Goal: Task Accomplishment & Management: Use online tool/utility

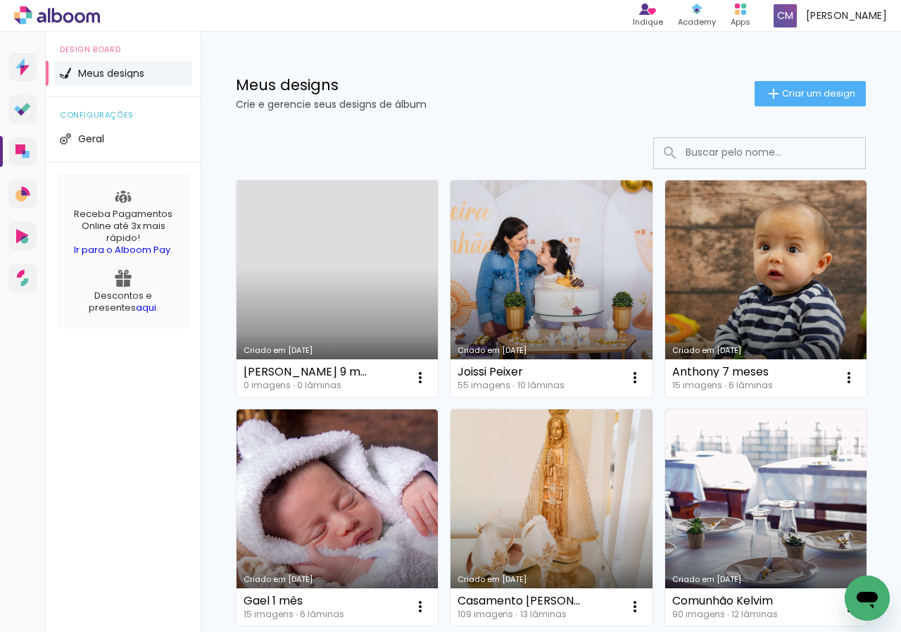
click at [324, 303] on link "Criado em [DATE]" at bounding box center [337, 288] width 201 height 216
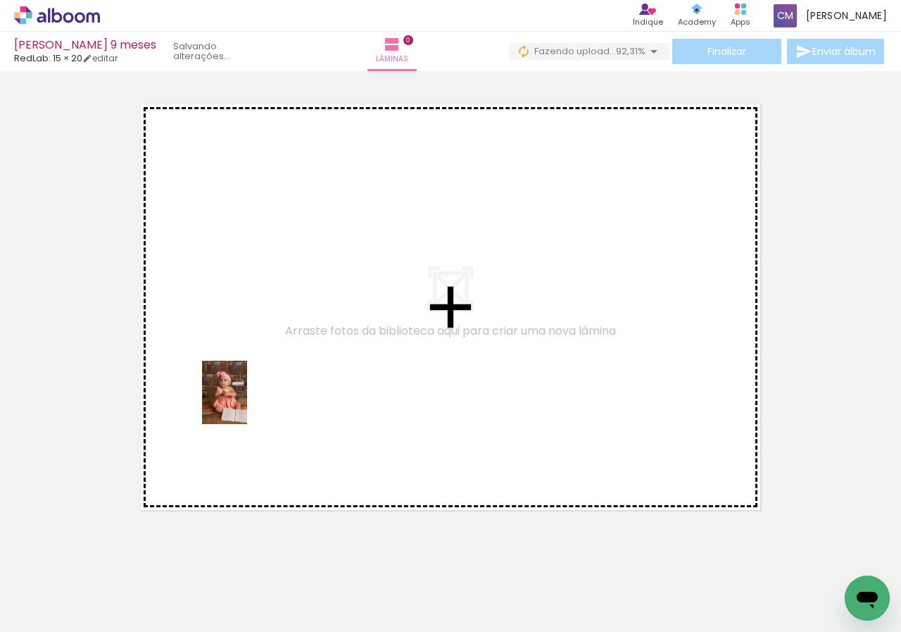
drag, startPoint x: 136, startPoint y: 608, endPoint x: 254, endPoint y: 393, distance: 245.5
click at [254, 393] on quentale-workspace at bounding box center [450, 316] width 901 height 632
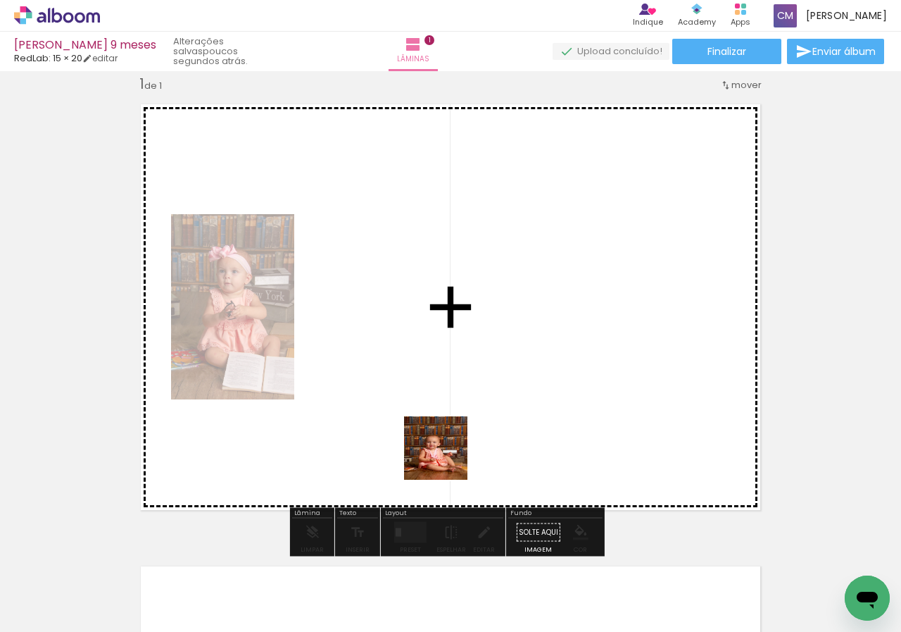
drag, startPoint x: 225, startPoint y: 609, endPoint x: 530, endPoint y: 407, distance: 366.4
click at [530, 407] on quentale-workspace at bounding box center [450, 316] width 901 height 632
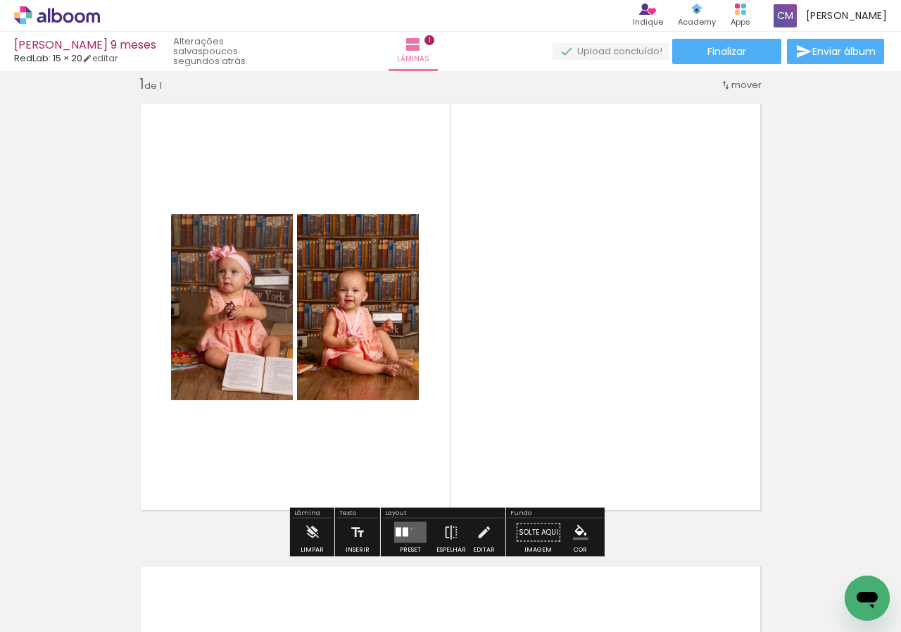
click at [408, 528] on quentale-layouter at bounding box center [410, 532] width 32 height 21
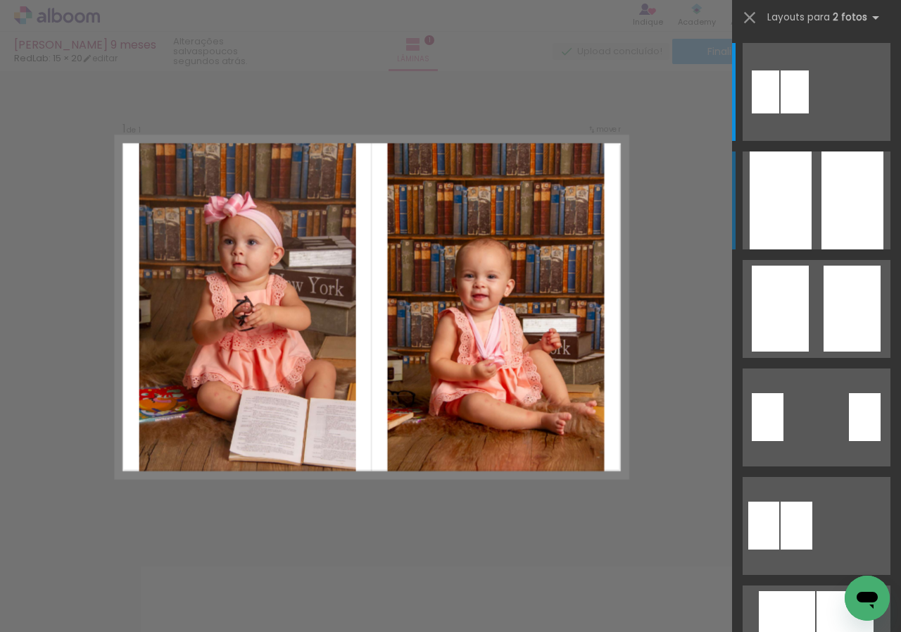
click at [858, 224] on div at bounding box center [853, 200] width 62 height 98
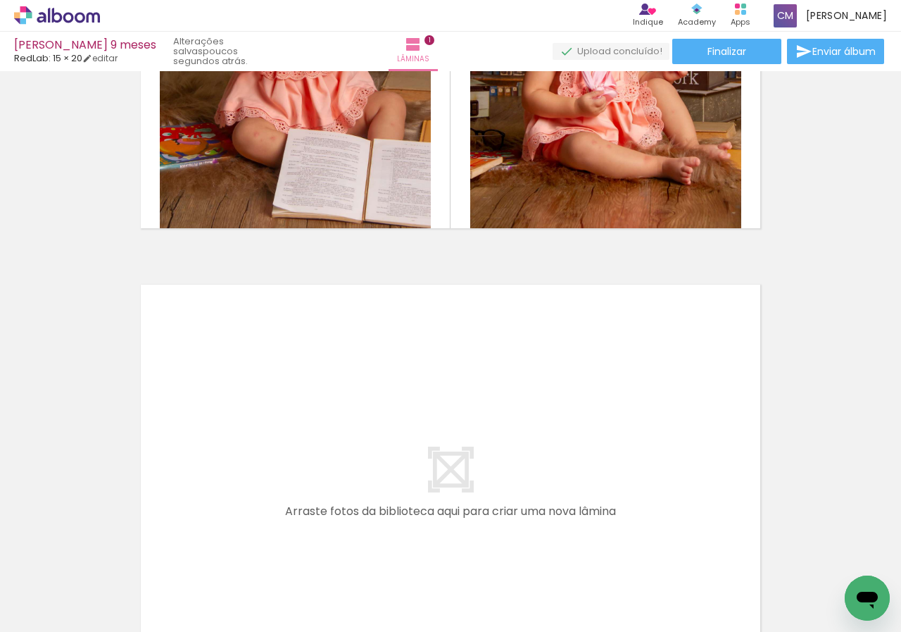
scroll to position [370, 0]
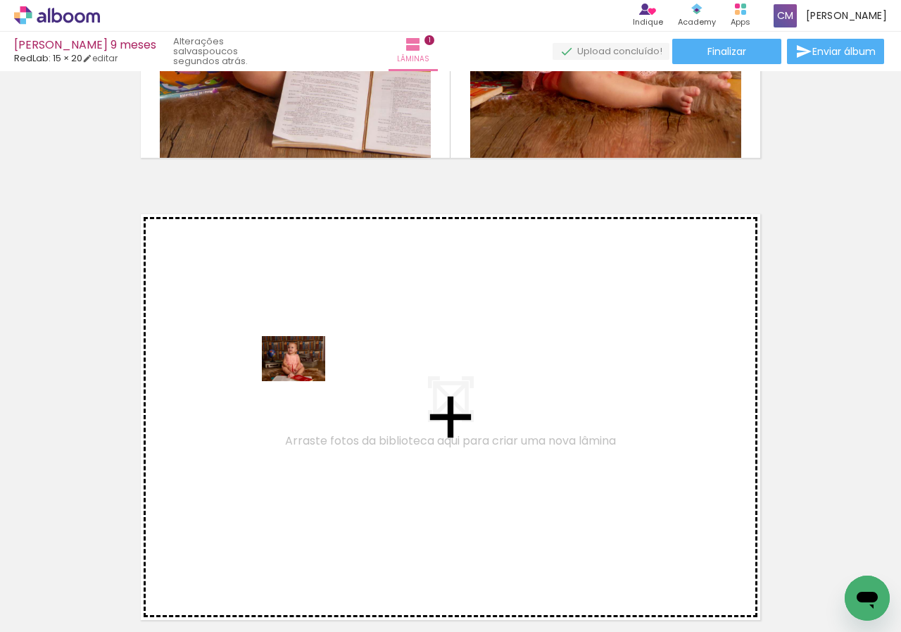
drag, startPoint x: 458, startPoint y: 582, endPoint x: 303, endPoint y: 371, distance: 262.4
click at [303, 371] on quentale-workspace at bounding box center [450, 316] width 901 height 632
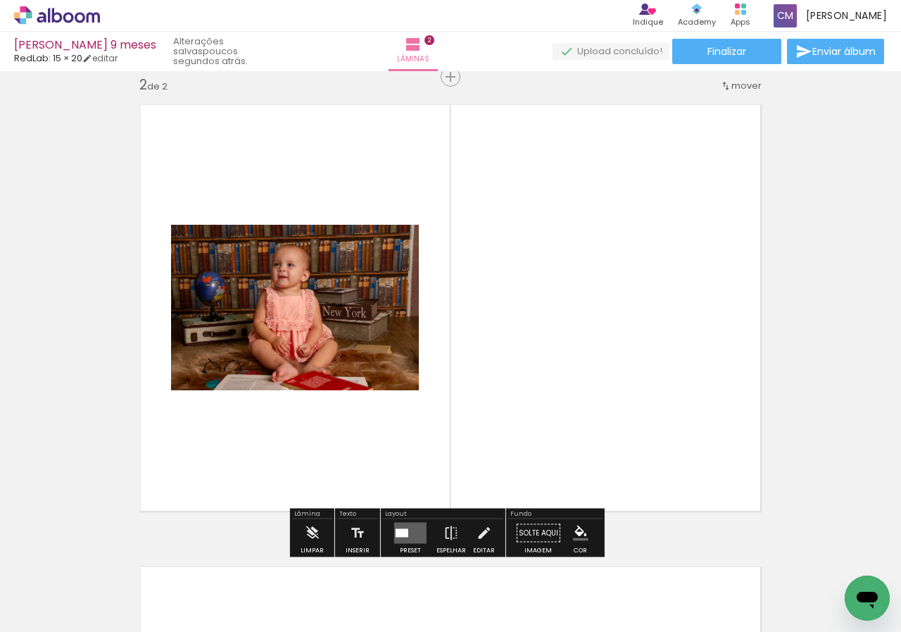
scroll to position [480, 0]
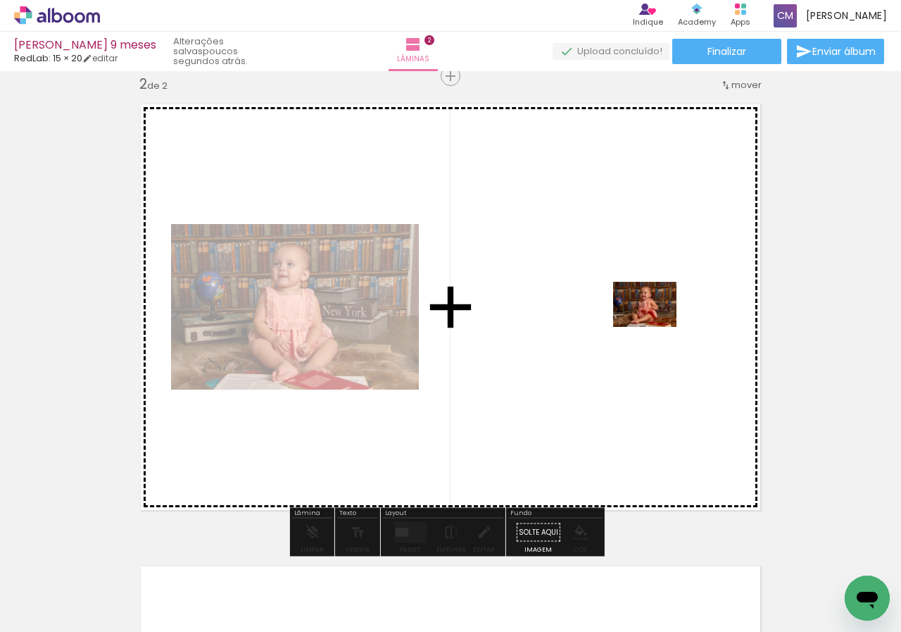
drag, startPoint x: 320, startPoint y: 592, endPoint x: 656, endPoint y: 324, distance: 429.9
click at [656, 324] on quentale-workspace at bounding box center [450, 316] width 901 height 632
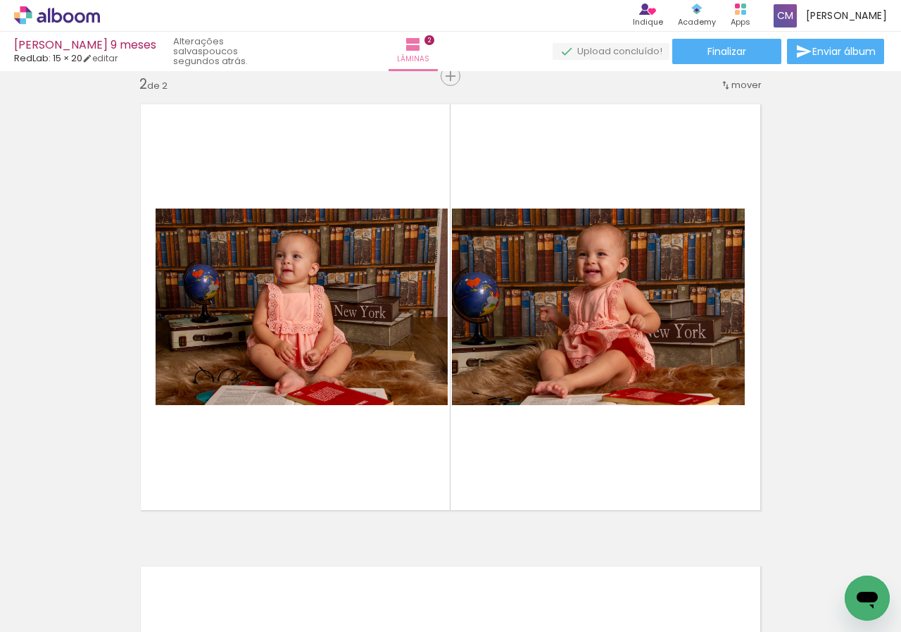
scroll to position [551, 0]
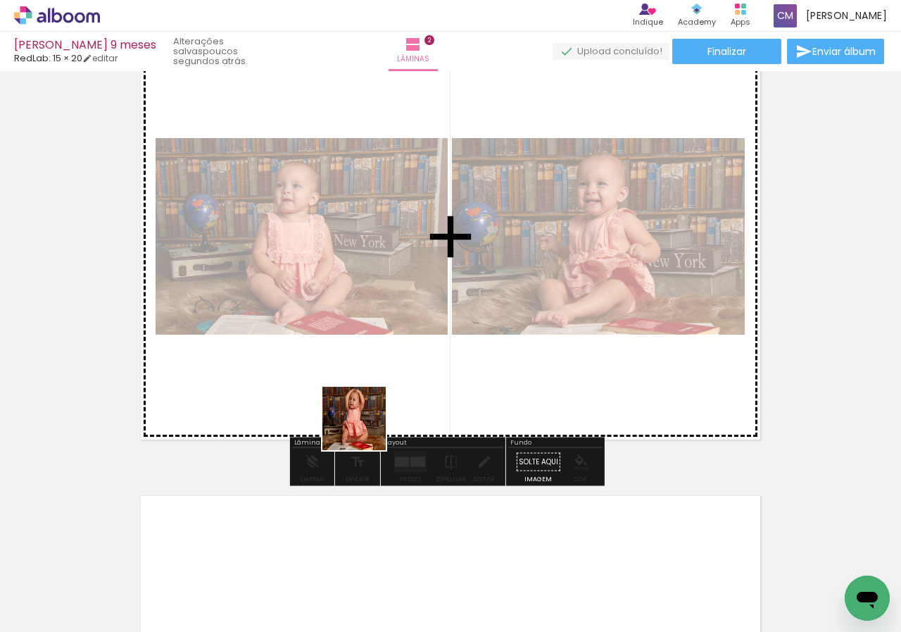
drag, startPoint x: 385, startPoint y: 580, endPoint x: 363, endPoint y: 391, distance: 189.9
click at [363, 391] on quentale-workspace at bounding box center [450, 316] width 901 height 632
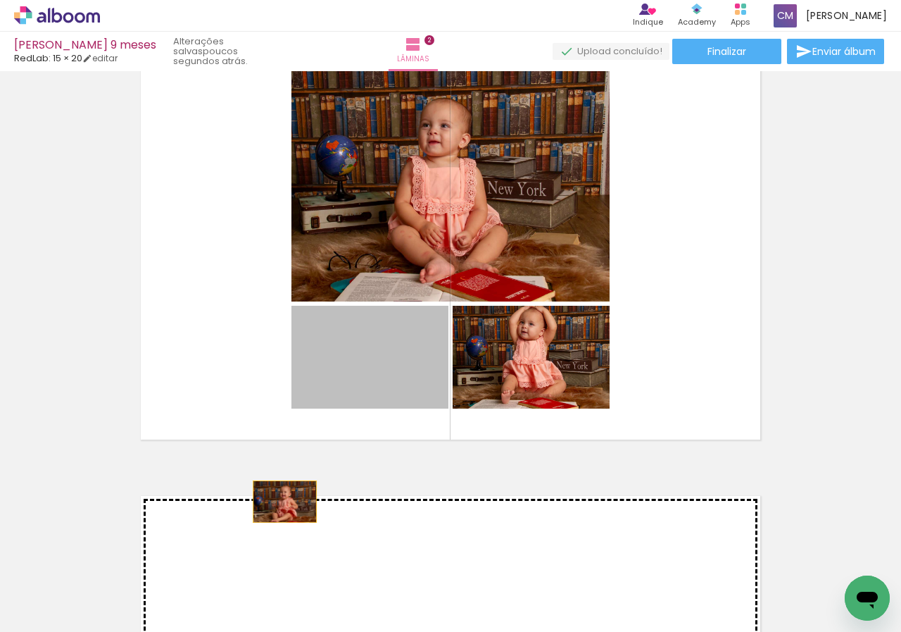
drag, startPoint x: 389, startPoint y: 375, endPoint x: 280, endPoint y: 501, distance: 166.8
click at [280, 501] on div "Inserir lâmina 1 de 2 Inserir lâmina 2 de 2" at bounding box center [450, 218] width 901 height 1387
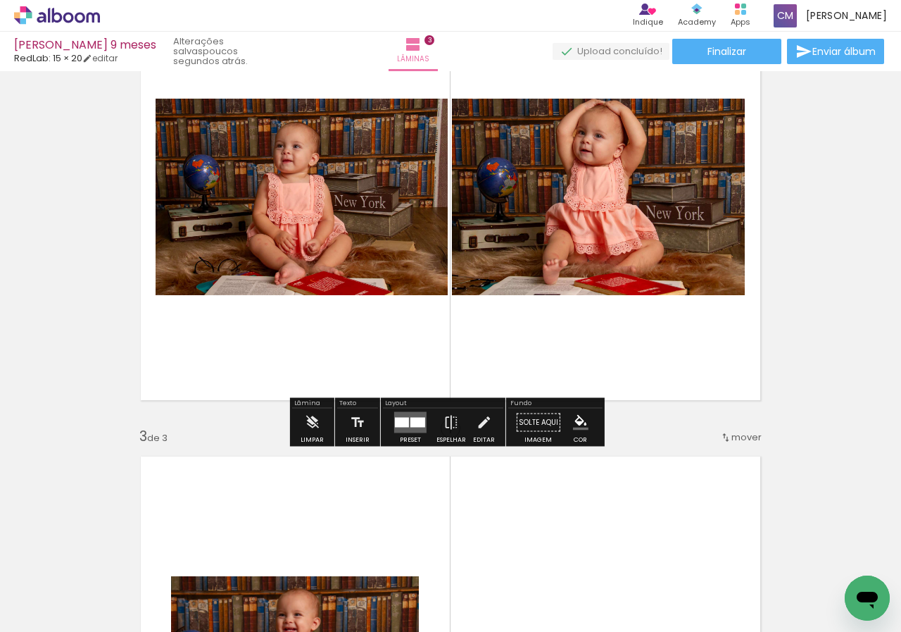
scroll to position [731, 0]
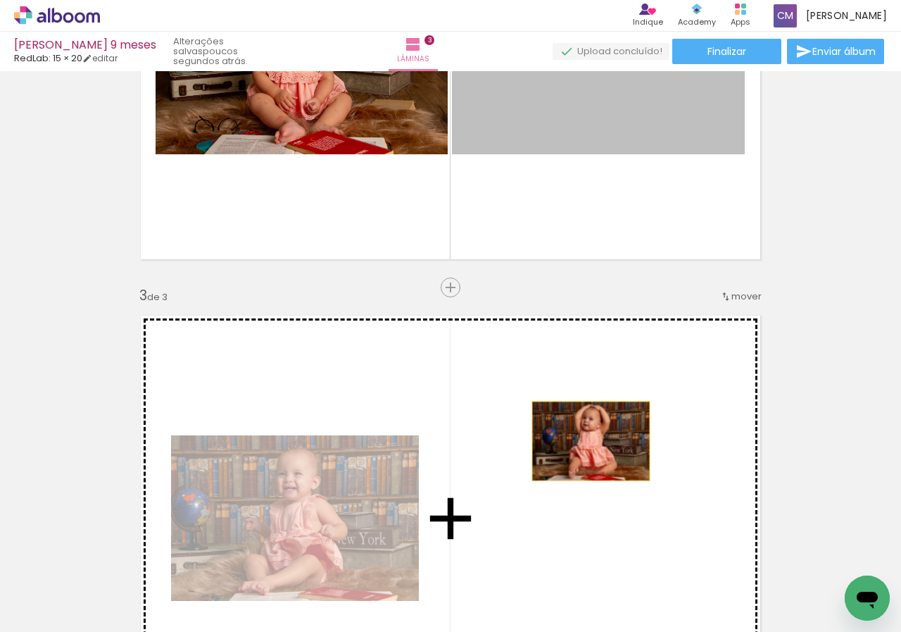
drag, startPoint x: 630, startPoint y: 124, endPoint x: 582, endPoint y: 478, distance: 357.4
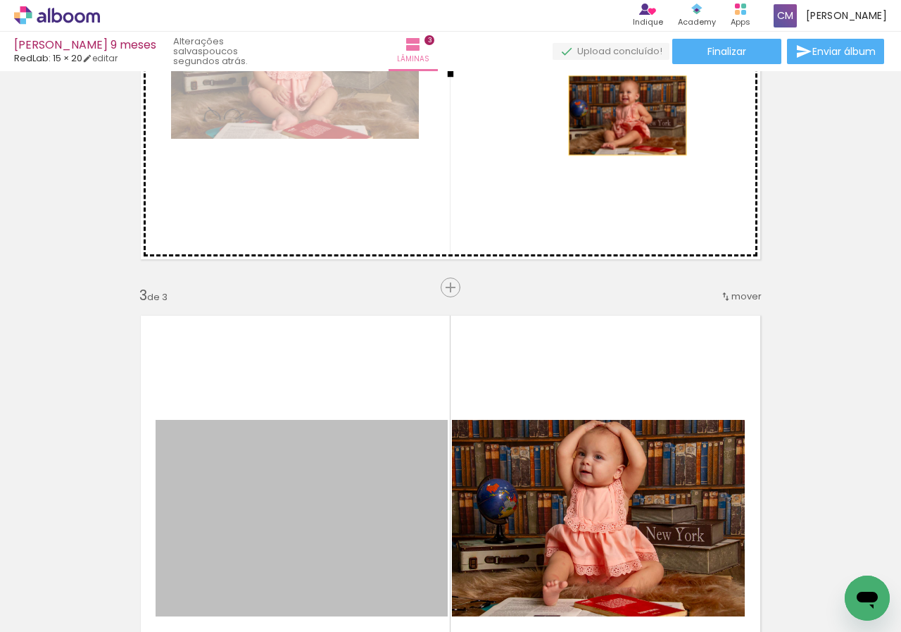
drag, startPoint x: 366, startPoint y: 464, endPoint x: 635, endPoint y: 106, distance: 447.6
click at [635, 106] on div "Inserir lâmina 1 de 3 Inserir lâmina 2 de 3 Inserir lâmina 3 de 3" at bounding box center [450, 269] width 901 height 1849
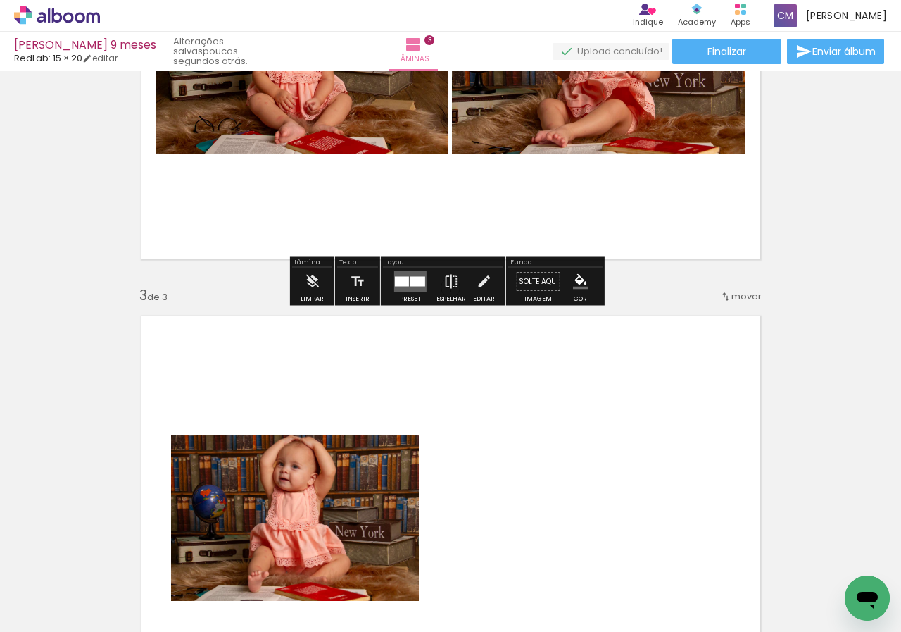
click at [797, 167] on div "Inserir lâmina 1 de 3 Inserir lâmina 2 de 3 Inserir lâmina 3 de 3" at bounding box center [450, 269] width 901 height 1849
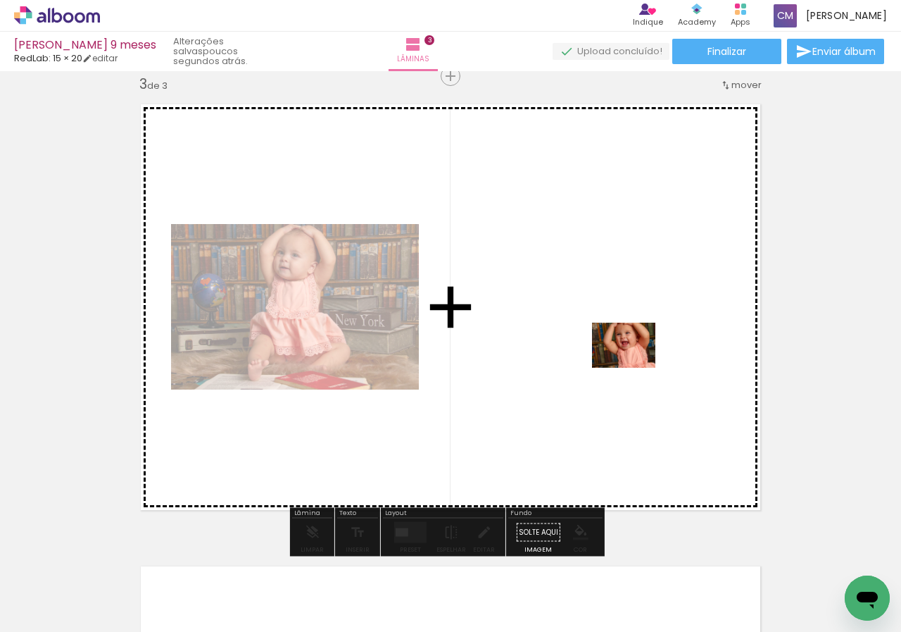
drag, startPoint x: 549, startPoint y: 583, endPoint x: 636, endPoint y: 357, distance: 242.3
click at [636, 357] on quentale-workspace at bounding box center [450, 316] width 901 height 632
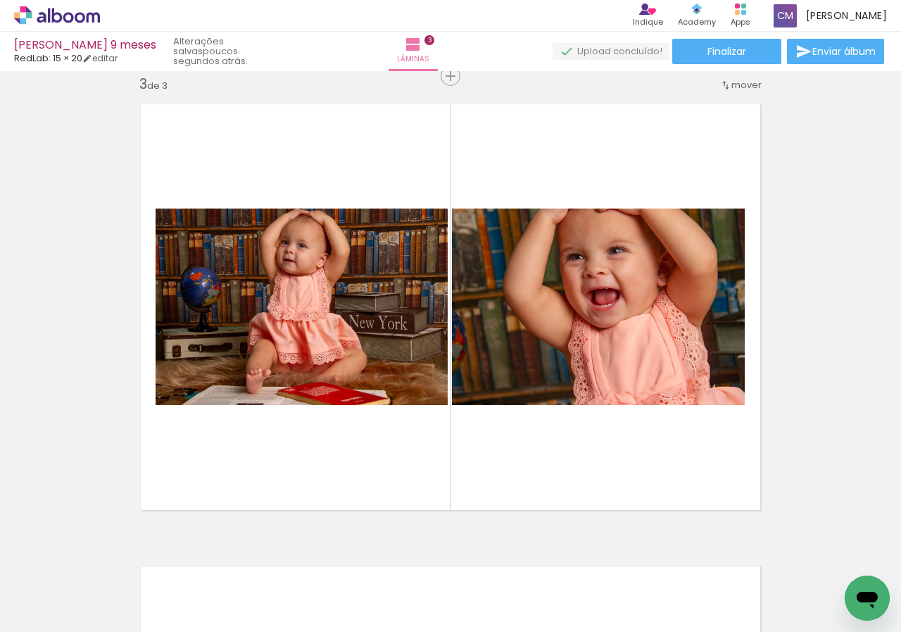
scroll to position [0, 244]
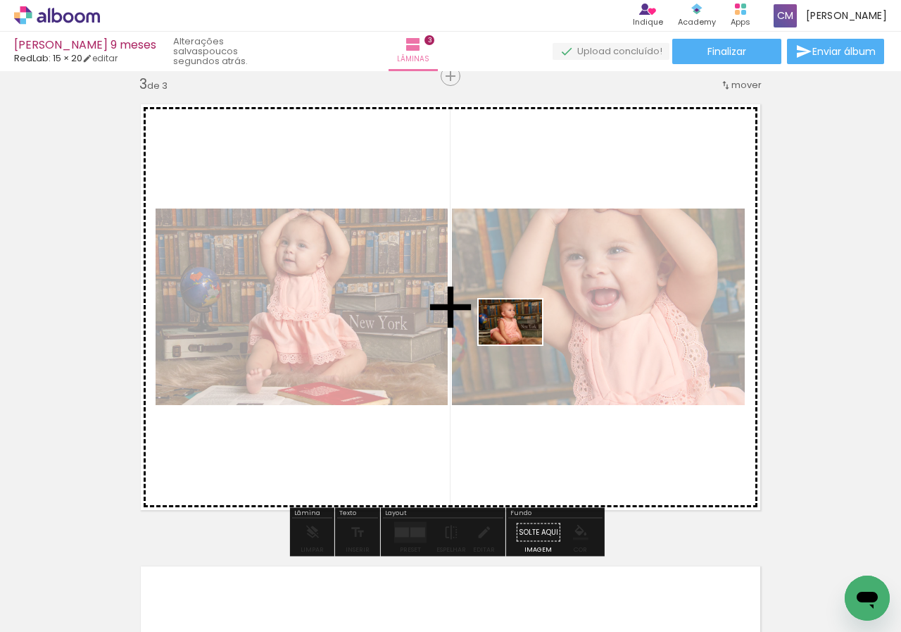
drag, startPoint x: 541, startPoint y: 602, endPoint x: 521, endPoint y: 342, distance: 261.3
click at [521, 342] on quentale-workspace at bounding box center [450, 316] width 901 height 632
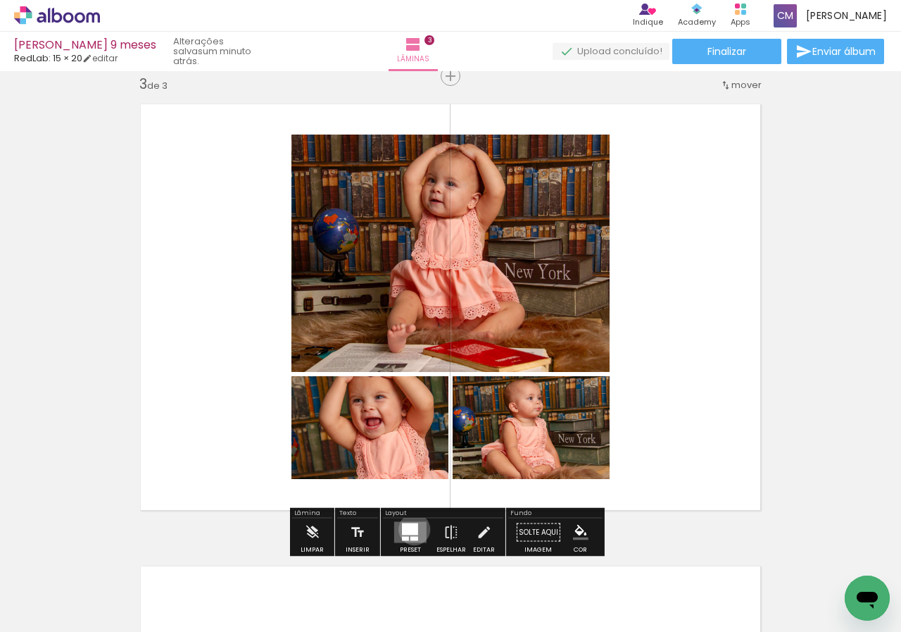
click at [411, 529] on div at bounding box center [410, 529] width 16 height 12
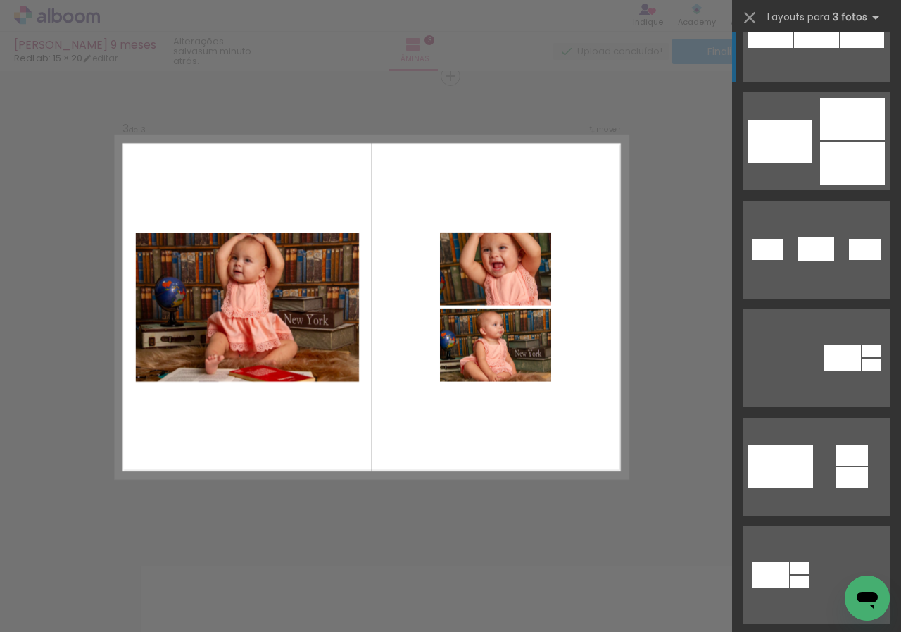
scroll to position [704, 0]
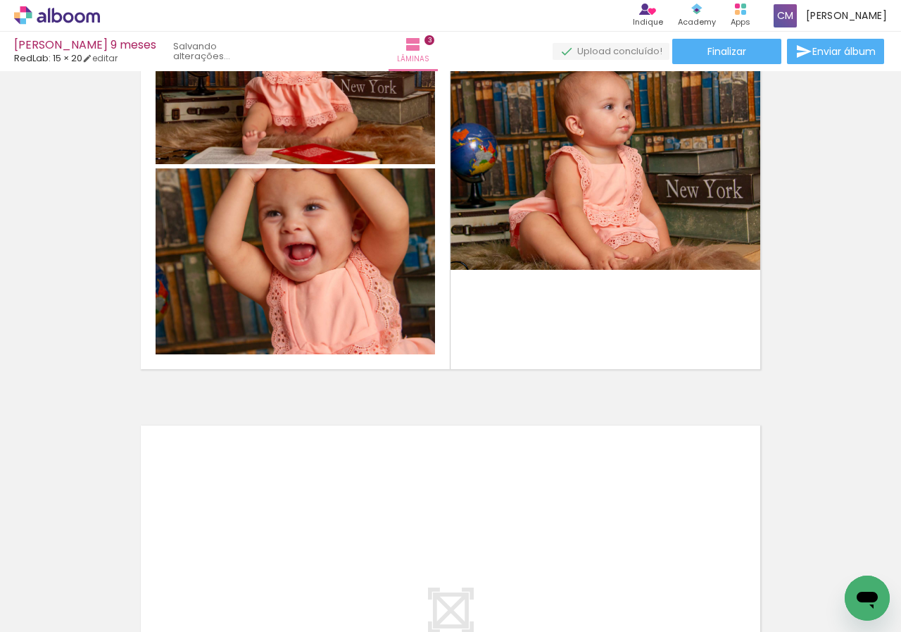
scroll to position [1154, 0]
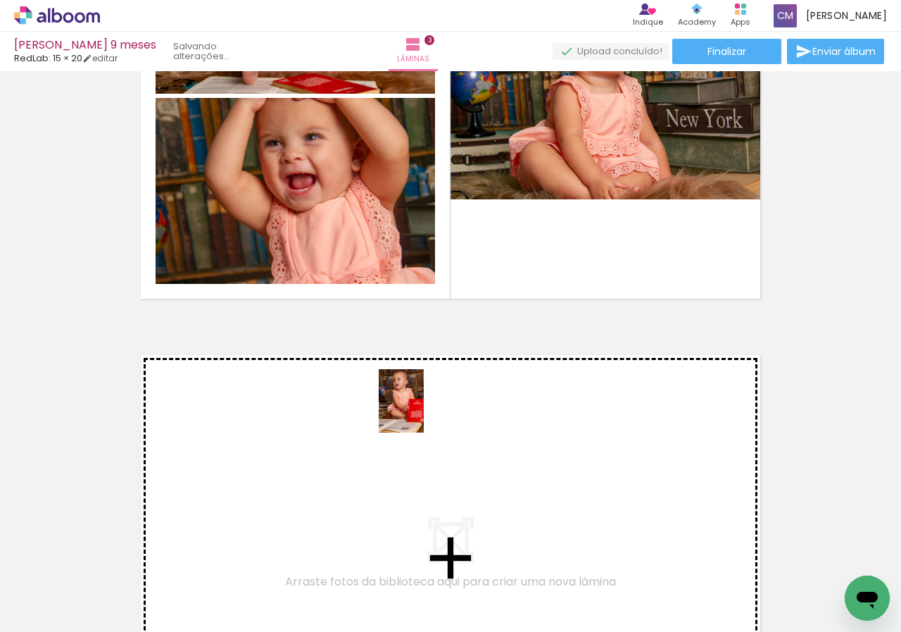
drag, startPoint x: 380, startPoint y: 592, endPoint x: 417, endPoint y: 425, distance: 171.7
click at [417, 425] on quentale-workspace at bounding box center [450, 316] width 901 height 632
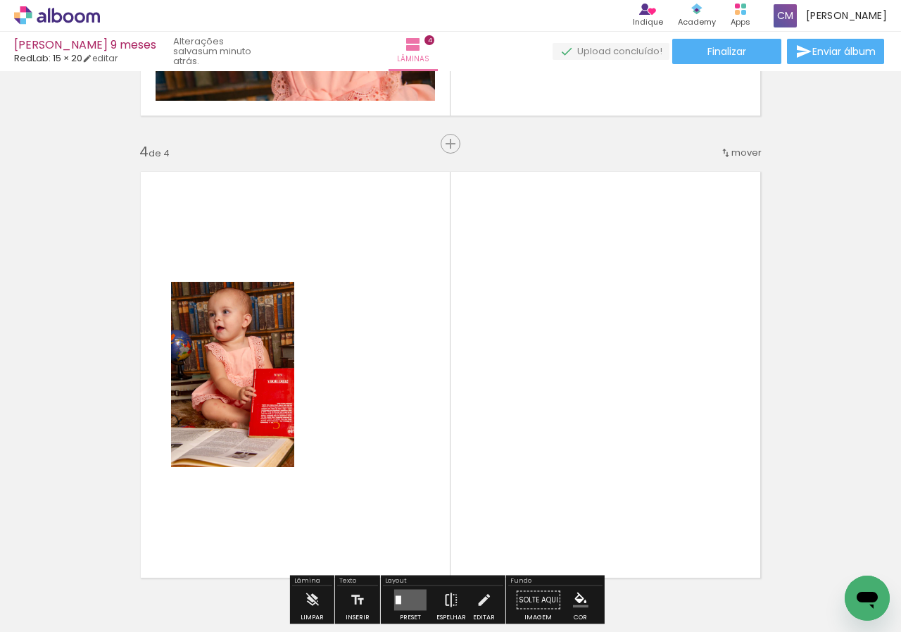
scroll to position [1404, 0]
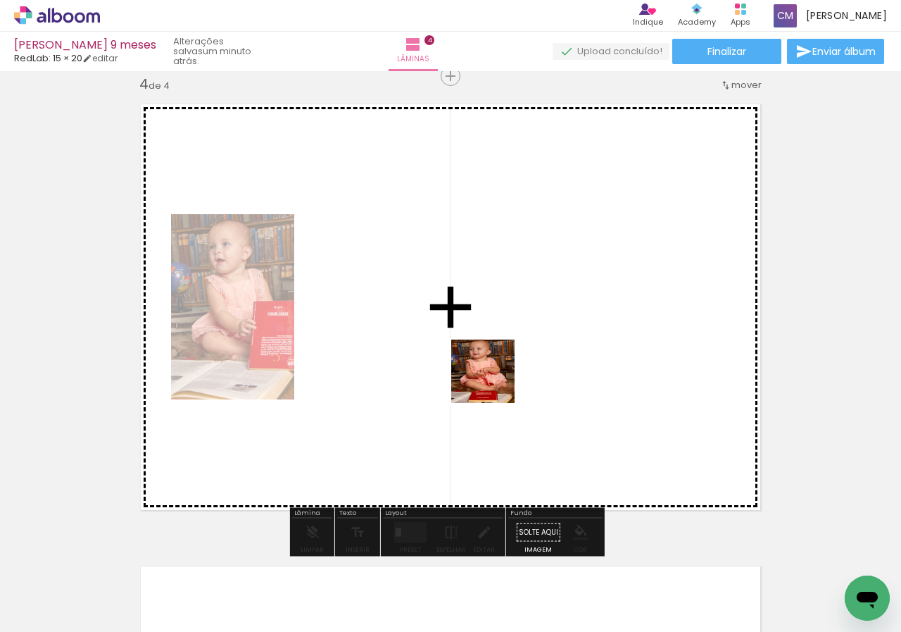
drag, startPoint x: 458, startPoint y: 588, endPoint x: 500, endPoint y: 360, distance: 231.9
click at [500, 360] on quentale-workspace at bounding box center [450, 316] width 901 height 632
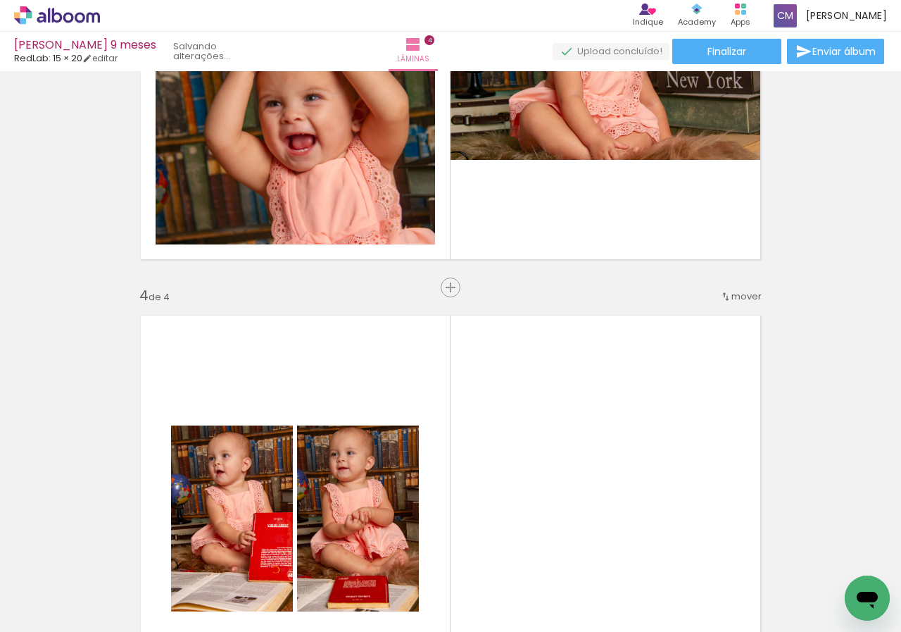
scroll to position [1123, 0]
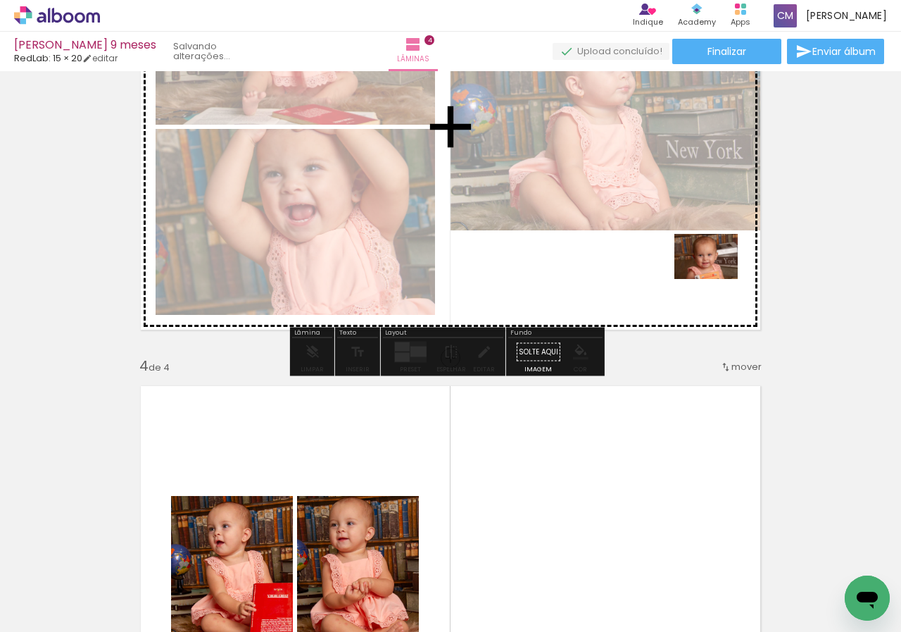
drag, startPoint x: 825, startPoint y: 596, endPoint x: 663, endPoint y: 260, distance: 372.9
click at [663, 260] on quentale-workspace at bounding box center [450, 316] width 901 height 632
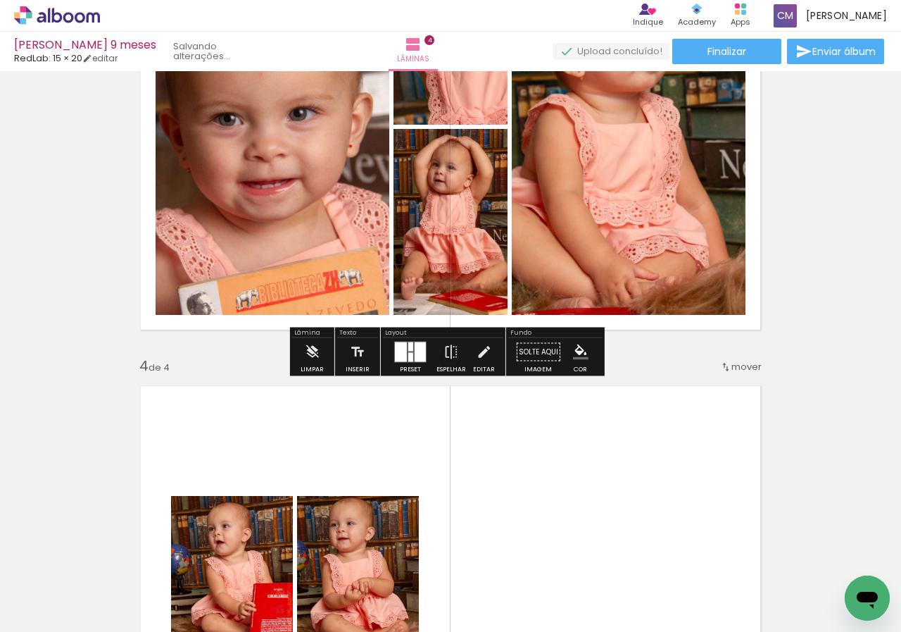
scroll to position [982, 0]
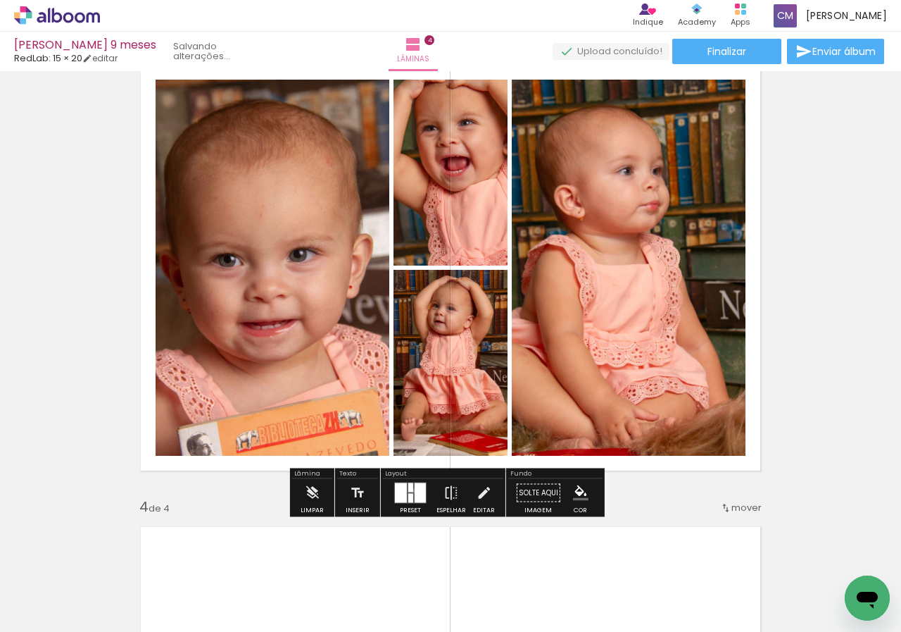
click at [415, 490] on div at bounding box center [420, 493] width 11 height 20
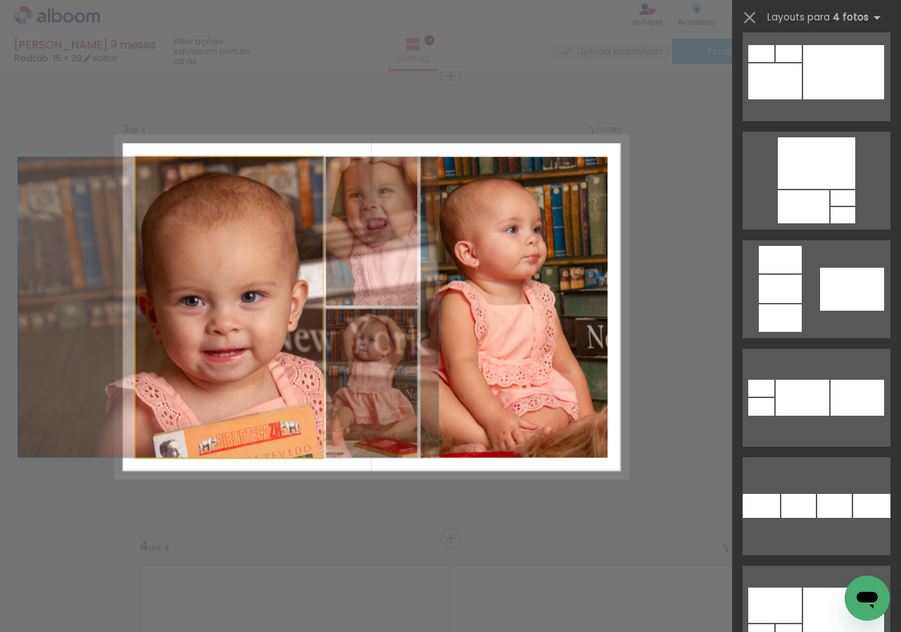
scroll to position [0, 0]
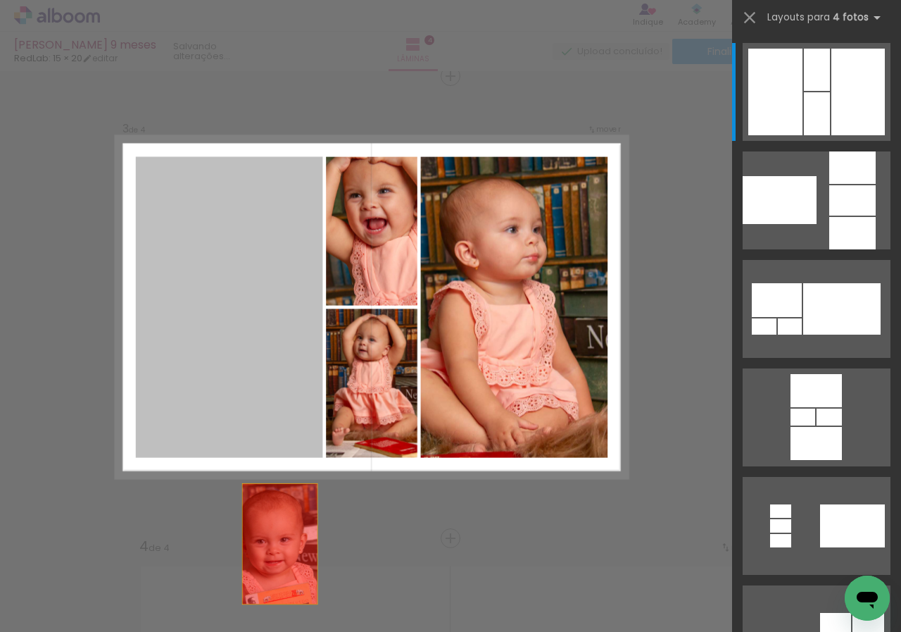
drag, startPoint x: 259, startPoint y: 349, endPoint x: 287, endPoint y: 603, distance: 255.8
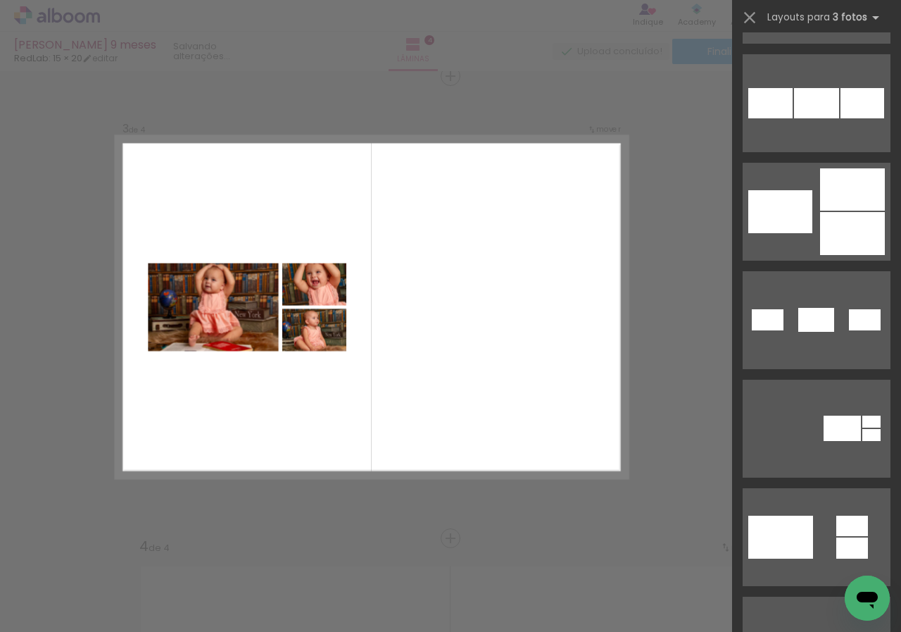
scroll to position [704, 0]
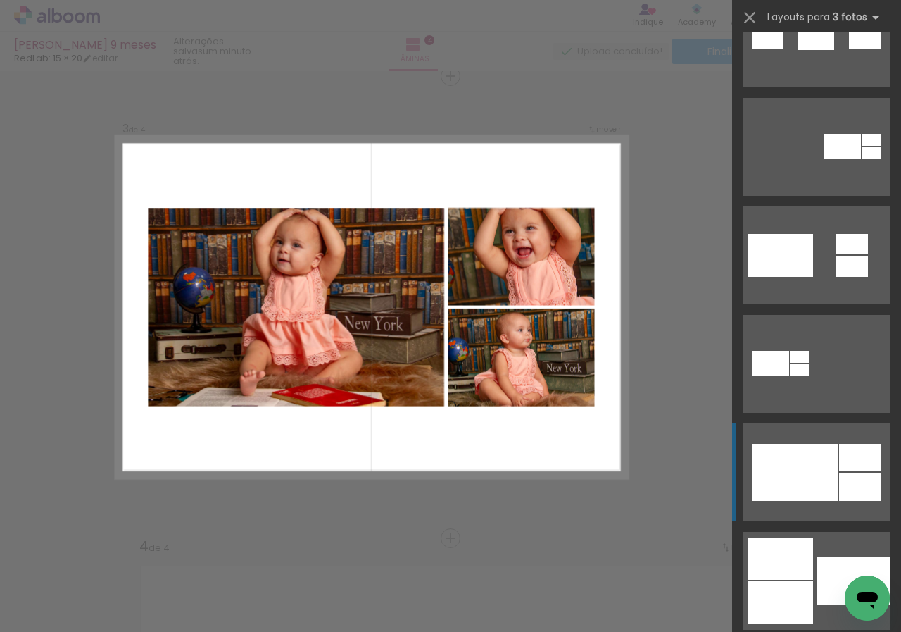
click at [830, 468] on div at bounding box center [795, 472] width 86 height 57
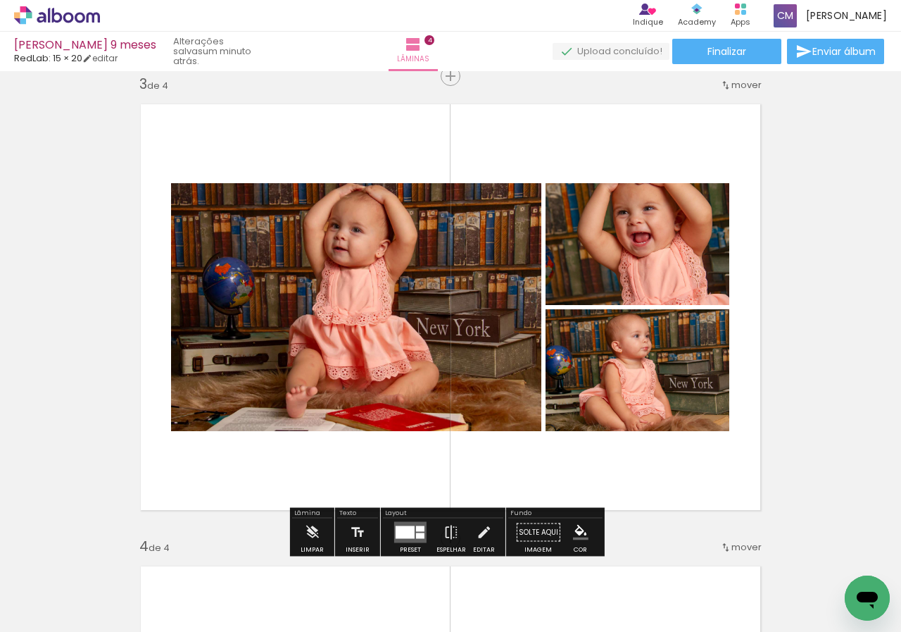
click at [405, 547] on quentale-thumb at bounding box center [370, 584] width 79 height 81
click at [403, 539] on quentale-layouter at bounding box center [410, 532] width 32 height 21
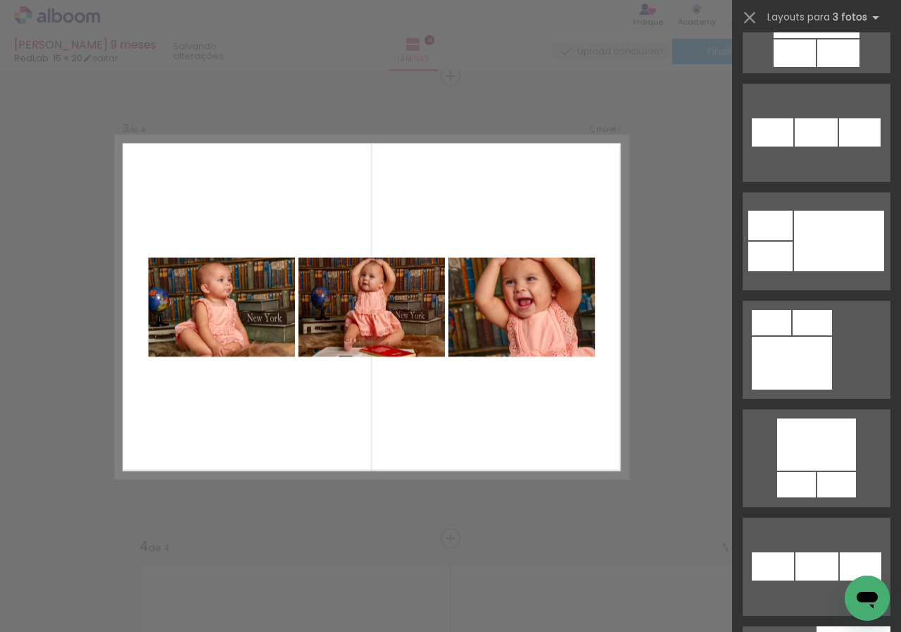
scroll to position [4113, 0]
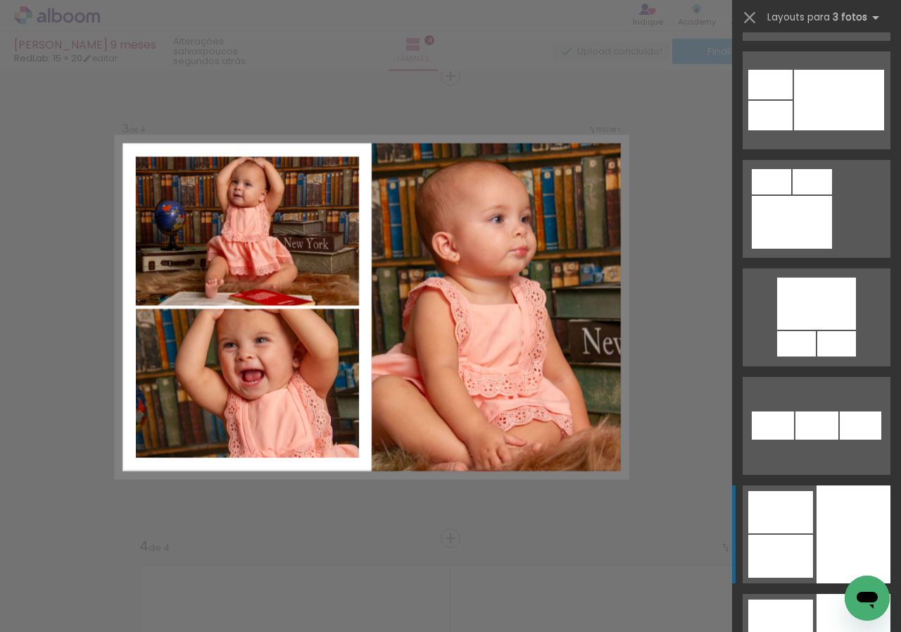
click at [845, 514] on div at bounding box center [854, 534] width 74 height 98
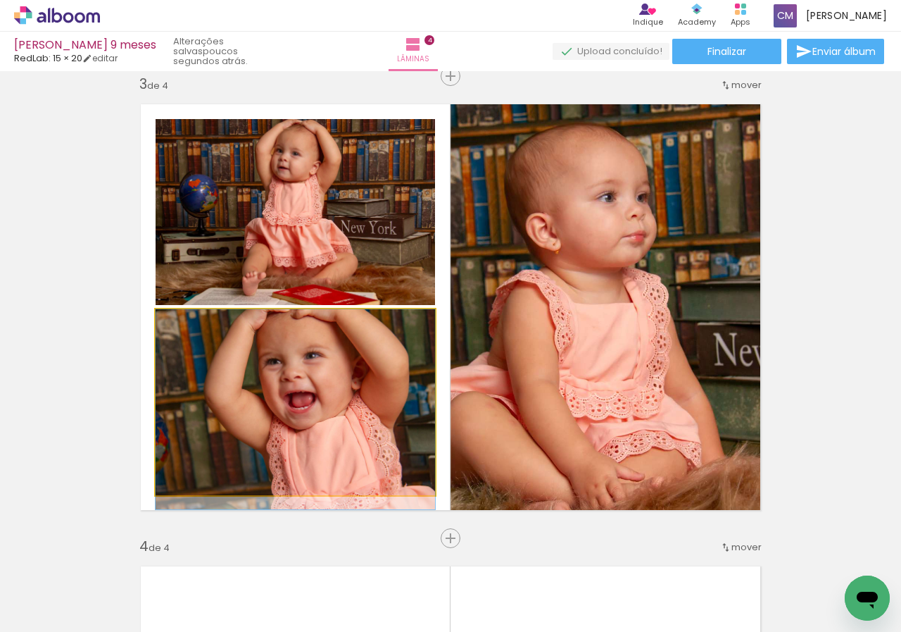
drag, startPoint x: 350, startPoint y: 379, endPoint x: 390, endPoint y: 423, distance: 59.8
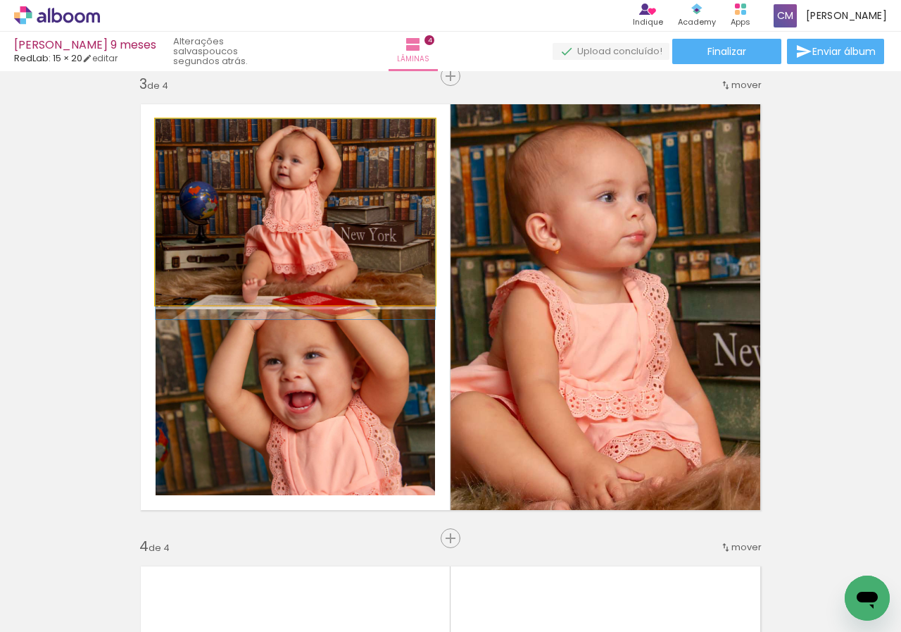
drag, startPoint x: 320, startPoint y: 220, endPoint x: 320, endPoint y: 241, distance: 21.1
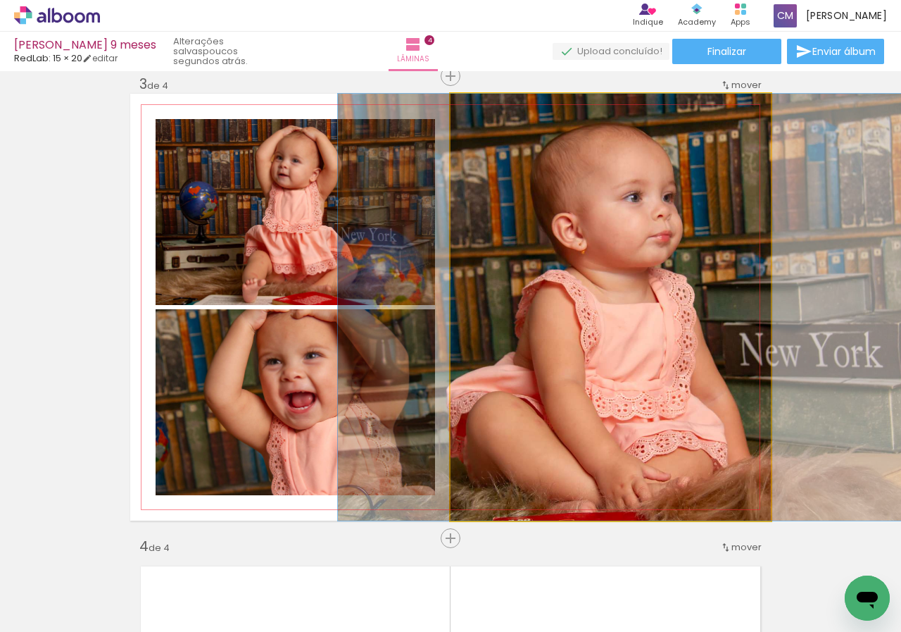
drag, startPoint x: 670, startPoint y: 254, endPoint x: 697, endPoint y: 237, distance: 30.7
click at [651, 240] on quentale-photo at bounding box center [611, 307] width 320 height 427
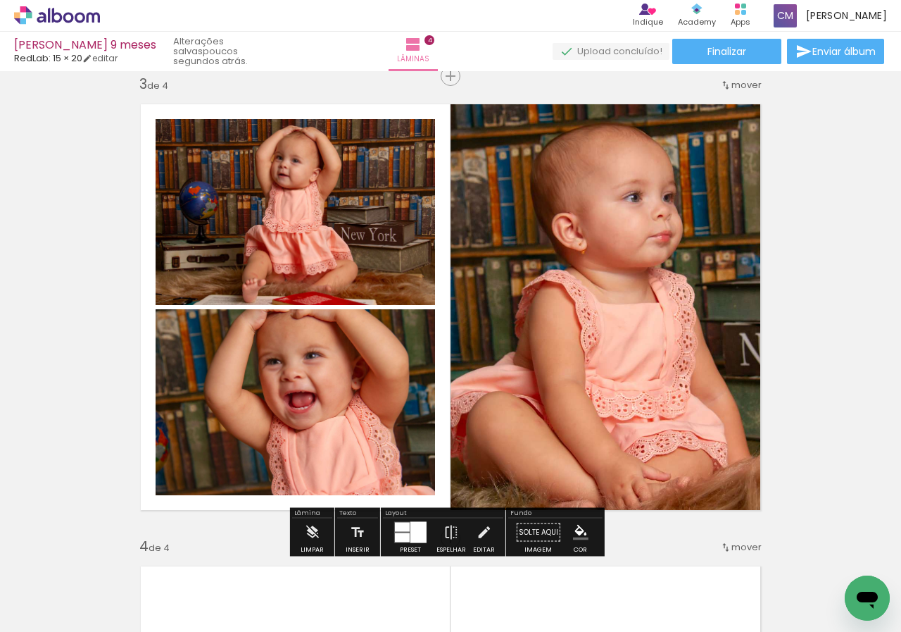
click at [416, 535] on div at bounding box center [419, 532] width 16 height 21
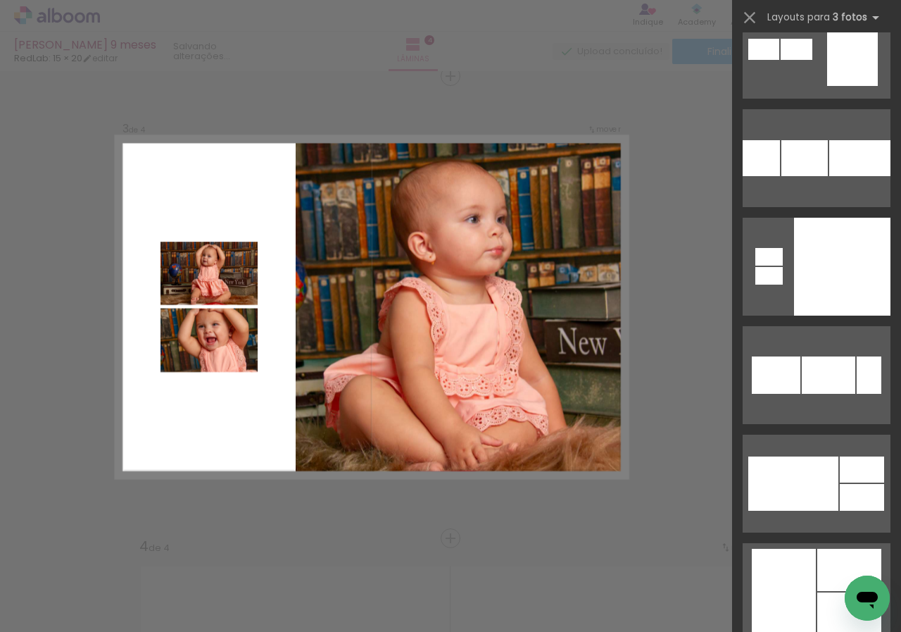
scroll to position [5752, 0]
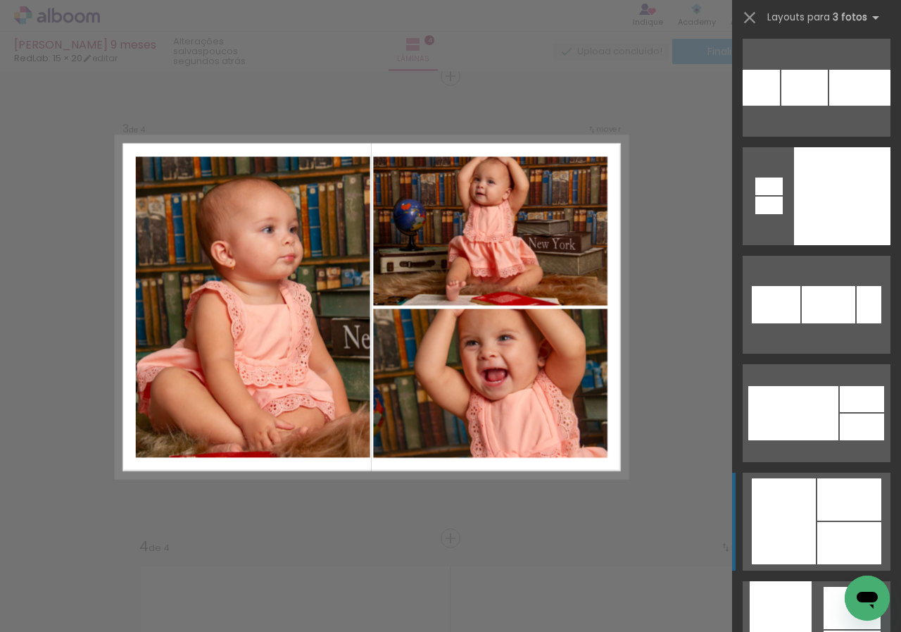
click at [857, 323] on div at bounding box center [869, 304] width 25 height 37
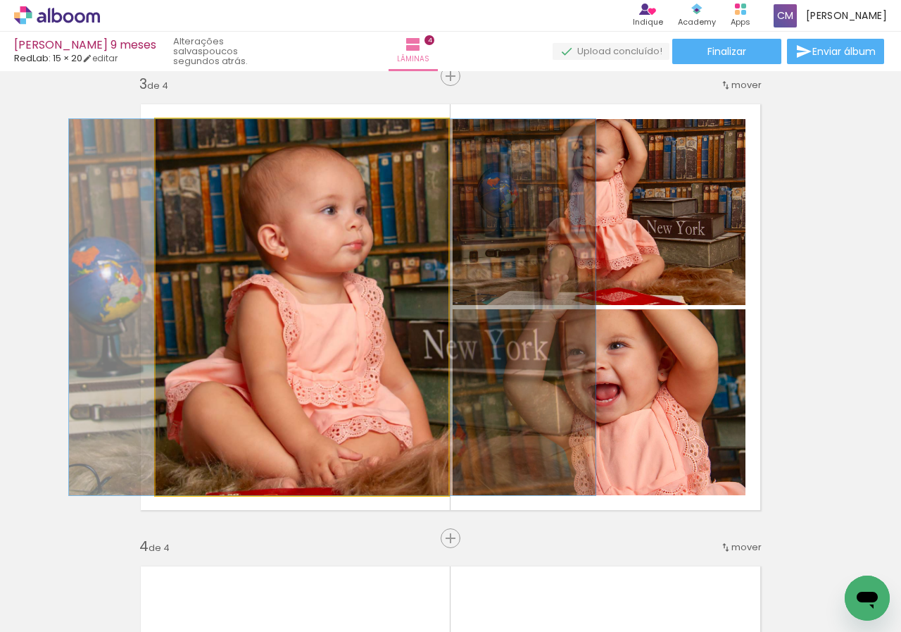
drag, startPoint x: 348, startPoint y: 346, endPoint x: 356, endPoint y: 304, distance: 43.1
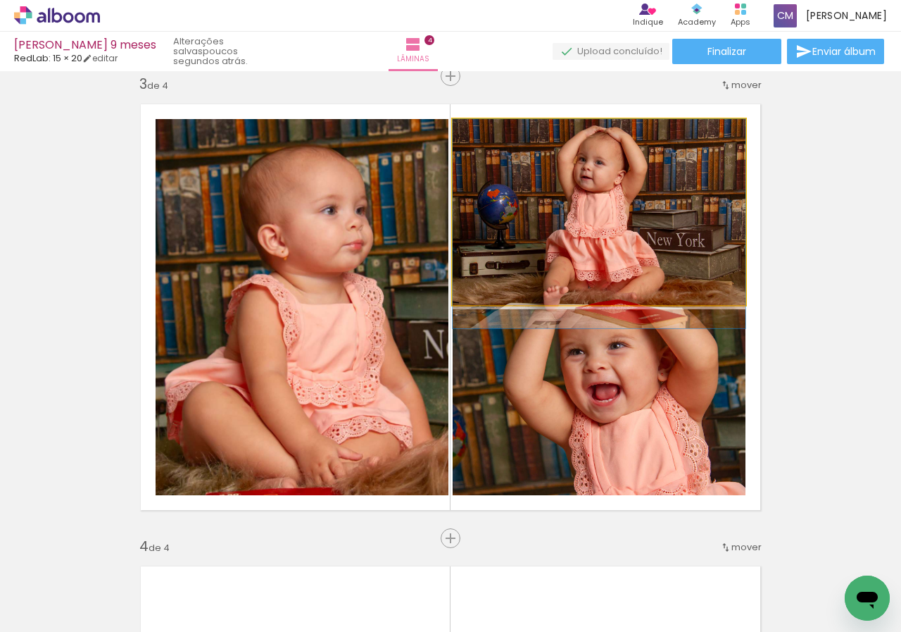
drag, startPoint x: 672, startPoint y: 201, endPoint x: 670, endPoint y: 218, distance: 17.7
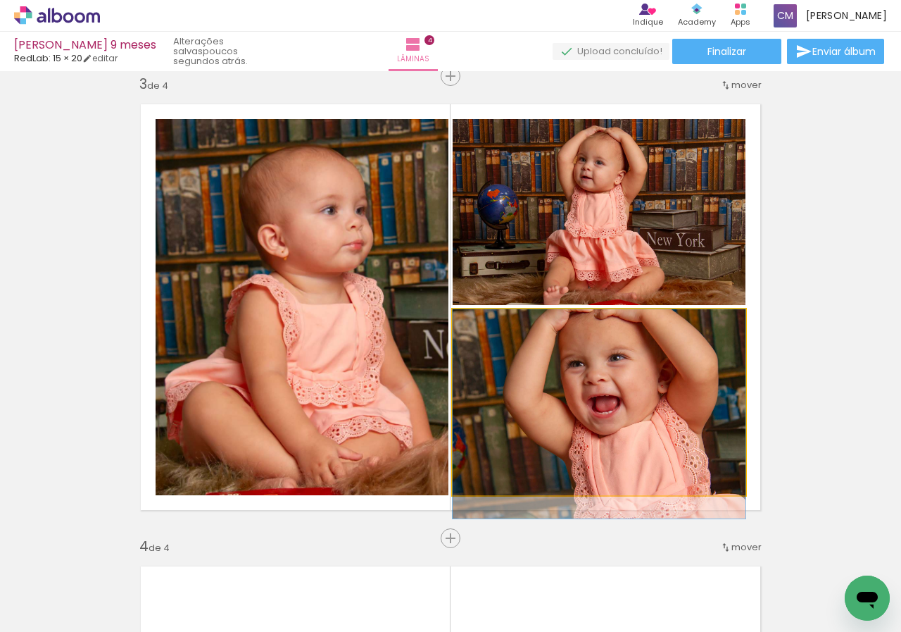
drag, startPoint x: 627, startPoint y: 403, endPoint x: 625, endPoint y: 458, distance: 55.0
drag, startPoint x: 636, startPoint y: 384, endPoint x: 683, endPoint y: 458, distance: 87.7
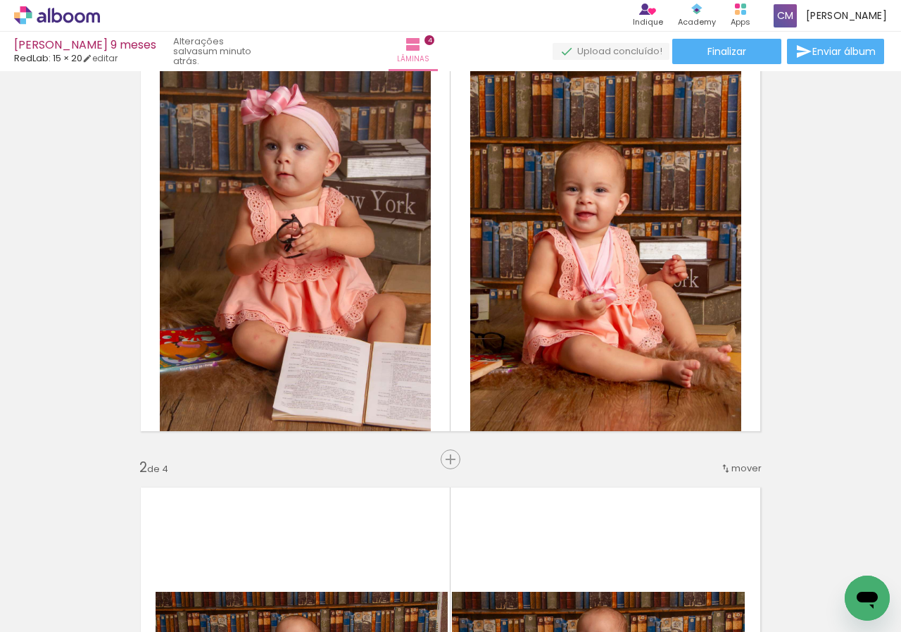
scroll to position [0, 0]
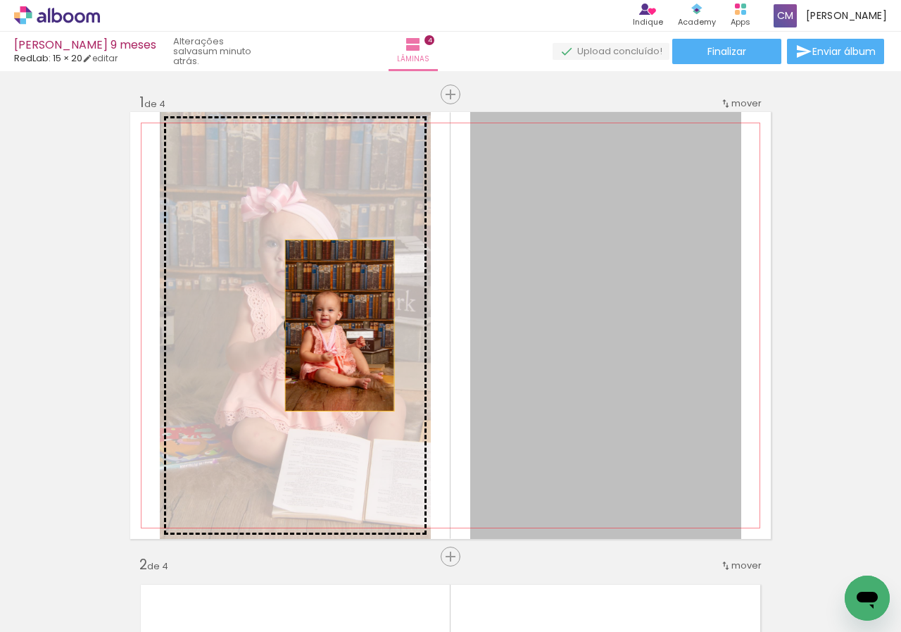
drag, startPoint x: 621, startPoint y: 342, endPoint x: 335, endPoint y: 325, distance: 287.1
click at [0, 0] on slot at bounding box center [0, 0] width 0 height 0
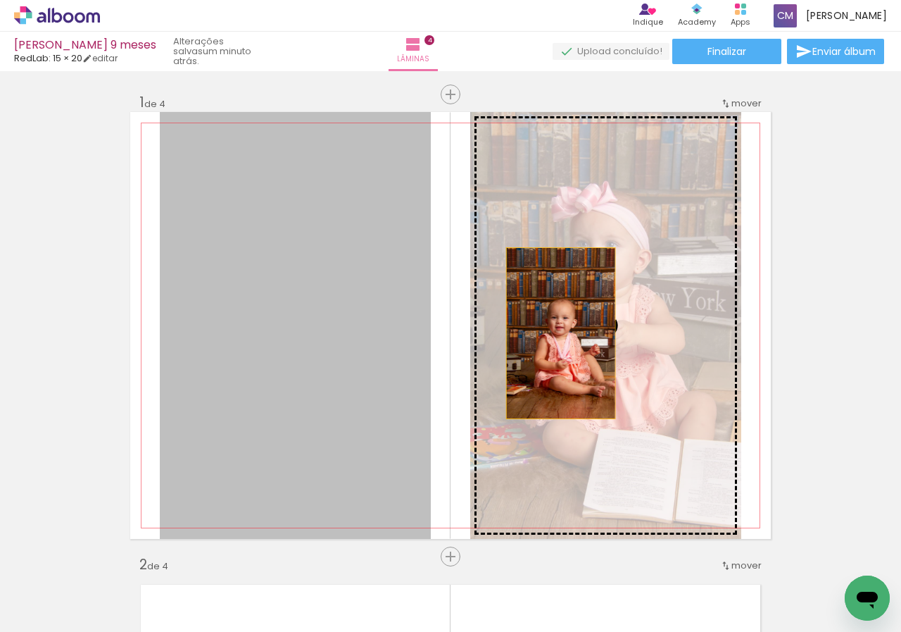
drag, startPoint x: 303, startPoint y: 341, endPoint x: 613, endPoint y: 332, distance: 310.0
click at [0, 0] on slot at bounding box center [0, 0] width 0 height 0
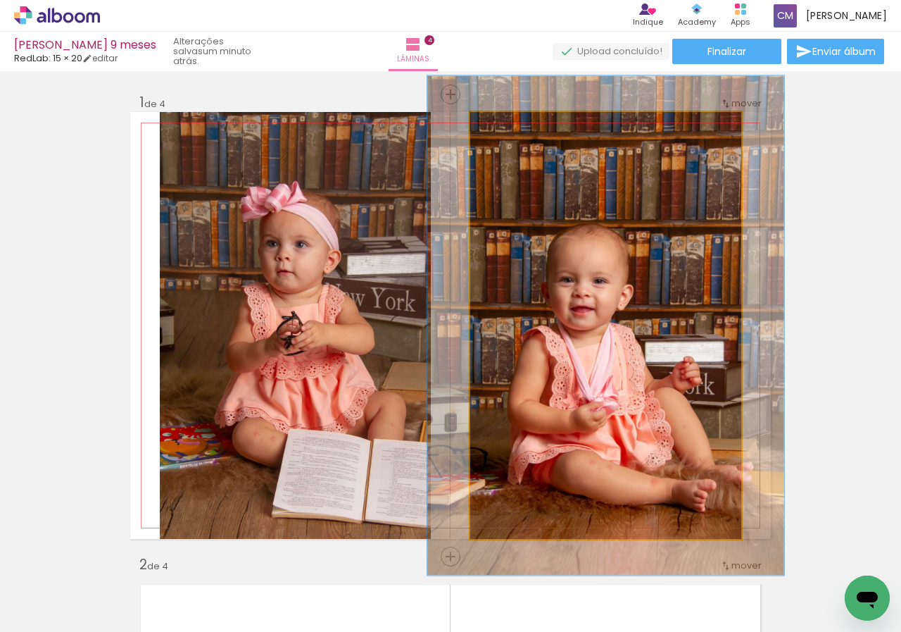
drag, startPoint x: 501, startPoint y: 130, endPoint x: 510, endPoint y: 132, distance: 9.4
type paper-slider "119"
click at [510, 132] on div at bounding box center [512, 126] width 13 height 13
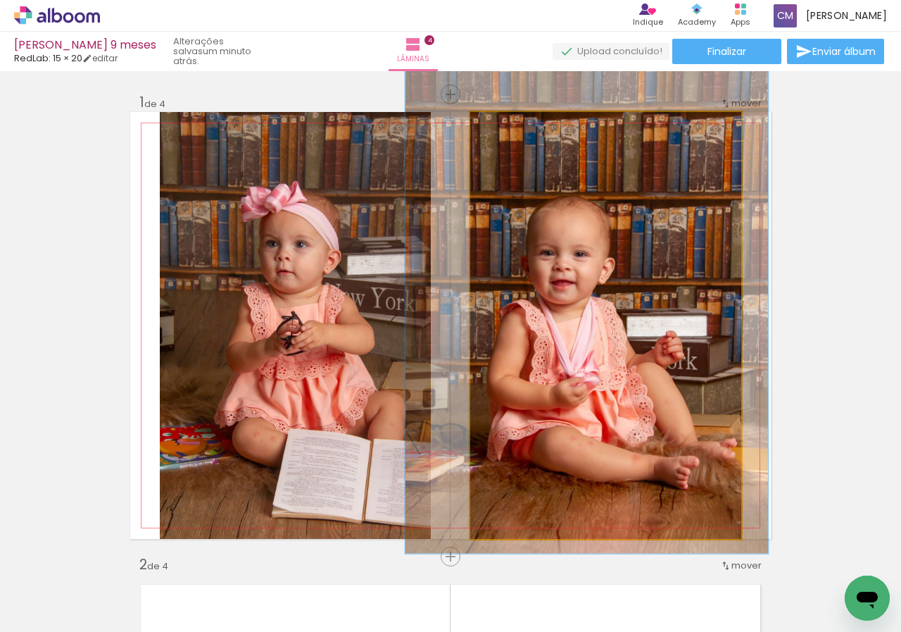
drag, startPoint x: 603, startPoint y: 312, endPoint x: 584, endPoint y: 286, distance: 32.3
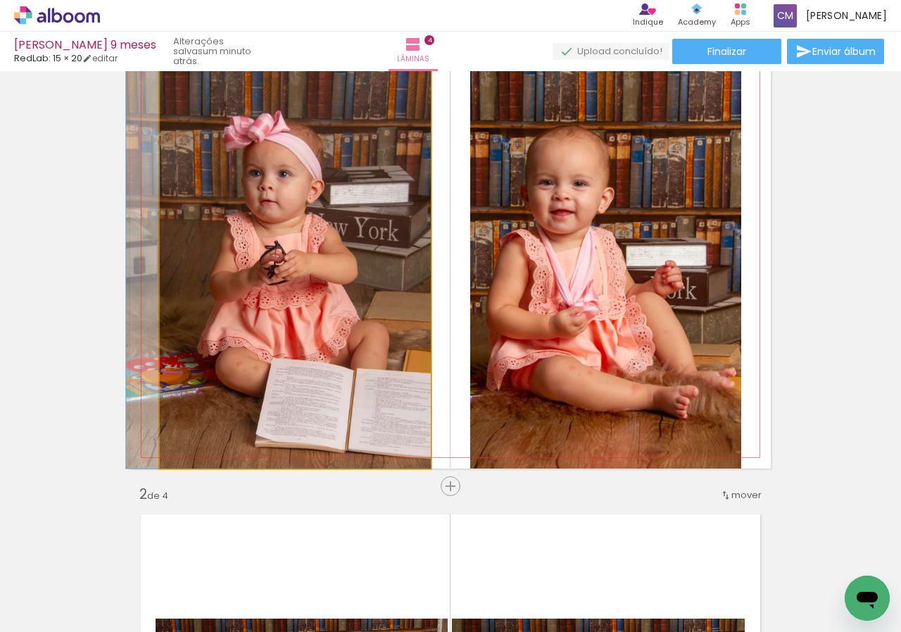
drag, startPoint x: 289, startPoint y: 297, endPoint x: 268, endPoint y: 297, distance: 21.1
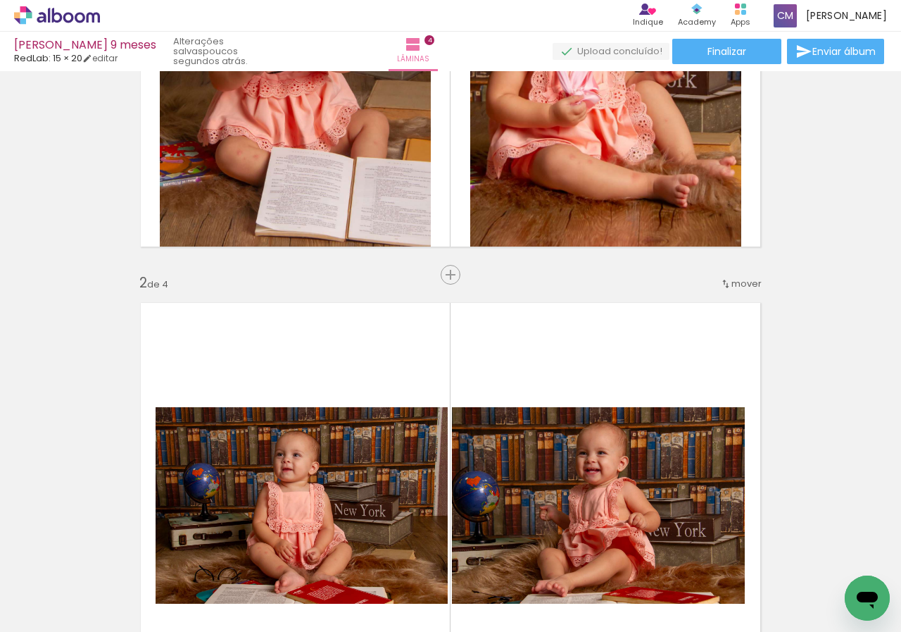
scroll to position [423, 0]
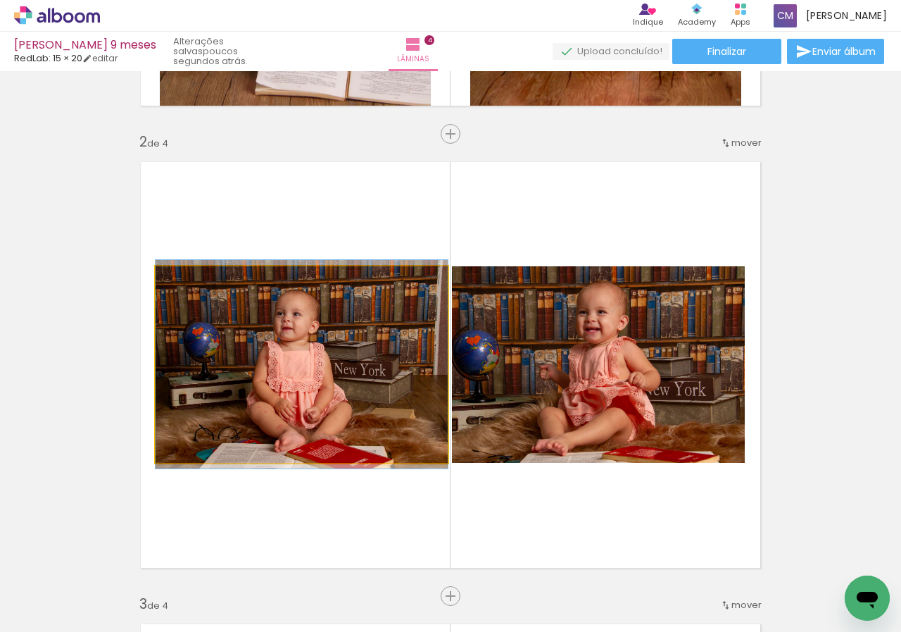
click at [381, 364] on quentale-photo at bounding box center [302, 364] width 292 height 196
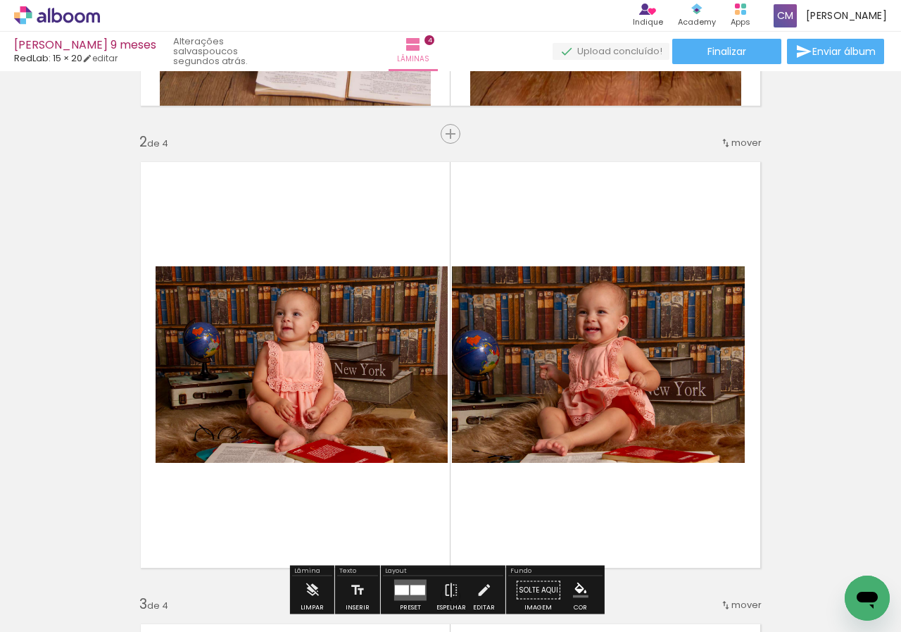
scroll to position [493, 0]
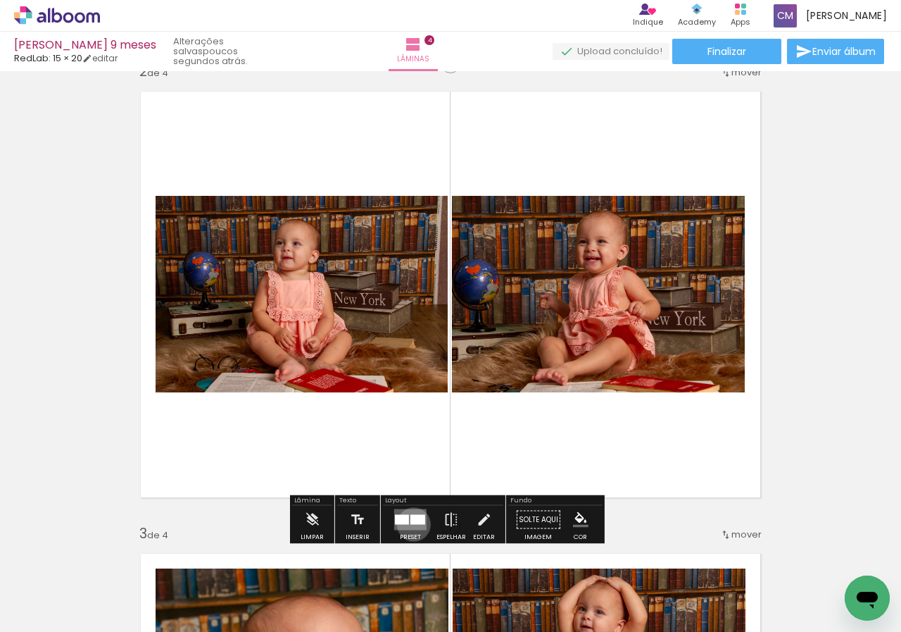
click at [411, 524] on div at bounding box center [418, 520] width 15 height 10
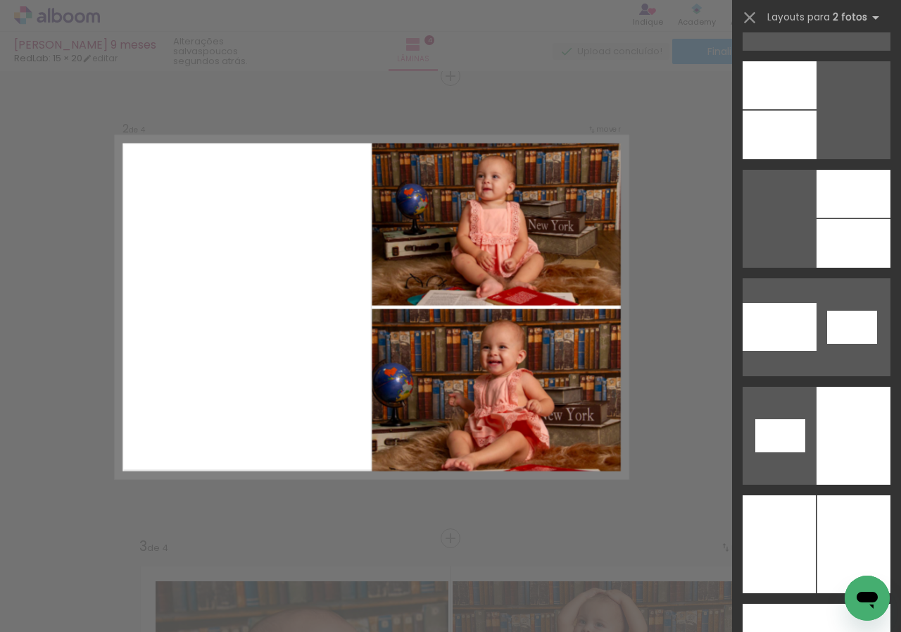
scroll to position [2183, 0]
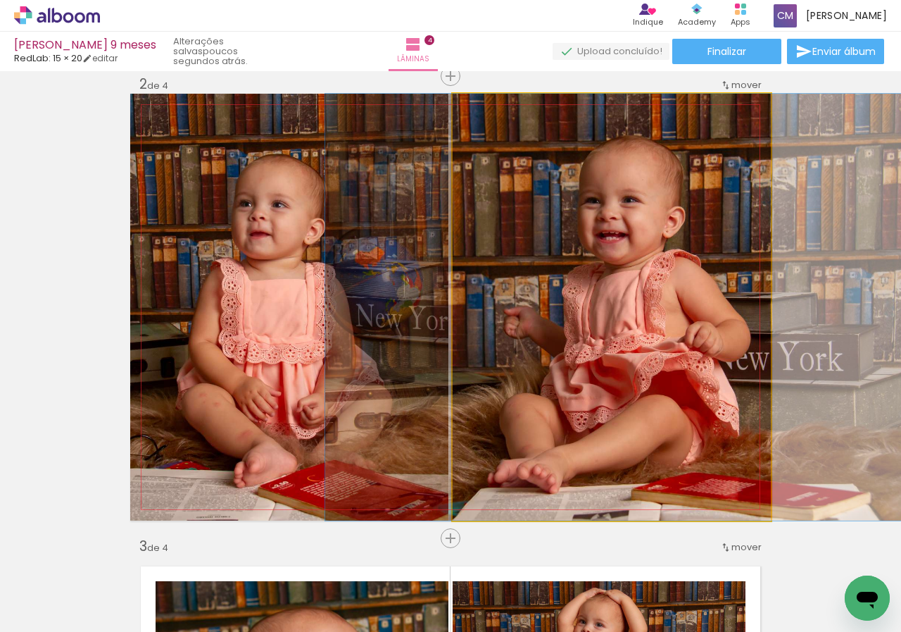
drag, startPoint x: 647, startPoint y: 326, endPoint x: 659, endPoint y: 326, distance: 12.0
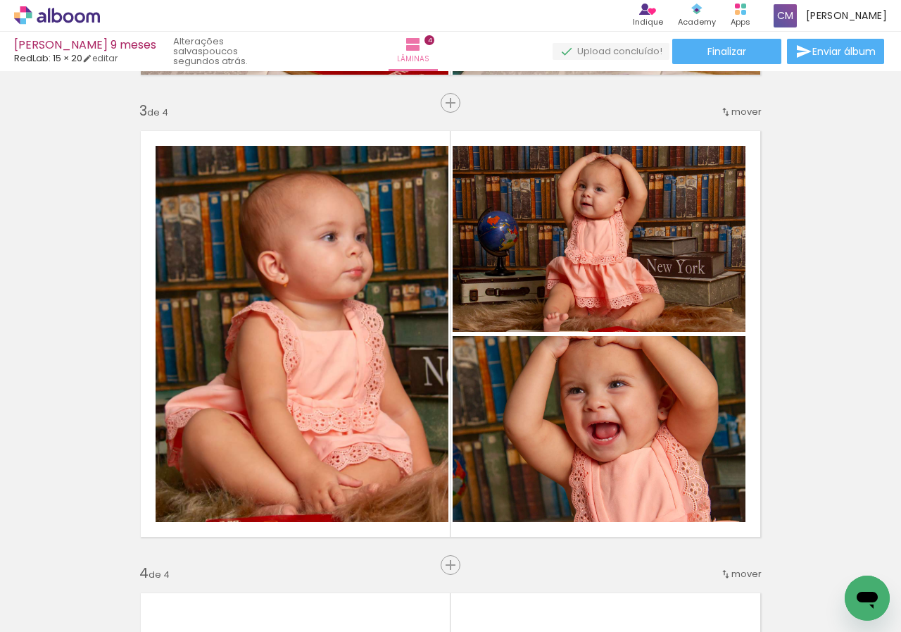
scroll to position [1056, 0]
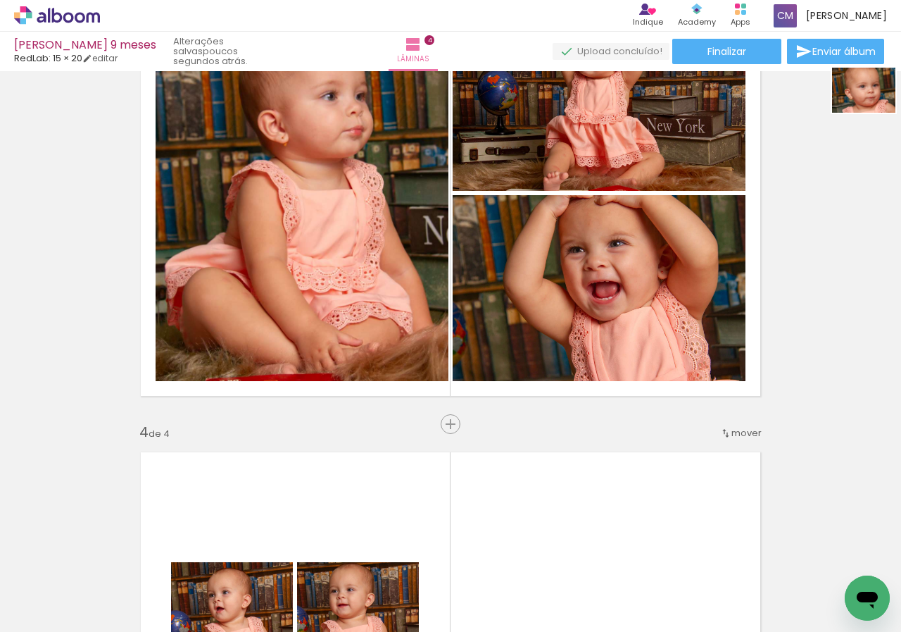
drag, startPoint x: 629, startPoint y: 578, endPoint x: 875, endPoint y: 110, distance: 528.9
click at [875, 110] on quentale-workspace at bounding box center [450, 316] width 901 height 632
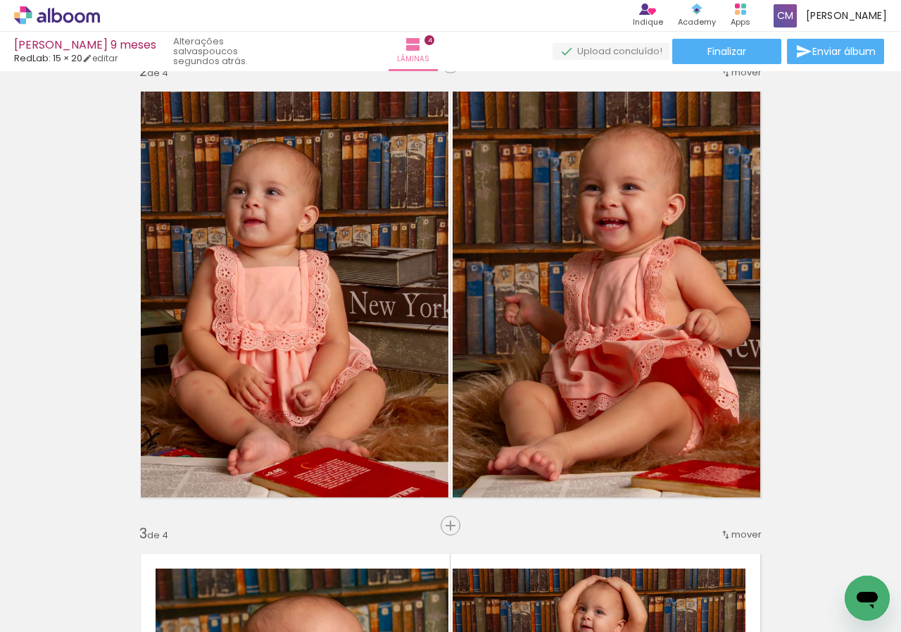
scroll to position [0, 244]
drag, startPoint x: 856, startPoint y: 594, endPoint x: 890, endPoint y: 363, distance: 233.5
click html
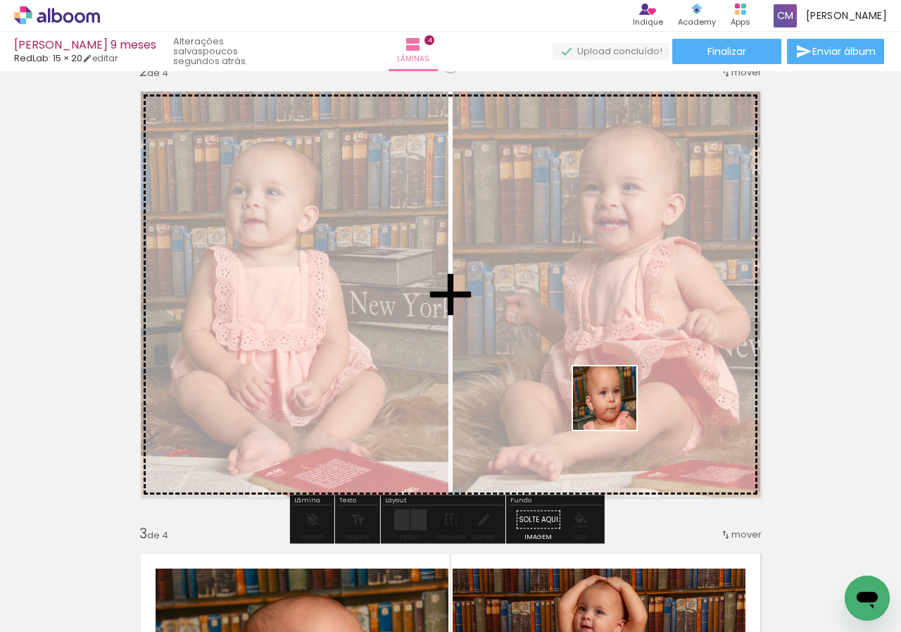
drag, startPoint x: 613, startPoint y: 595, endPoint x: 618, endPoint y: 373, distance: 222.6
click at [618, 373] on quentale-workspace at bounding box center [450, 316] width 901 height 632
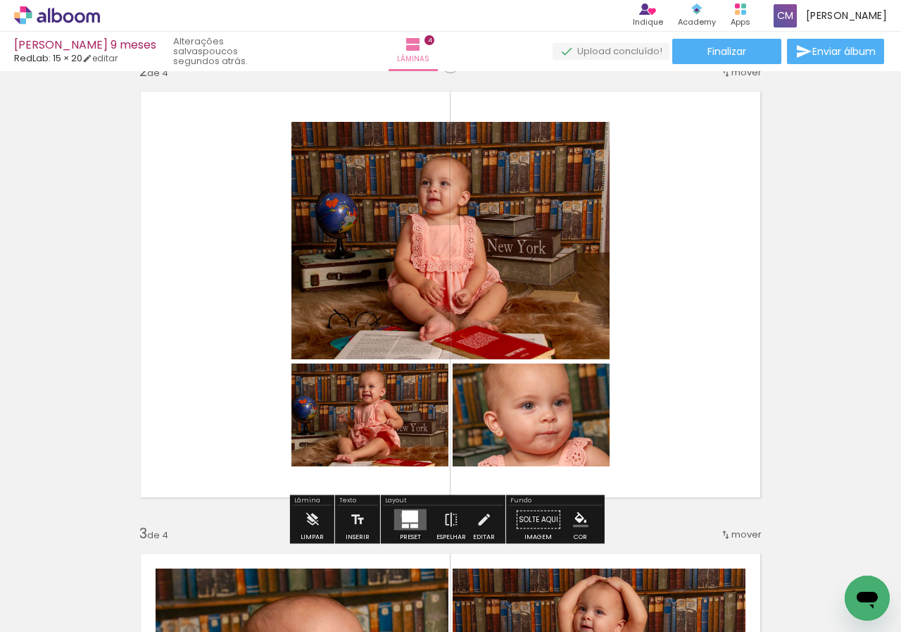
click at [402, 515] on div at bounding box center [410, 517] width 16 height 12
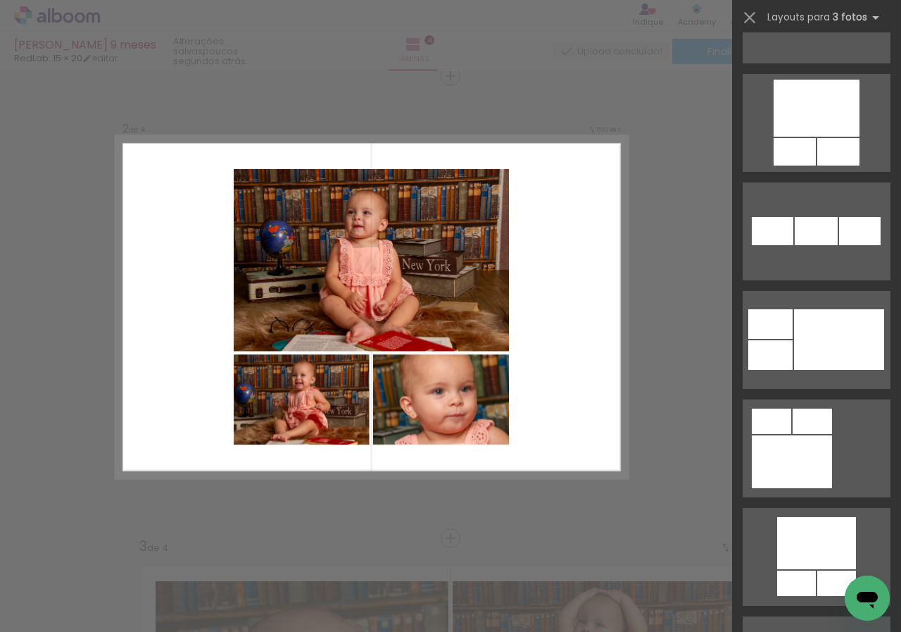
scroll to position [4085, 0]
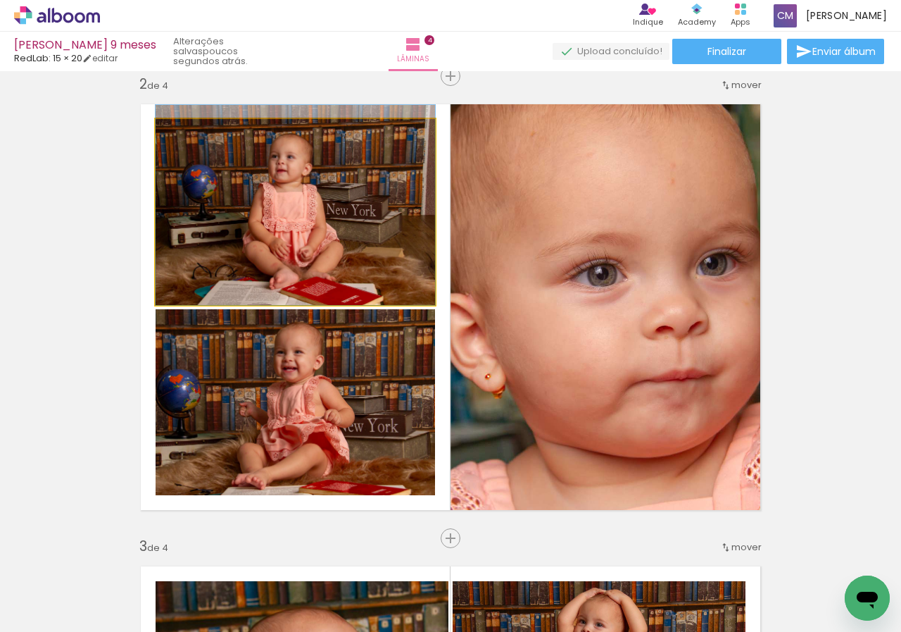
drag, startPoint x: 307, startPoint y: 193, endPoint x: 291, endPoint y: 161, distance: 35.6
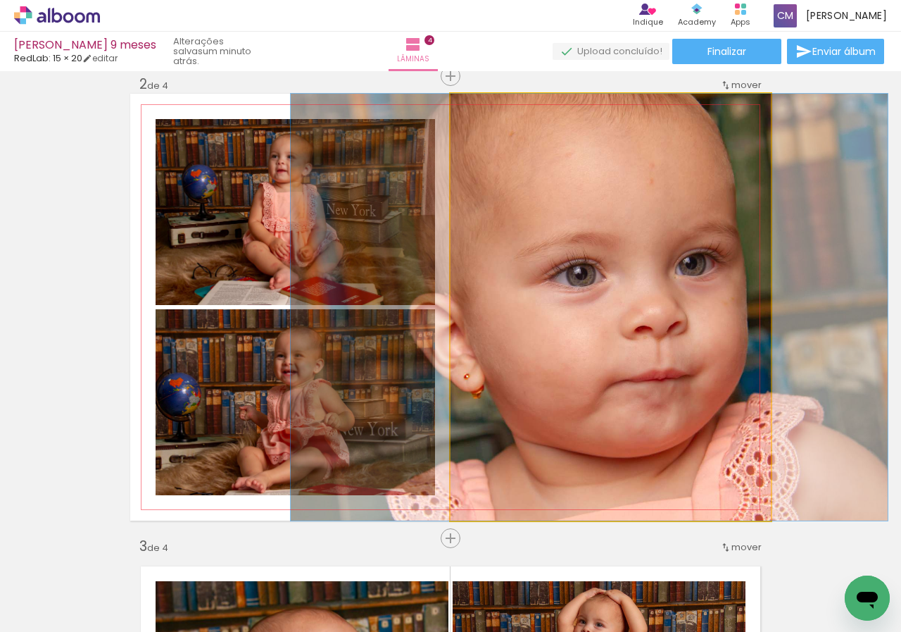
drag, startPoint x: 649, startPoint y: 345, endPoint x: 627, endPoint y: 317, distance: 35.2
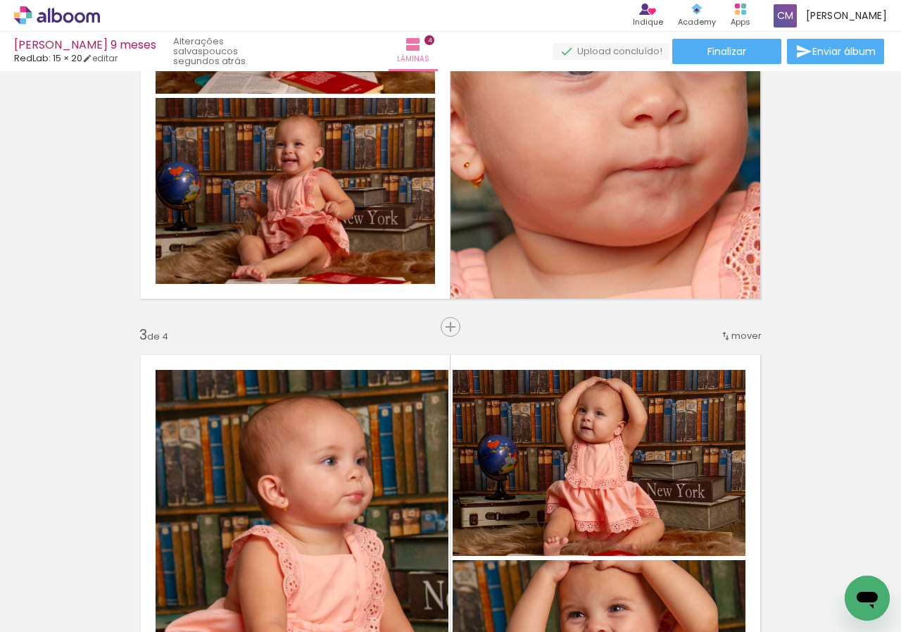
scroll to position [551, 0]
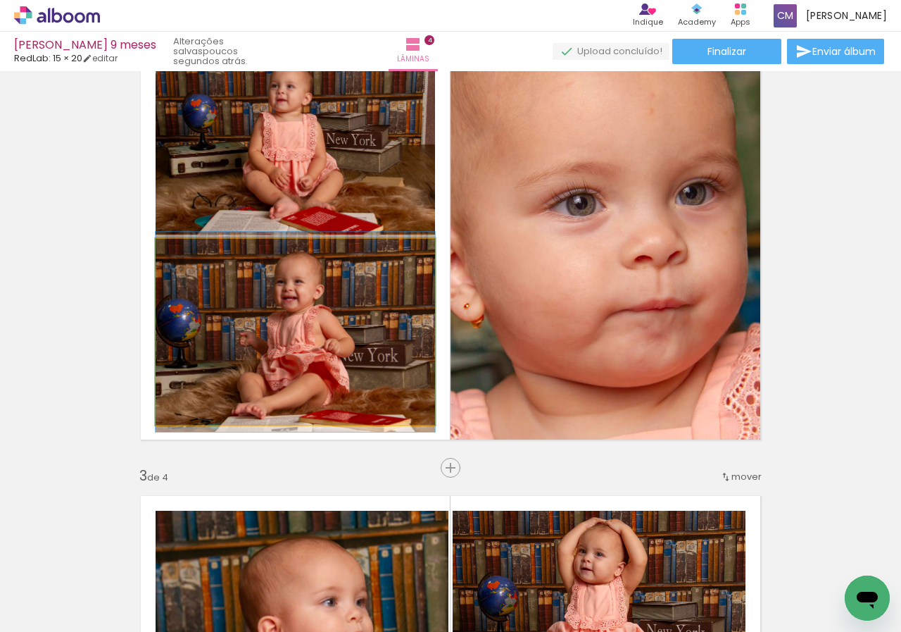
drag, startPoint x: 387, startPoint y: 350, endPoint x: 555, endPoint y: 321, distance: 170.8
click at [0, 0] on slot at bounding box center [0, 0] width 0 height 0
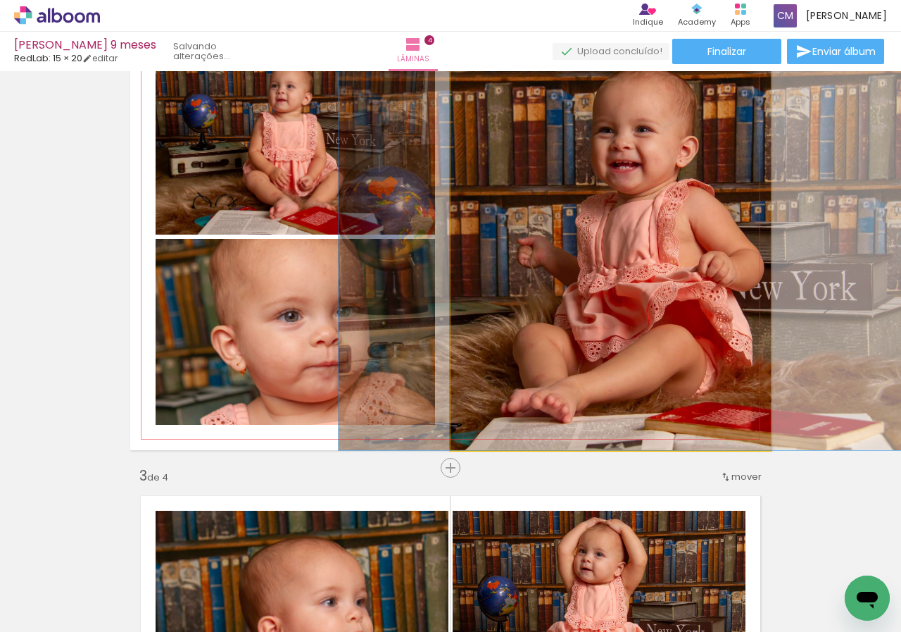
drag, startPoint x: 667, startPoint y: 303, endPoint x: 694, endPoint y: 330, distance: 38.3
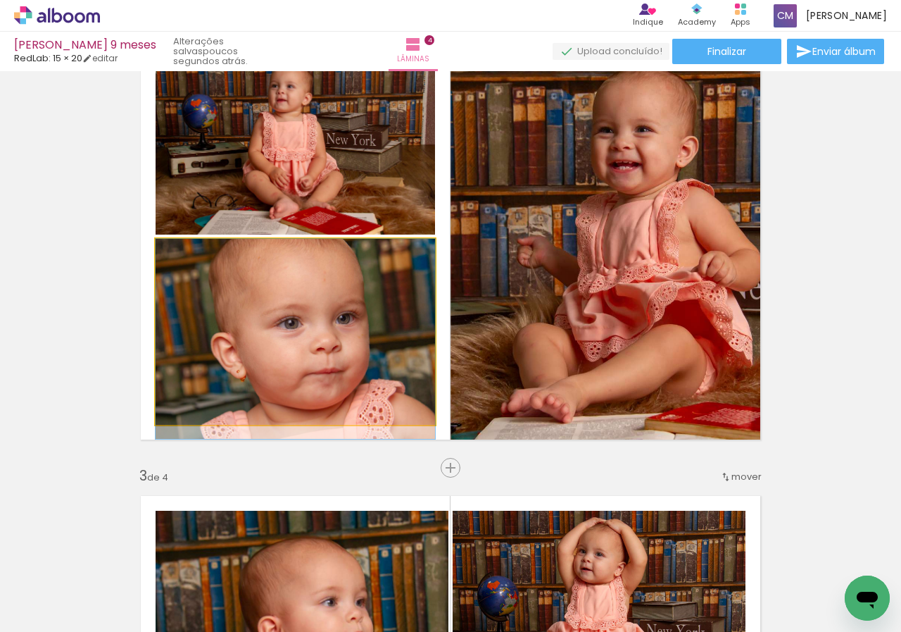
drag, startPoint x: 366, startPoint y: 313, endPoint x: 363, endPoint y: 334, distance: 20.7
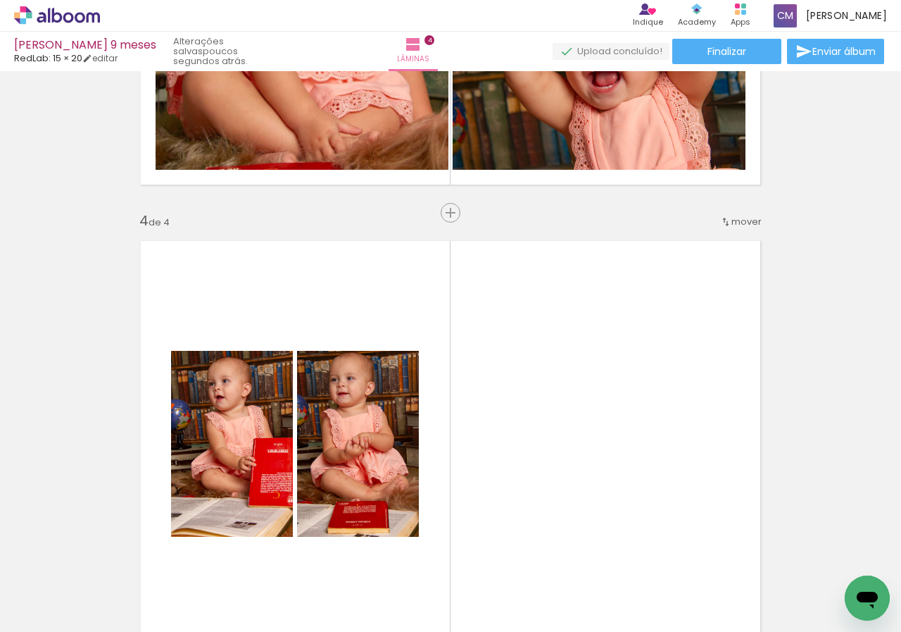
scroll to position [1409, 0]
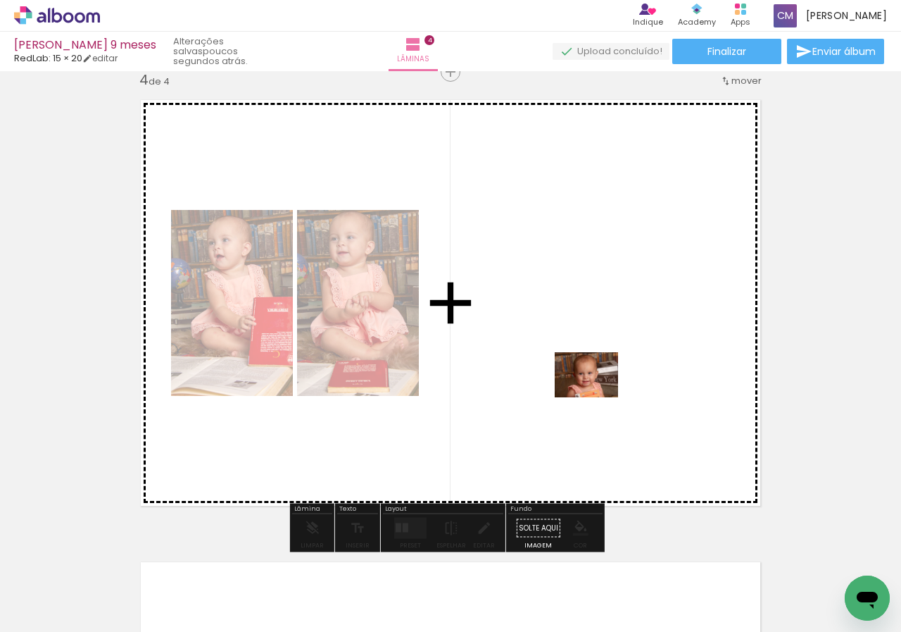
drag, startPoint x: 835, startPoint y: 601, endPoint x: 597, endPoint y: 394, distance: 315.0
click at [597, 394] on quentale-workspace at bounding box center [450, 316] width 901 height 632
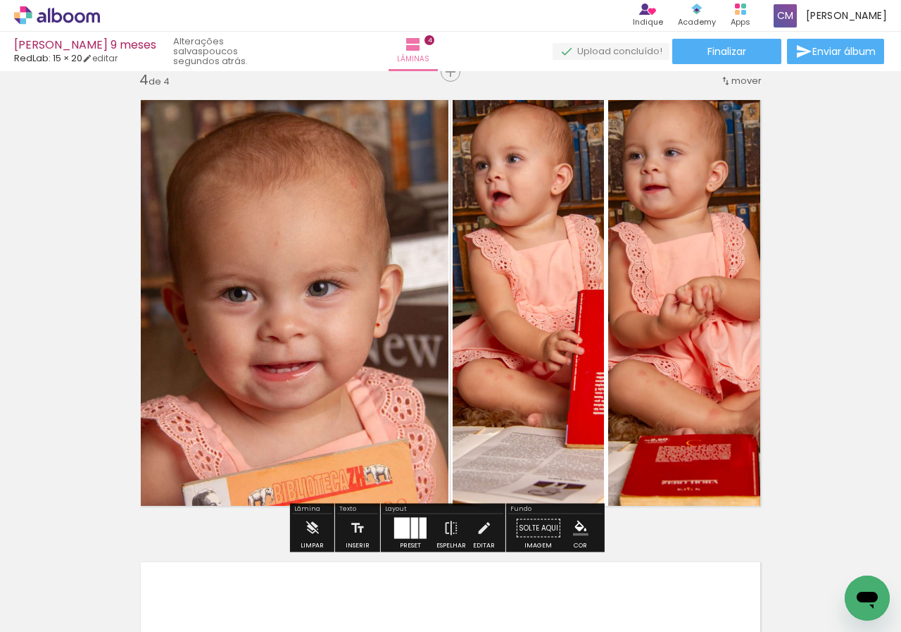
click at [423, 523] on div at bounding box center [423, 528] width 7 height 21
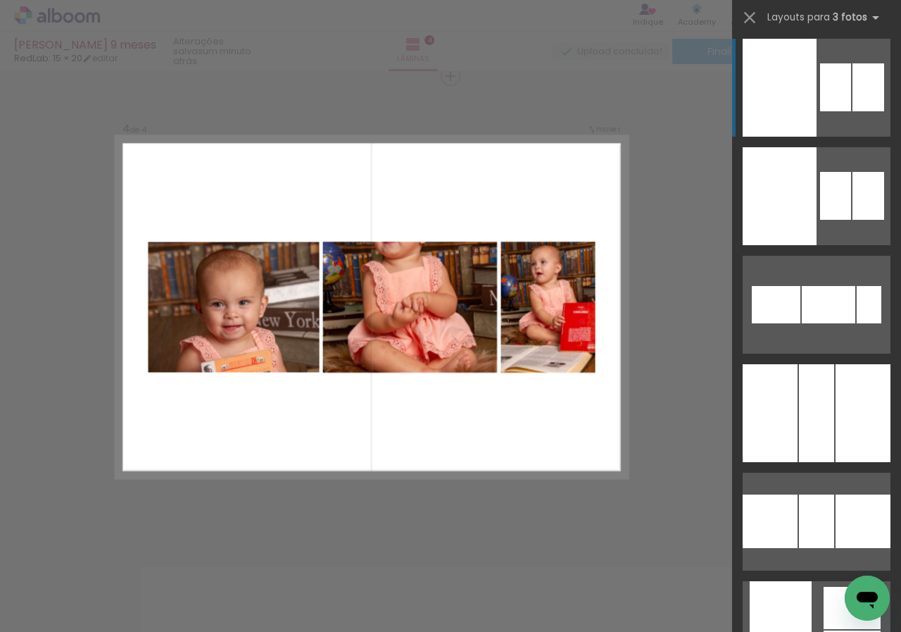
scroll to position [6690, 0]
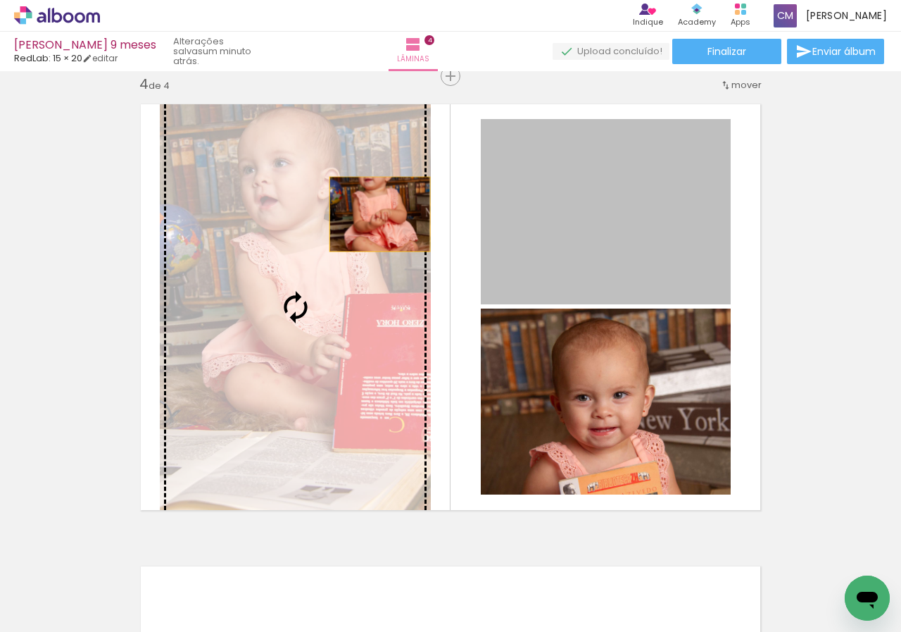
drag, startPoint x: 666, startPoint y: 203, endPoint x: 375, endPoint y: 214, distance: 291.1
click at [0, 0] on slot at bounding box center [0, 0] width 0 height 0
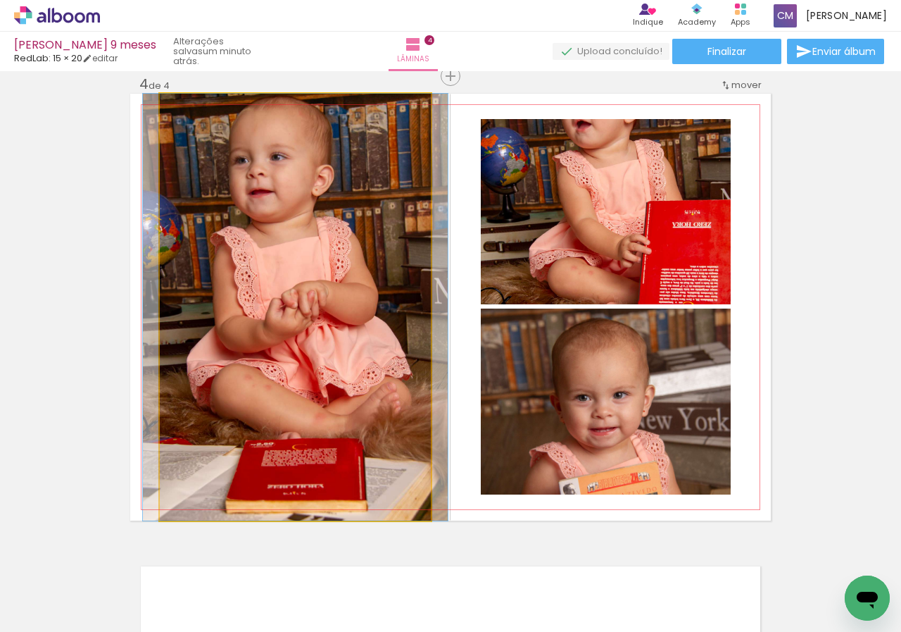
drag, startPoint x: 367, startPoint y: 254, endPoint x: 367, endPoint y: 324, distance: 69.7
drag, startPoint x: 370, startPoint y: 302, endPoint x: 371, endPoint y: 334, distance: 31.7
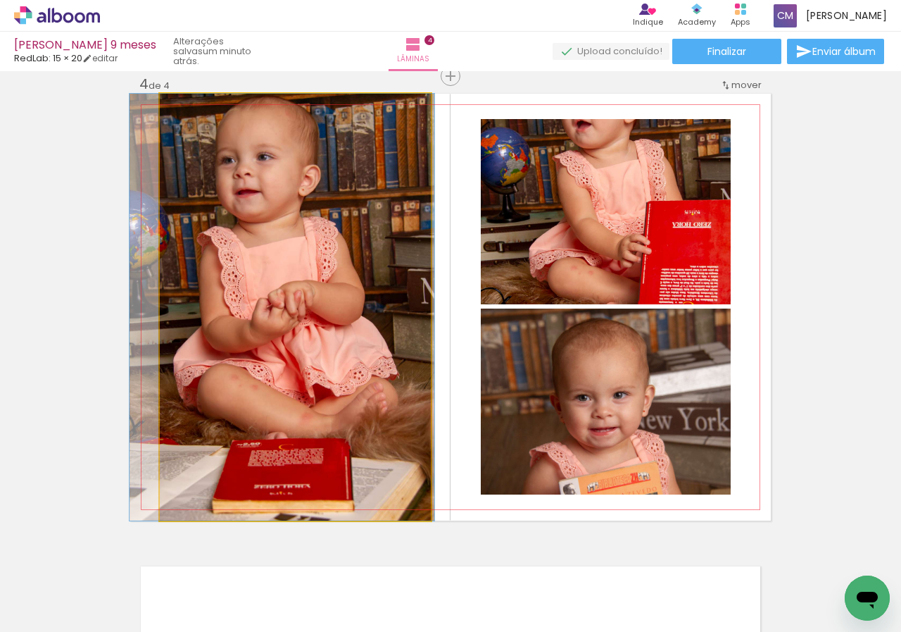
drag, startPoint x: 371, startPoint y: 334, endPoint x: 357, endPoint y: 335, distance: 14.1
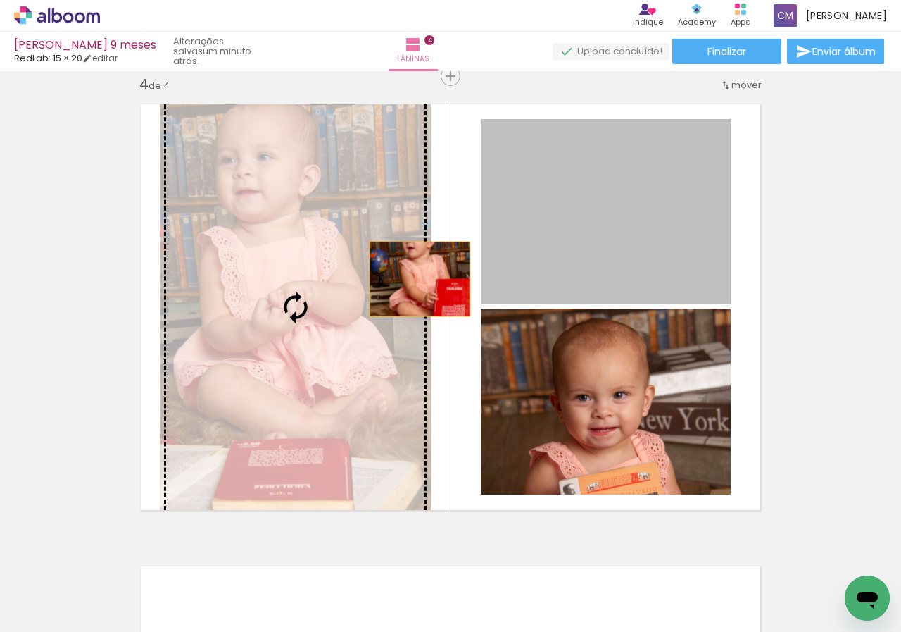
drag, startPoint x: 632, startPoint y: 263, endPoint x: 395, endPoint y: 280, distance: 237.9
click at [0, 0] on slot at bounding box center [0, 0] width 0 height 0
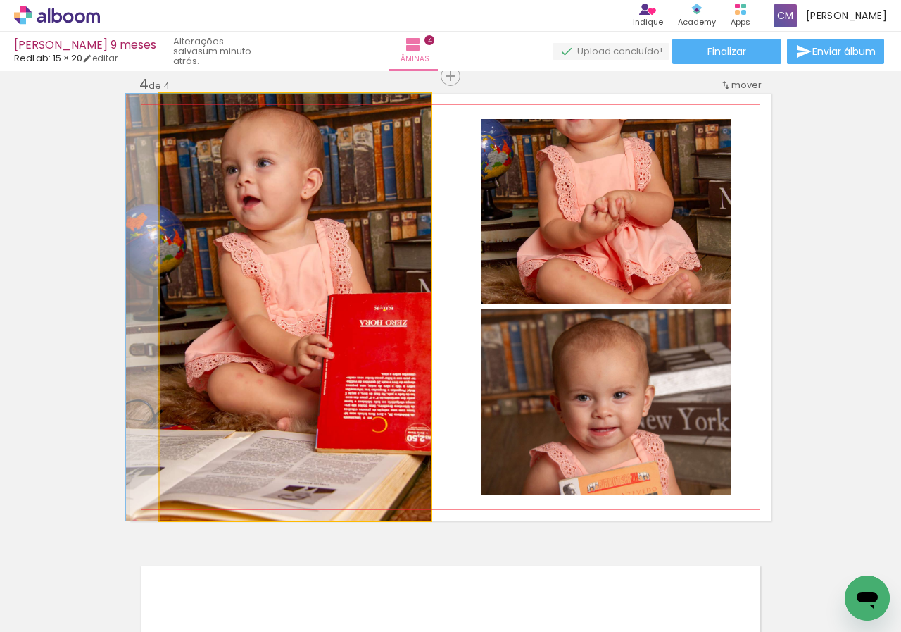
drag, startPoint x: 366, startPoint y: 258, endPoint x: 308, endPoint y: 273, distance: 59.6
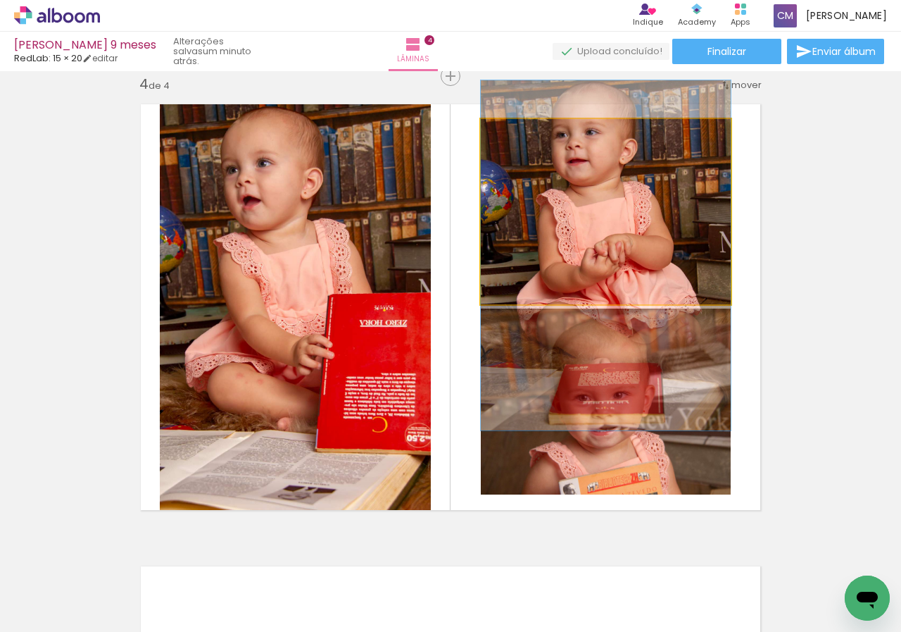
drag, startPoint x: 590, startPoint y: 235, endPoint x: 587, endPoint y: 279, distance: 43.8
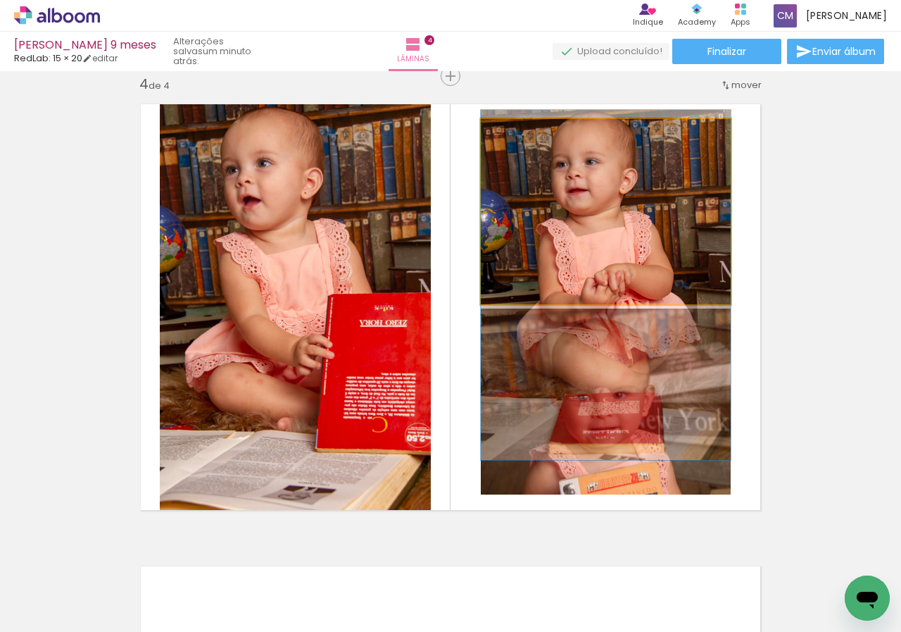
drag, startPoint x: 669, startPoint y: 232, endPoint x: 677, endPoint y: 271, distance: 39.5
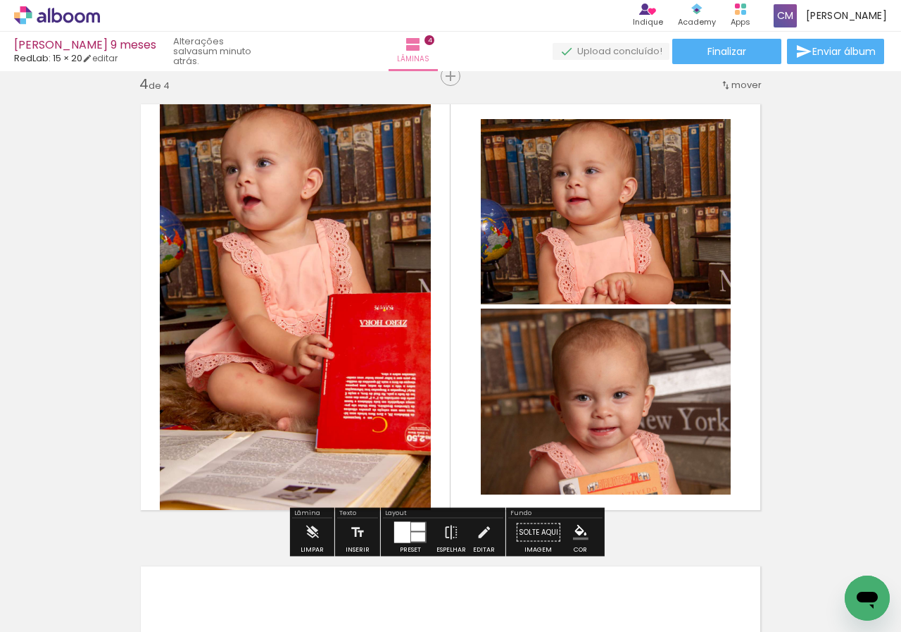
click at [406, 525] on div at bounding box center [402, 532] width 16 height 21
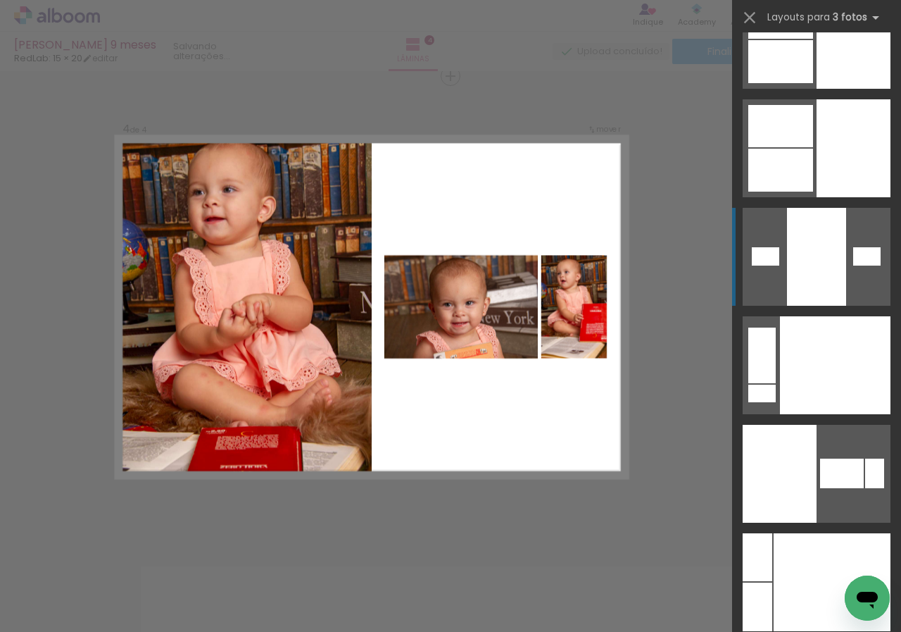
scroll to position [20257, 0]
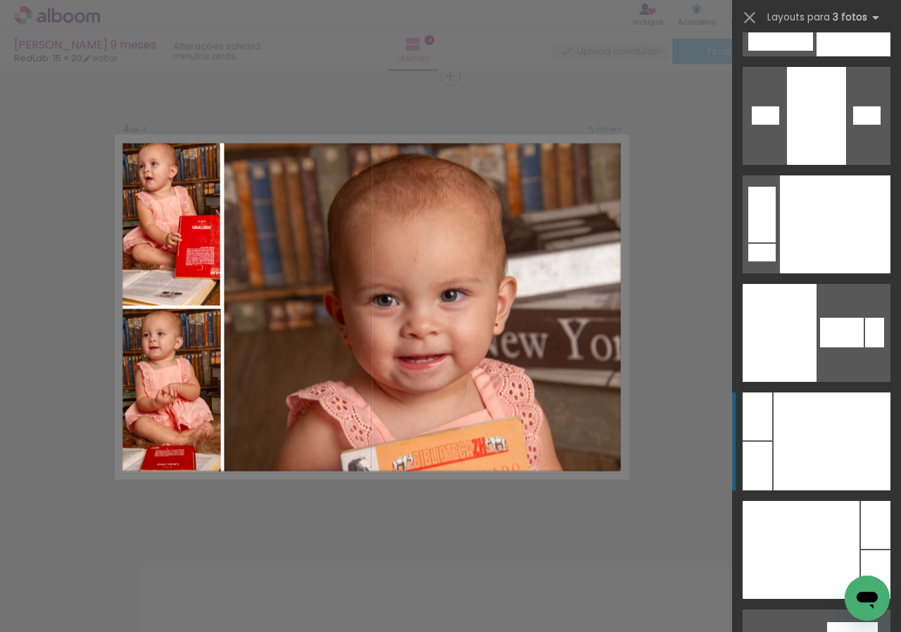
click at [816, 165] on div at bounding box center [816, 116] width 59 height 98
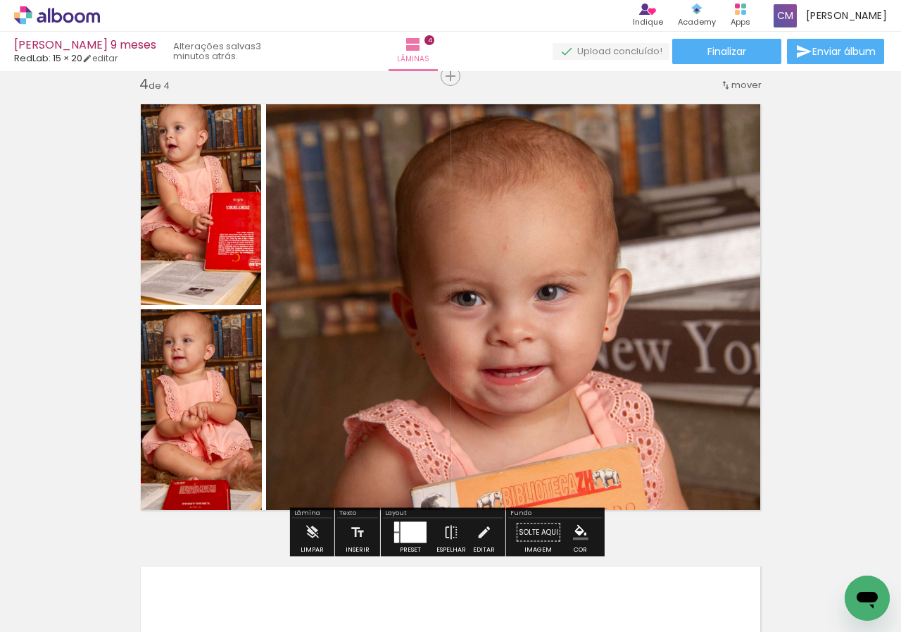
click at [320, 304] on quentale-photo at bounding box center [518, 307] width 505 height 427
click at [487, 530] on iron-icon at bounding box center [483, 532] width 15 height 28
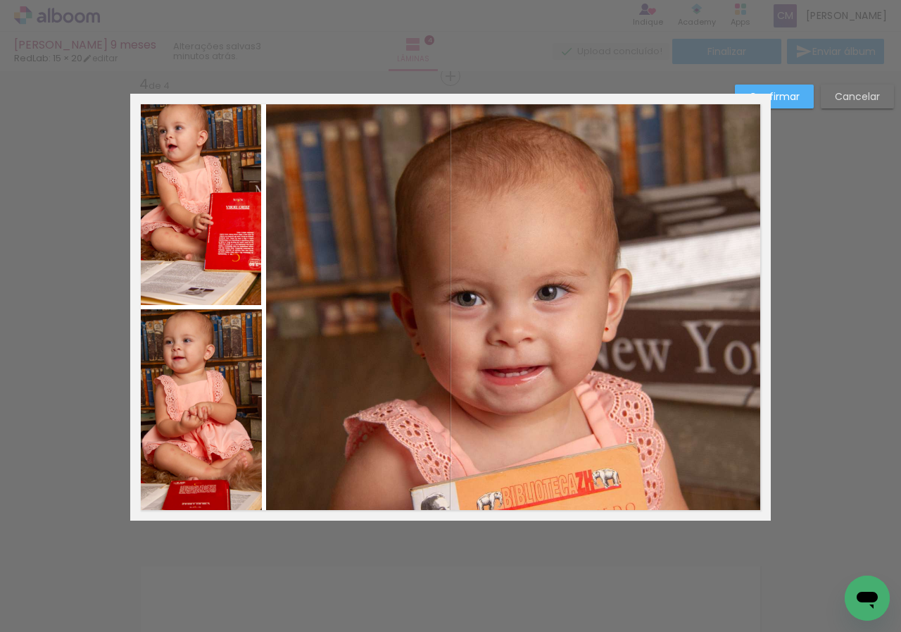
click at [276, 335] on quentale-photo at bounding box center [518, 307] width 505 height 427
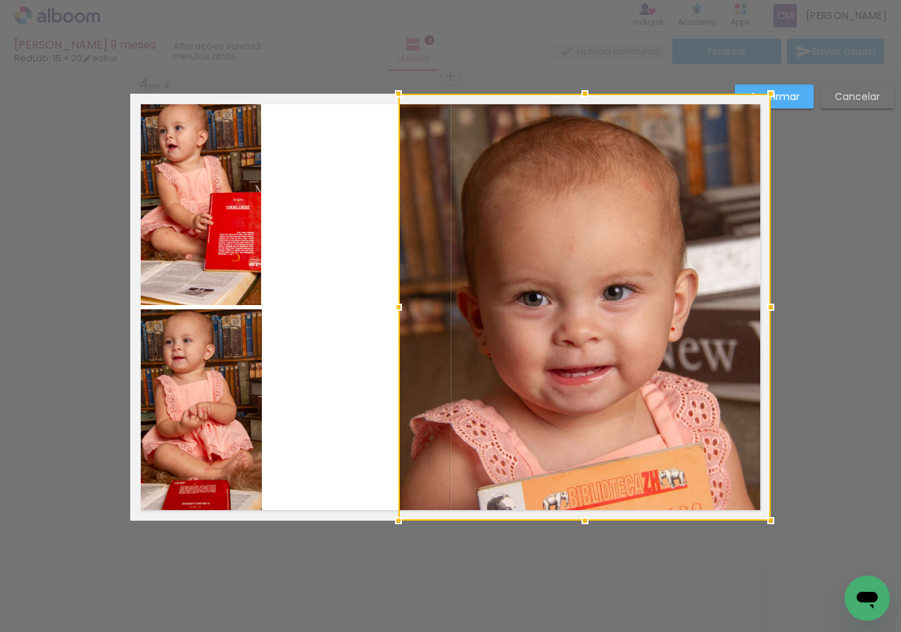
drag, startPoint x: 263, startPoint y: 308, endPoint x: 395, endPoint y: 313, distance: 132.5
click at [395, 313] on div at bounding box center [399, 307] width 28 height 28
click at [236, 223] on quentale-photo at bounding box center [196, 199] width 132 height 211
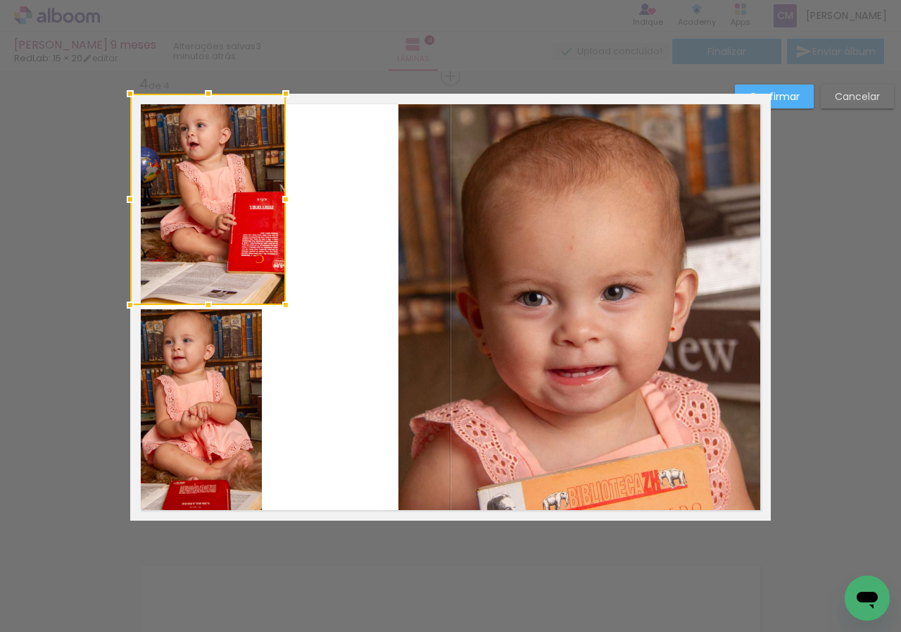
drag, startPoint x: 255, startPoint y: 207, endPoint x: 279, endPoint y: 224, distance: 29.3
click at [279, 224] on div at bounding box center [208, 199] width 156 height 211
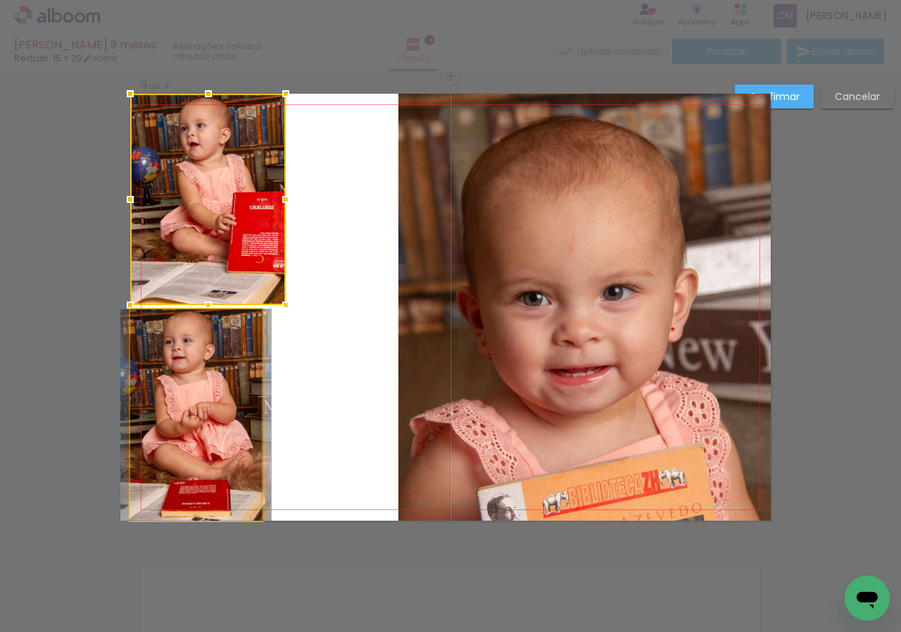
click at [235, 407] on quentale-photo at bounding box center [196, 414] width 132 height 211
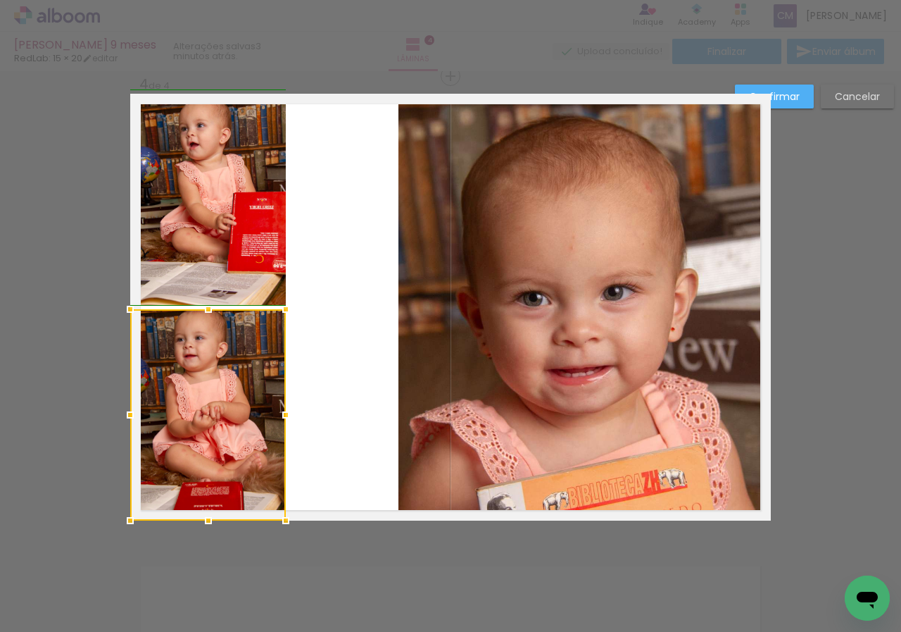
drag, startPoint x: 258, startPoint y: 413, endPoint x: 279, endPoint y: 418, distance: 20.9
click at [279, 418] on div at bounding box center [286, 415] width 28 height 28
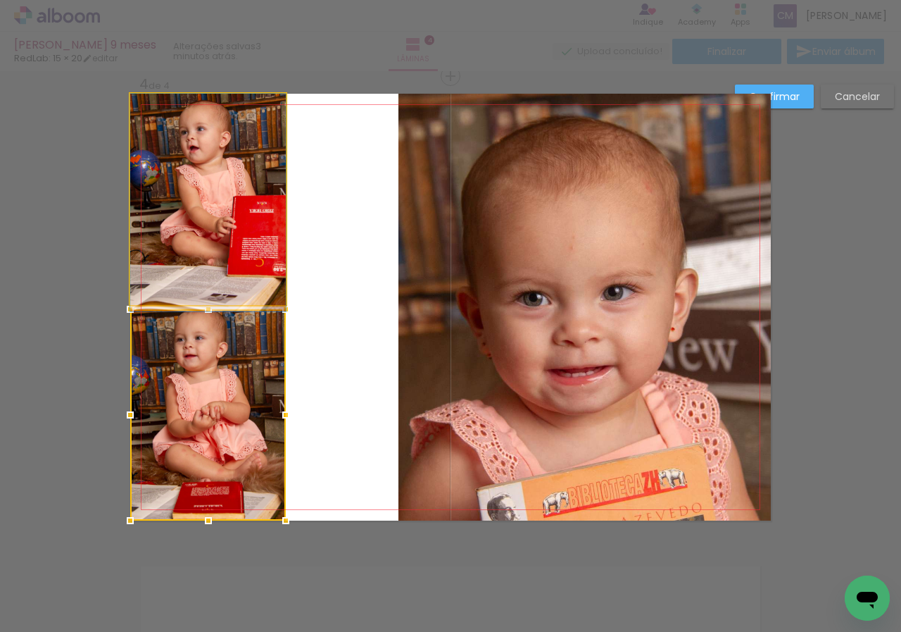
drag, startPoint x: 204, startPoint y: 151, endPoint x: 189, endPoint y: 225, distance: 75.3
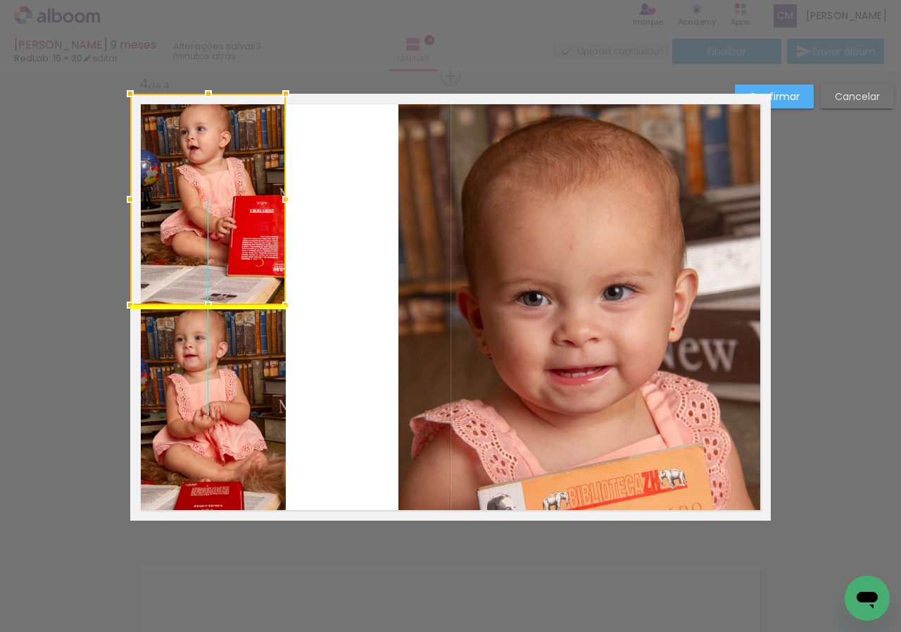
drag, startPoint x: 220, startPoint y: 227, endPoint x: 226, endPoint y: 251, distance: 24.6
click at [226, 251] on div at bounding box center [208, 199] width 156 height 211
click at [375, 256] on quentale-layouter at bounding box center [450, 307] width 641 height 427
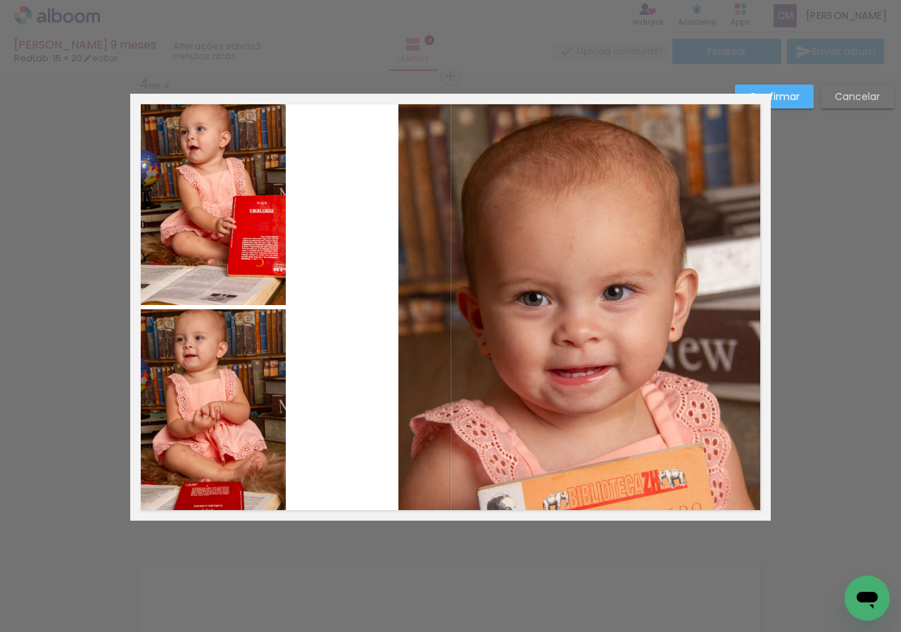
click at [189, 214] on quentale-photo at bounding box center [208, 199] width 156 height 211
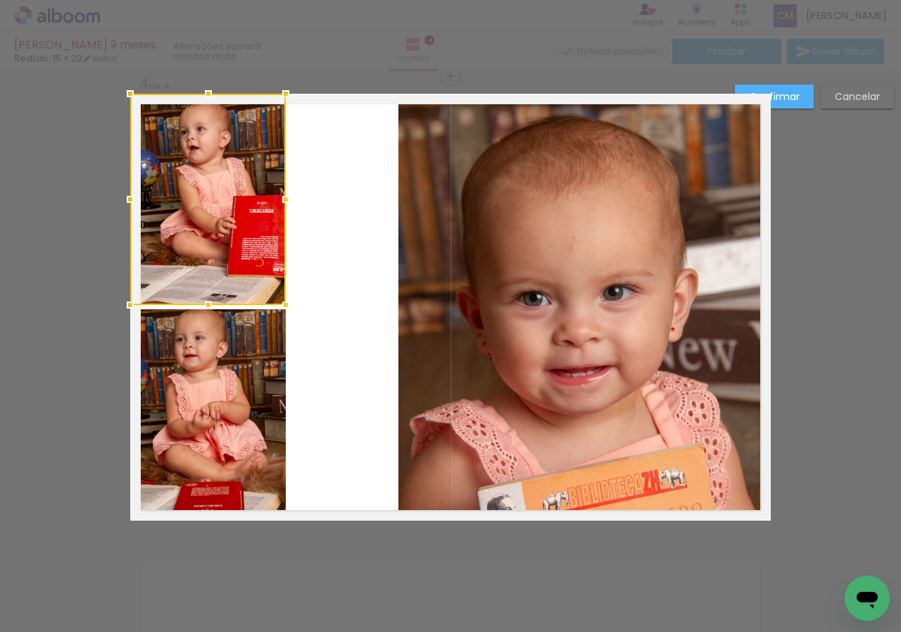
click at [530, 287] on quentale-photo at bounding box center [585, 307] width 373 height 427
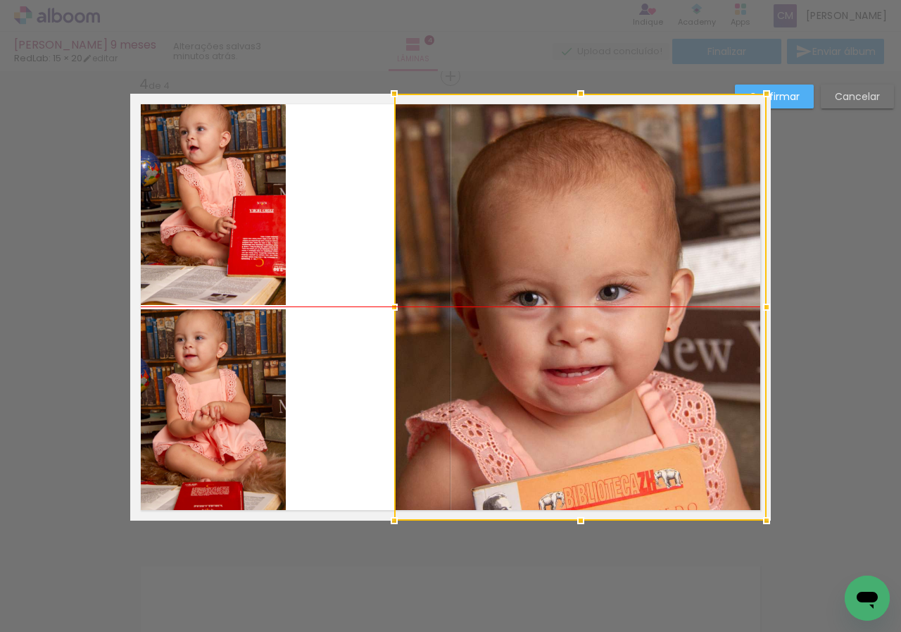
click at [632, 323] on div at bounding box center [580, 307] width 373 height 427
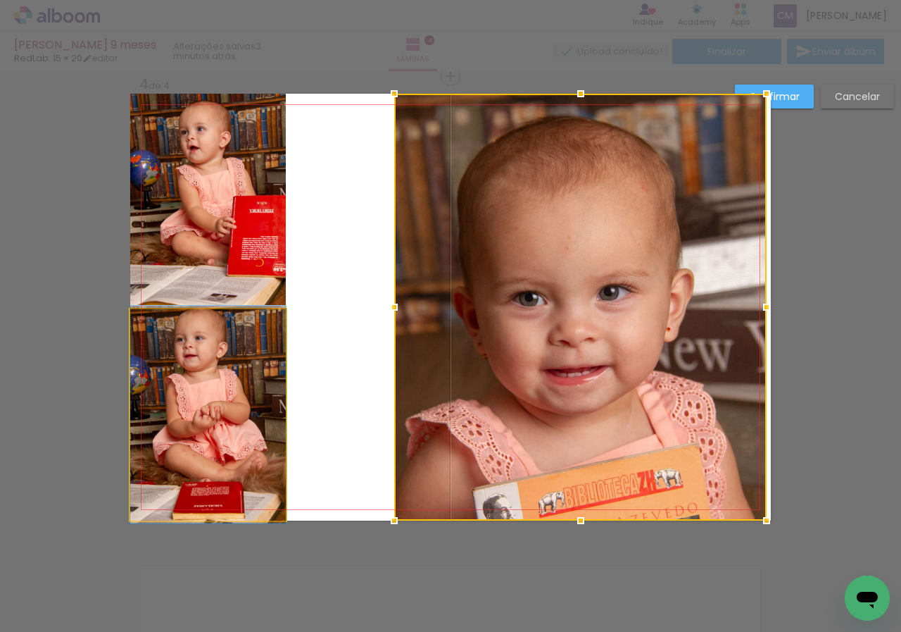
click at [245, 385] on quentale-photo at bounding box center [208, 414] width 156 height 211
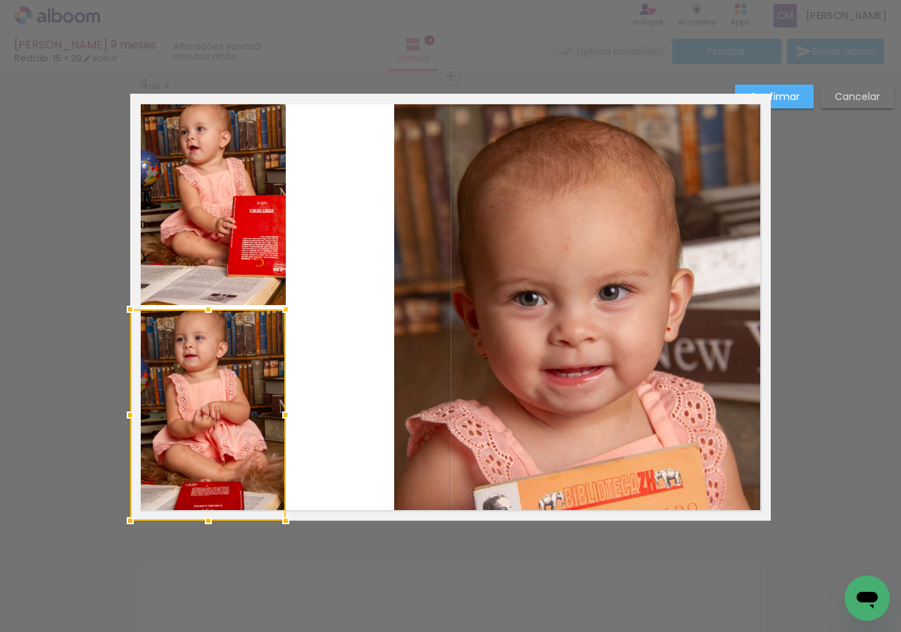
click at [521, 306] on quentale-photo at bounding box center [580, 307] width 373 height 427
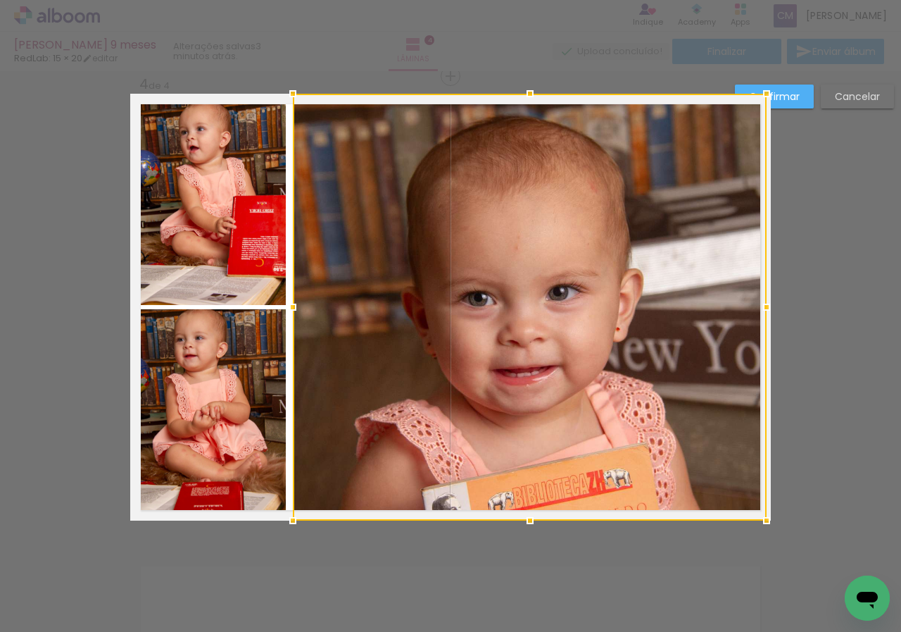
drag, startPoint x: 395, startPoint y: 311, endPoint x: 294, endPoint y: 308, distance: 101.4
click at [294, 308] on div at bounding box center [293, 307] width 28 height 28
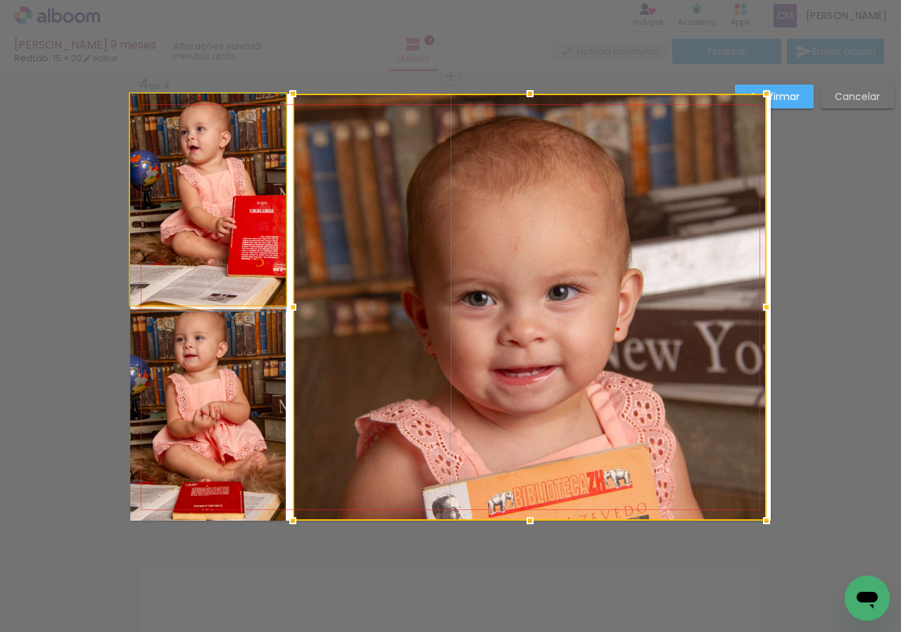
click at [244, 268] on quentale-photo at bounding box center [208, 199] width 156 height 211
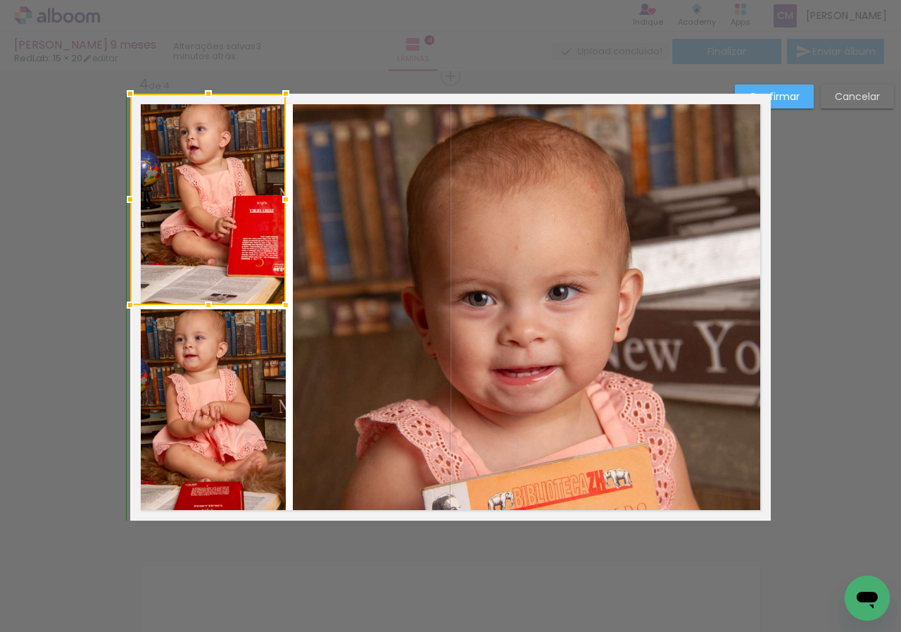
drag, startPoint x: 205, startPoint y: 301, endPoint x: 204, endPoint y: 294, distance: 7.1
click at [204, 294] on div at bounding box center [208, 305] width 28 height 28
click at [202, 309] on div at bounding box center [208, 298] width 28 height 28
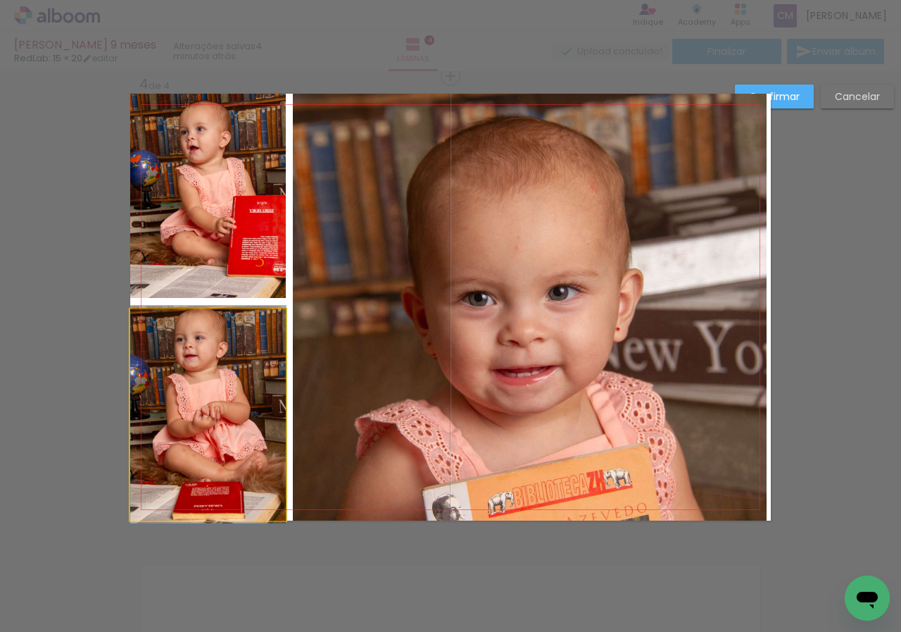
click at [208, 342] on quentale-photo at bounding box center [208, 414] width 156 height 211
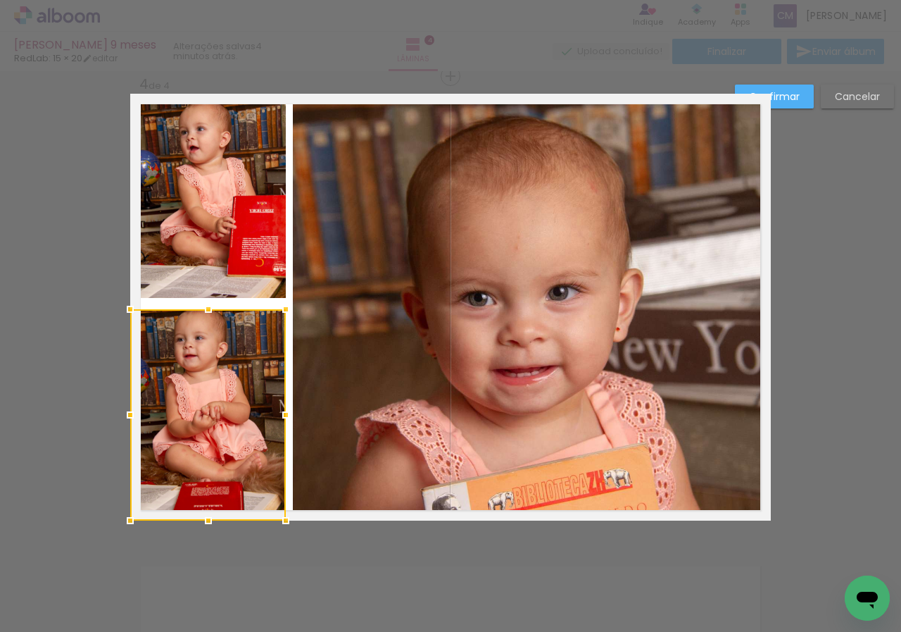
click at [205, 356] on div at bounding box center [208, 414] width 156 height 211
click at [0, 0] on slot "Confirmar" at bounding box center [0, 0] width 0 height 0
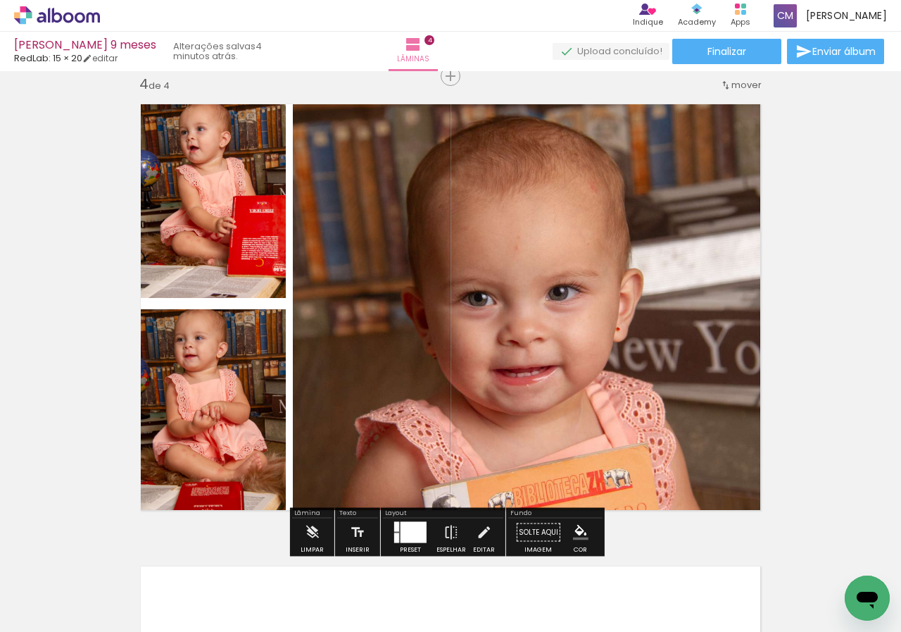
click at [233, 237] on quentale-photo at bounding box center [208, 196] width 156 height 204
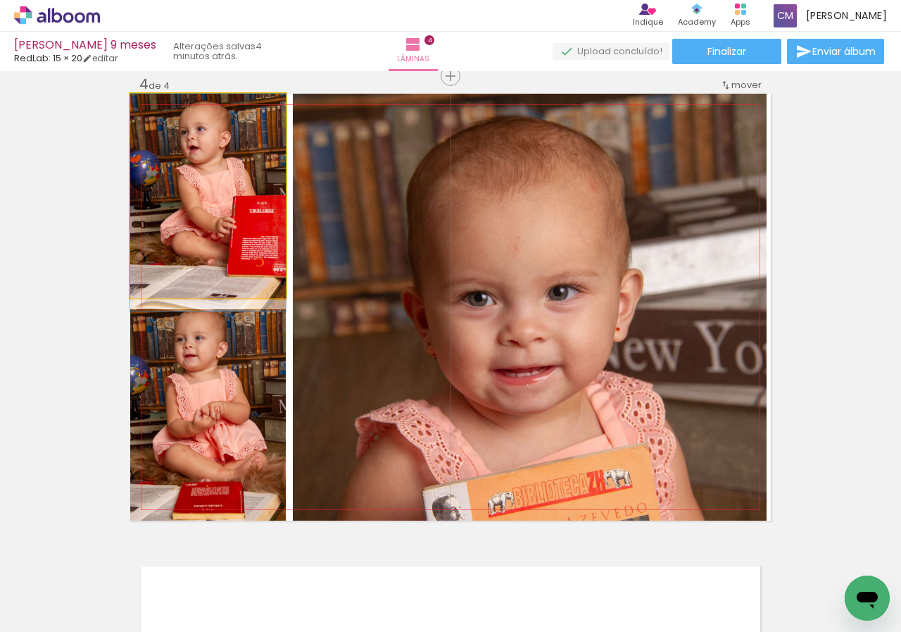
drag, startPoint x: 224, startPoint y: 198, endPoint x: 219, endPoint y: 210, distance: 12.9
drag, startPoint x: 222, startPoint y: 192, endPoint x: 204, endPoint y: 239, distance: 50.6
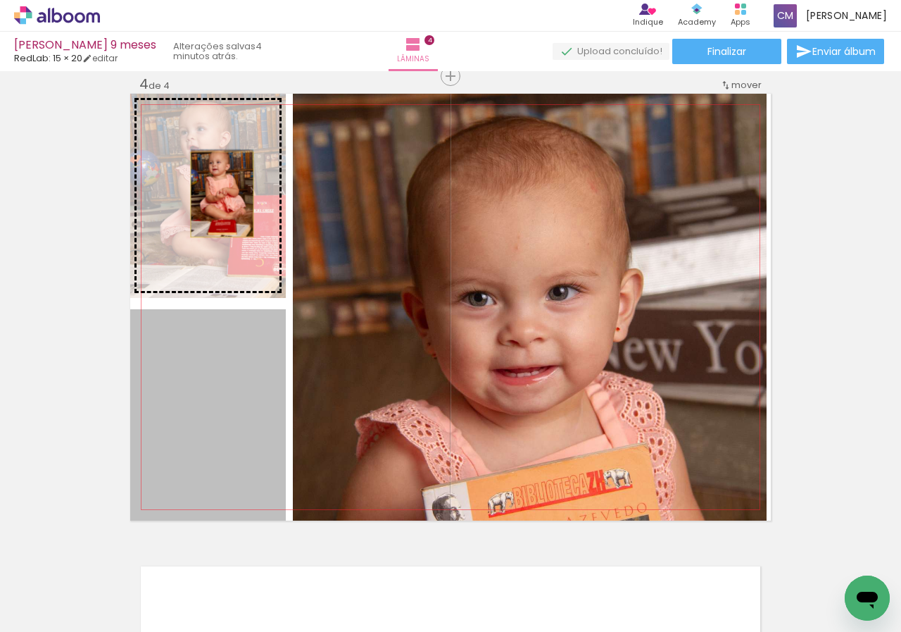
drag, startPoint x: 208, startPoint y: 392, endPoint x: 217, endPoint y: 194, distance: 198.1
click at [0, 0] on slot at bounding box center [0, 0] width 0 height 0
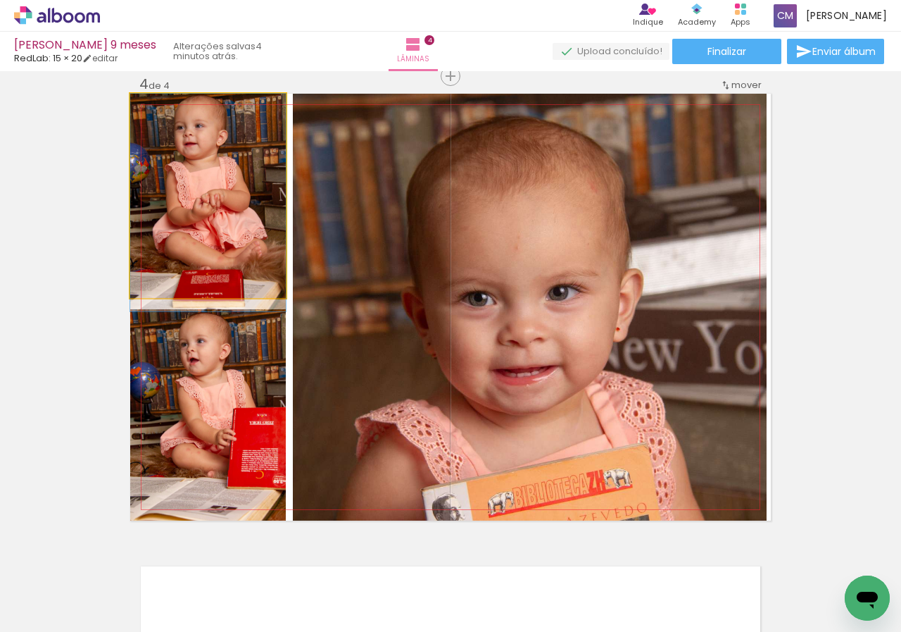
drag, startPoint x: 235, startPoint y: 200, endPoint x: 230, endPoint y: 246, distance: 46.0
drag, startPoint x: 230, startPoint y: 168, endPoint x: 227, endPoint y: 230, distance: 62.1
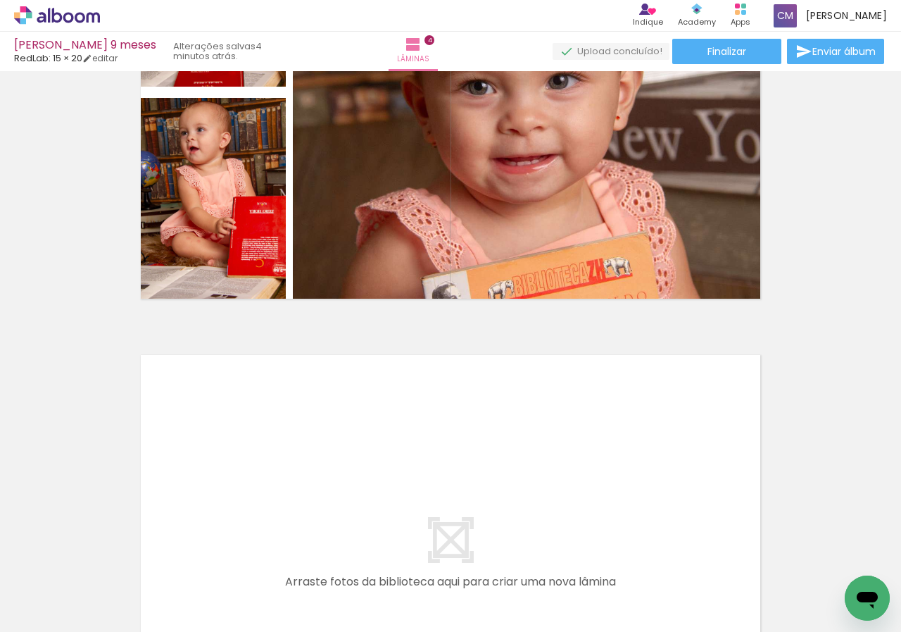
scroll to position [1404, 0]
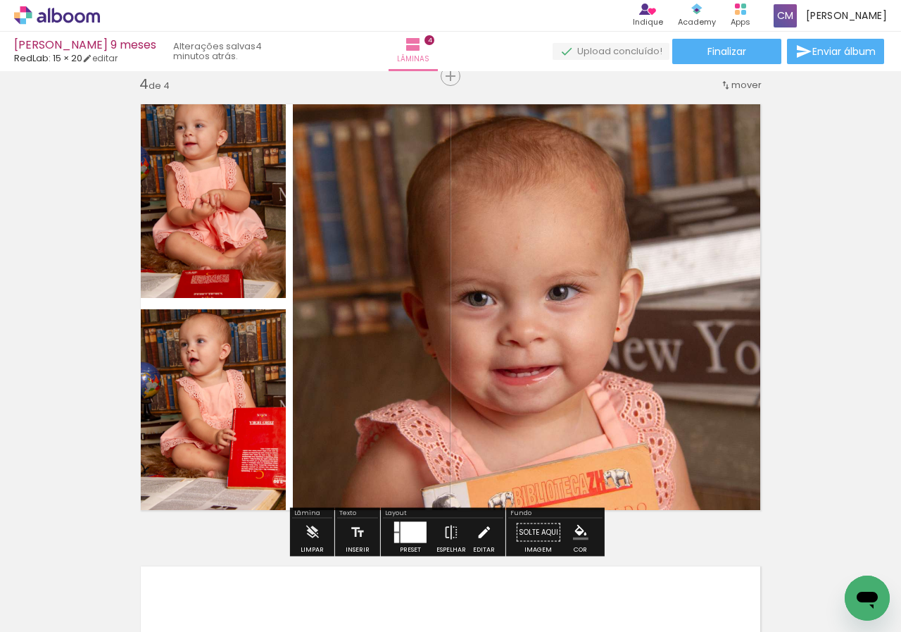
click at [477, 534] on iron-icon at bounding box center [483, 532] width 15 height 28
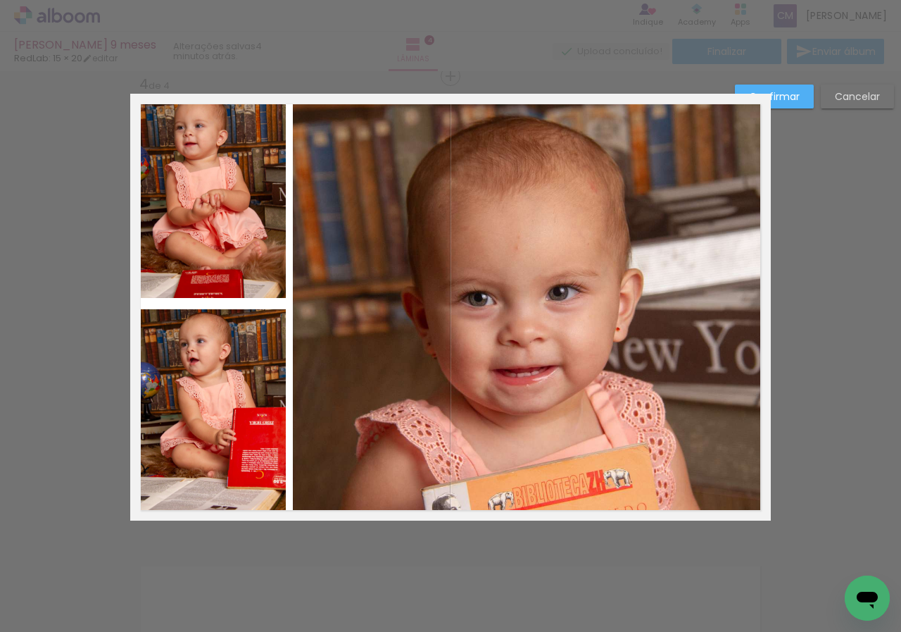
click at [240, 216] on quentale-photo at bounding box center [208, 196] width 156 height 204
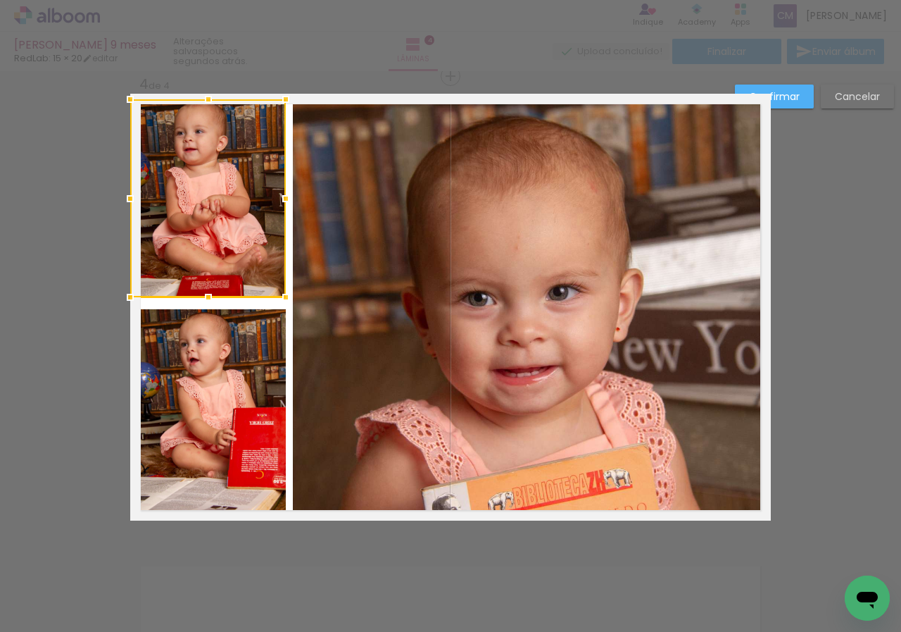
scroll to position [0, 244]
click at [187, 104] on div at bounding box center [208, 198] width 156 height 198
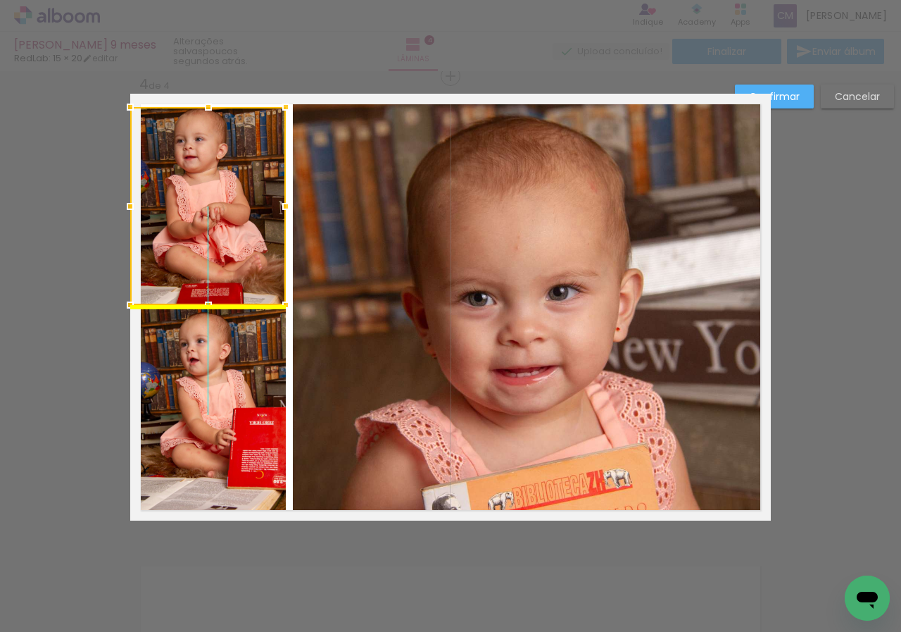
click at [206, 143] on div at bounding box center [208, 206] width 156 height 198
click at [237, 416] on quentale-photo at bounding box center [208, 414] width 156 height 211
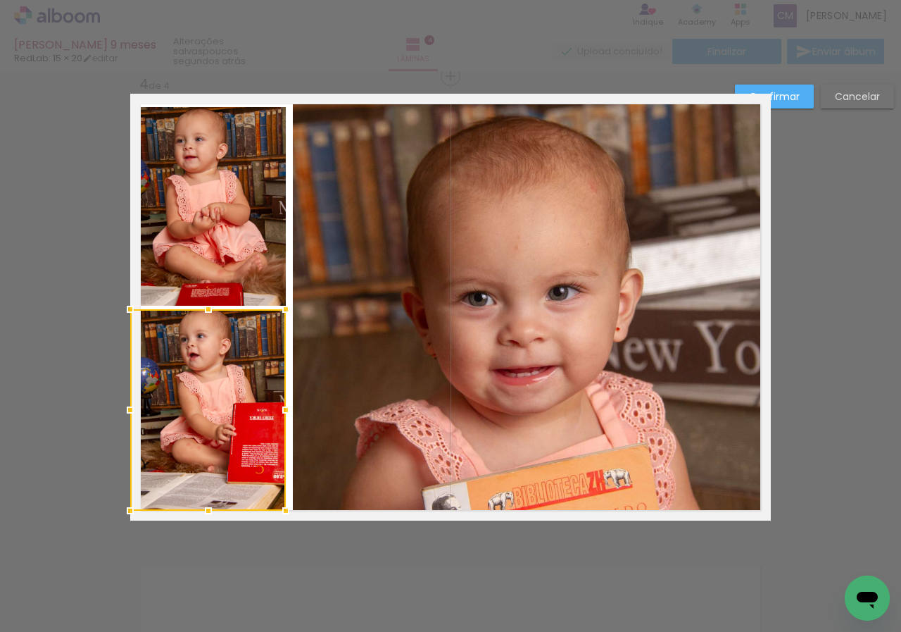
click at [201, 516] on div at bounding box center [208, 511] width 28 height 28
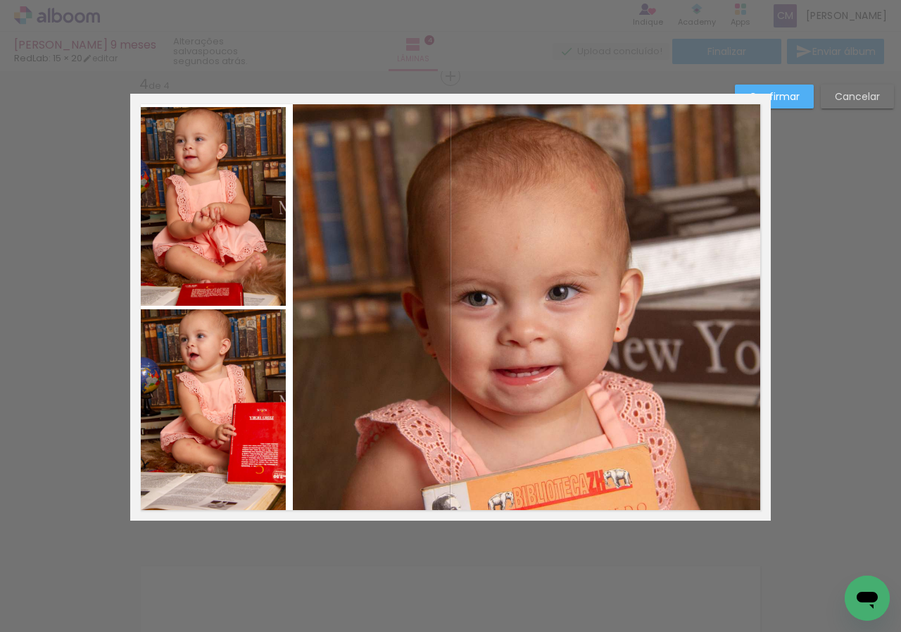
click at [263, 265] on quentale-photo at bounding box center [208, 206] width 156 height 198
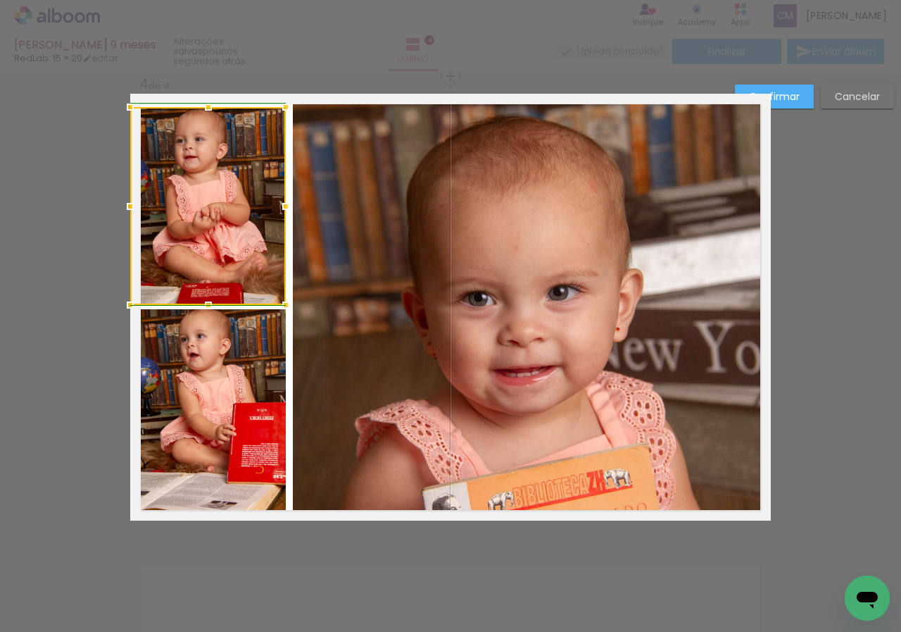
drag, startPoint x: 280, startPoint y: 211, endPoint x: 287, endPoint y: 212, distance: 7.2
click at [287, 212] on div at bounding box center [286, 206] width 28 height 28
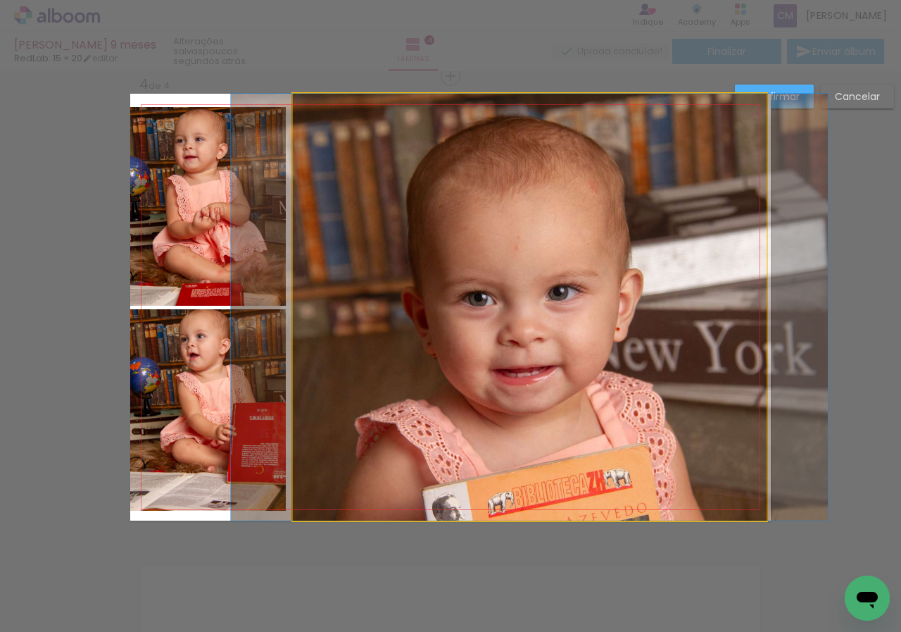
click at [611, 272] on quentale-photo at bounding box center [530, 307] width 474 height 427
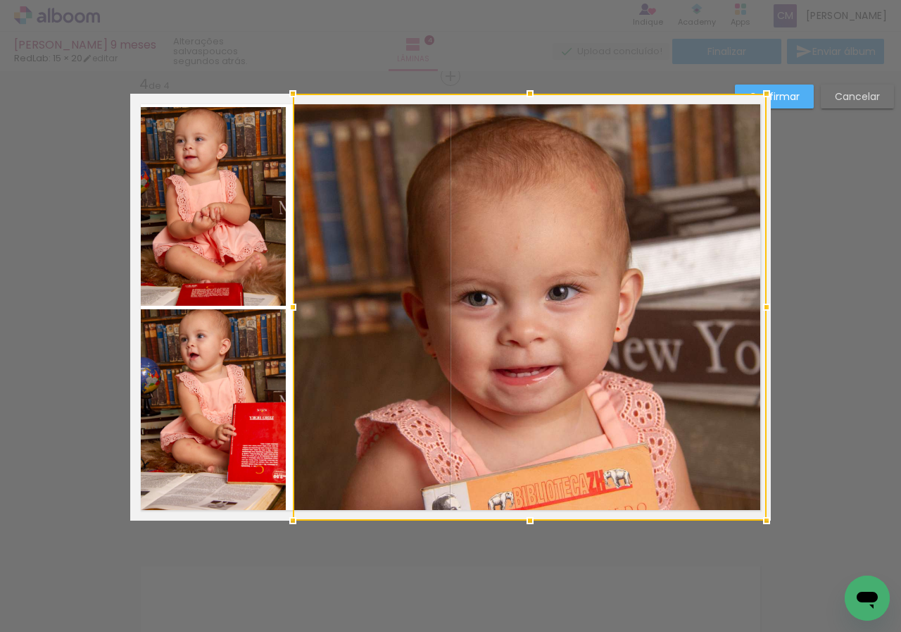
click at [616, 349] on div at bounding box center [530, 307] width 474 height 427
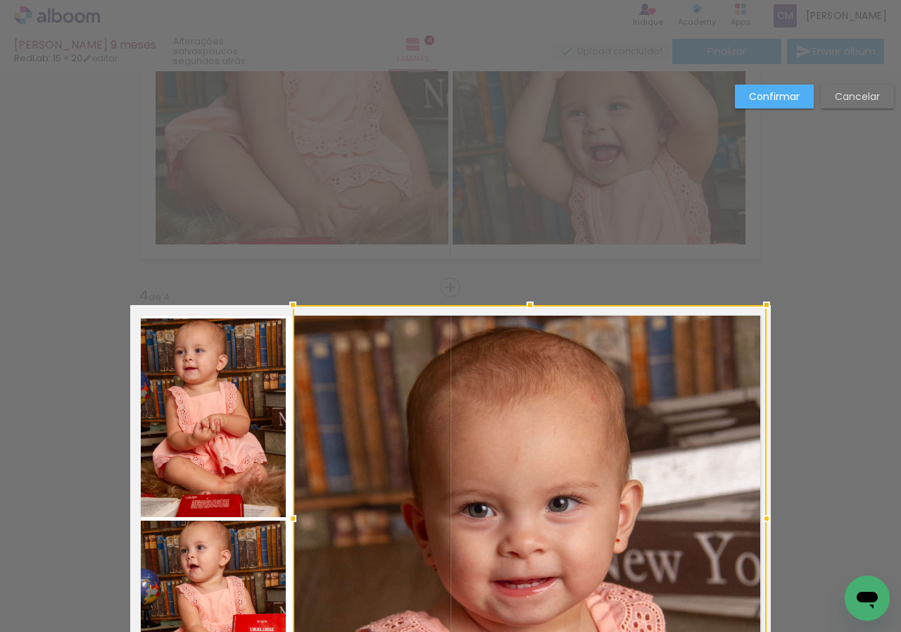
scroll to position [1052, 0]
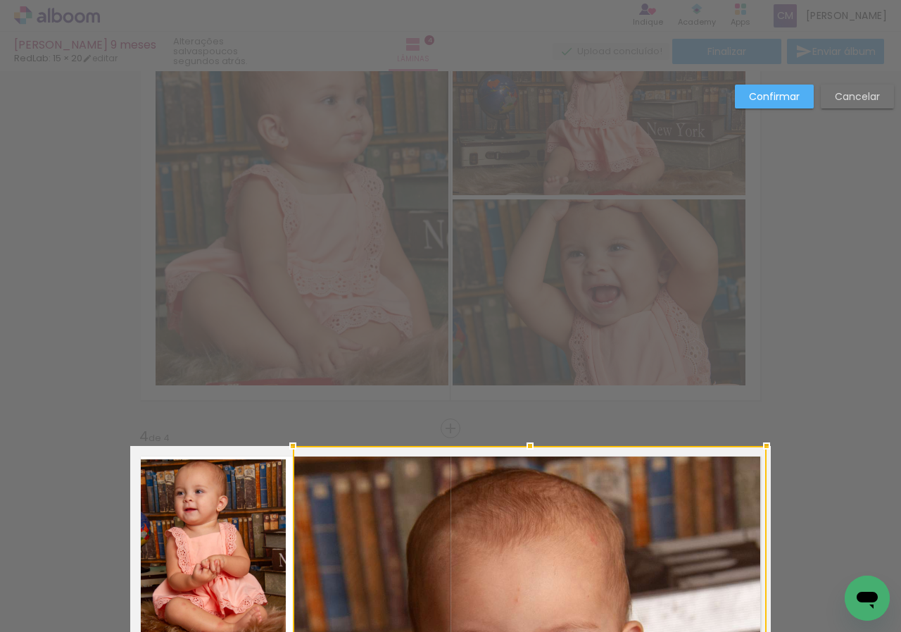
click at [836, 278] on div "Confirmar Cancelar" at bounding box center [450, 191] width 901 height 2344
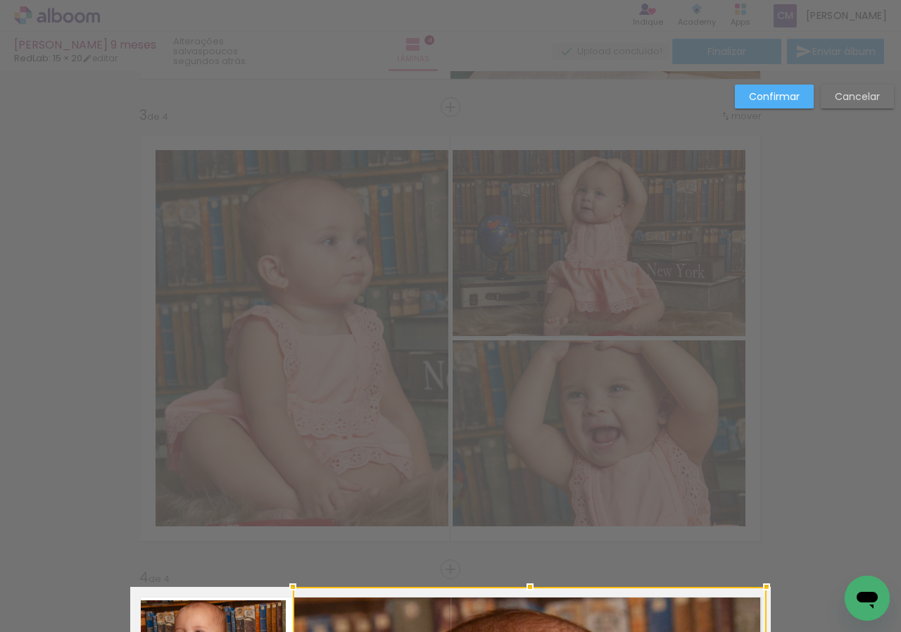
click at [0, 0] on slot "Confirmar" at bounding box center [0, 0] width 0 height 0
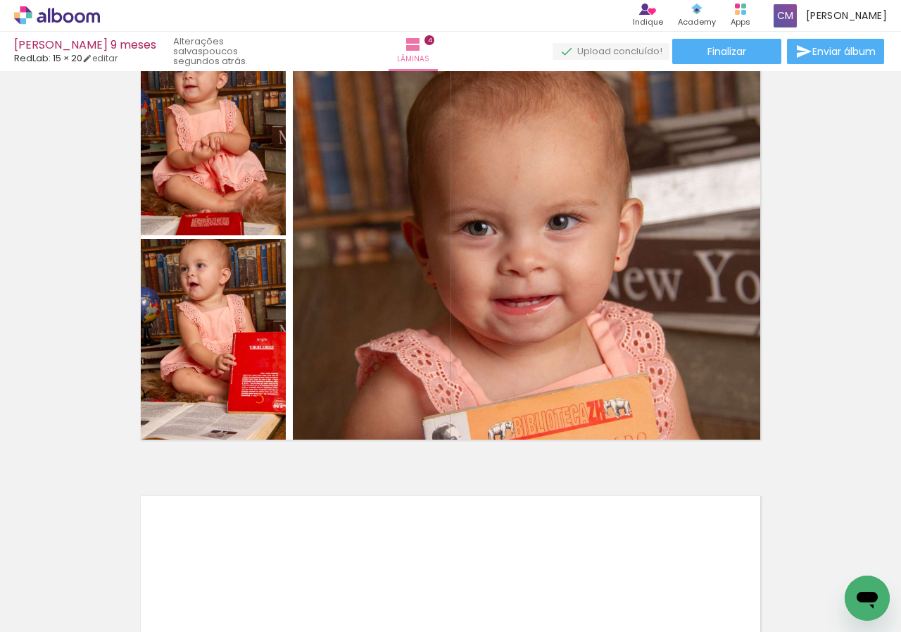
scroll to position [1404, 0]
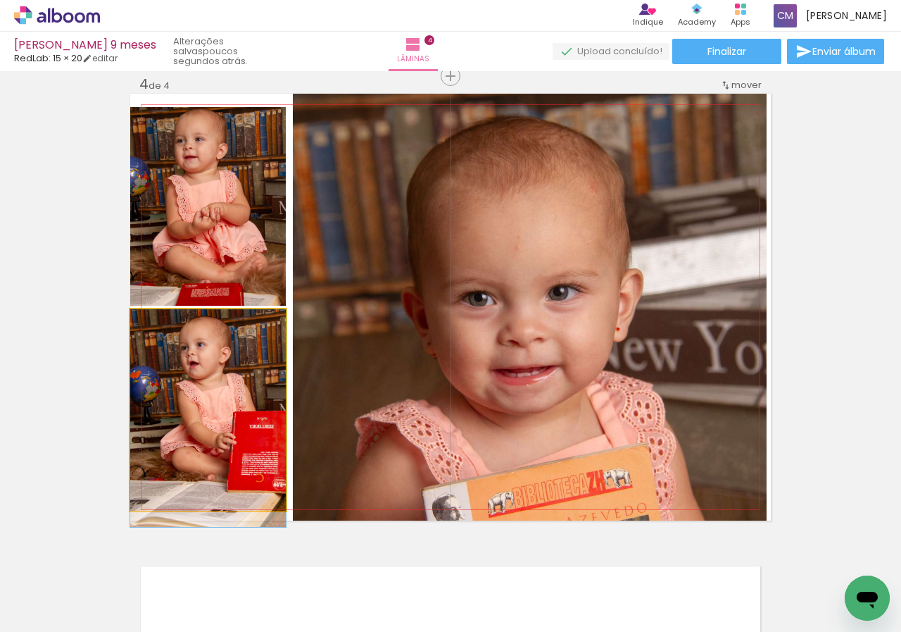
drag, startPoint x: 210, startPoint y: 387, endPoint x: 207, endPoint y: 420, distance: 32.5
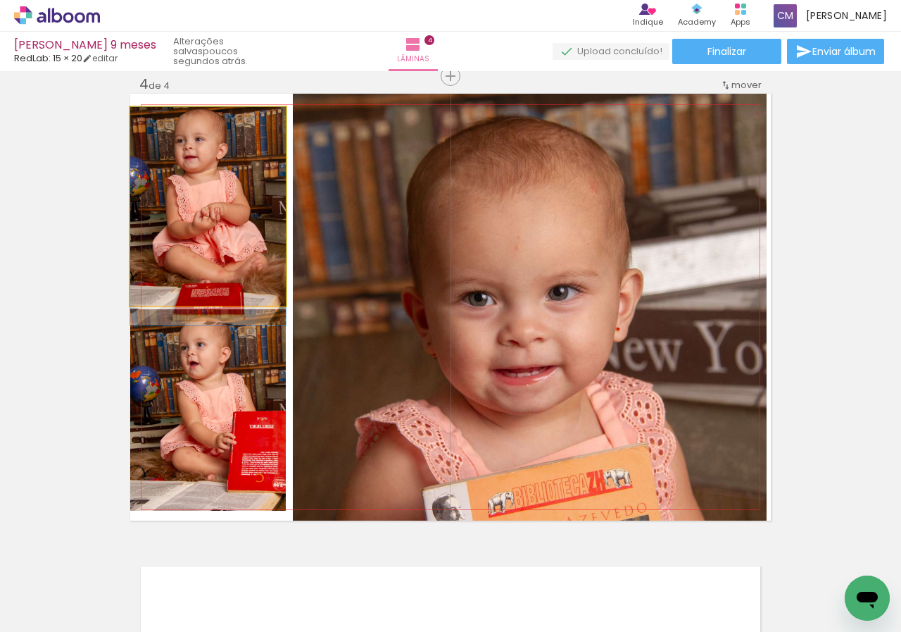
drag, startPoint x: 204, startPoint y: 168, endPoint x: 199, endPoint y: 220, distance: 51.6
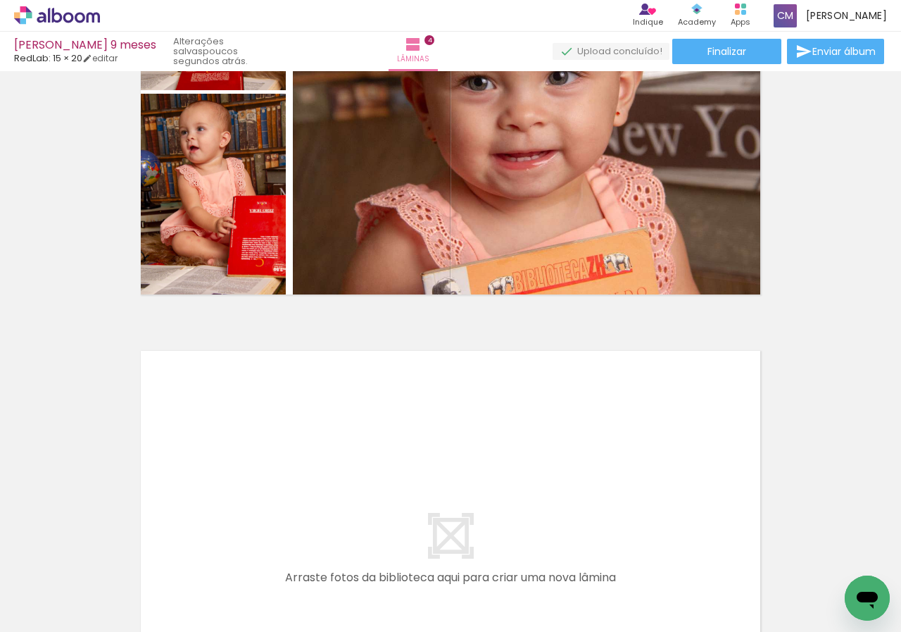
scroll to position [1690, 0]
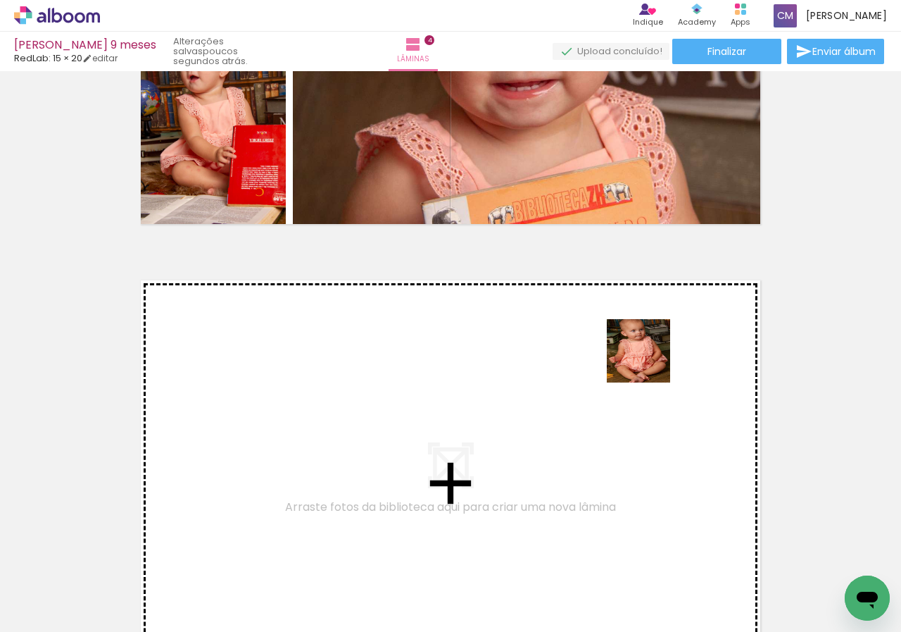
drag, startPoint x: 771, startPoint y: 597, endPoint x: 642, endPoint y: 338, distance: 288.8
click at [642, 338] on quentale-workspace at bounding box center [450, 316] width 901 height 632
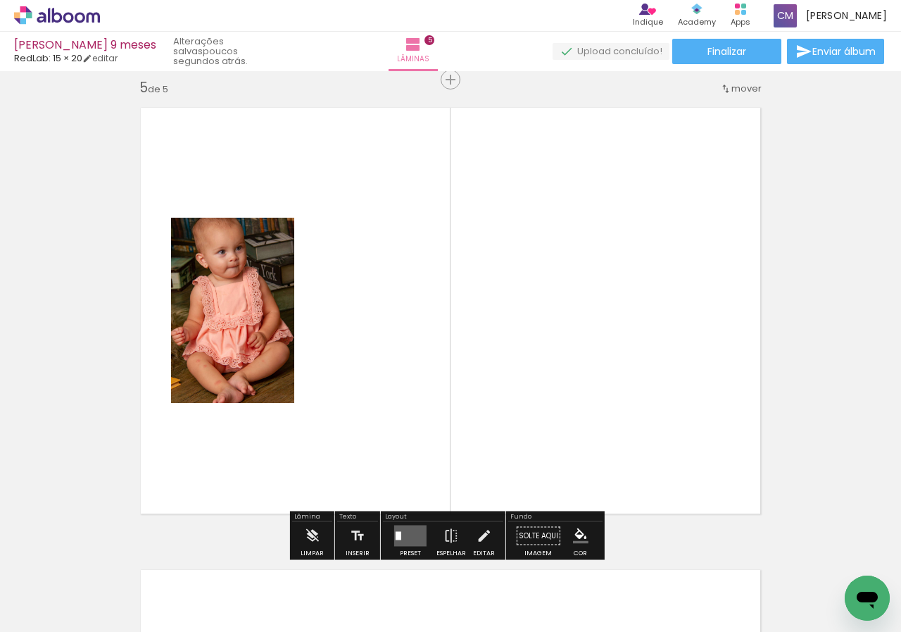
scroll to position [1866, 0]
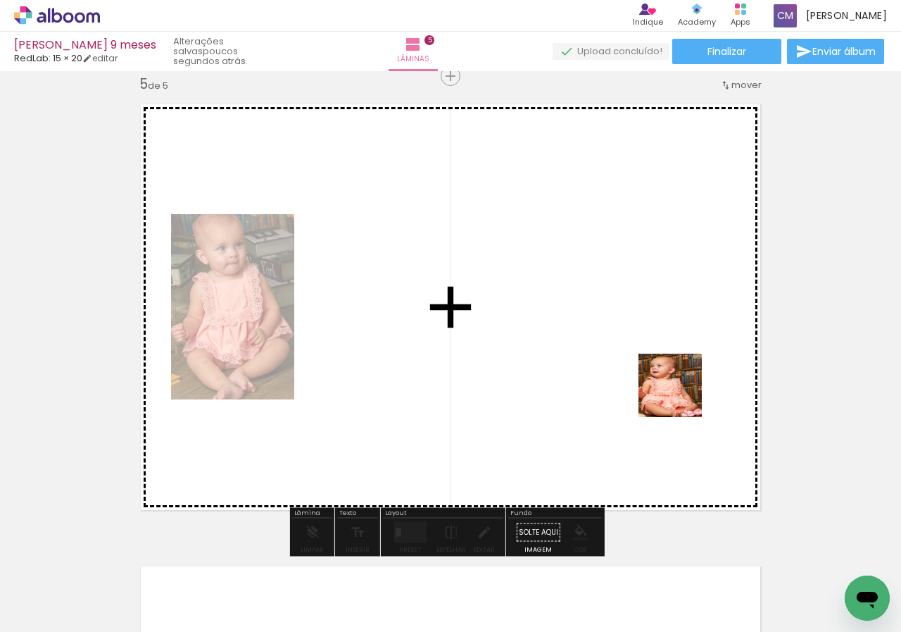
drag, startPoint x: 699, startPoint y: 605, endPoint x: 682, endPoint y: 391, distance: 214.7
click at [682, 391] on quentale-workspace at bounding box center [450, 316] width 901 height 632
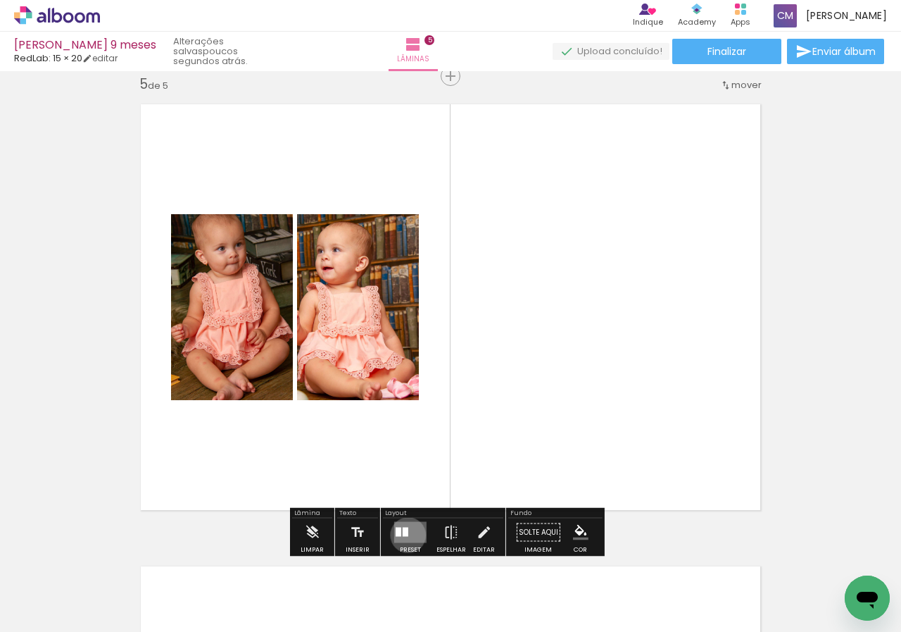
click at [405, 535] on div at bounding box center [406, 531] width 6 height 9
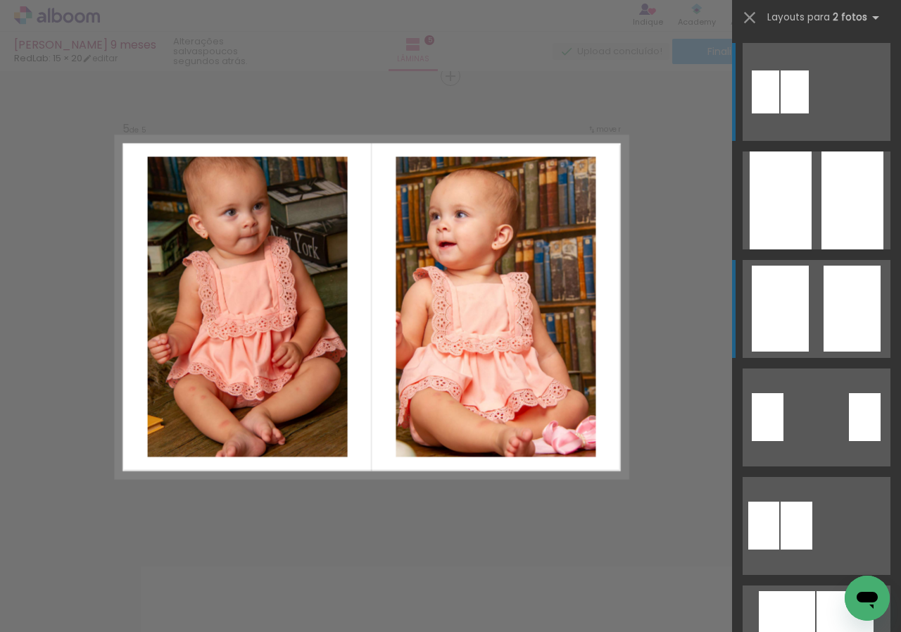
click at [852, 249] on div at bounding box center [853, 200] width 62 height 98
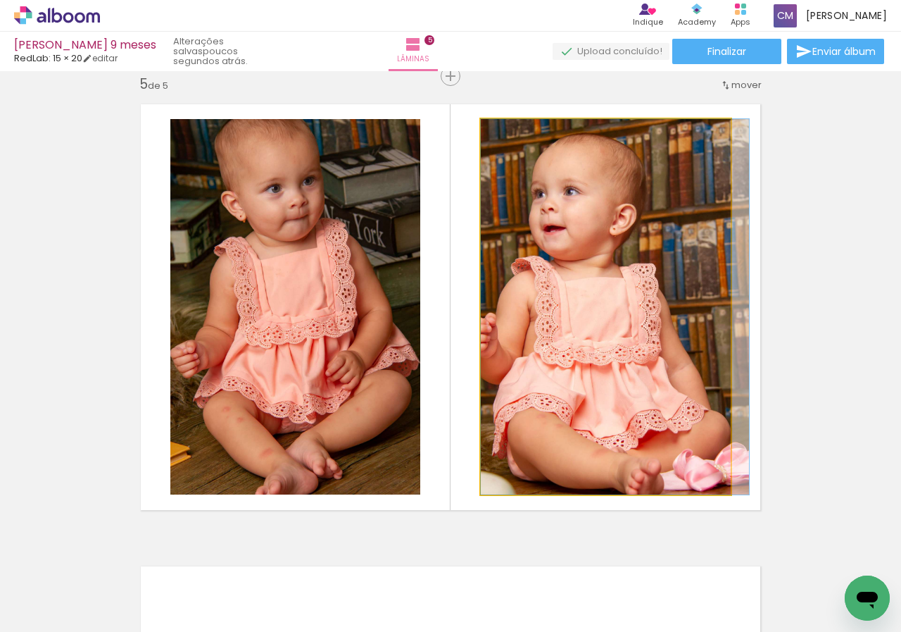
drag, startPoint x: 636, startPoint y: 296, endPoint x: 685, endPoint y: 296, distance: 49.3
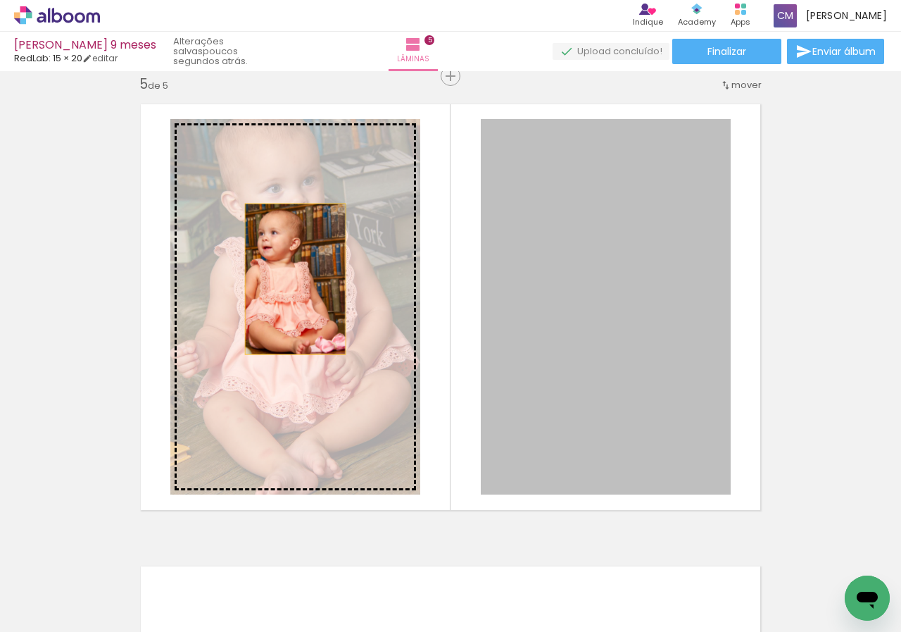
drag, startPoint x: 608, startPoint y: 293, endPoint x: 290, endPoint y: 279, distance: 317.9
click at [0, 0] on slot at bounding box center [0, 0] width 0 height 0
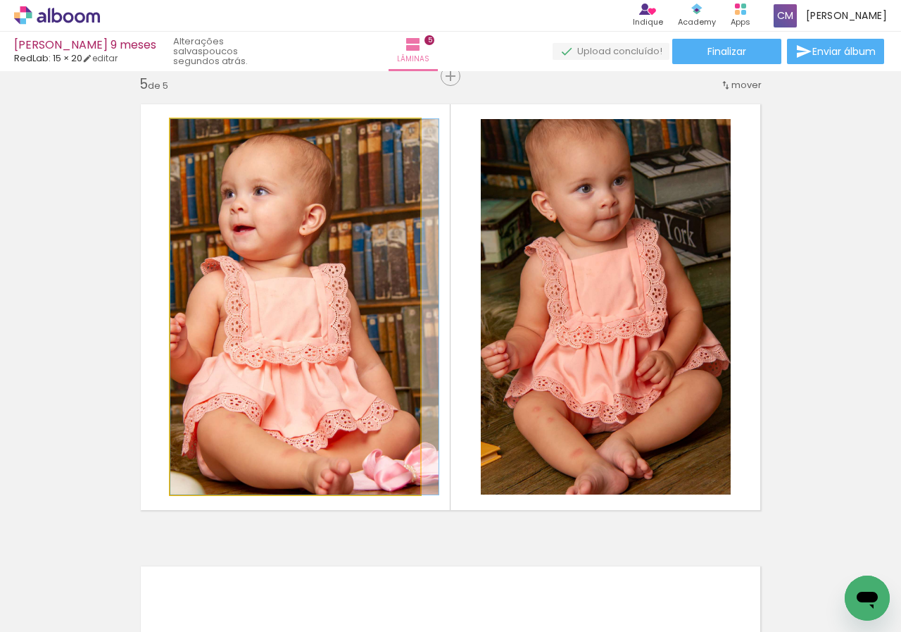
drag, startPoint x: 363, startPoint y: 319, endPoint x: 378, endPoint y: 317, distance: 15.6
drag, startPoint x: 376, startPoint y: 331, endPoint x: 391, endPoint y: 330, distance: 14.8
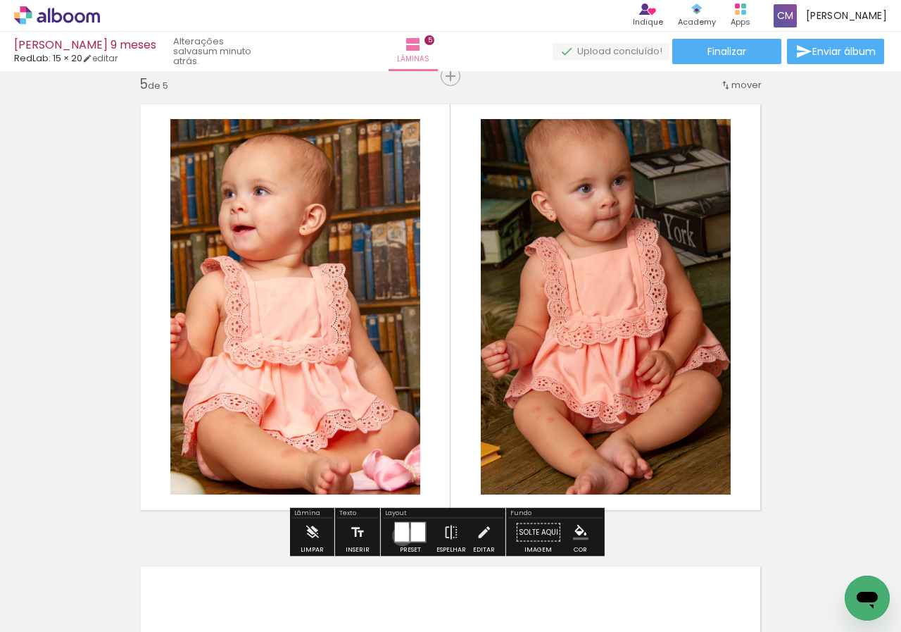
click at [399, 535] on div at bounding box center [402, 532] width 14 height 19
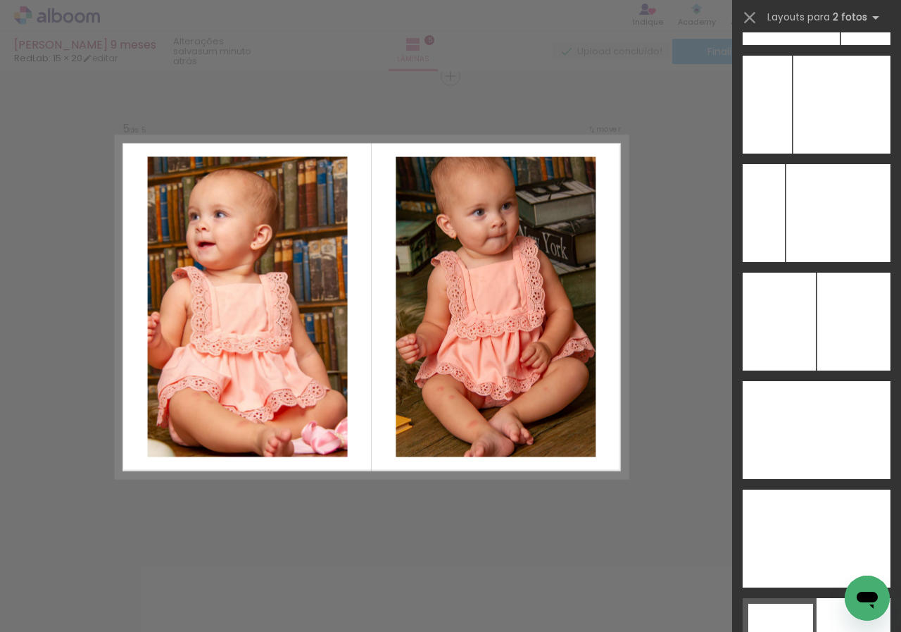
scroll to position [8026, 0]
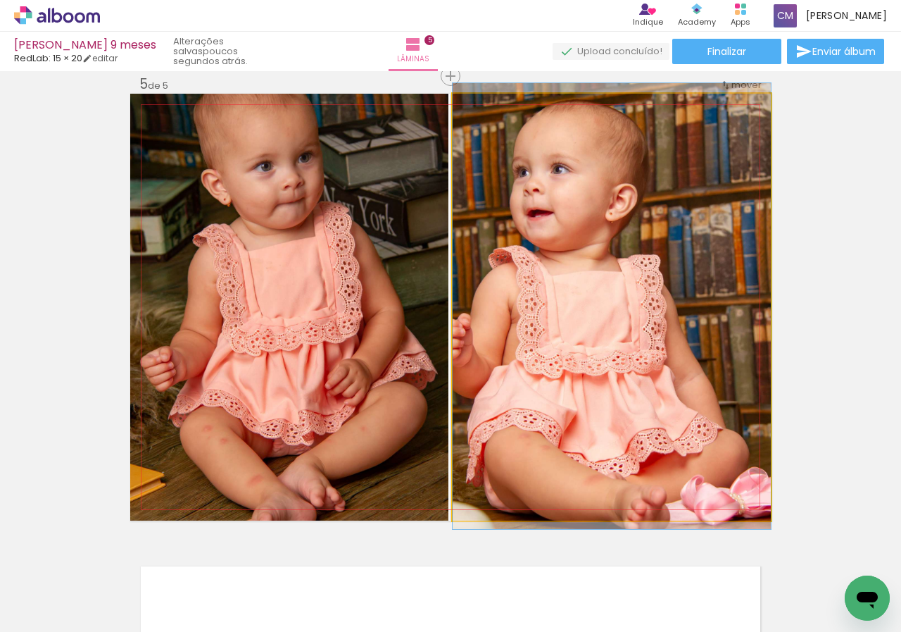
drag, startPoint x: 573, startPoint y: 322, endPoint x: 615, endPoint y: 321, distance: 42.3
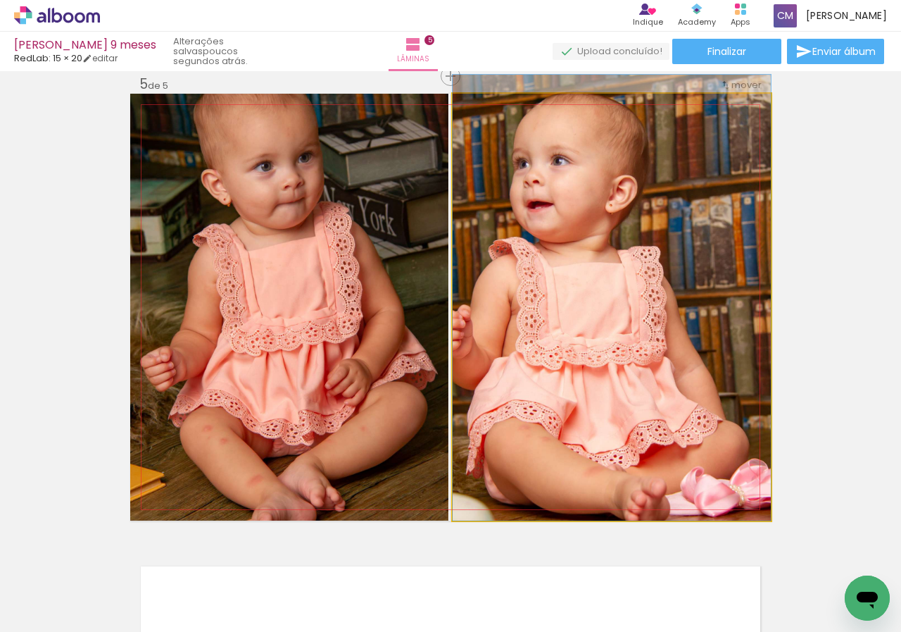
drag, startPoint x: 616, startPoint y: 321, endPoint x: 666, endPoint y: 298, distance: 55.1
drag, startPoint x: 489, startPoint y: 110, endPoint x: 442, endPoint y: 110, distance: 47.2
type paper-slider "100"
click at [0, 0] on slot at bounding box center [0, 0] width 0 height 0
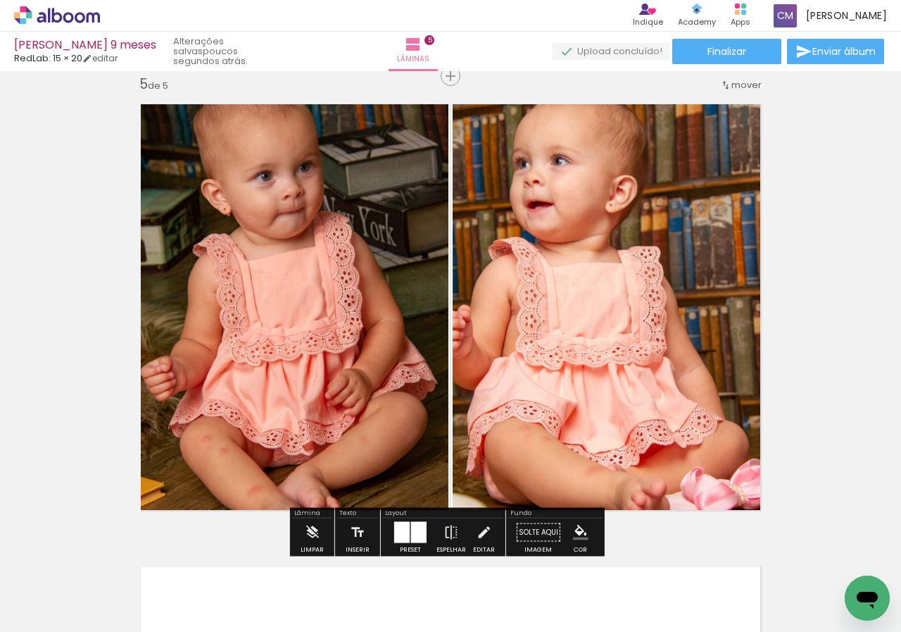
click at [404, 535] on div at bounding box center [401, 532] width 15 height 21
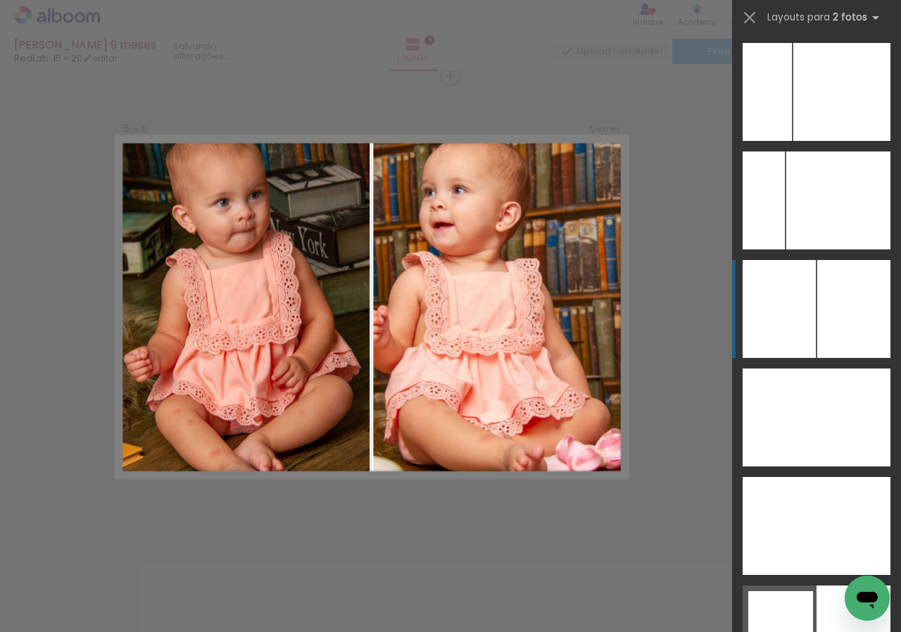
scroll to position [8243, 0]
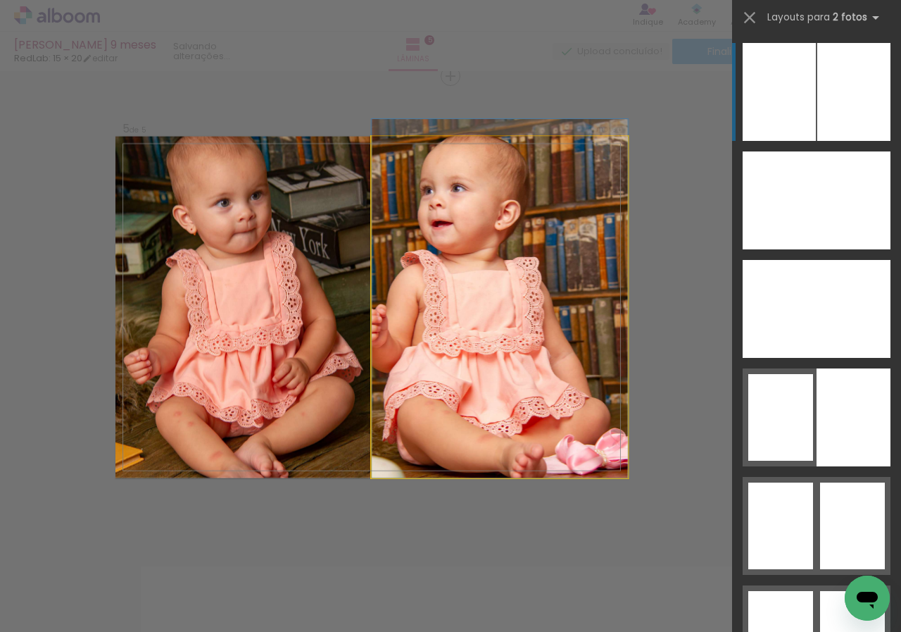
click at [418, 356] on quentale-photo at bounding box center [500, 308] width 256 height 342
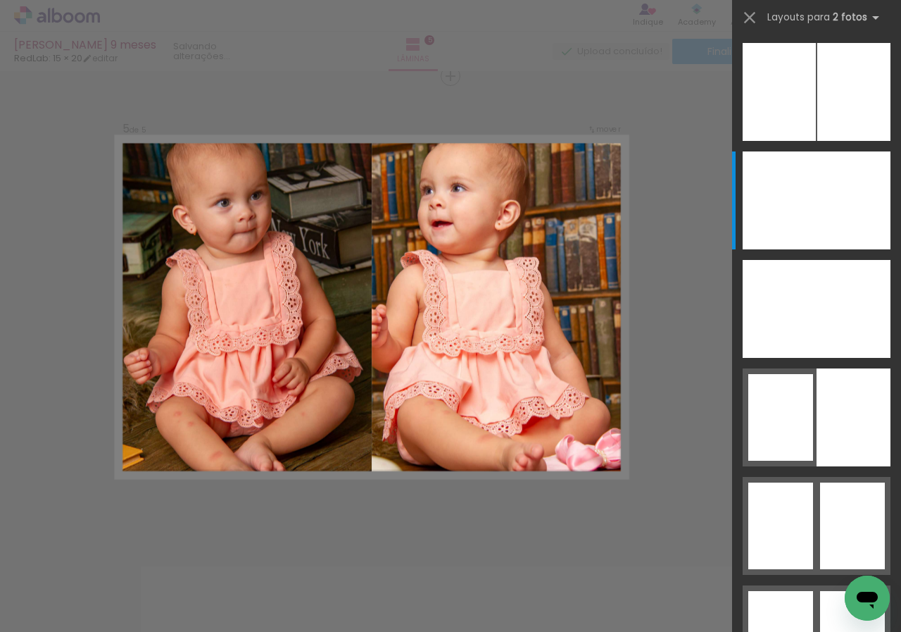
scroll to position [8351, 0]
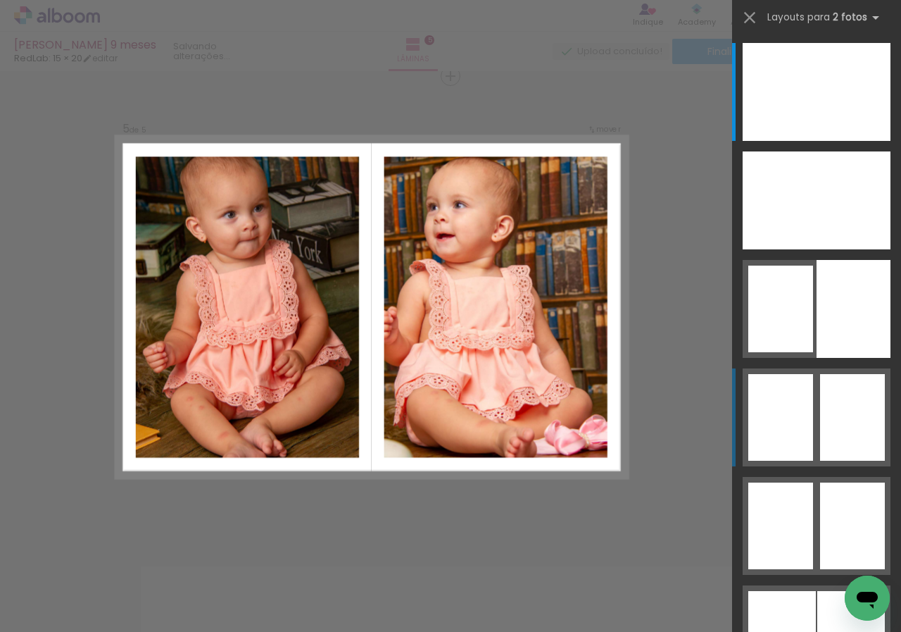
click at [820, 420] on div at bounding box center [852, 417] width 65 height 87
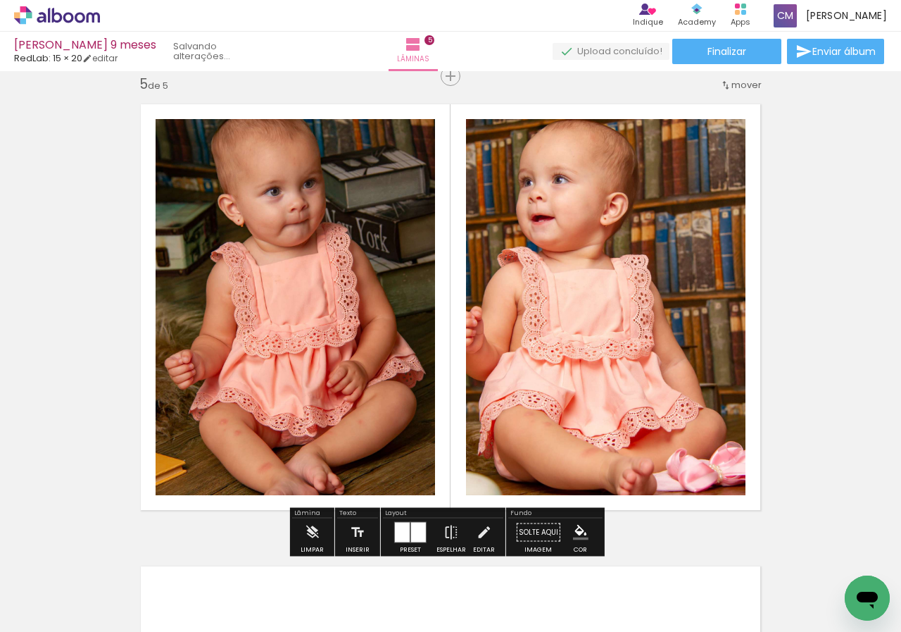
click at [586, 337] on quentale-photo at bounding box center [606, 307] width 280 height 376
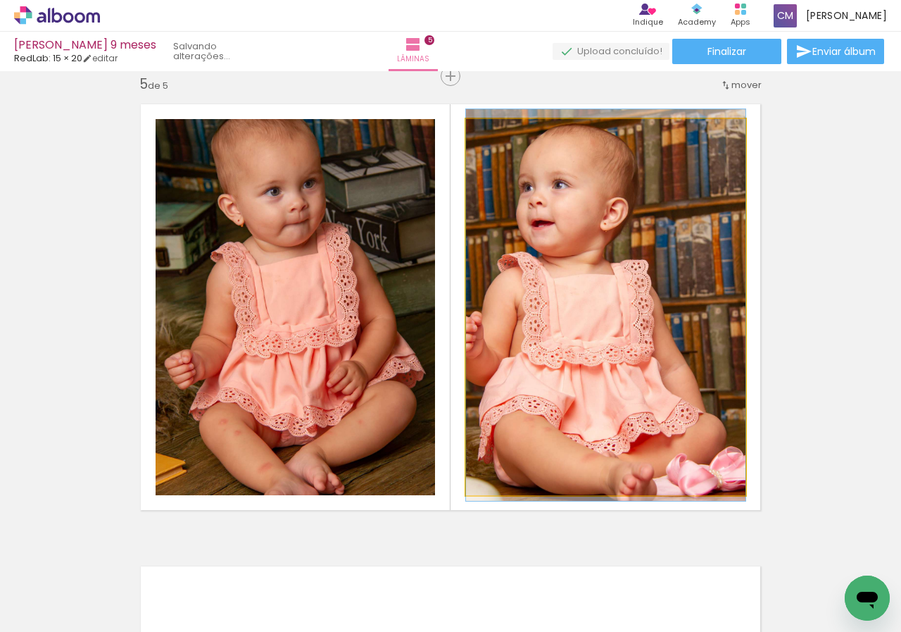
drag, startPoint x: 573, startPoint y: 244, endPoint x: 596, endPoint y: 249, distance: 23.1
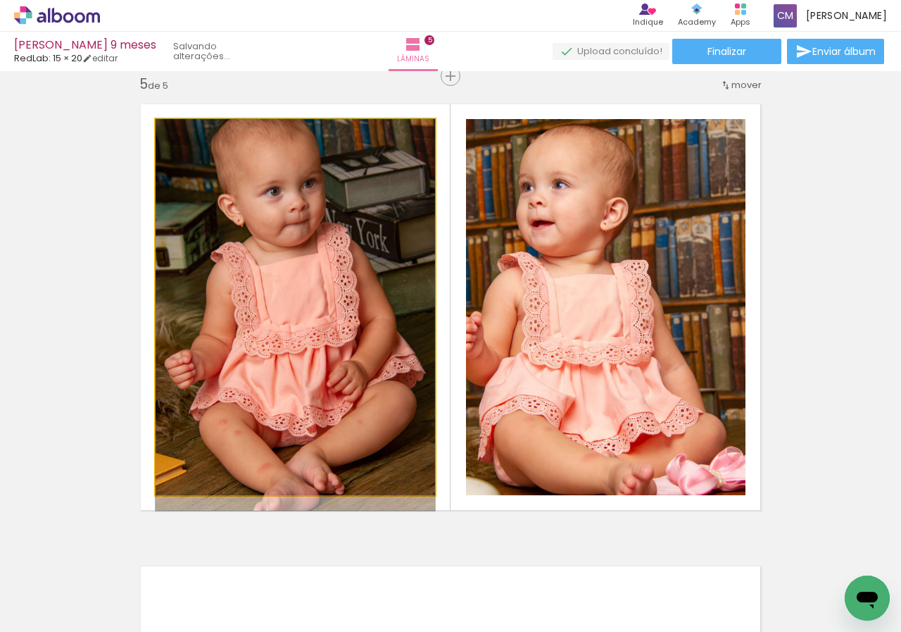
click at [268, 270] on quentale-photo at bounding box center [296, 307] width 280 height 376
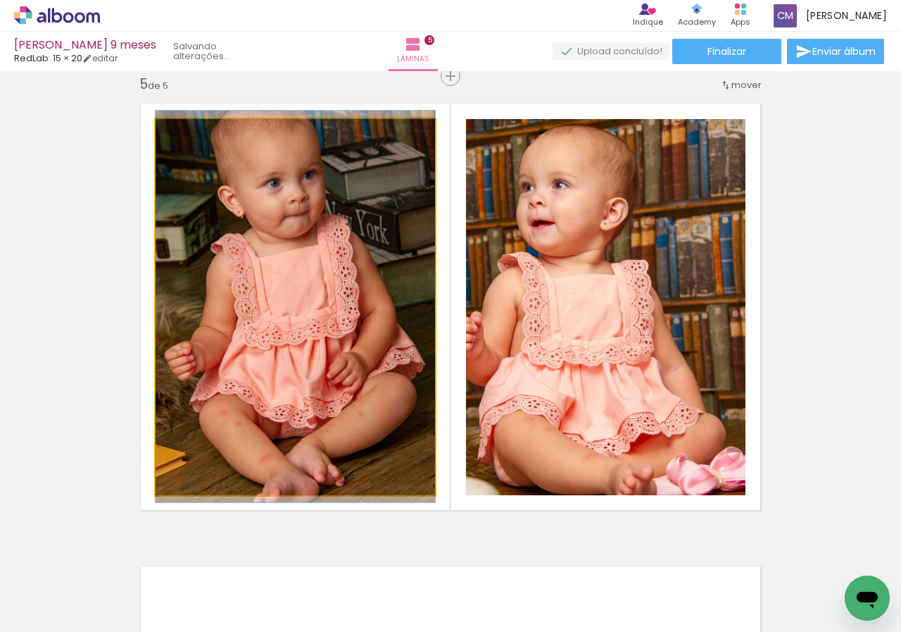
drag, startPoint x: 311, startPoint y: 368, endPoint x: 311, endPoint y: 358, distance: 9.9
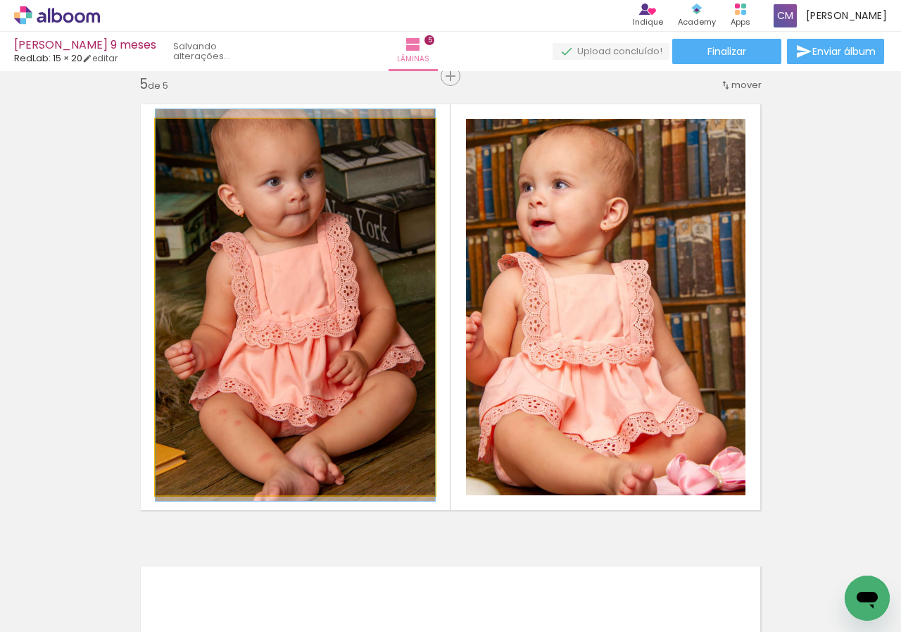
drag, startPoint x: 189, startPoint y: 135, endPoint x: 157, endPoint y: 138, distance: 31.8
type paper-slider "100"
click at [160, 138] on div at bounding box center [209, 133] width 98 height 21
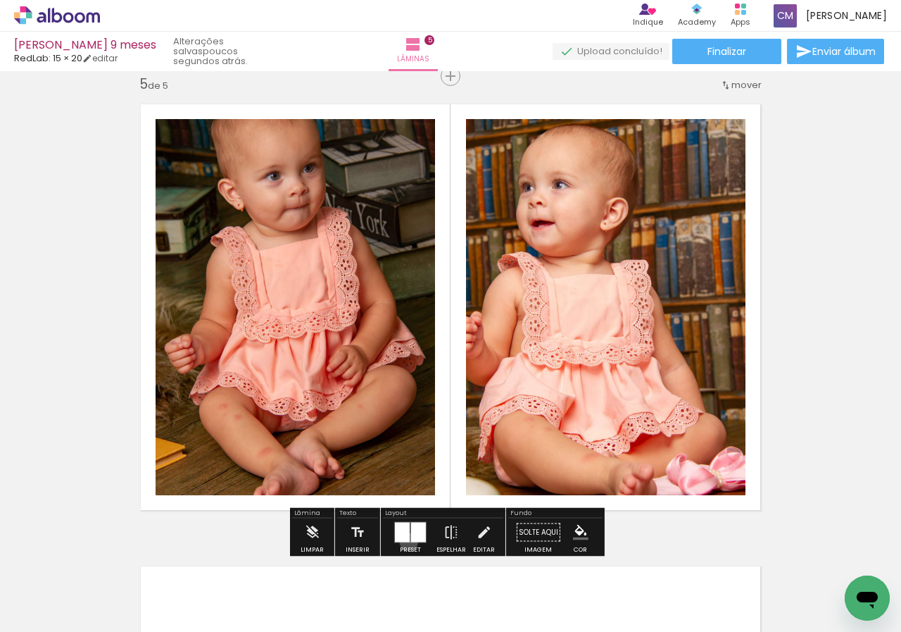
click at [406, 542] on div at bounding box center [402, 533] width 15 height 20
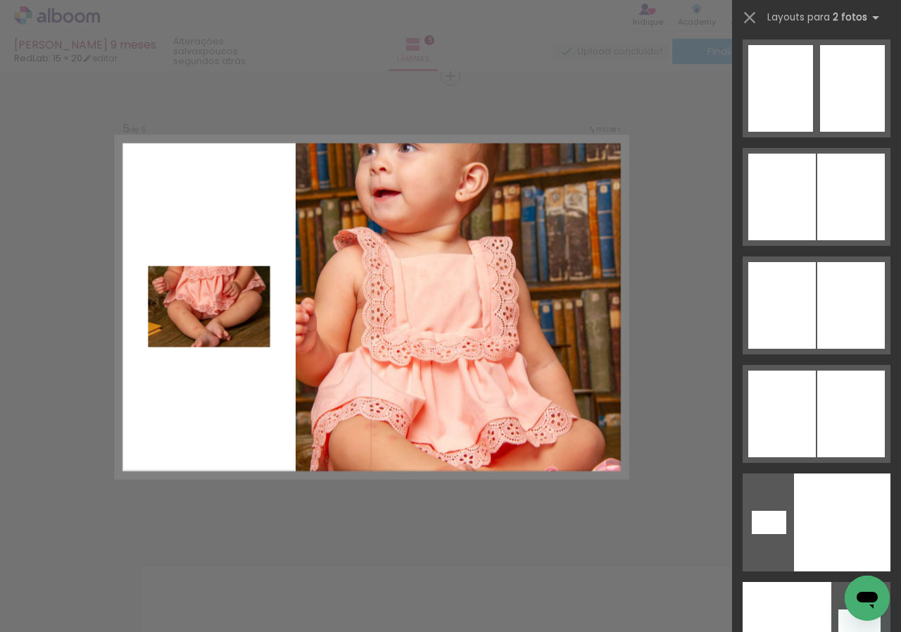
scroll to position [8577, 0]
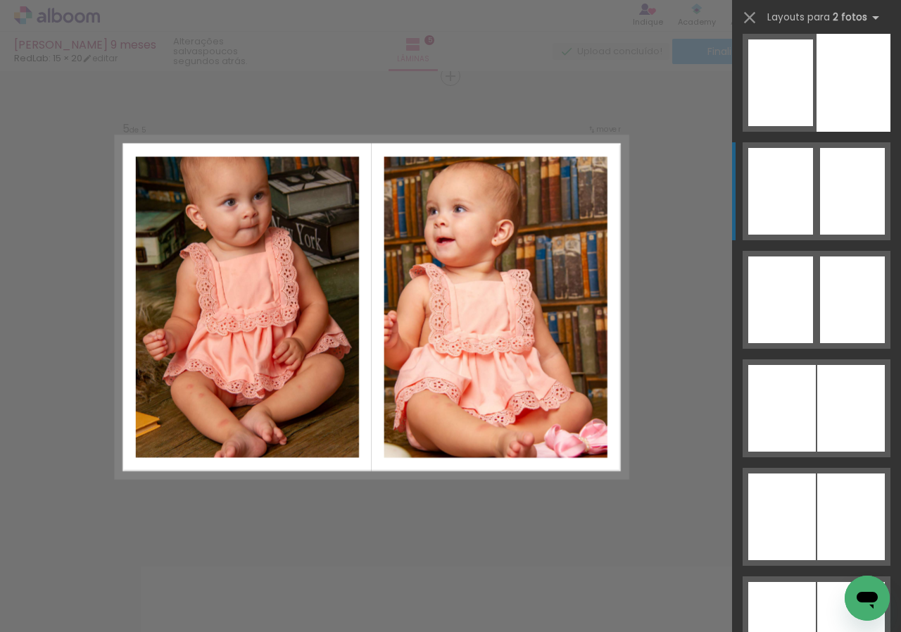
click at [824, 256] on div at bounding box center [852, 299] width 65 height 87
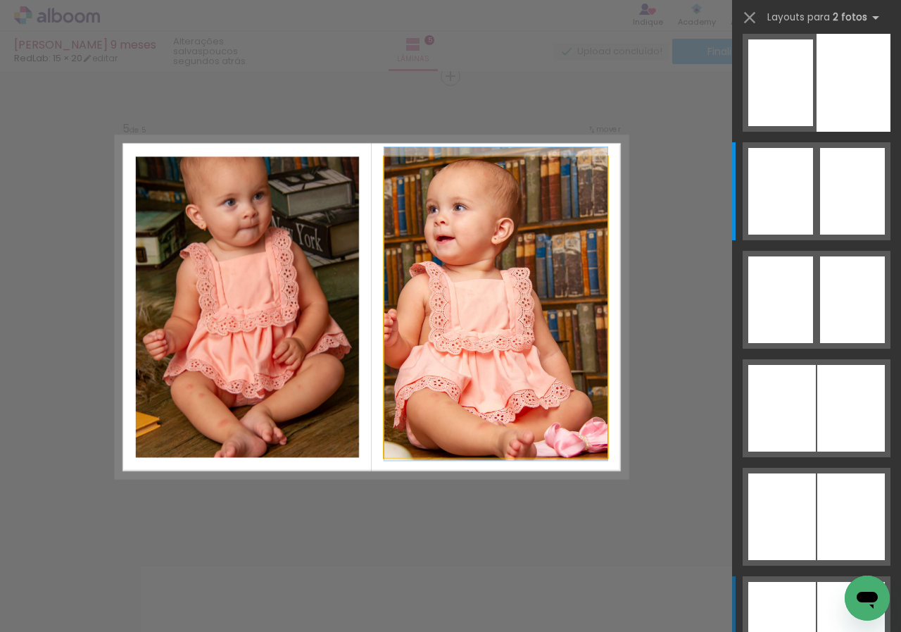
scroll to position [8677, 0]
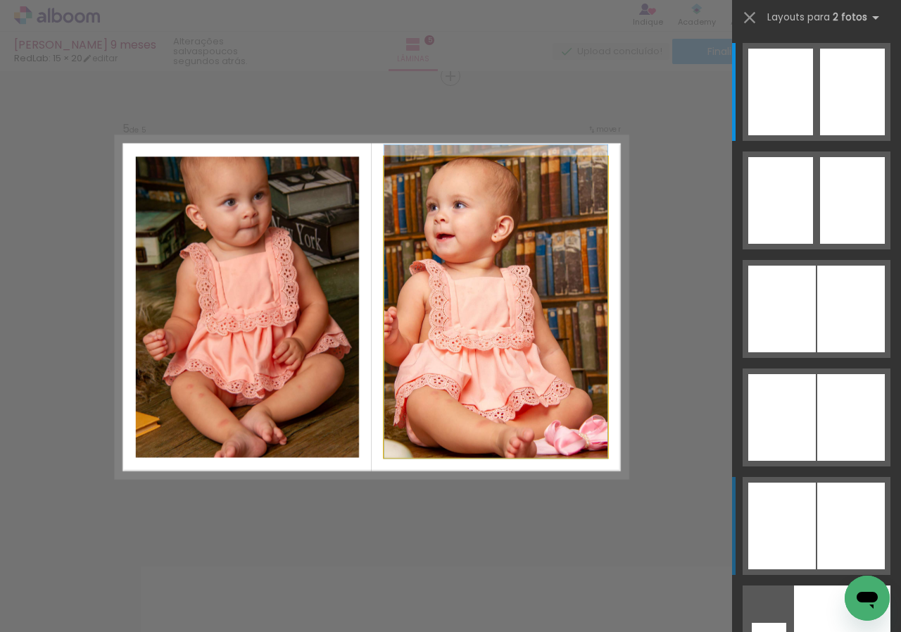
drag, startPoint x: 525, startPoint y: 292, endPoint x: 575, endPoint y: 275, distance: 53.2
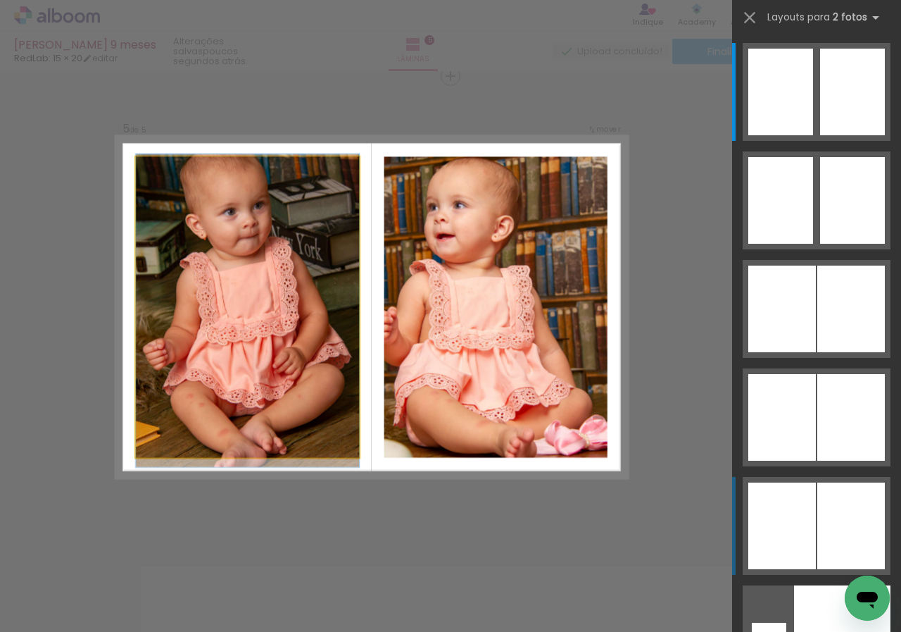
drag, startPoint x: 204, startPoint y: 278, endPoint x: 207, endPoint y: 293, distance: 15.1
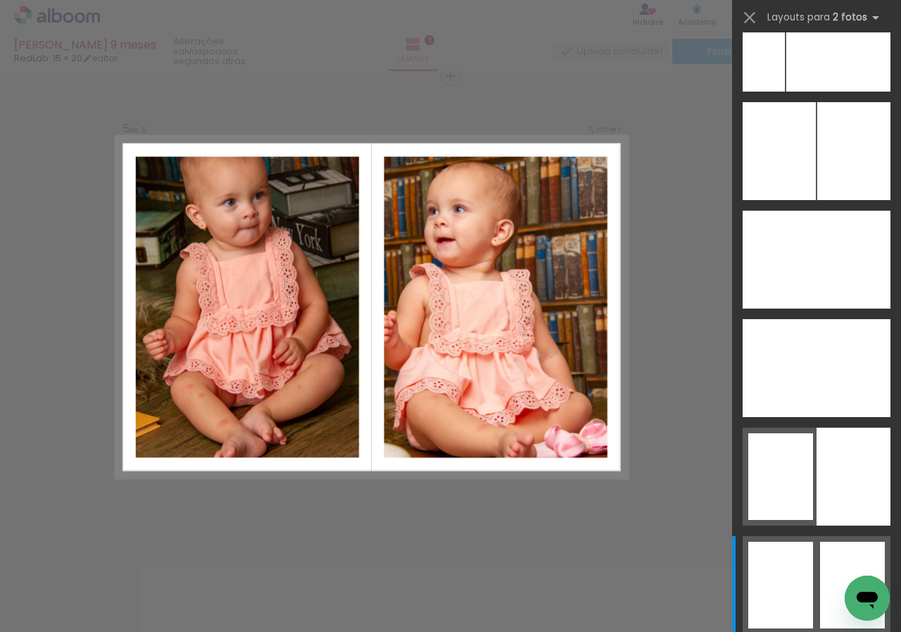
scroll to position [7972, 0]
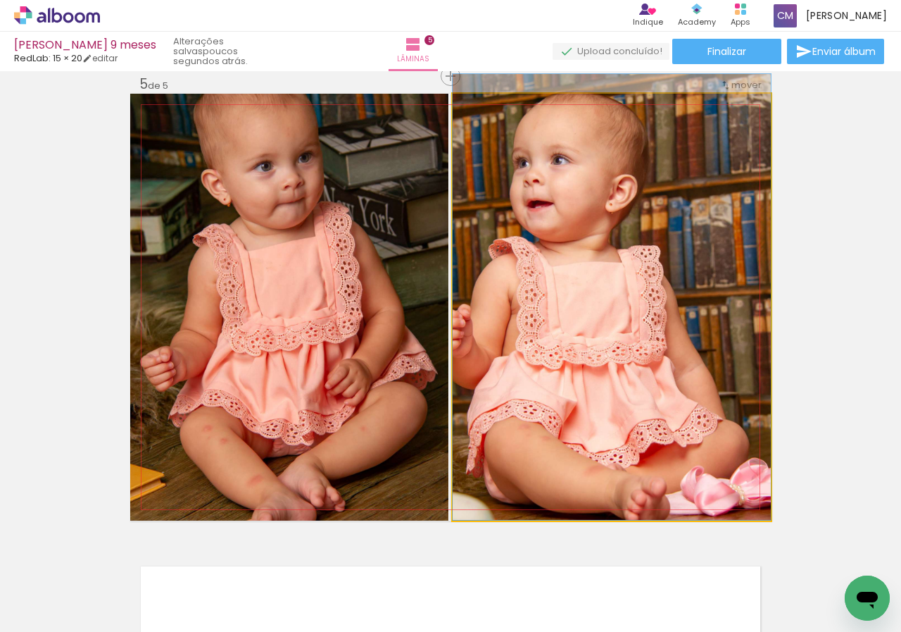
drag, startPoint x: 601, startPoint y: 321, endPoint x: 641, endPoint y: 304, distance: 43.6
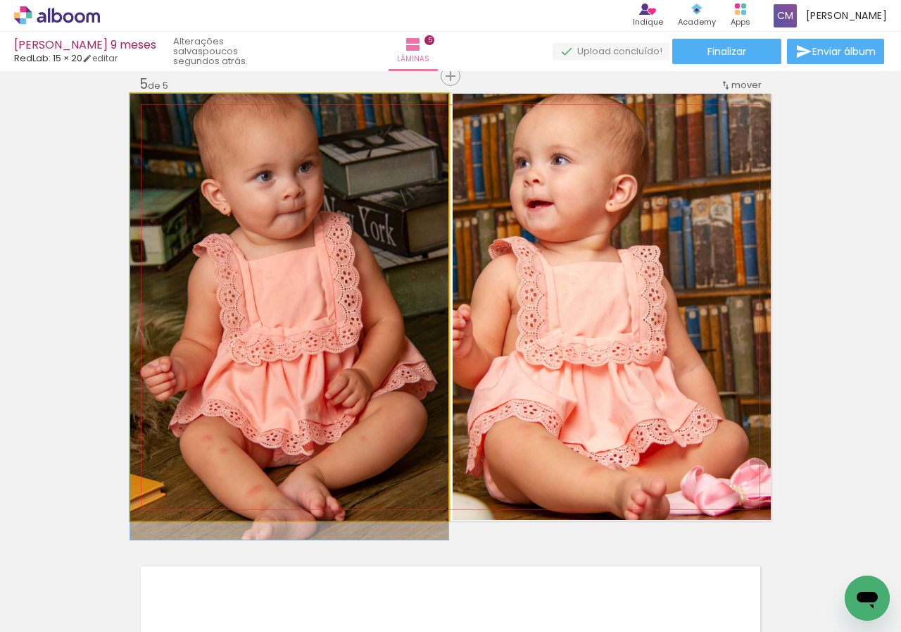
drag, startPoint x: 388, startPoint y: 322, endPoint x: 386, endPoint y: 357, distance: 35.3
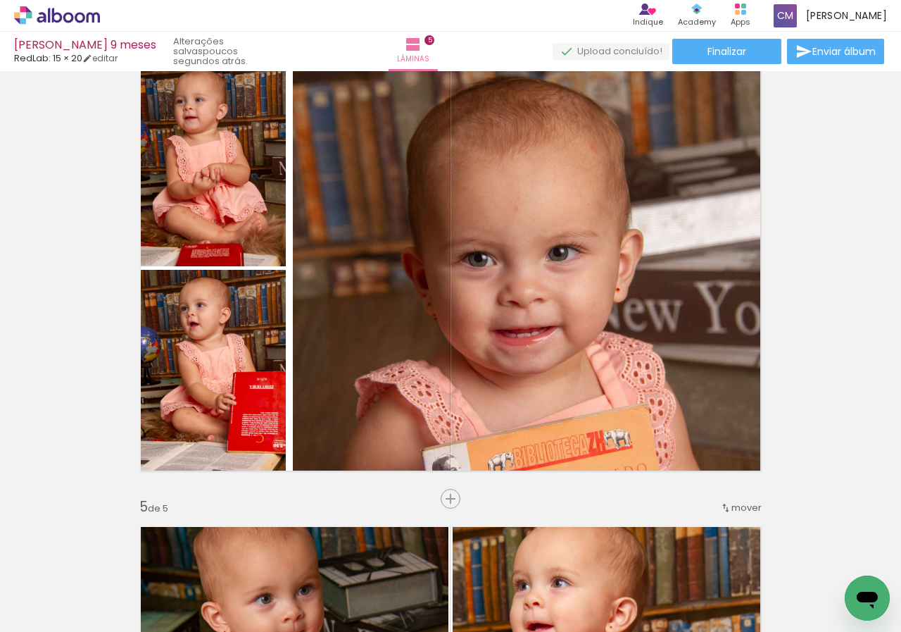
scroll to position [1655, 0]
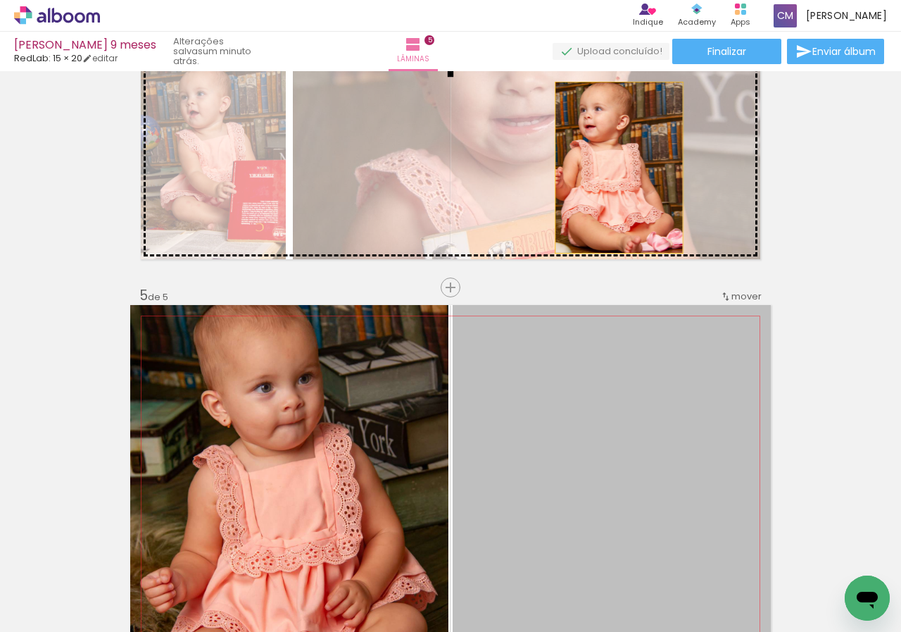
drag, startPoint x: 659, startPoint y: 445, endPoint x: 614, endPoint y: 168, distance: 281.1
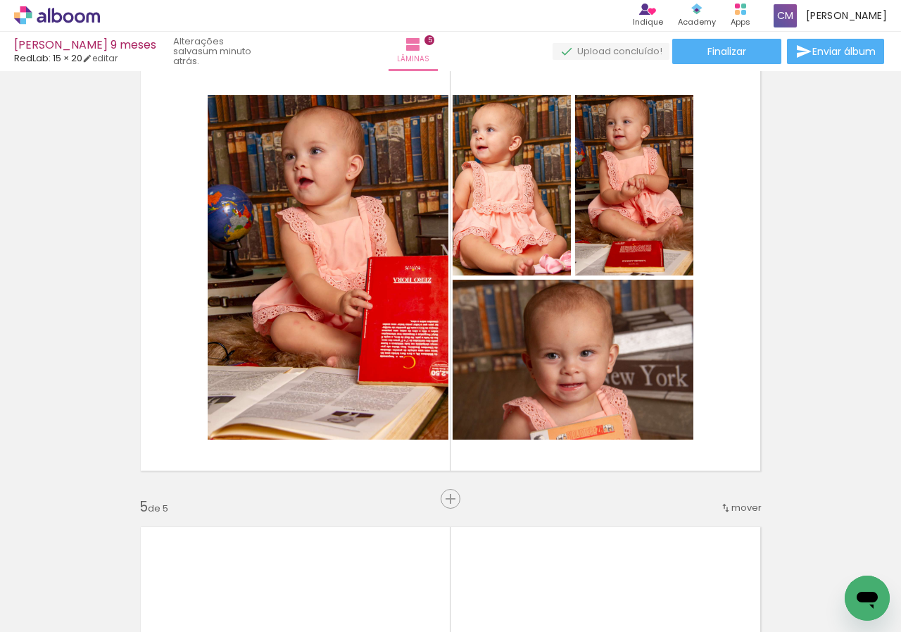
scroll to position [1514, 0]
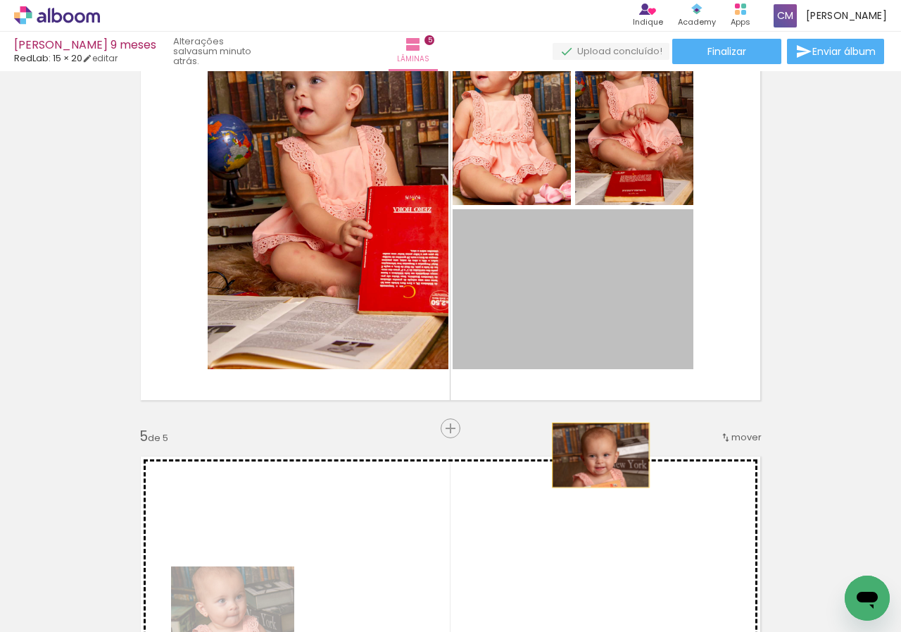
drag, startPoint x: 584, startPoint y: 301, endPoint x: 596, endPoint y: 455, distance: 154.7
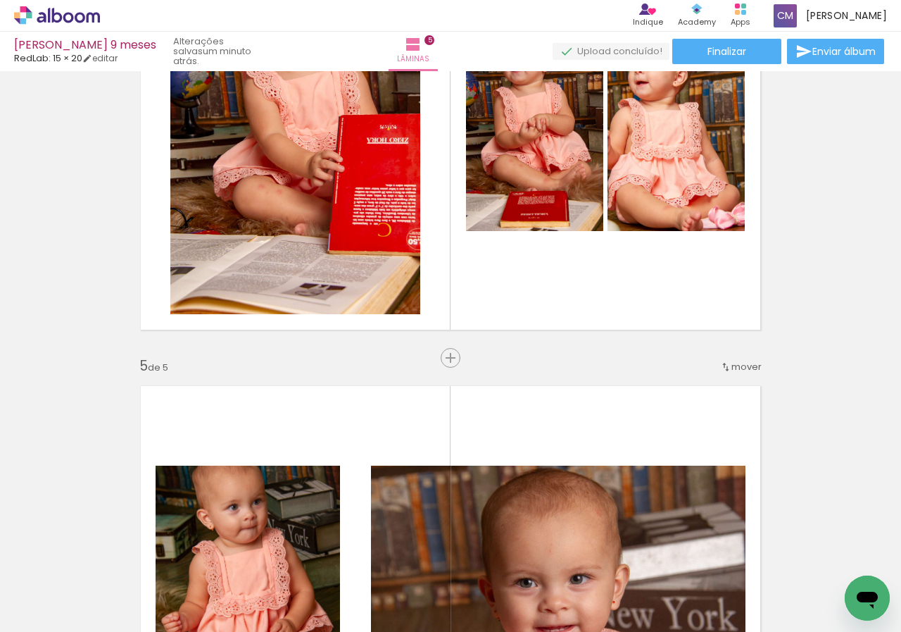
scroll to position [1444, 0]
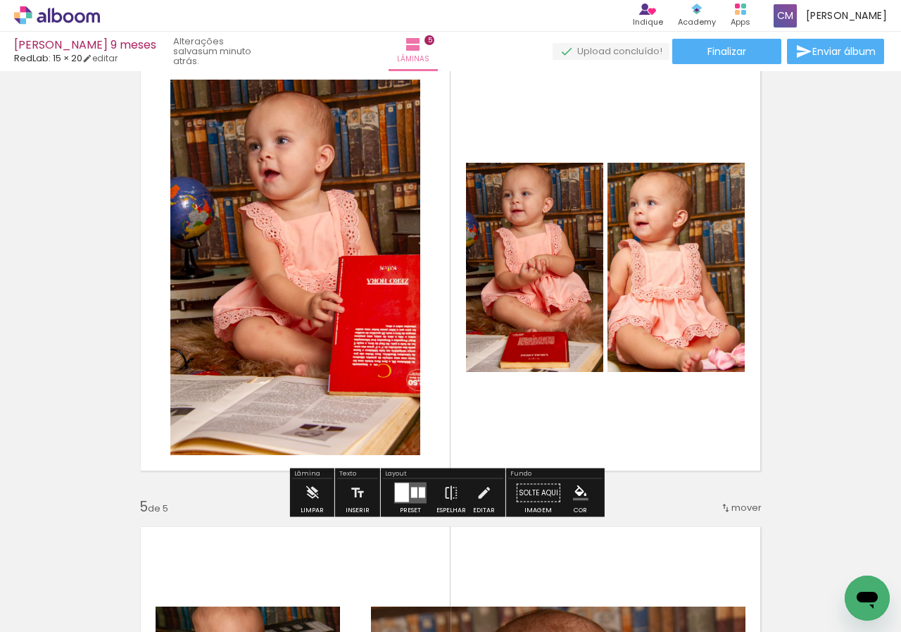
click at [416, 481] on div at bounding box center [411, 493] width 38 height 28
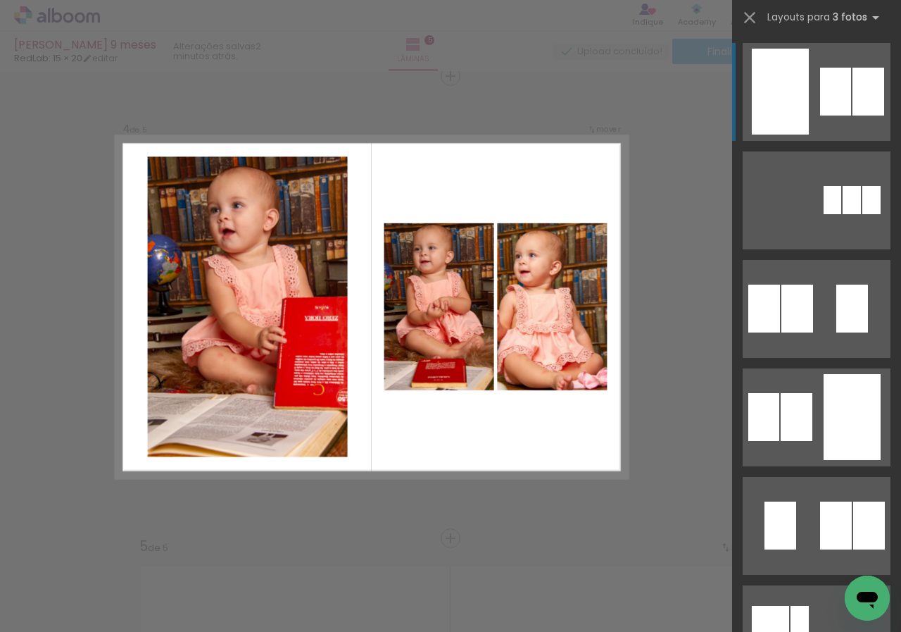
scroll to position [0, 0]
click at [673, 113] on div "Confirmar Cancelar" at bounding box center [450, 70] width 901 height 2806
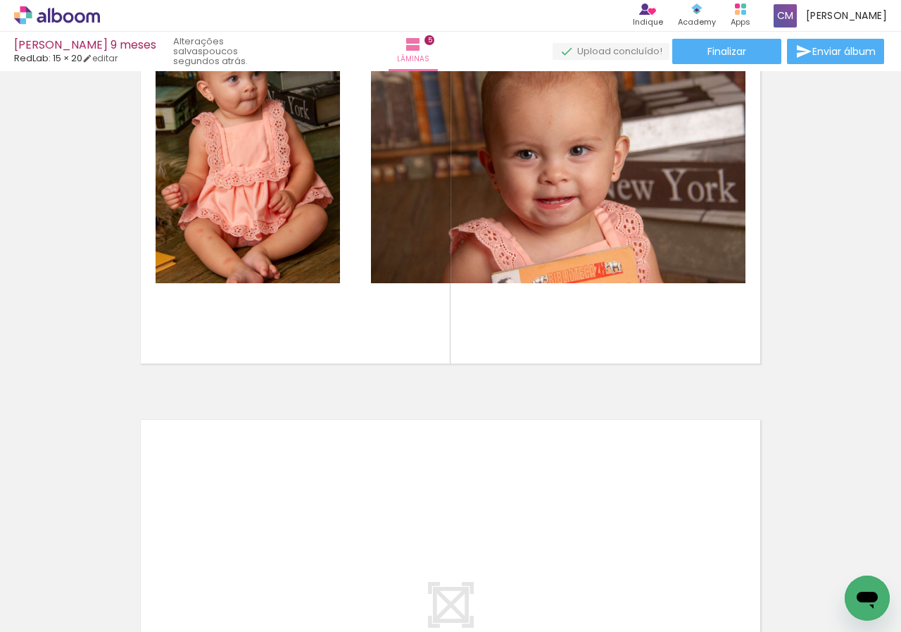
scroll to position [2154, 0]
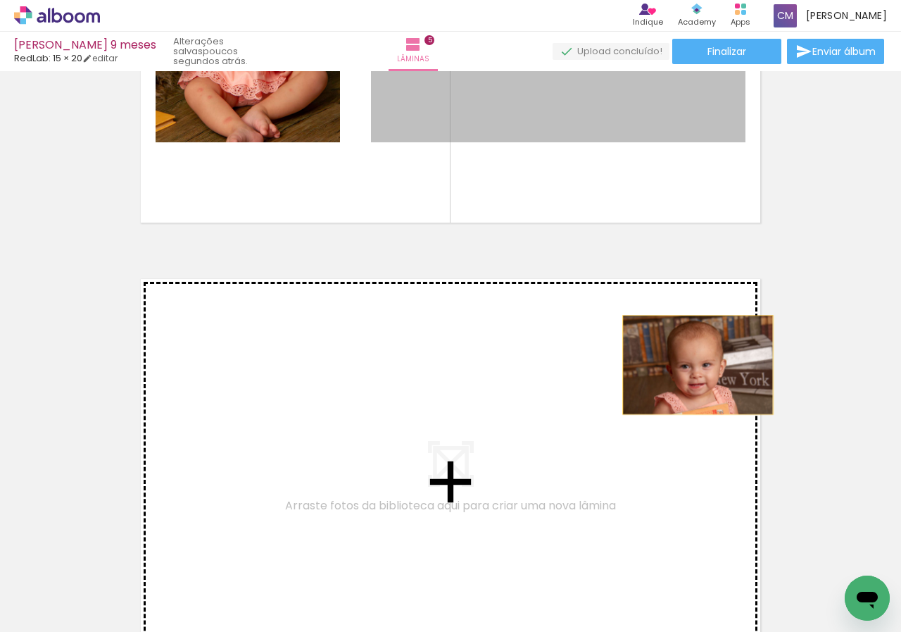
drag, startPoint x: 701, startPoint y: 136, endPoint x: 693, endPoint y: 387, distance: 250.8
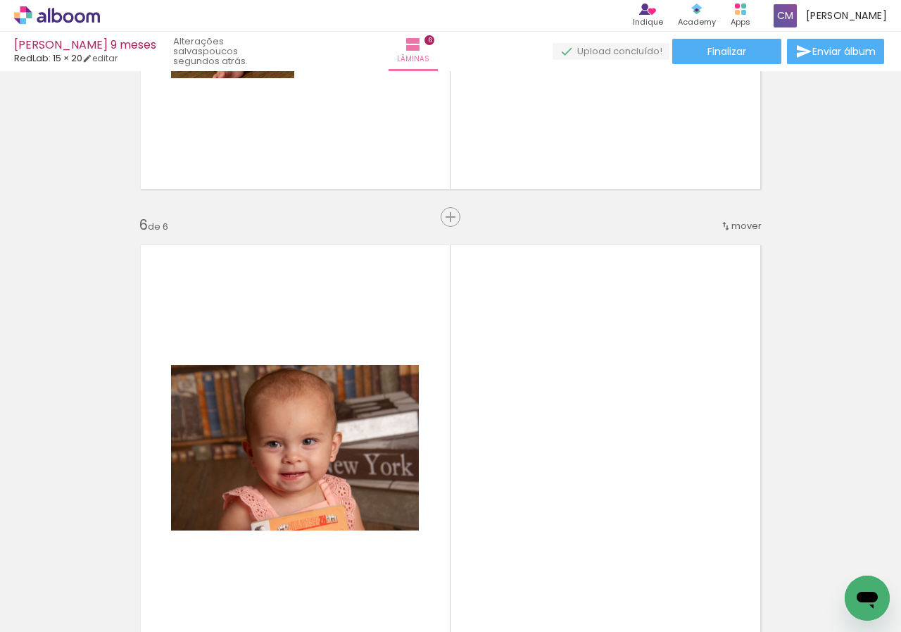
scroll to position [2047, 0]
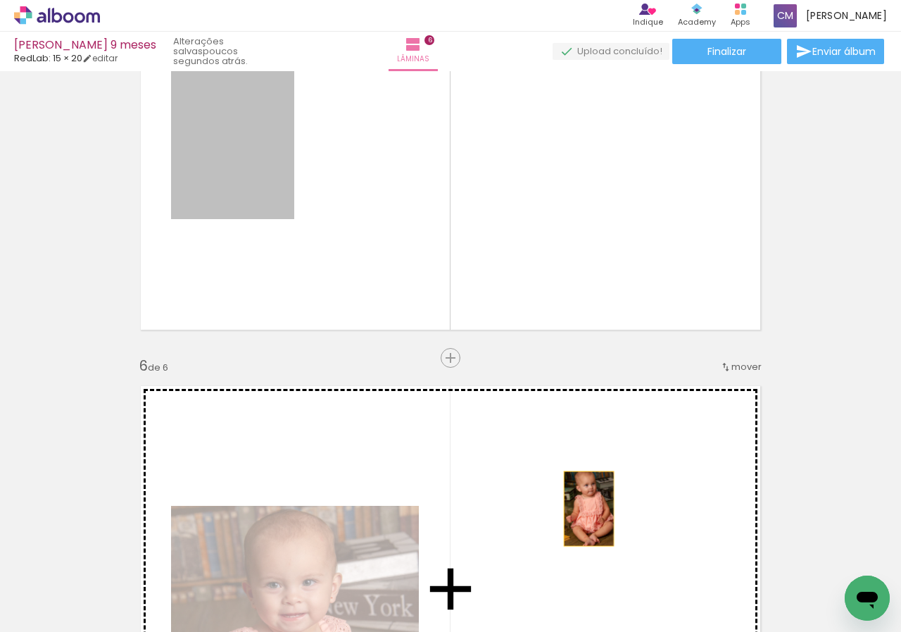
drag, startPoint x: 239, startPoint y: 153, endPoint x: 584, endPoint y: 508, distance: 495.1
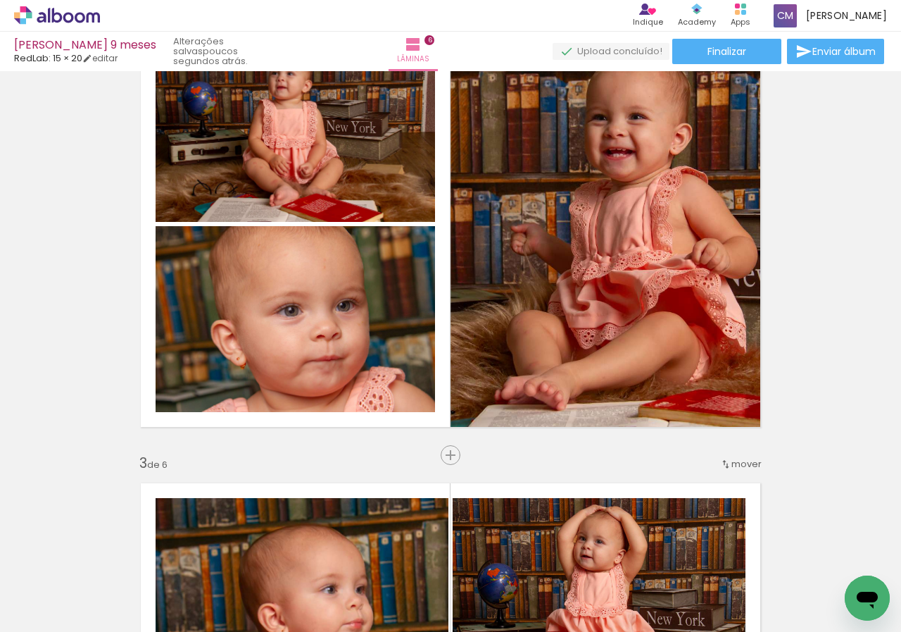
scroll to position [704, 0]
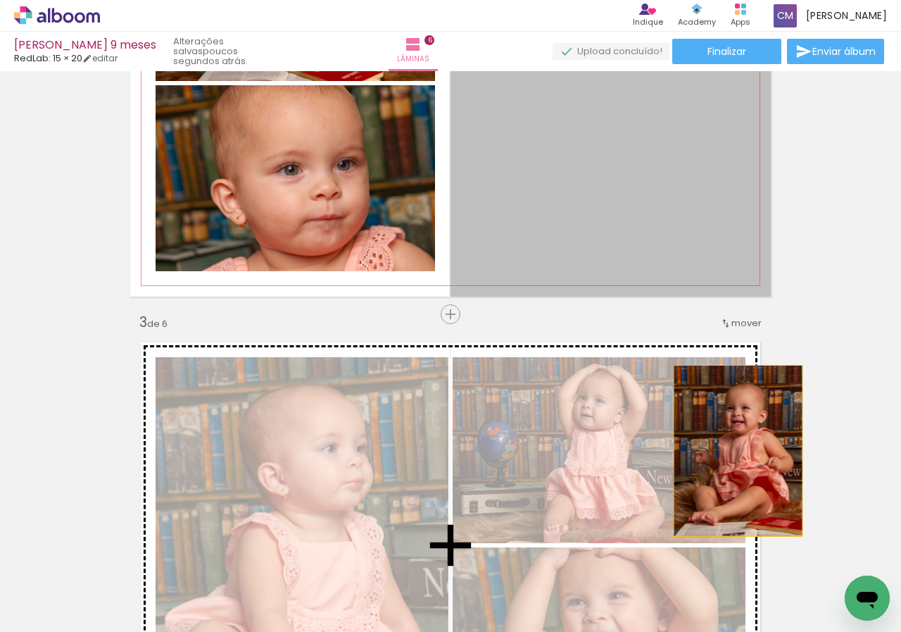
drag, startPoint x: 689, startPoint y: 242, endPoint x: 659, endPoint y: 437, distance: 197.3
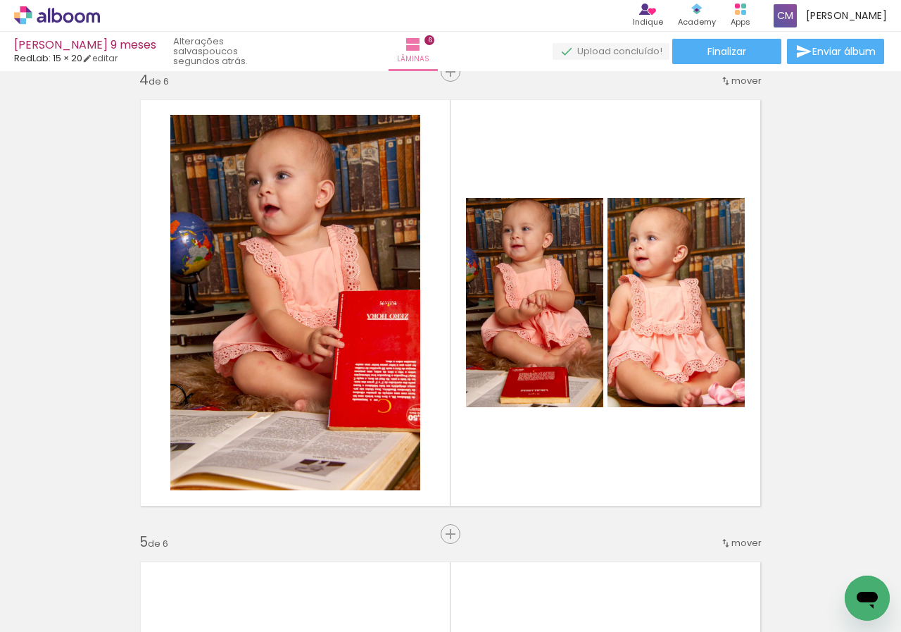
scroll to position [1549, 0]
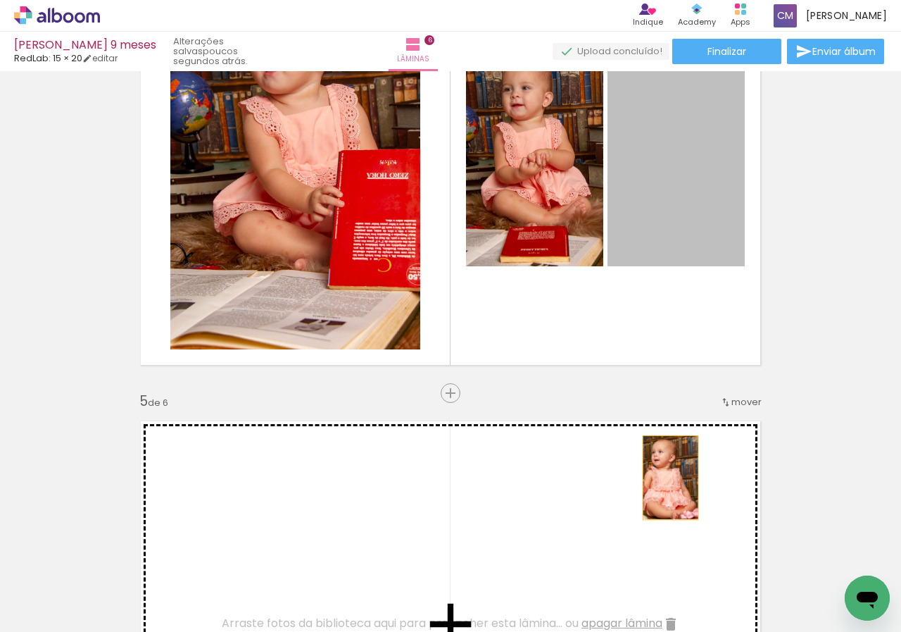
drag, startPoint x: 675, startPoint y: 261, endPoint x: 666, endPoint y: 477, distance: 216.4
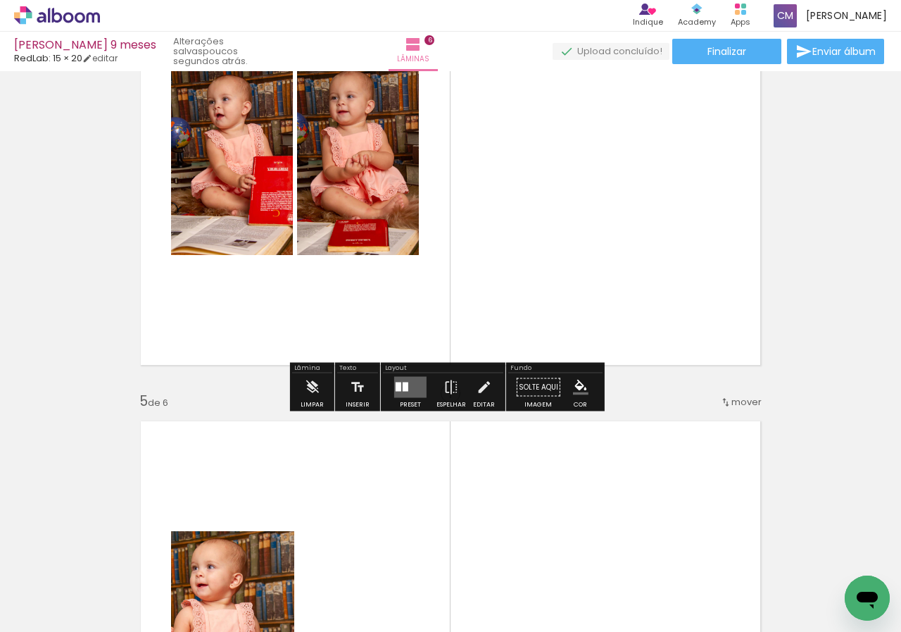
drag, startPoint x: 564, startPoint y: 206, endPoint x: 555, endPoint y: 238, distance: 33.7
click at [563, 237] on quentale-layouter at bounding box center [450, 162] width 641 height 427
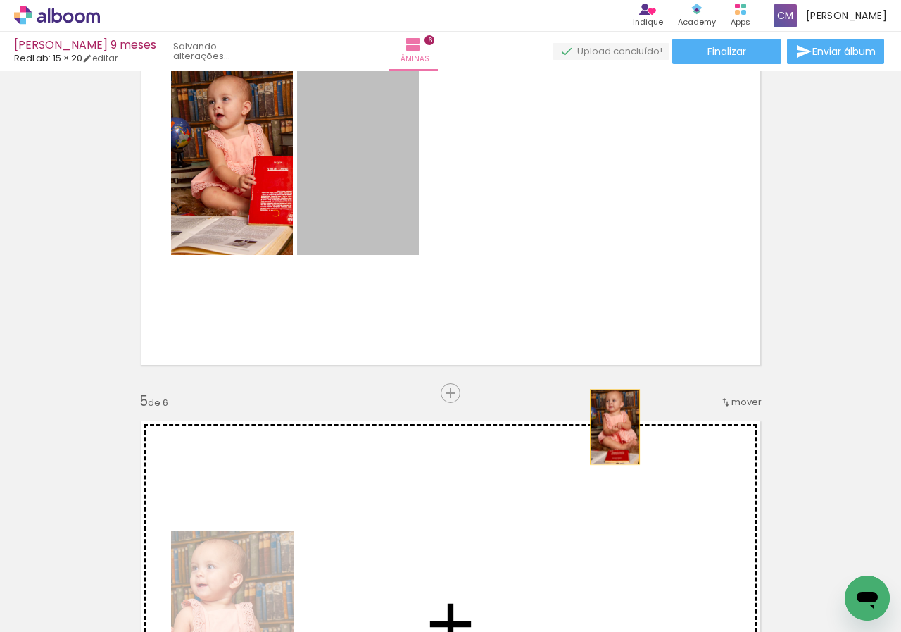
drag, startPoint x: 392, startPoint y: 171, endPoint x: 610, endPoint y: 427, distance: 336.2
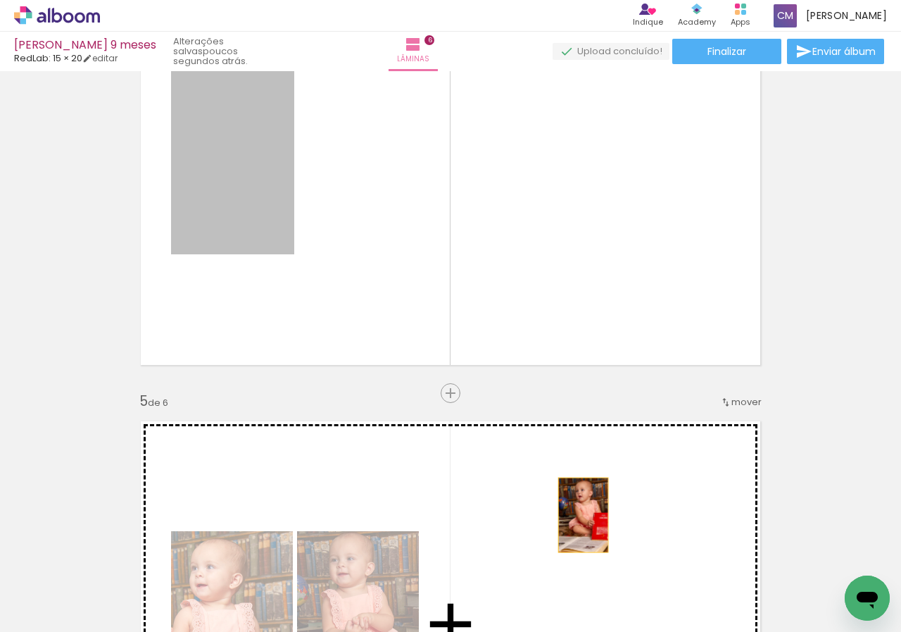
drag, startPoint x: 229, startPoint y: 180, endPoint x: 579, endPoint y: 518, distance: 486.6
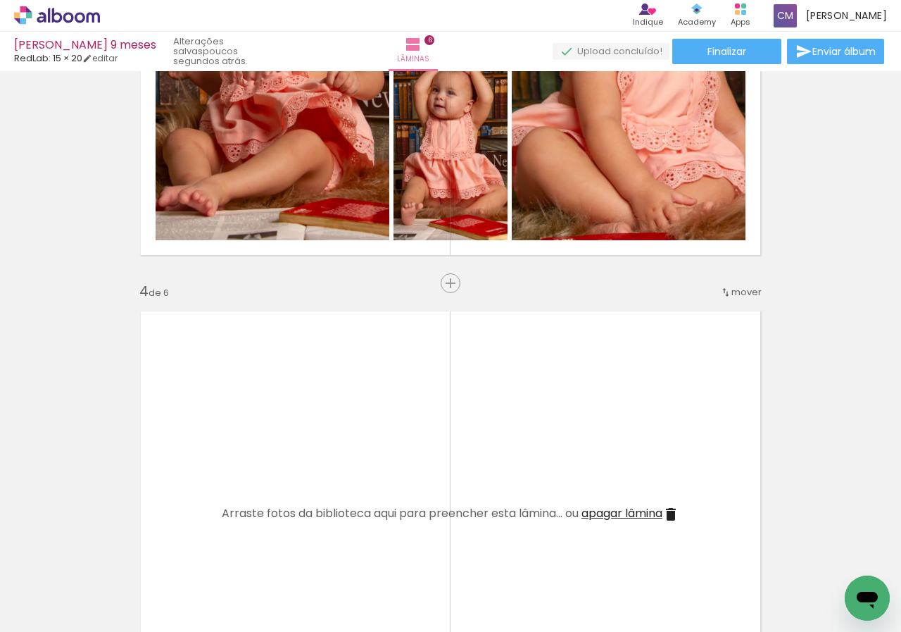
scroll to position [916, 0]
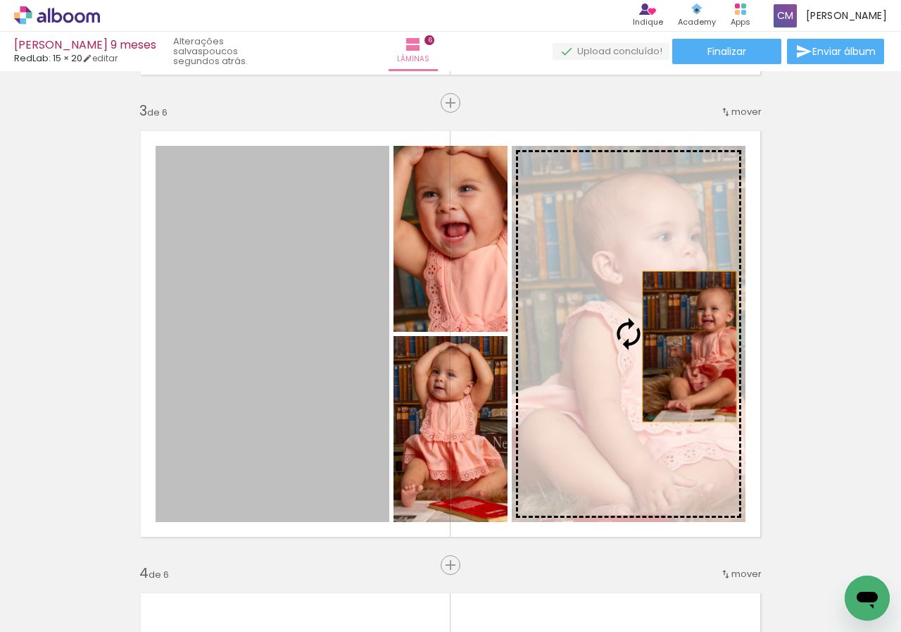
drag, startPoint x: 324, startPoint y: 333, endPoint x: 685, endPoint y: 346, distance: 360.8
click at [0, 0] on slot at bounding box center [0, 0] width 0 height 0
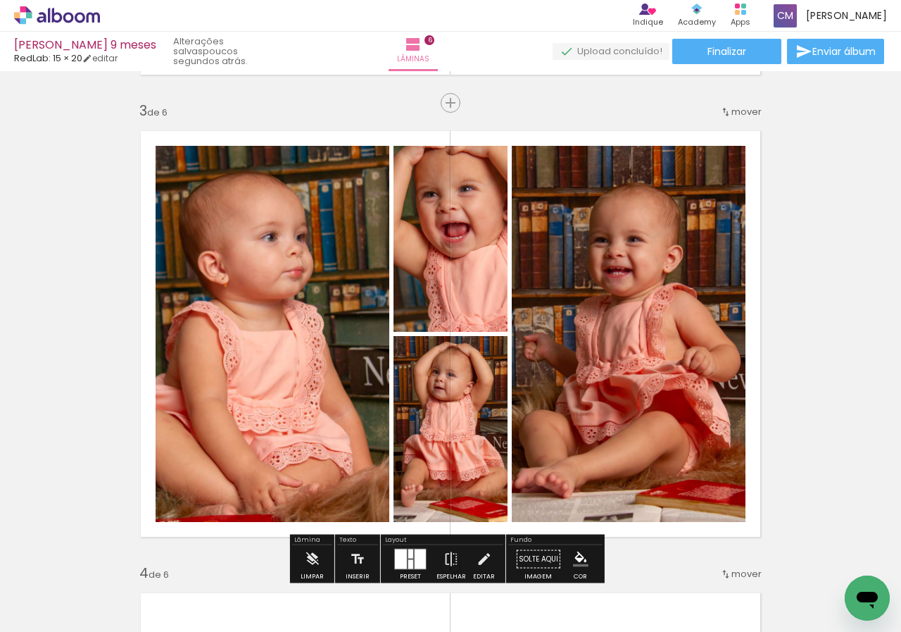
scroll to position [1127, 0]
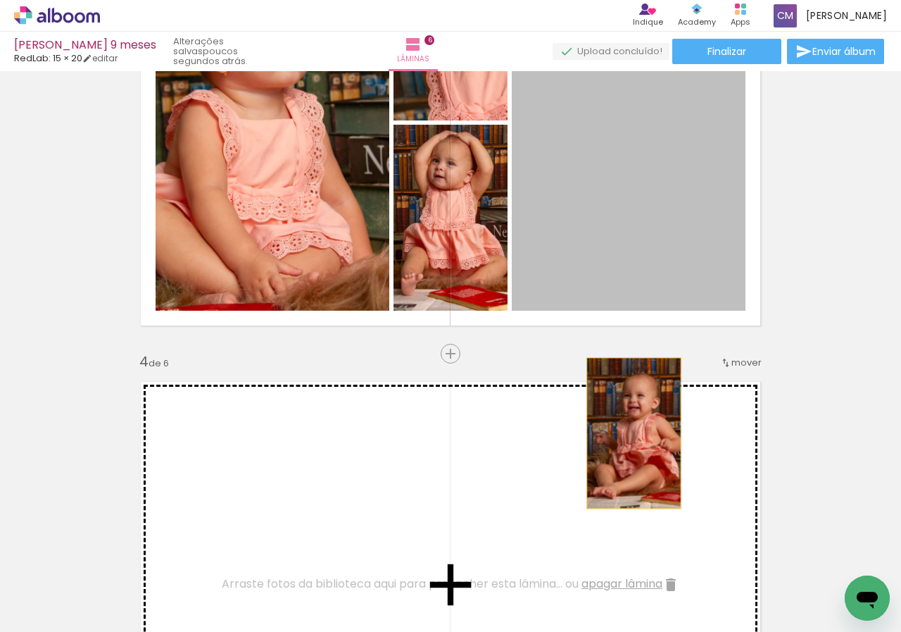
drag, startPoint x: 616, startPoint y: 235, endPoint x: 629, endPoint y: 433, distance: 199.1
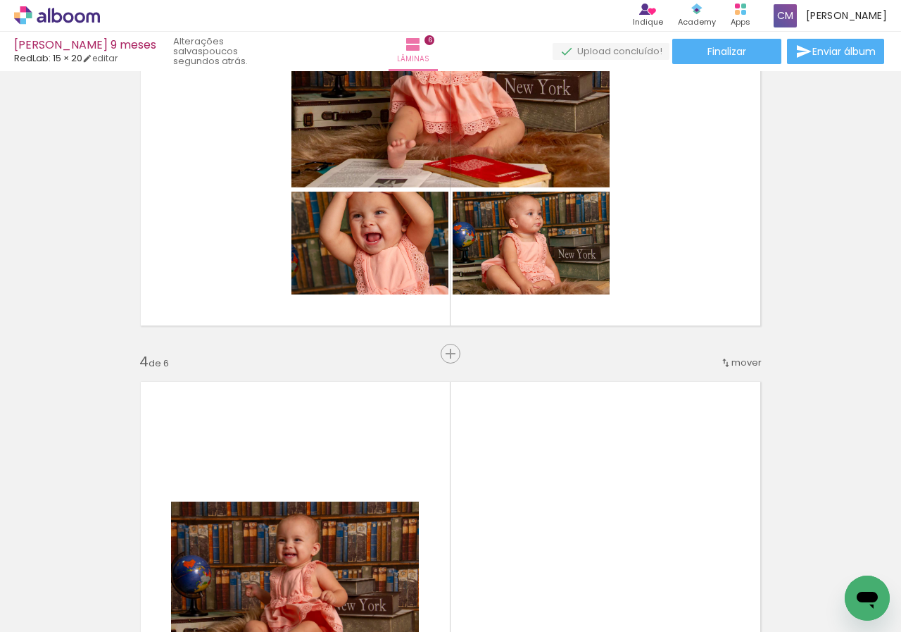
scroll to position [1338, 0]
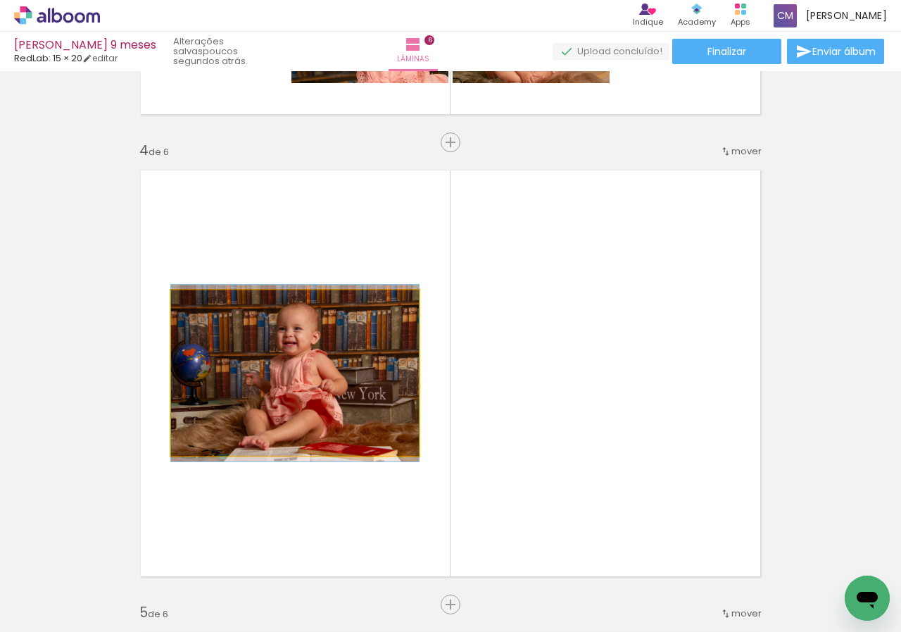
click at [344, 373] on quentale-photo at bounding box center [295, 373] width 248 height 166
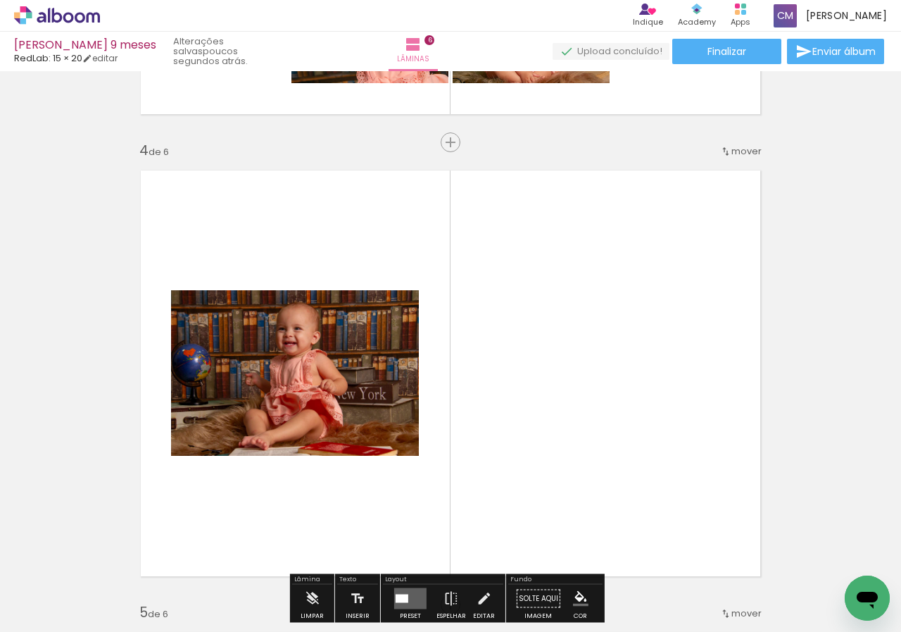
scroll to position [1409, 0]
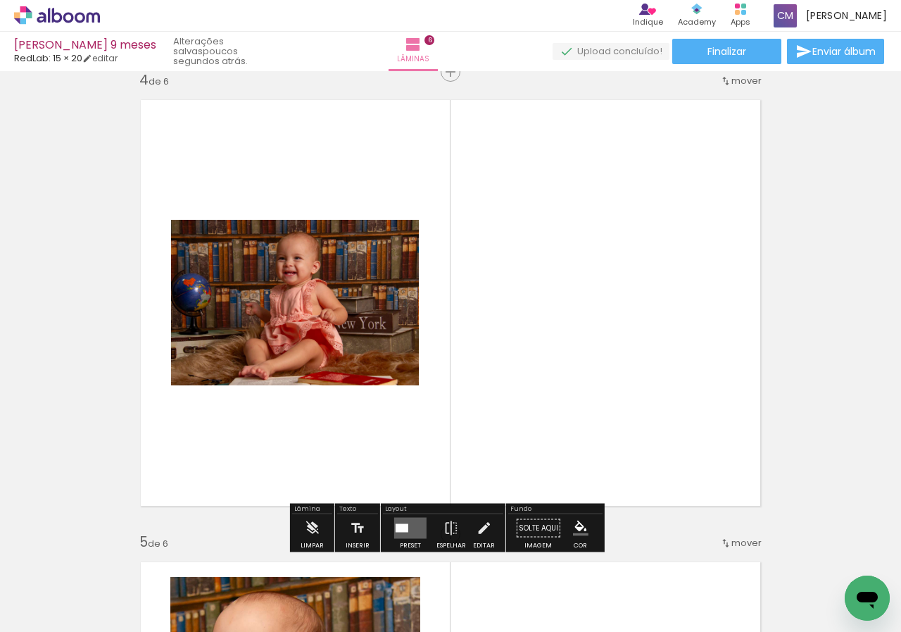
click at [401, 522] on quentale-layouter at bounding box center [410, 528] width 32 height 21
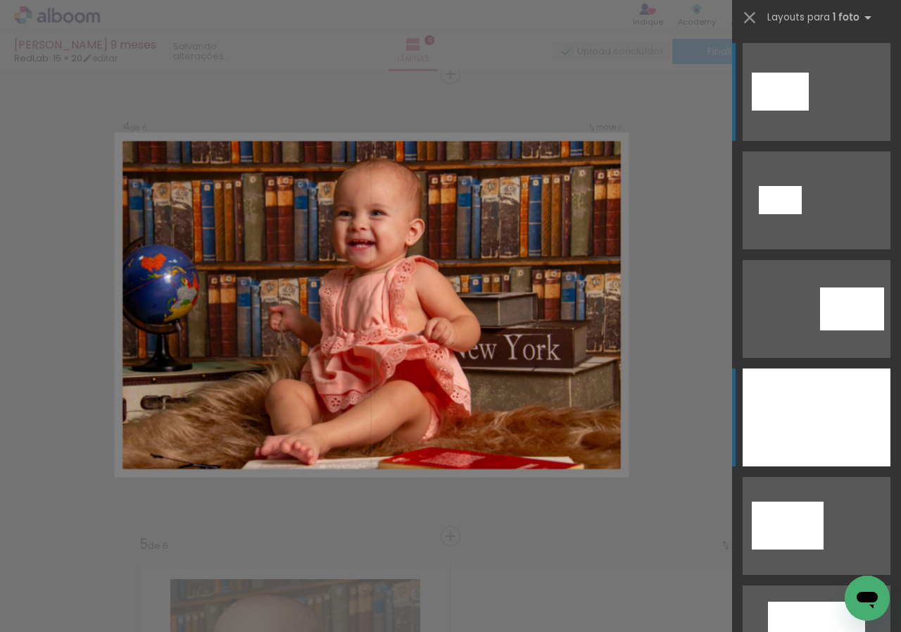
scroll to position [1404, 0]
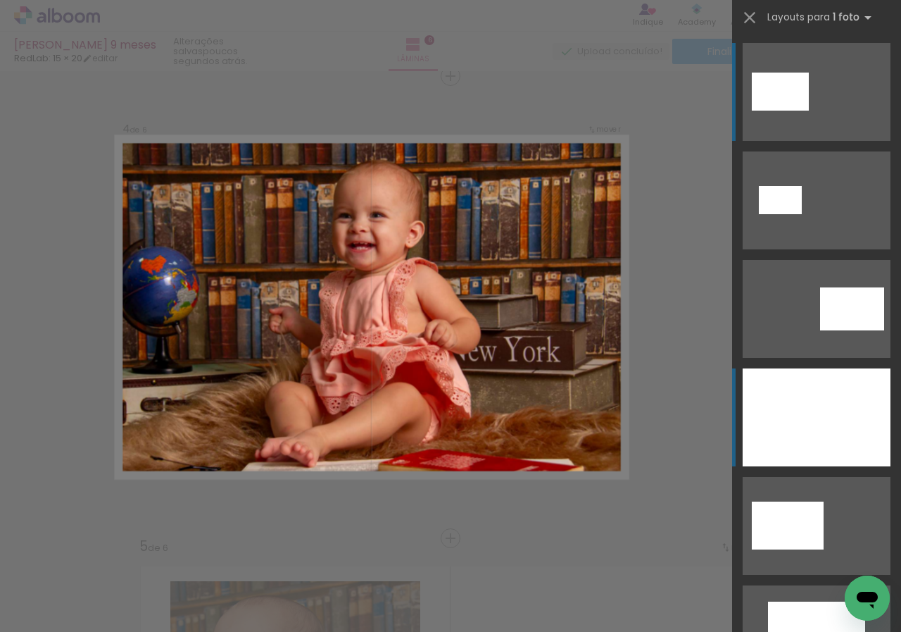
click at [799, 427] on div at bounding box center [817, 417] width 148 height 98
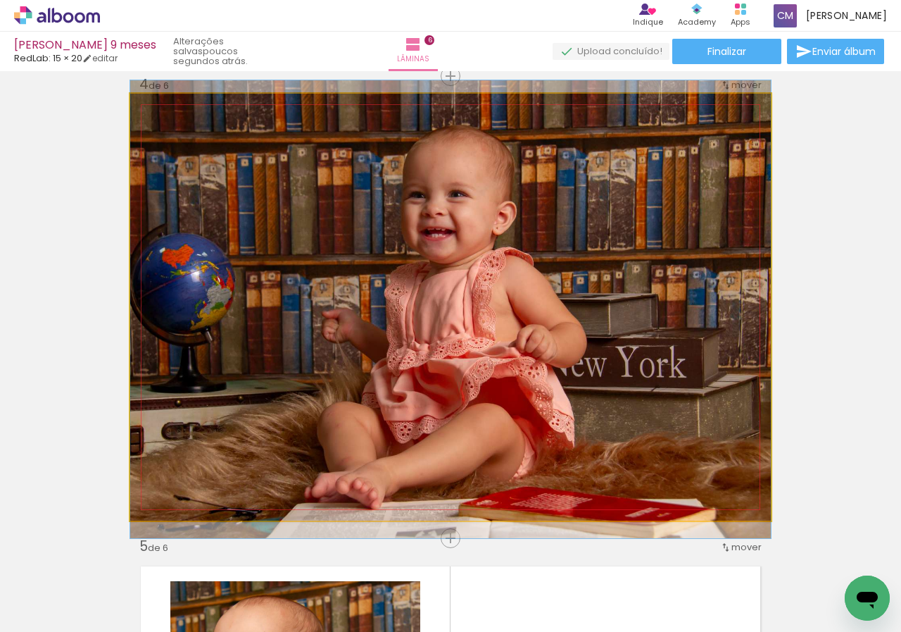
drag, startPoint x: 575, startPoint y: 329, endPoint x: 628, endPoint y: 331, distance: 52.9
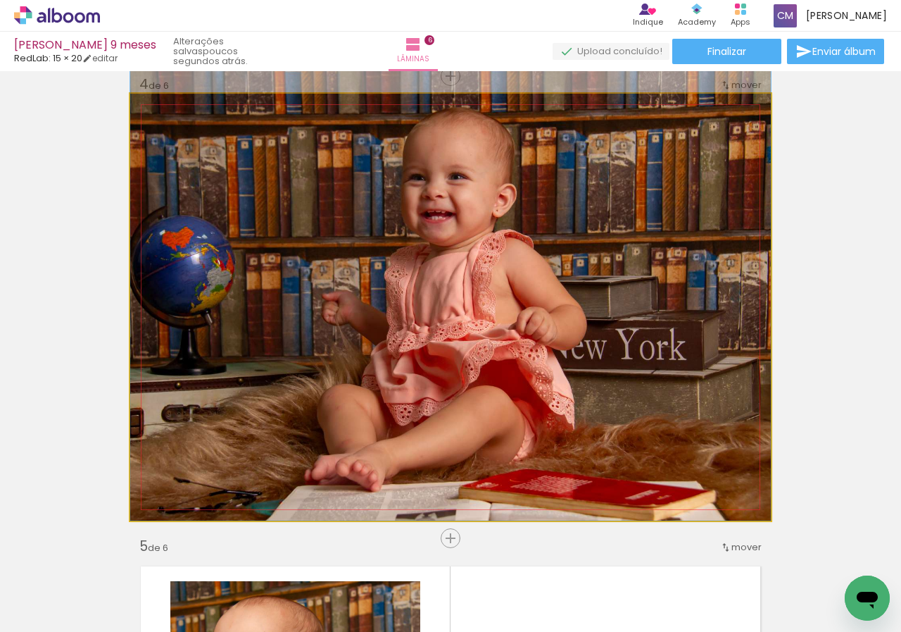
drag, startPoint x: 648, startPoint y: 331, endPoint x: 654, endPoint y: 294, distance: 37.2
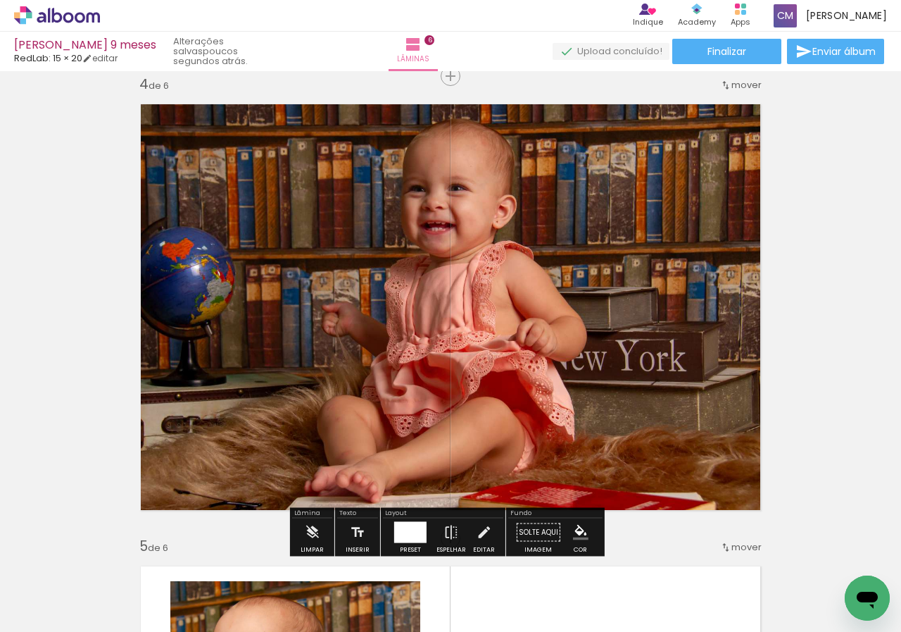
click at [404, 530] on div at bounding box center [410, 532] width 32 height 21
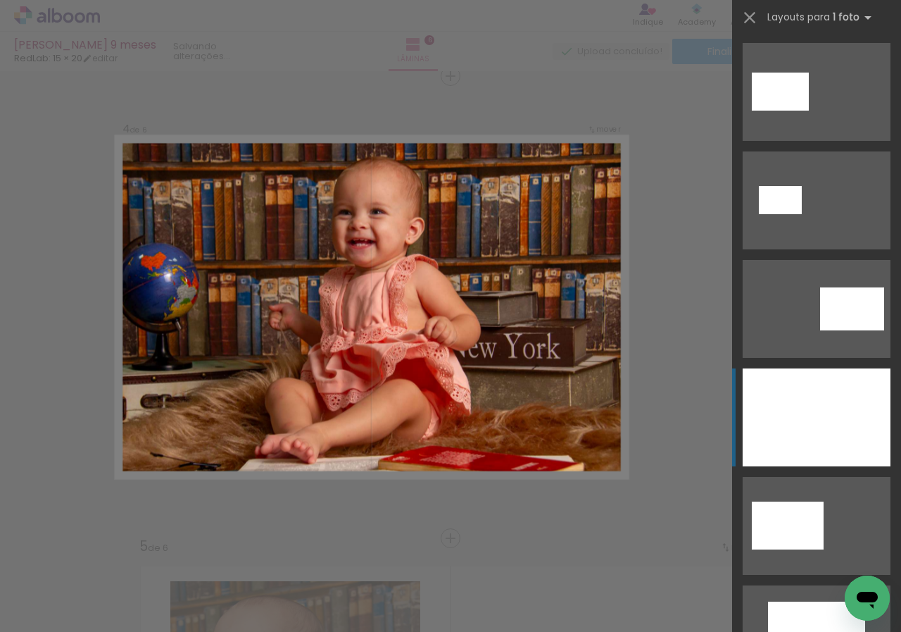
scroll to position [325, 0]
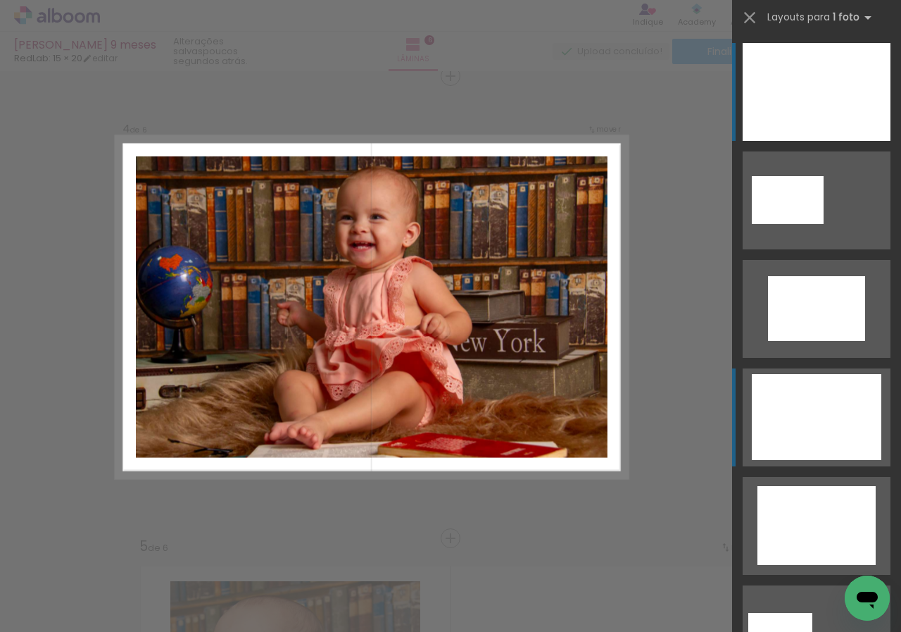
click at [807, 141] on div at bounding box center [817, 92] width 148 height 98
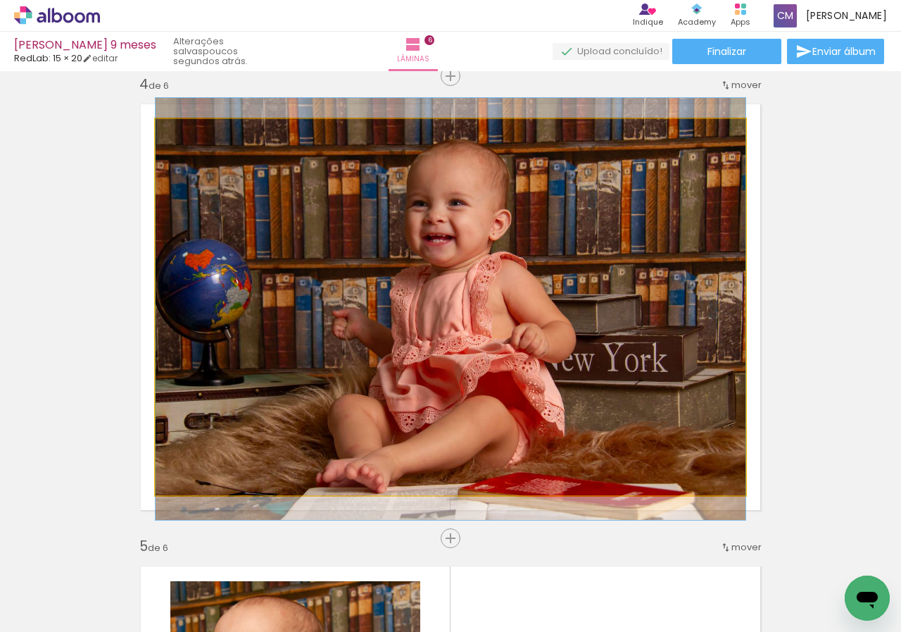
drag, startPoint x: 607, startPoint y: 387, endPoint x: 564, endPoint y: 396, distance: 43.8
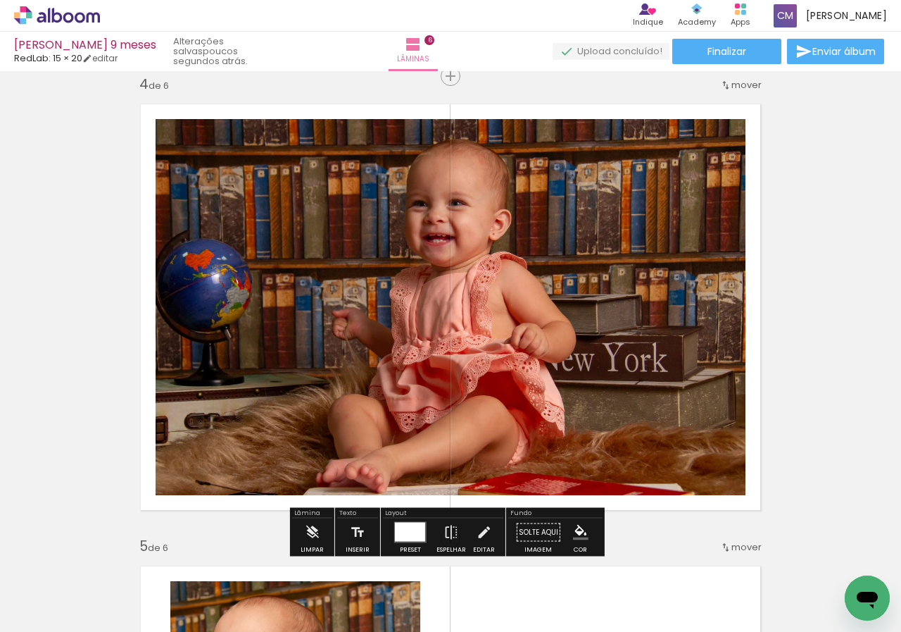
click at [878, 299] on div "Inserir lâmina 1 de 6 Inserir lâmina 2 de 6 Inserir lâmina 3 de 6 Inserir lâmin…" at bounding box center [450, 289] width 901 height 3235
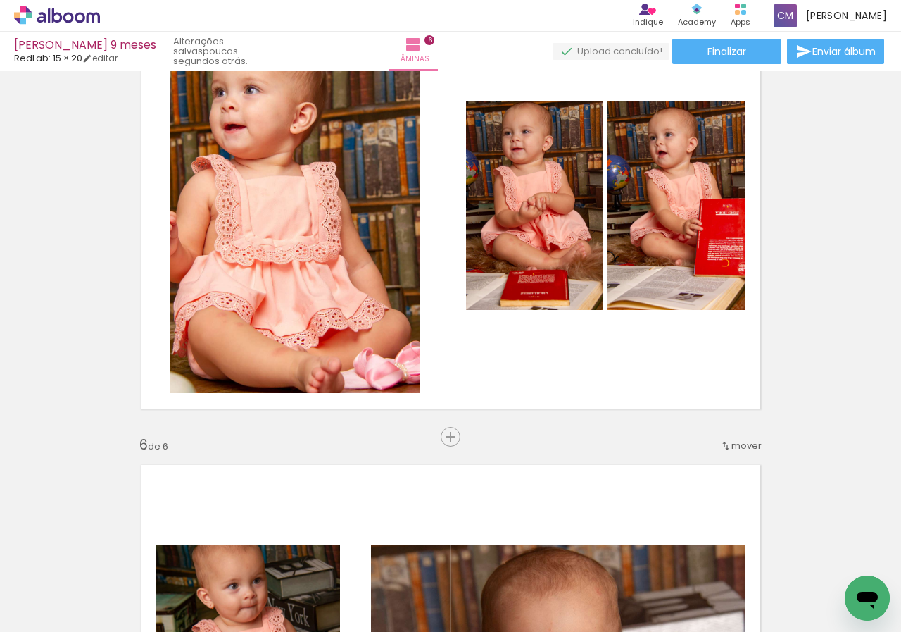
scroll to position [1756, 0]
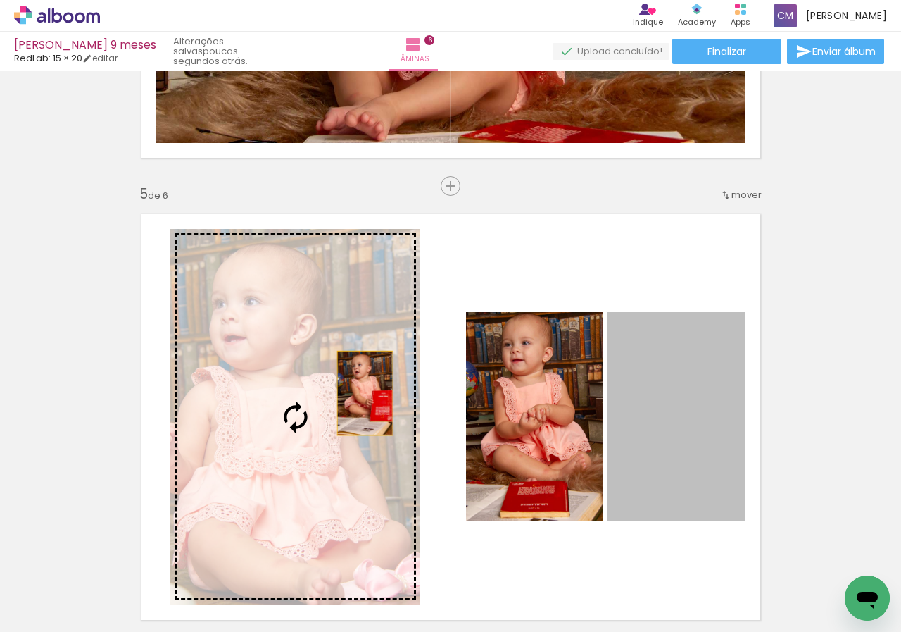
drag, startPoint x: 621, startPoint y: 401, endPoint x: 294, endPoint y: 393, distance: 326.9
click at [0, 0] on slot at bounding box center [0, 0] width 0 height 0
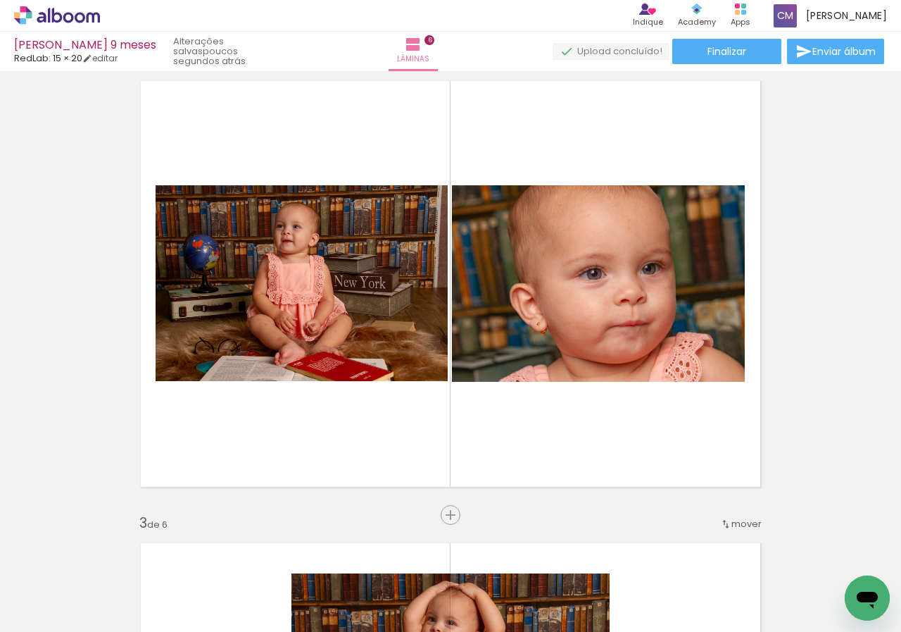
scroll to position [530, 0]
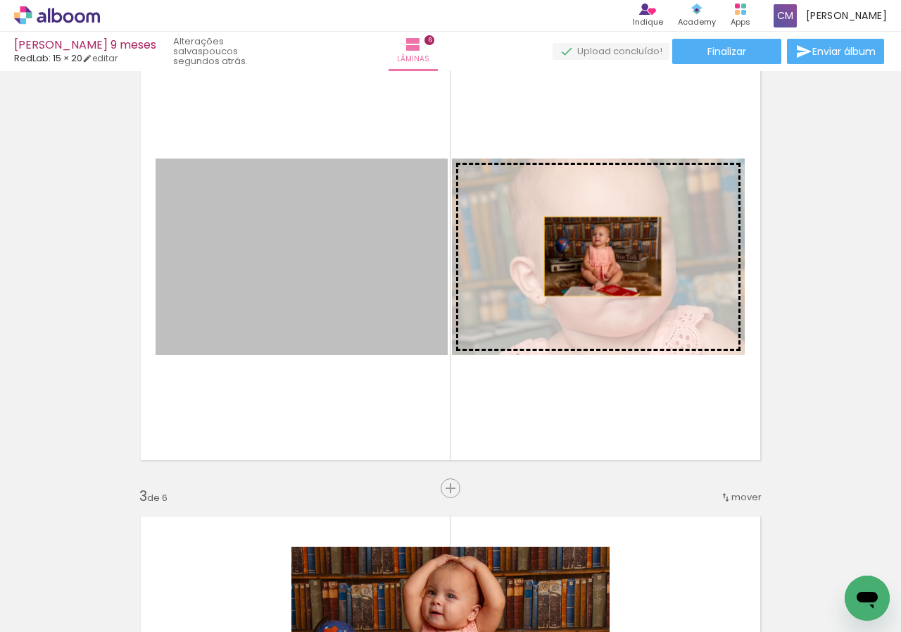
drag, startPoint x: 324, startPoint y: 243, endPoint x: 598, endPoint y: 256, distance: 274.3
click at [0, 0] on slot at bounding box center [0, 0] width 0 height 0
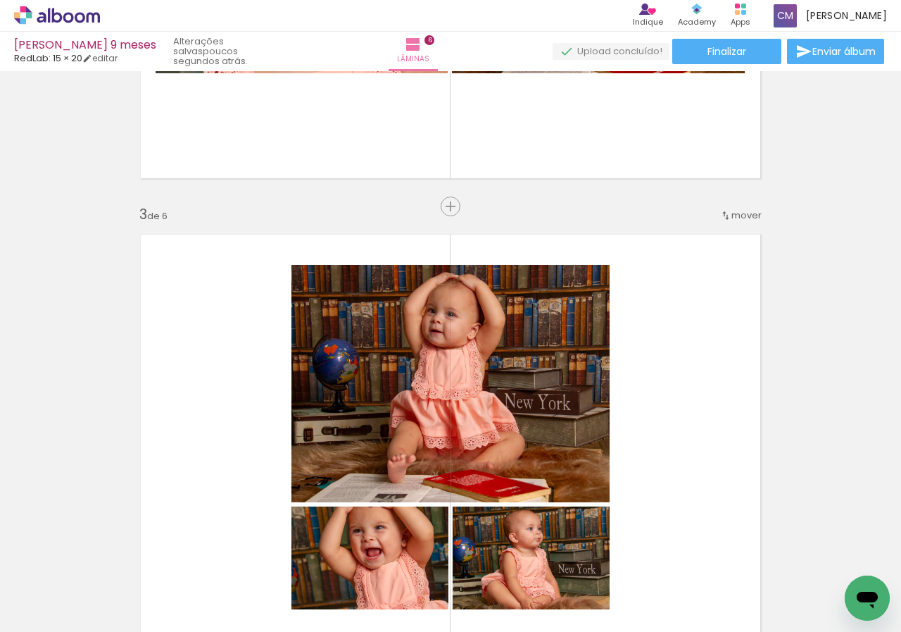
scroll to position [953, 0]
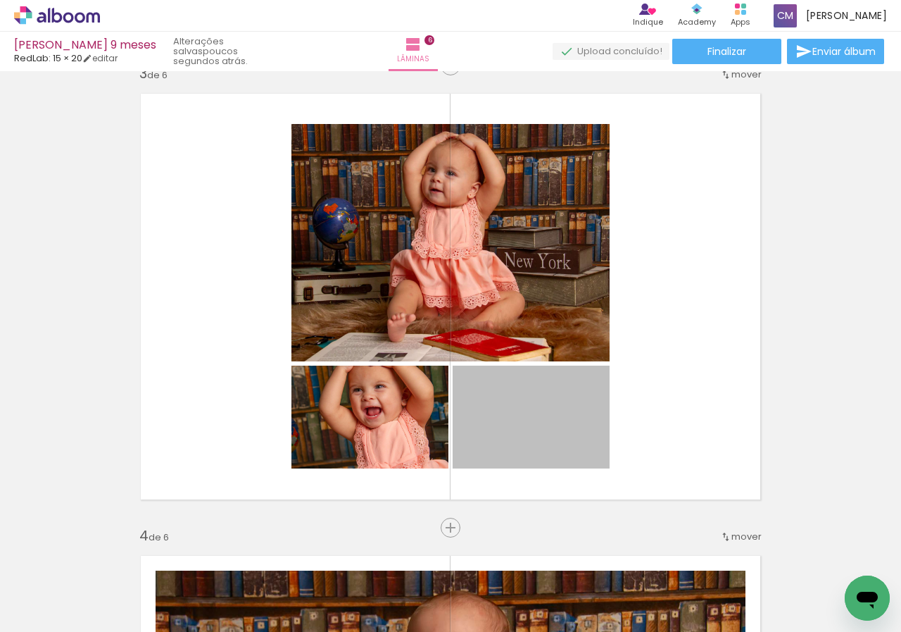
drag, startPoint x: 572, startPoint y: 423, endPoint x: 669, endPoint y: 37, distance: 398.7
click at [669, 0] on div "Julia 9 meses RedLab: 15 × 20 editar poucos segundos atrás. Lâminas 6 Finalizar…" at bounding box center [450, 0] width 901 height 0
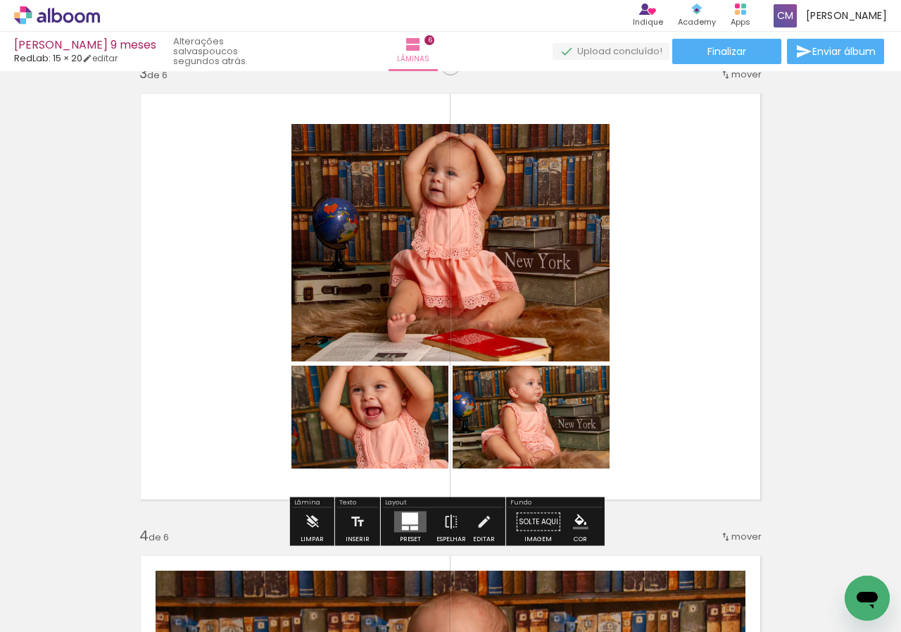
scroll to position [812, 0]
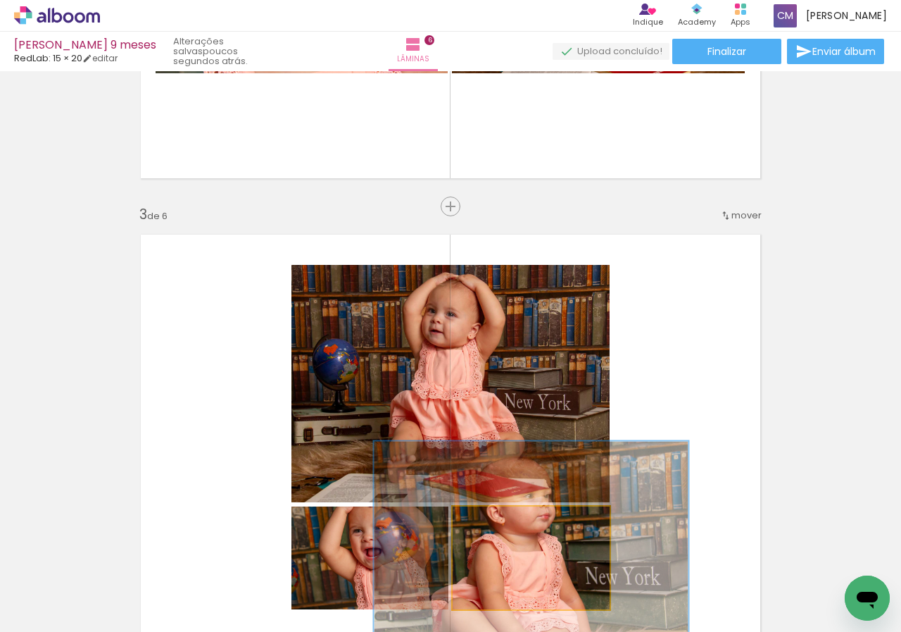
drag, startPoint x: 534, startPoint y: 532, endPoint x: 620, endPoint y: 161, distance: 380.3
type paper-slider "200"
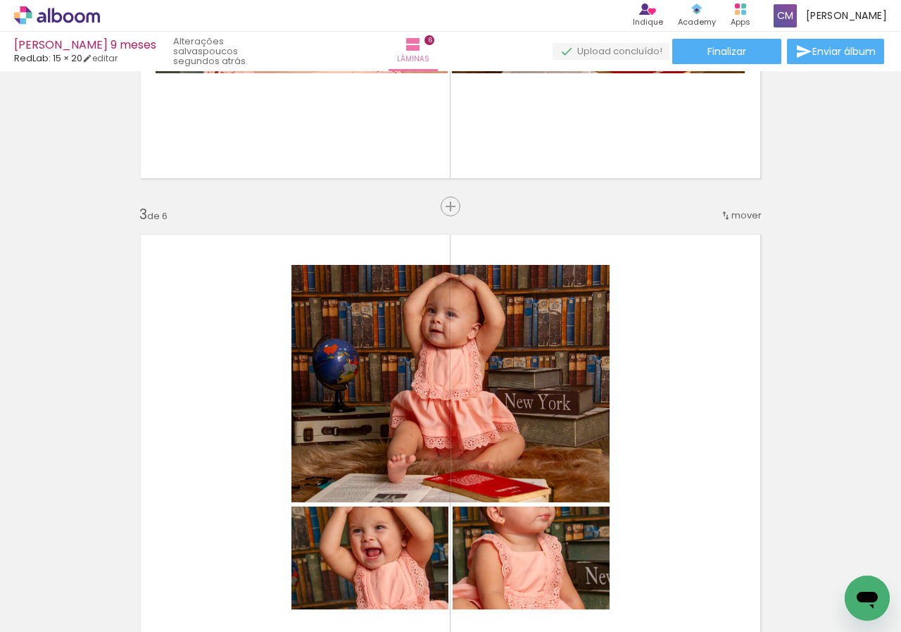
scroll to position [953, 0]
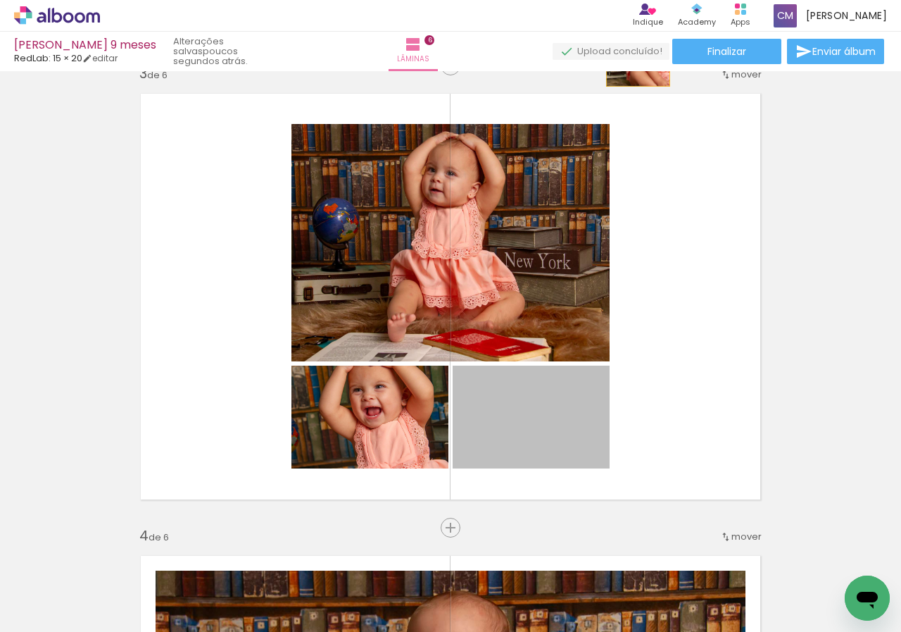
drag, startPoint x: 537, startPoint y: 404, endPoint x: 633, endPoint y: 65, distance: 352.0
click at [633, 0] on div "Julia 9 meses RedLab: 15 × 20 editar poucos segundos atrás. Lâminas 6 Finalizar…" at bounding box center [450, 0] width 901 height 0
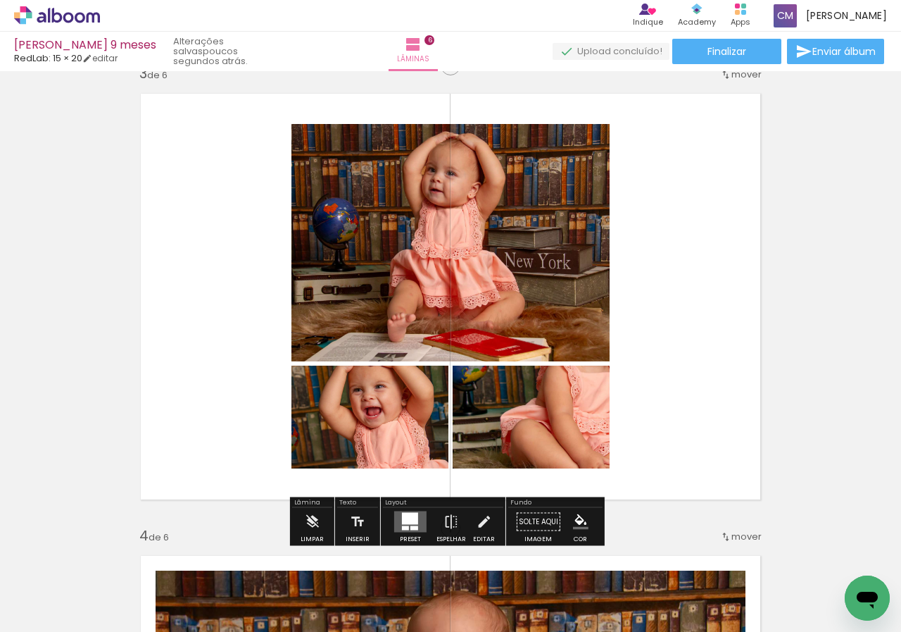
scroll to position [812, 0]
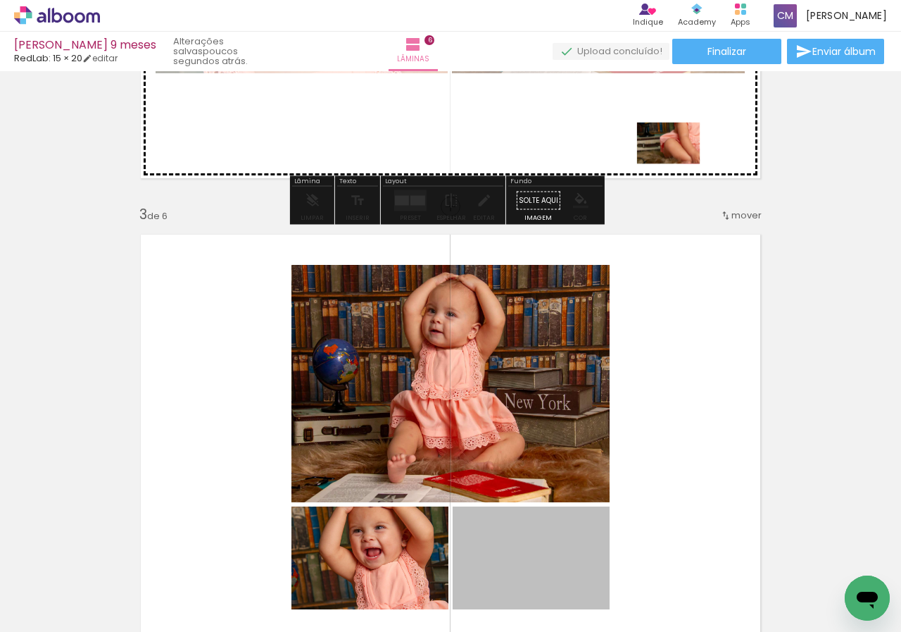
drag, startPoint x: 566, startPoint y: 519, endPoint x: 663, endPoint y: 143, distance: 388.6
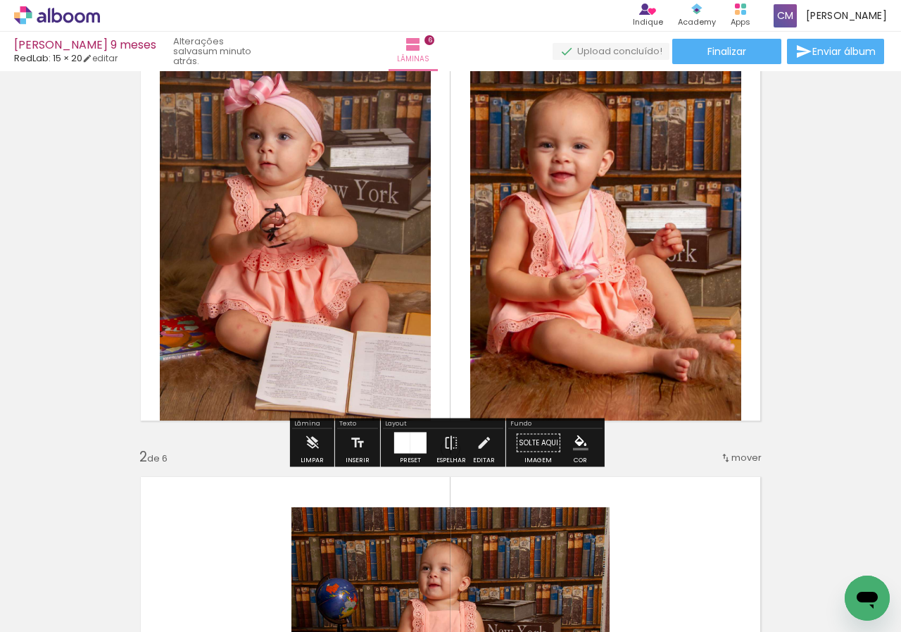
scroll to position [37, 0]
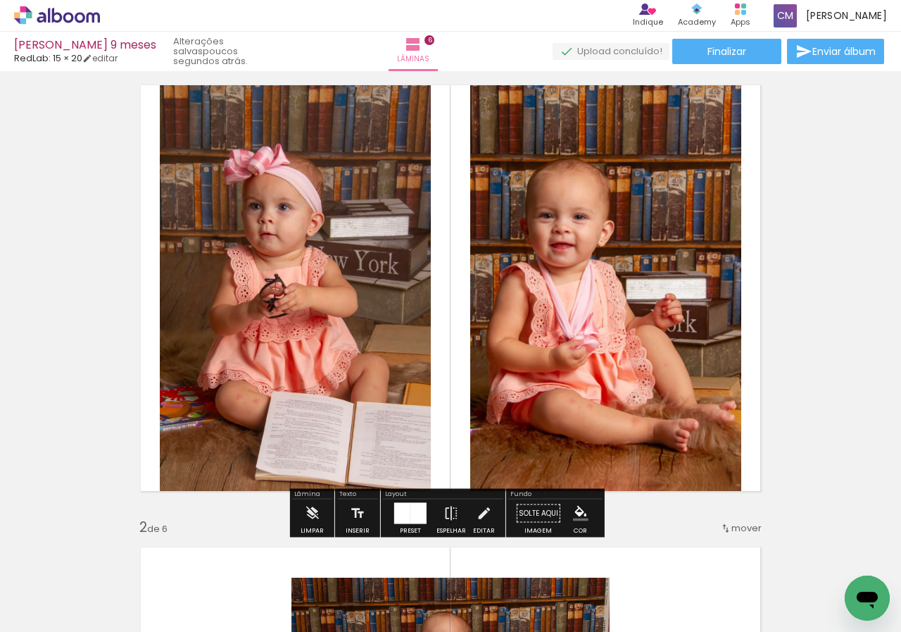
click at [401, 509] on div at bounding box center [402, 513] width 16 height 21
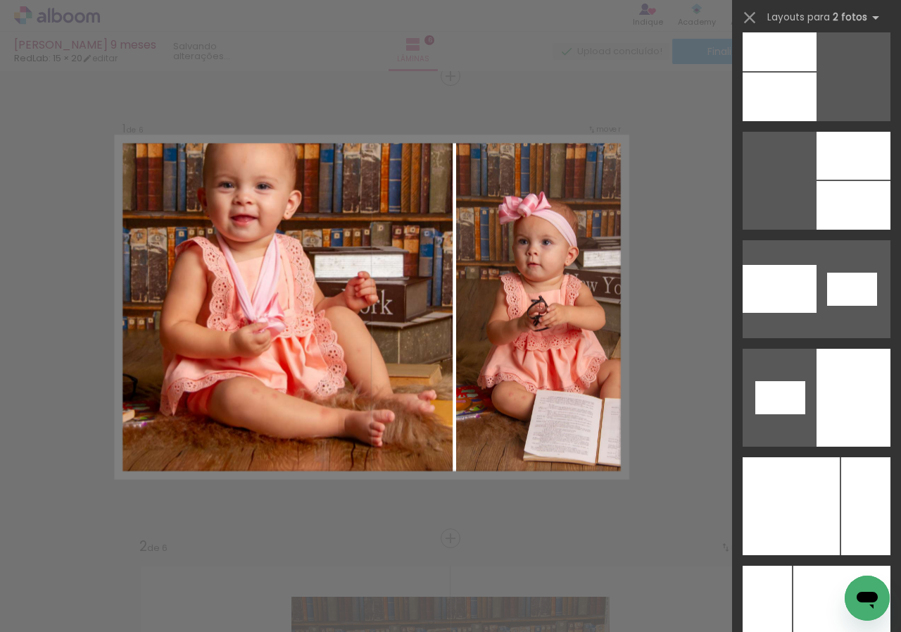
scroll to position [7644, 0]
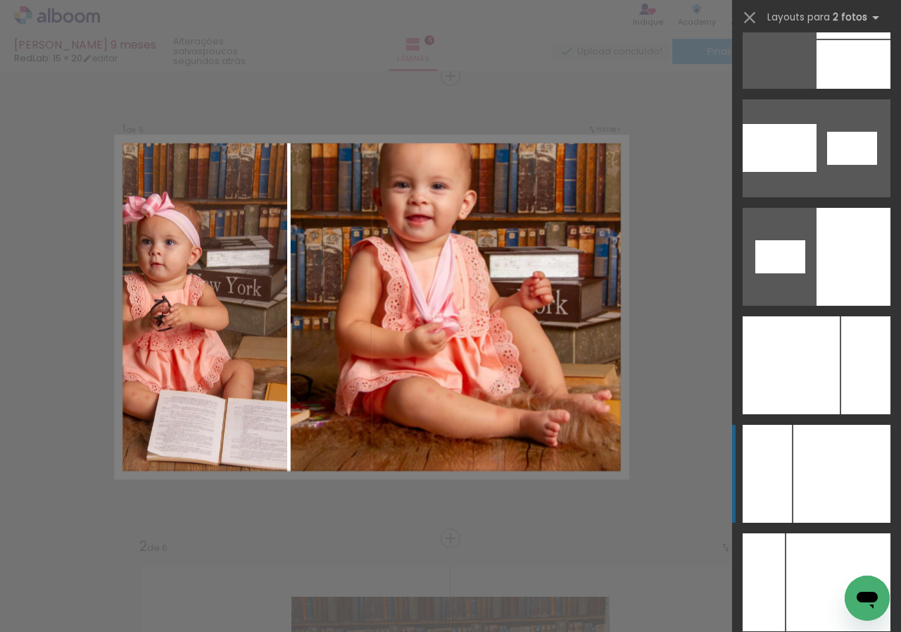
click at [794, 533] on div at bounding box center [839, 582] width 104 height 98
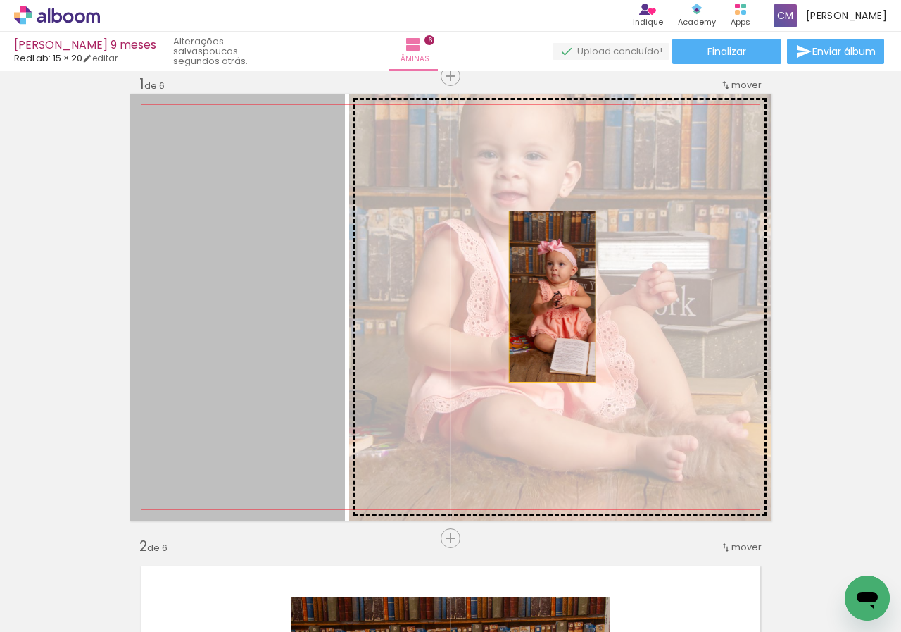
drag, startPoint x: 278, startPoint y: 274, endPoint x: 547, endPoint y: 296, distance: 270.0
click at [0, 0] on slot at bounding box center [0, 0] width 0 height 0
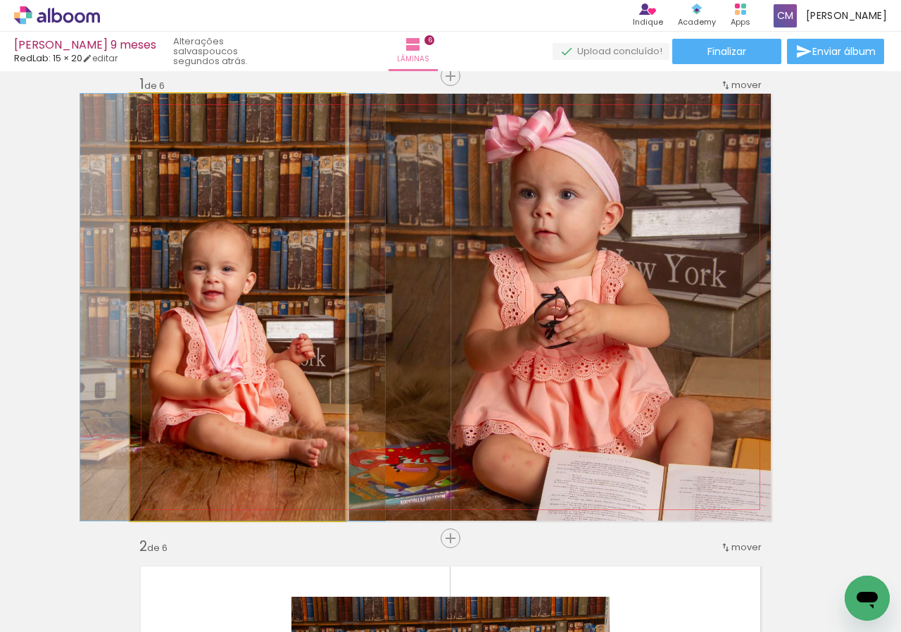
drag, startPoint x: 277, startPoint y: 337, endPoint x: 272, endPoint y: 358, distance: 21.0
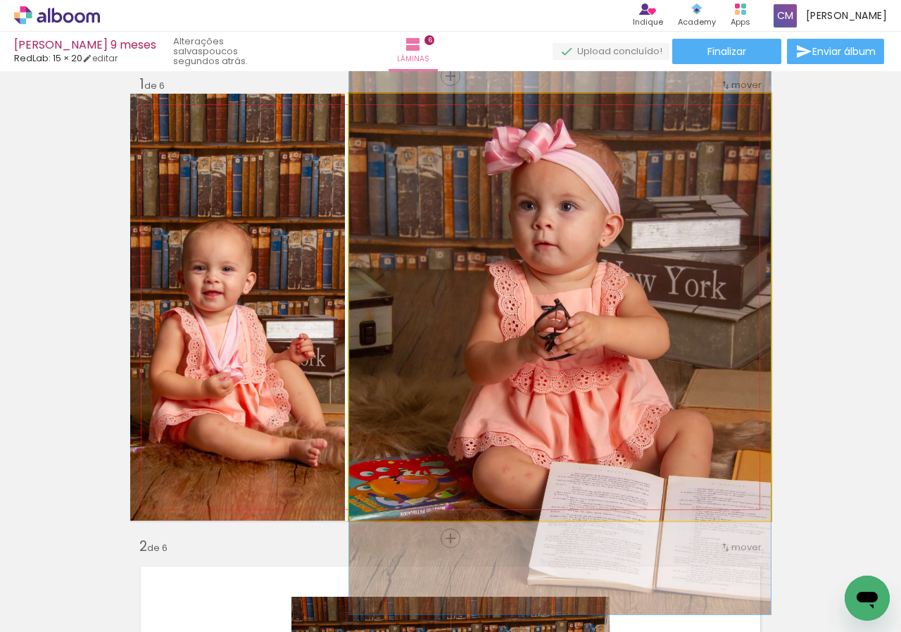
drag, startPoint x: 662, startPoint y: 302, endPoint x: 656, endPoint y: 314, distance: 13.5
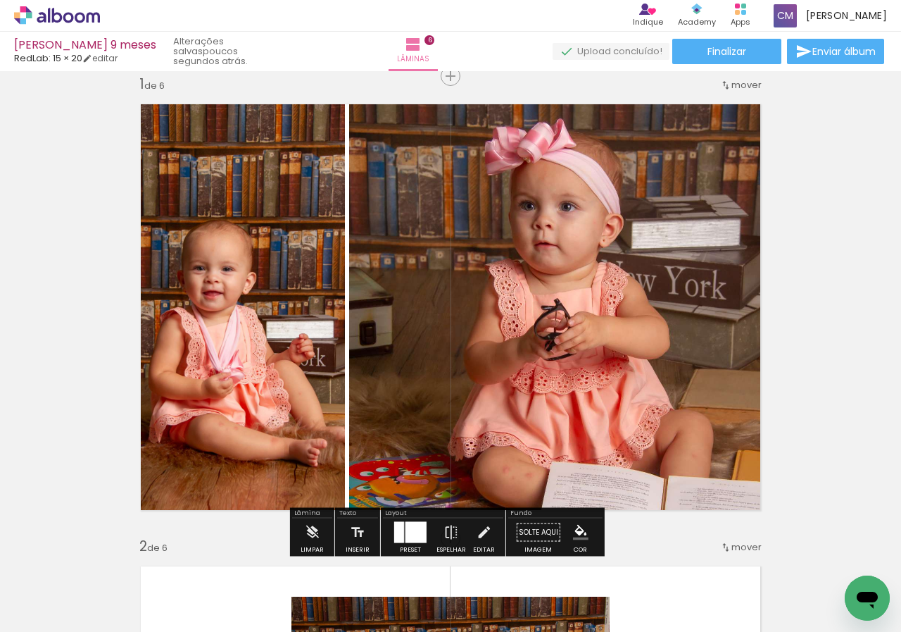
scroll to position [89, 0]
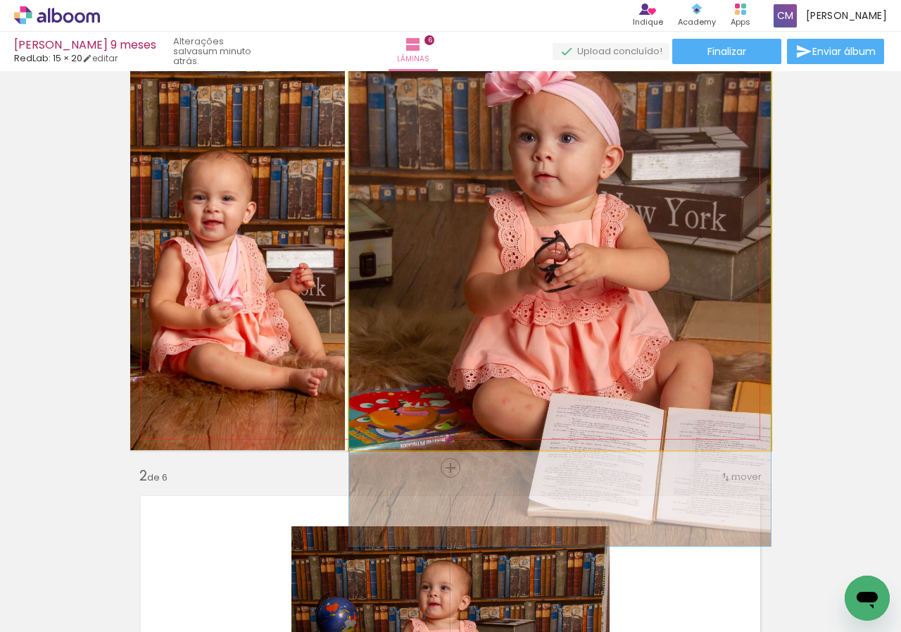
drag, startPoint x: 647, startPoint y: 253, endPoint x: 595, endPoint y: 254, distance: 52.1
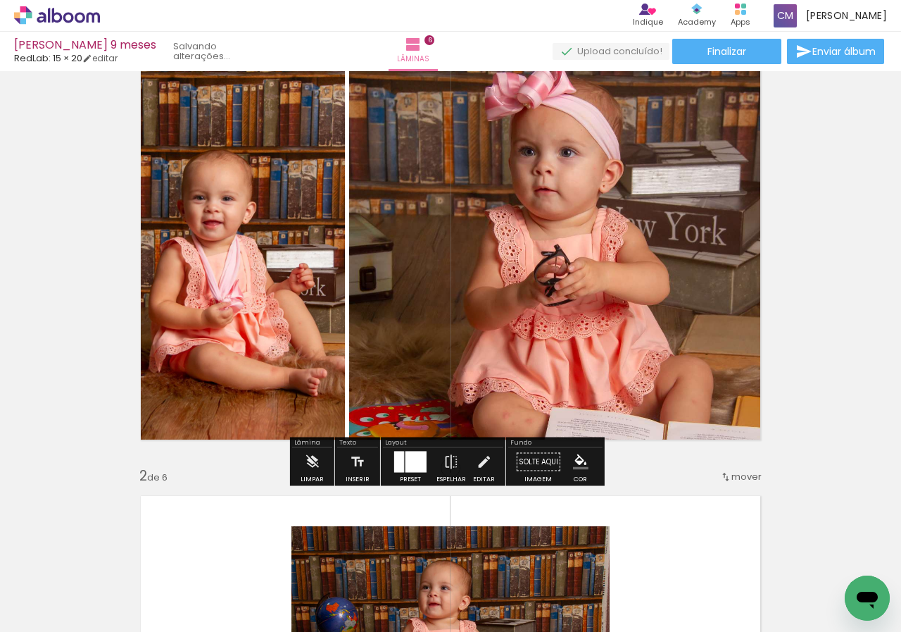
scroll to position [0, 0]
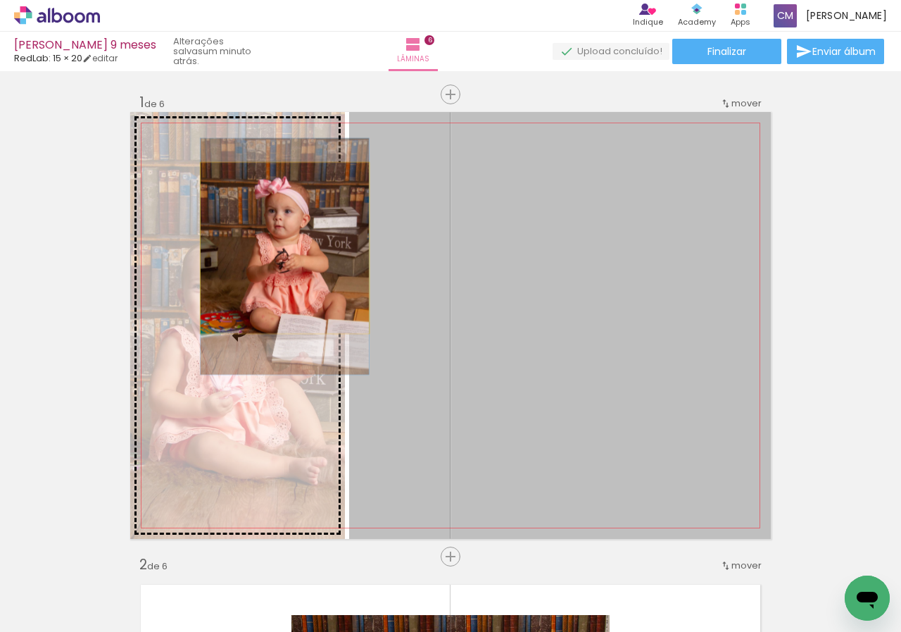
drag, startPoint x: 601, startPoint y: 255, endPoint x: 280, endPoint y: 248, distance: 321.2
click at [0, 0] on slot at bounding box center [0, 0] width 0 height 0
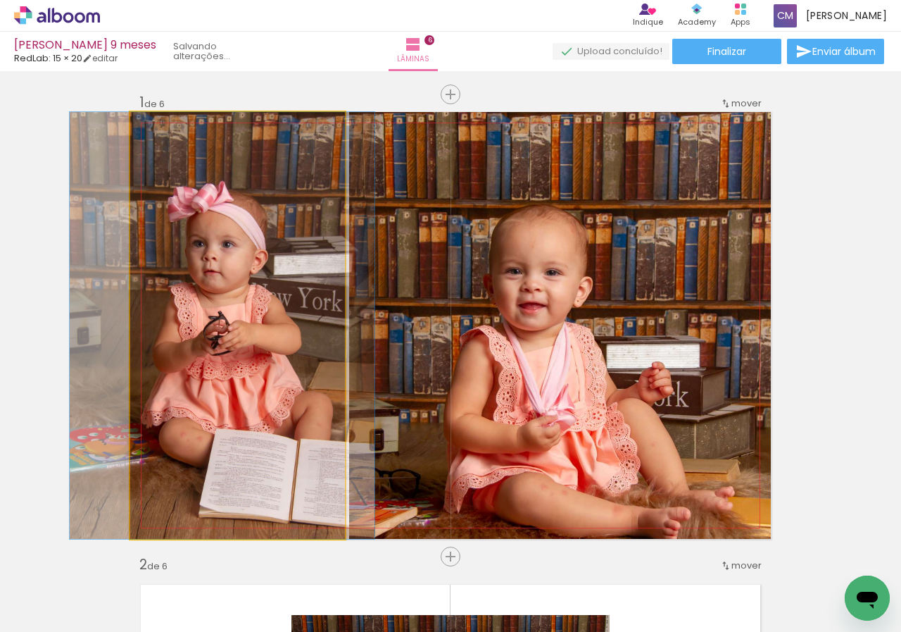
drag, startPoint x: 279, startPoint y: 332, endPoint x: 263, endPoint y: 303, distance: 32.8
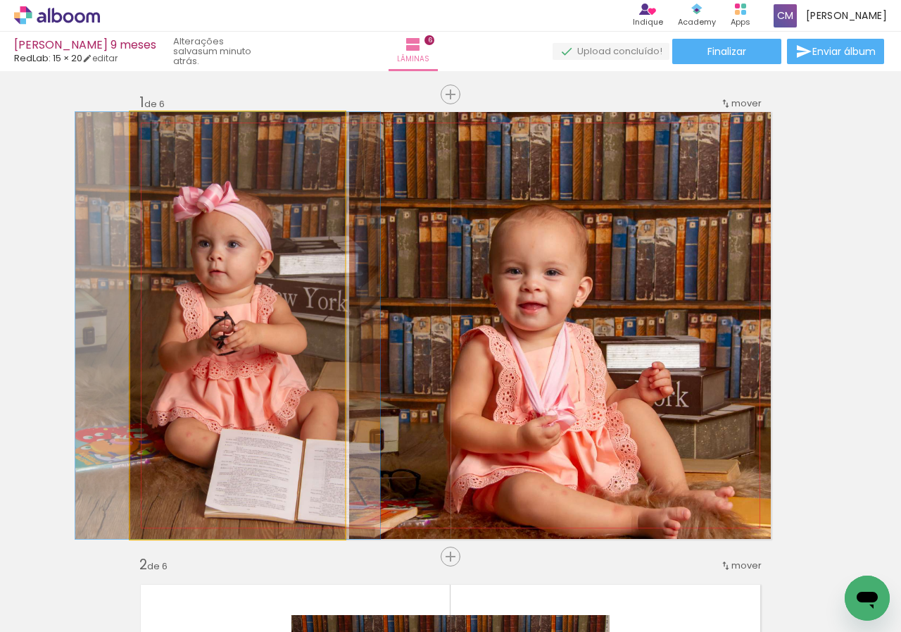
drag, startPoint x: 275, startPoint y: 289, endPoint x: 287, endPoint y: 287, distance: 12.8
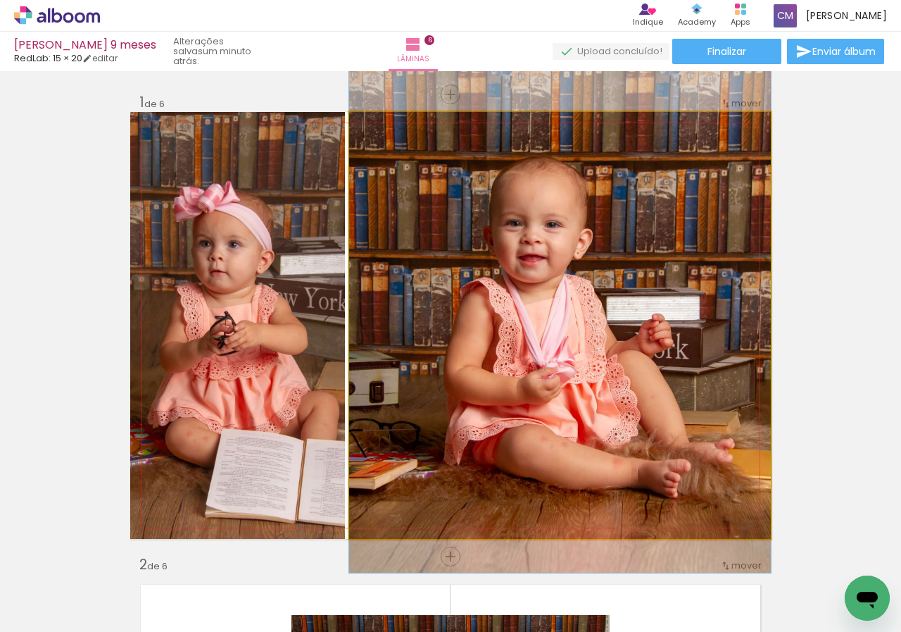
drag, startPoint x: 716, startPoint y: 325, endPoint x: 715, endPoint y: 277, distance: 47.9
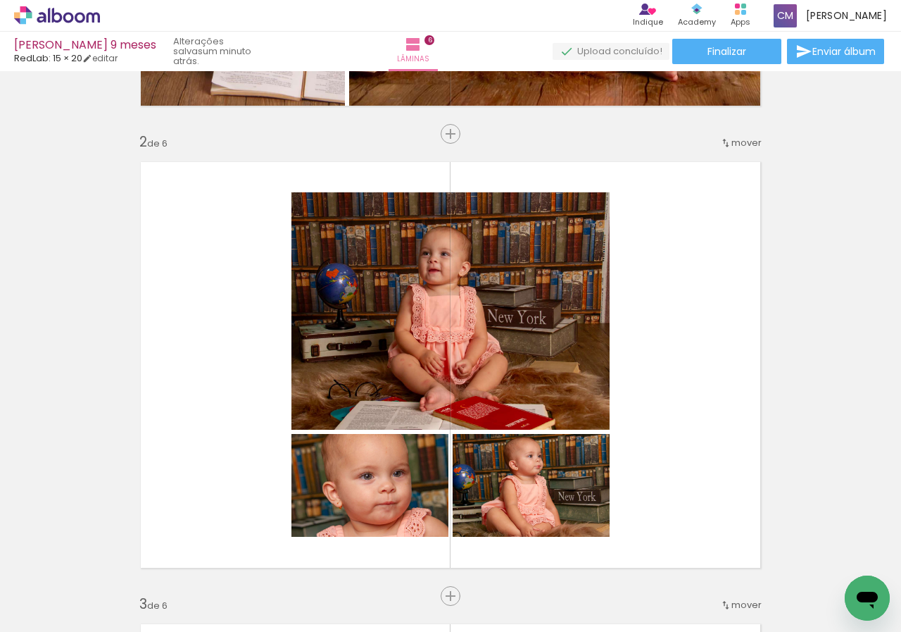
scroll to position [563, 0]
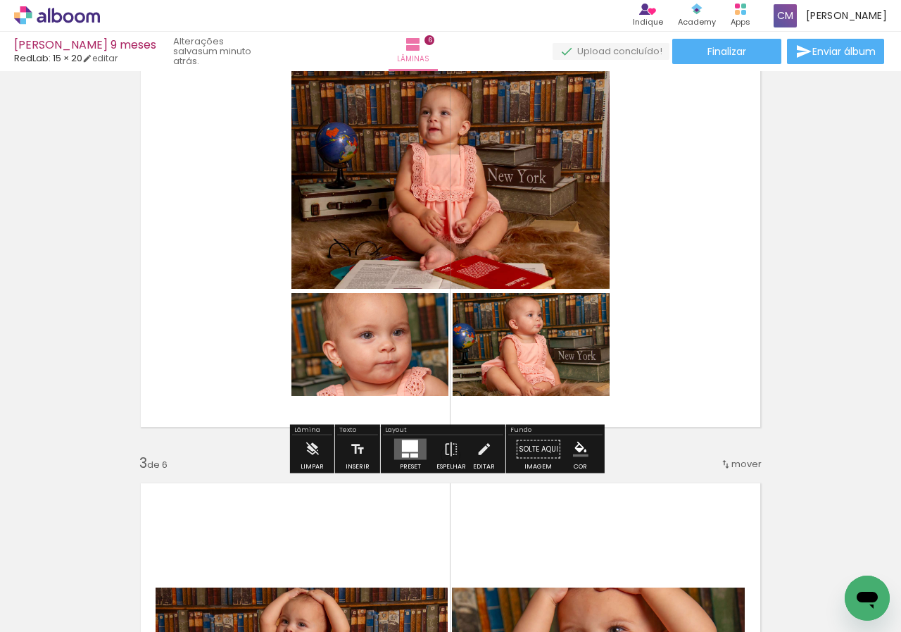
click at [402, 446] on div at bounding box center [410, 446] width 16 height 12
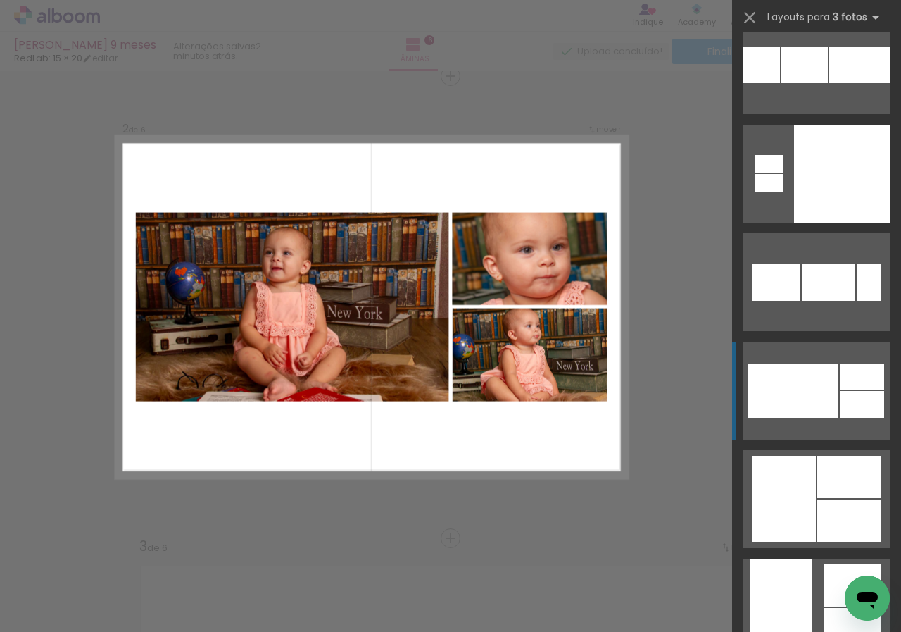
scroll to position [5986, 0]
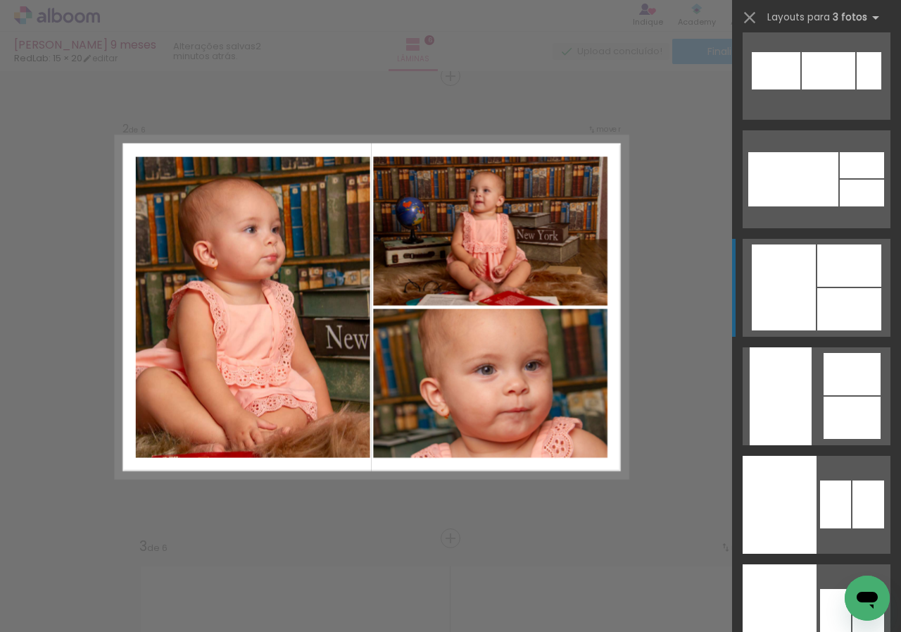
click at [838, 306] on div at bounding box center [850, 309] width 64 height 42
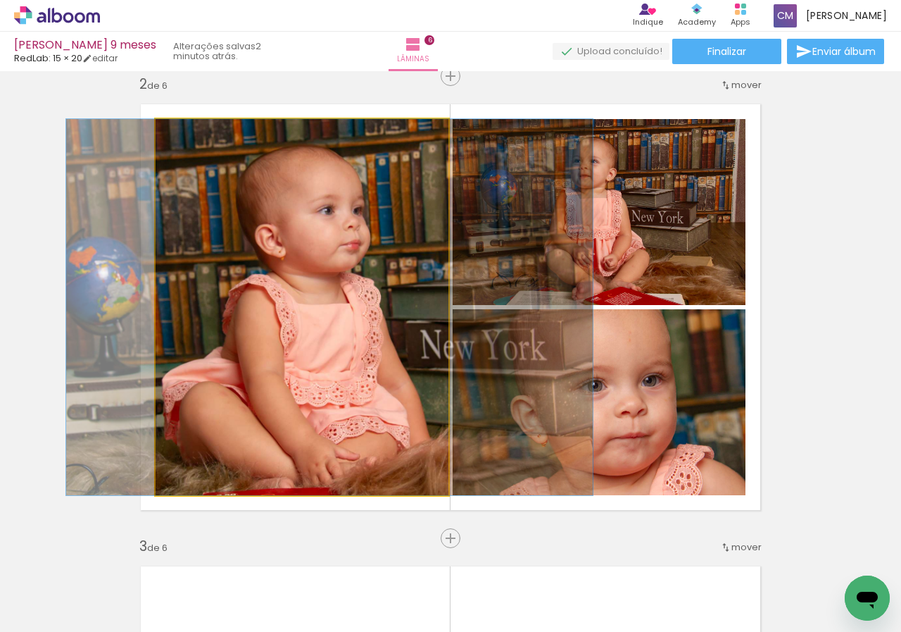
drag, startPoint x: 335, startPoint y: 366, endPoint x: 362, endPoint y: 321, distance: 52.8
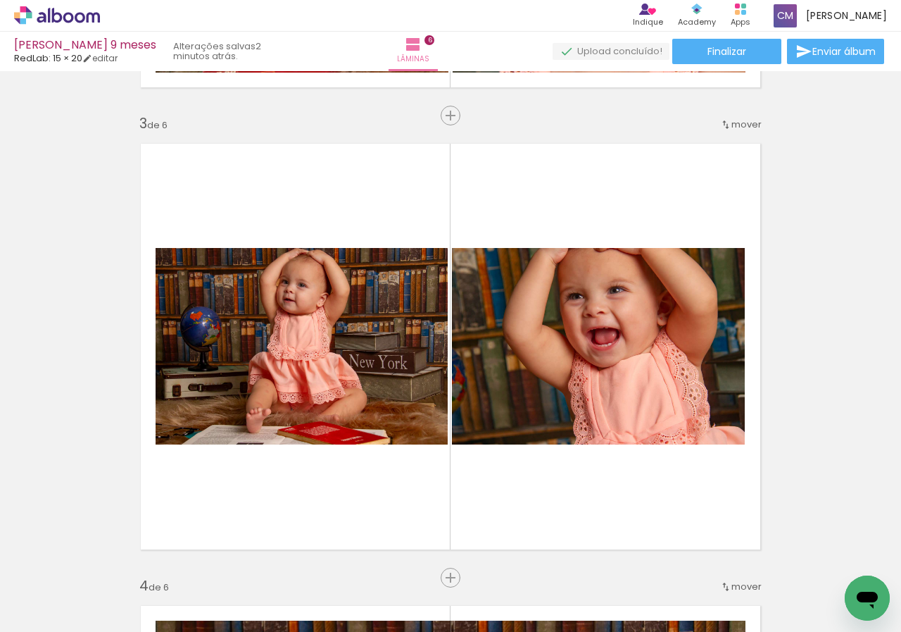
scroll to position [973, 0]
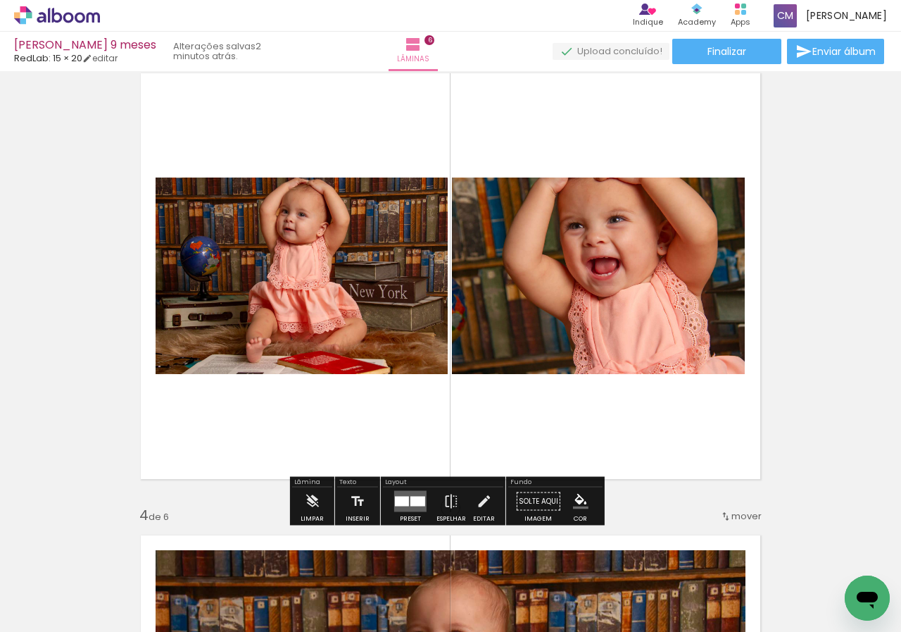
click at [416, 498] on div at bounding box center [418, 502] width 15 height 10
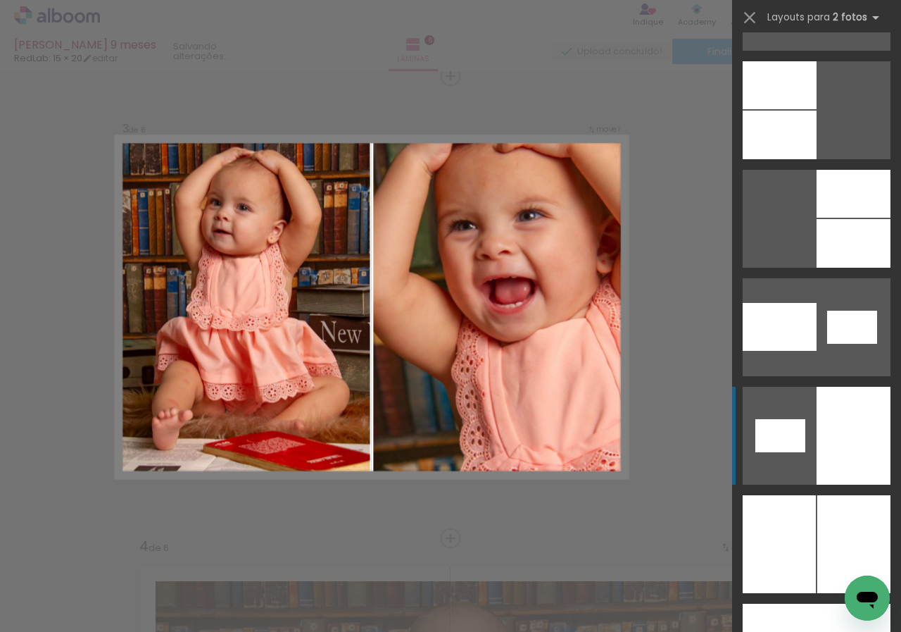
scroll to position [2113, 0]
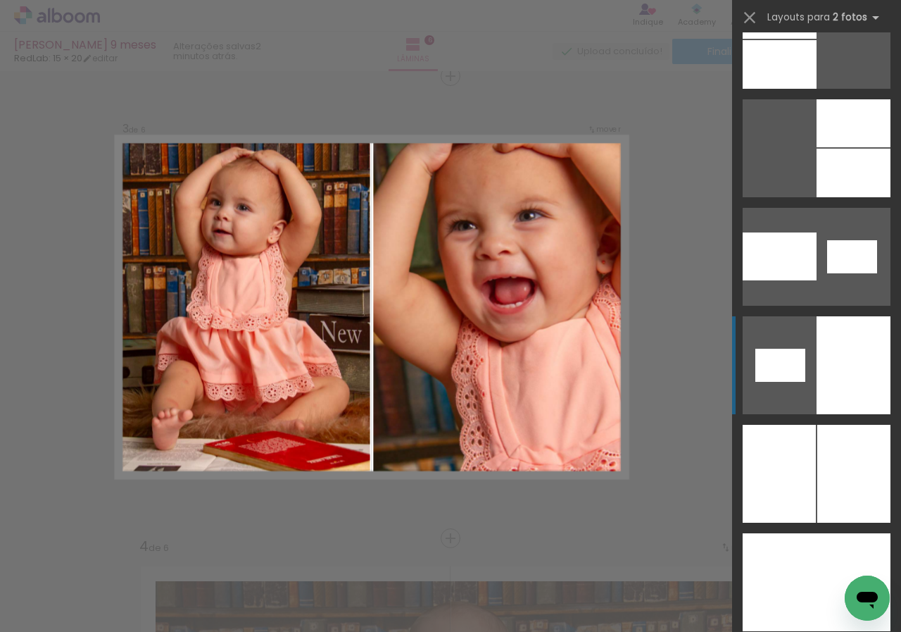
click at [860, 414] on div at bounding box center [854, 365] width 74 height 98
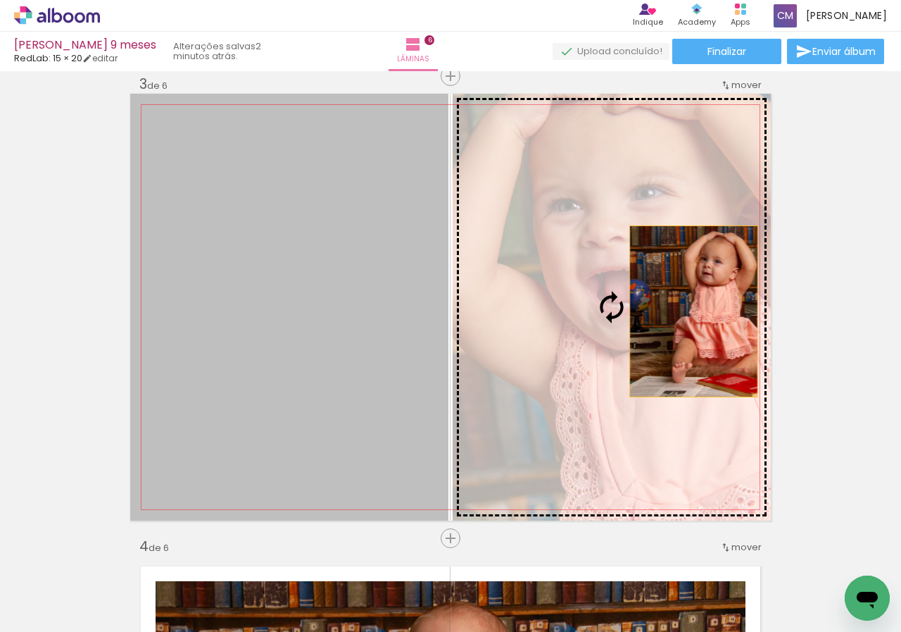
drag, startPoint x: 364, startPoint y: 287, endPoint x: 689, endPoint y: 311, distance: 325.5
click at [0, 0] on slot at bounding box center [0, 0] width 0 height 0
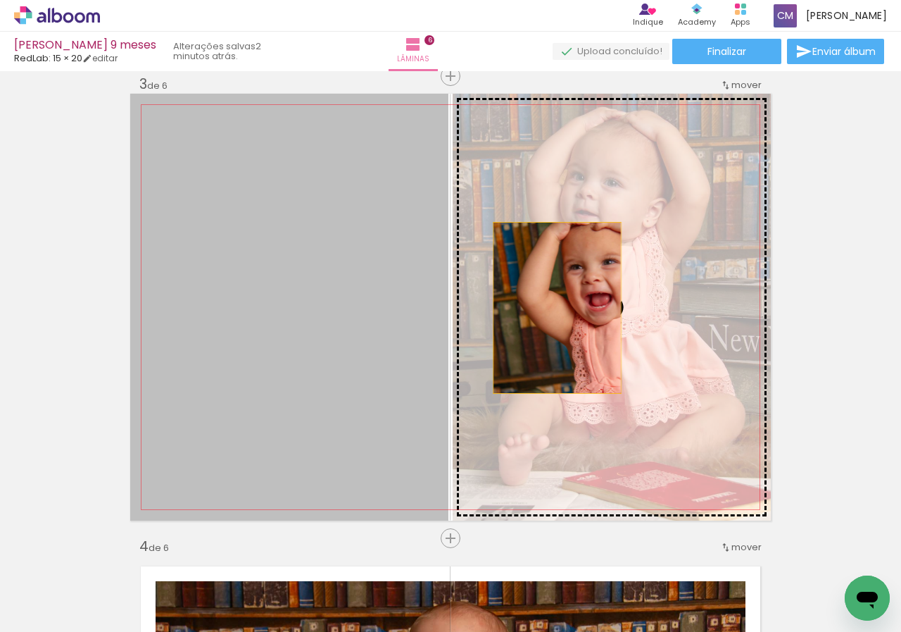
drag, startPoint x: 352, startPoint y: 311, endPoint x: 552, endPoint y: 308, distance: 200.0
click at [0, 0] on slot at bounding box center [0, 0] width 0 height 0
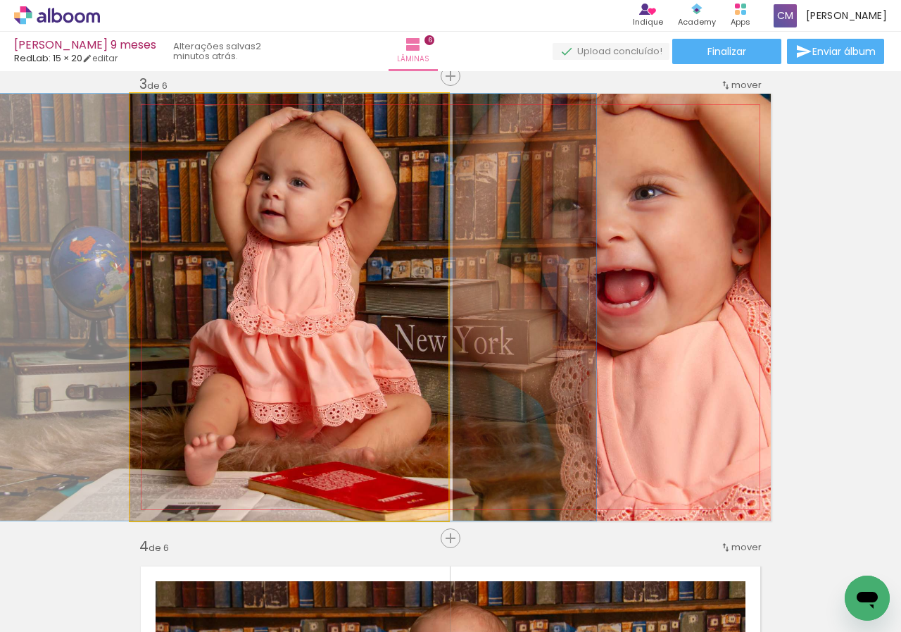
drag, startPoint x: 380, startPoint y: 302, endPoint x: 508, endPoint y: 323, distance: 130.6
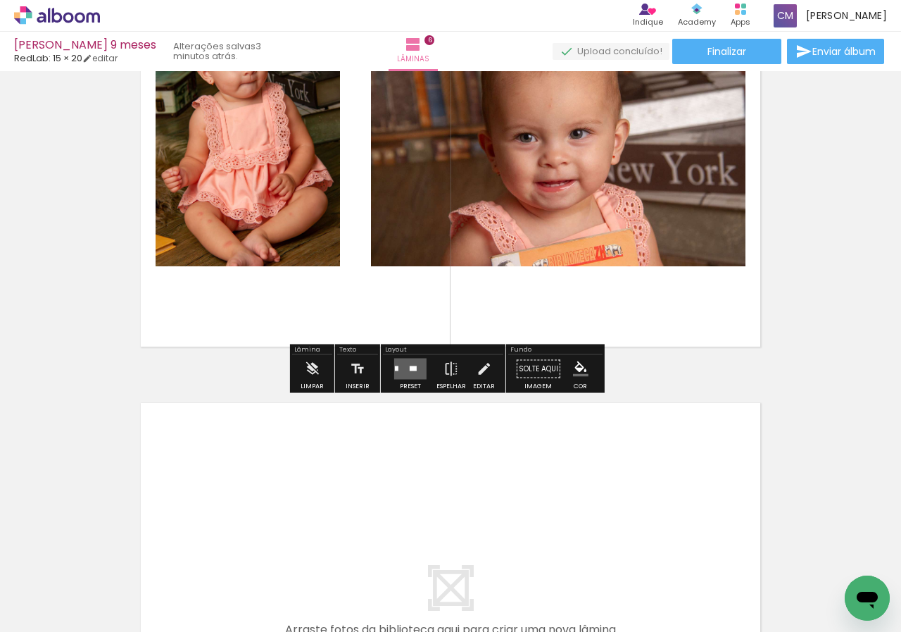
scroll to position [2351, 0]
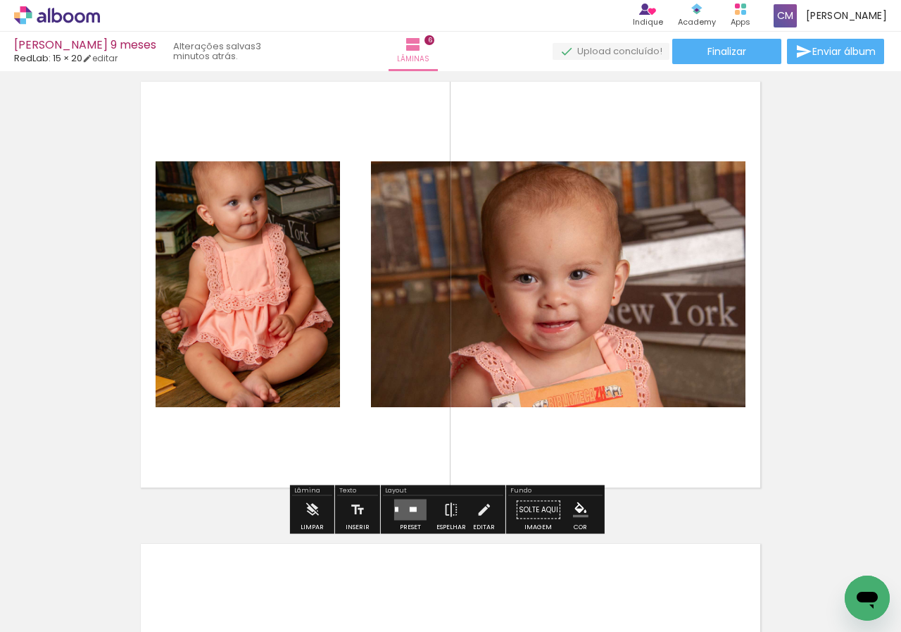
click at [410, 508] on div at bounding box center [413, 509] width 7 height 5
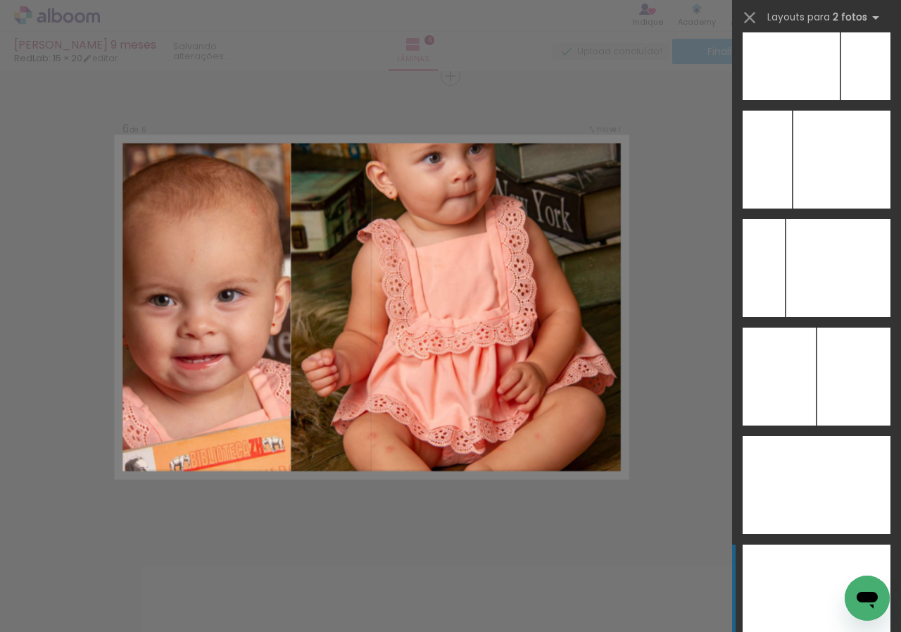
scroll to position [8099, 0]
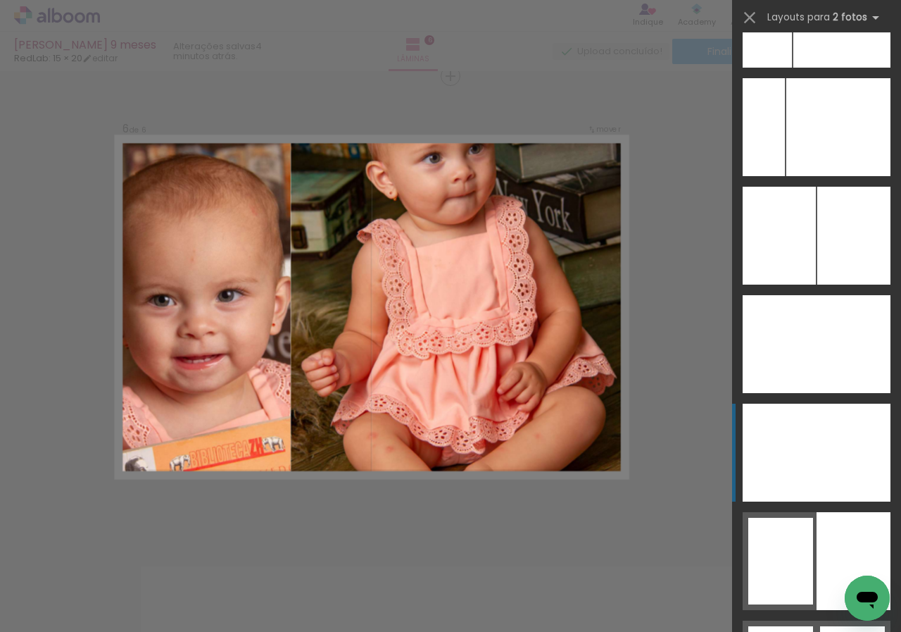
click at [833, 176] on div at bounding box center [839, 127] width 104 height 98
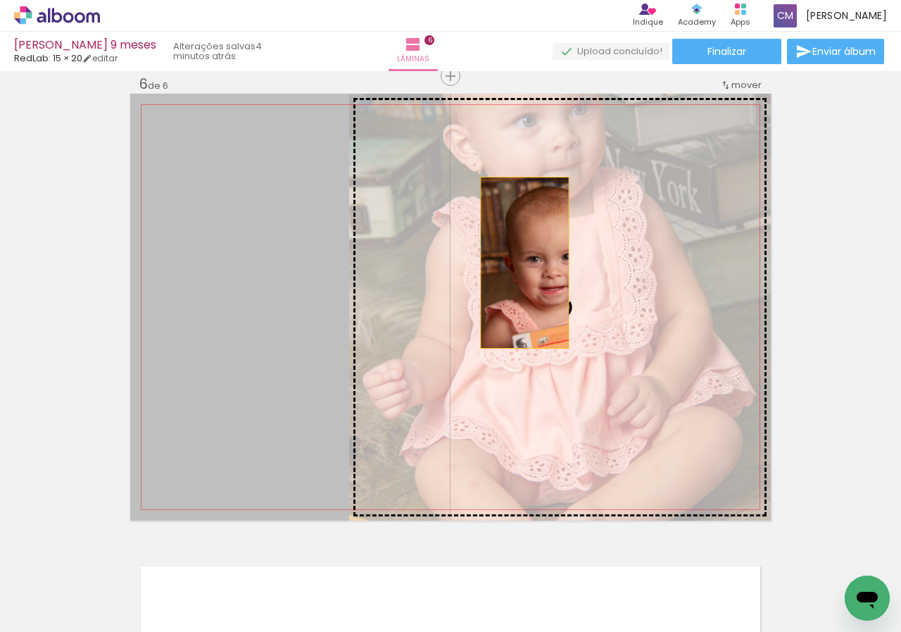
drag, startPoint x: 246, startPoint y: 275, endPoint x: 520, endPoint y: 263, distance: 274.2
click at [0, 0] on slot at bounding box center [0, 0] width 0 height 0
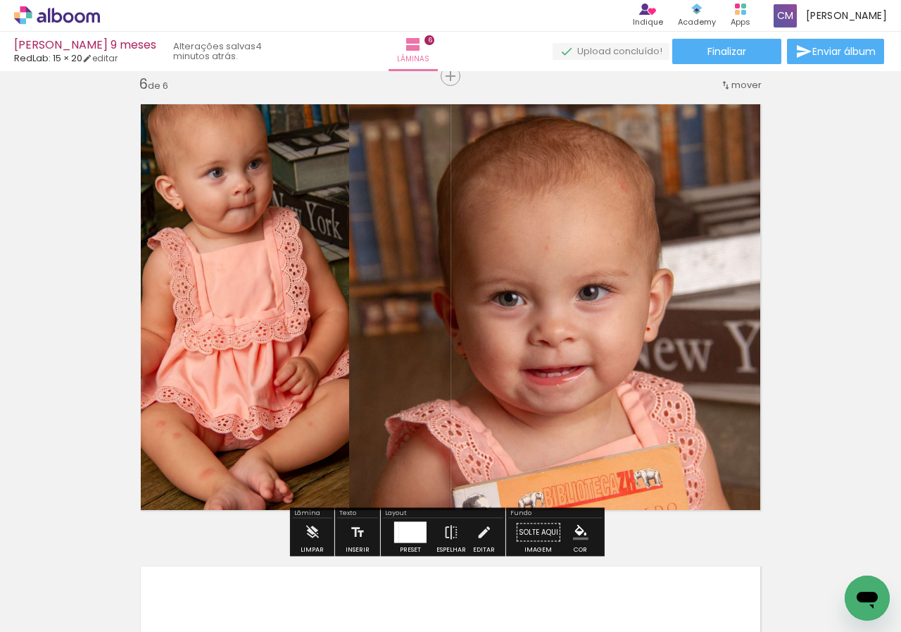
scroll to position [2399, 0]
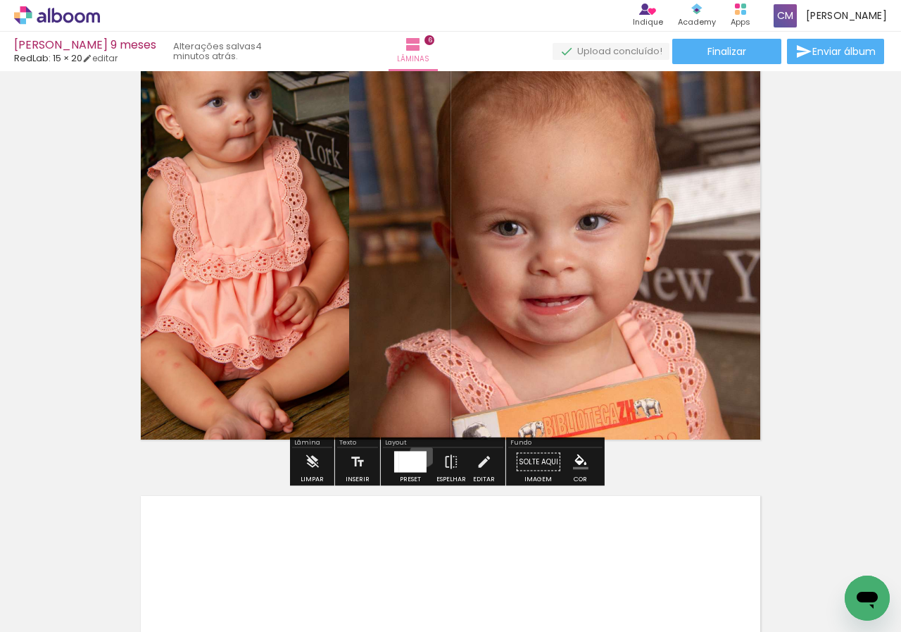
click at [420, 454] on div at bounding box center [412, 461] width 27 height 21
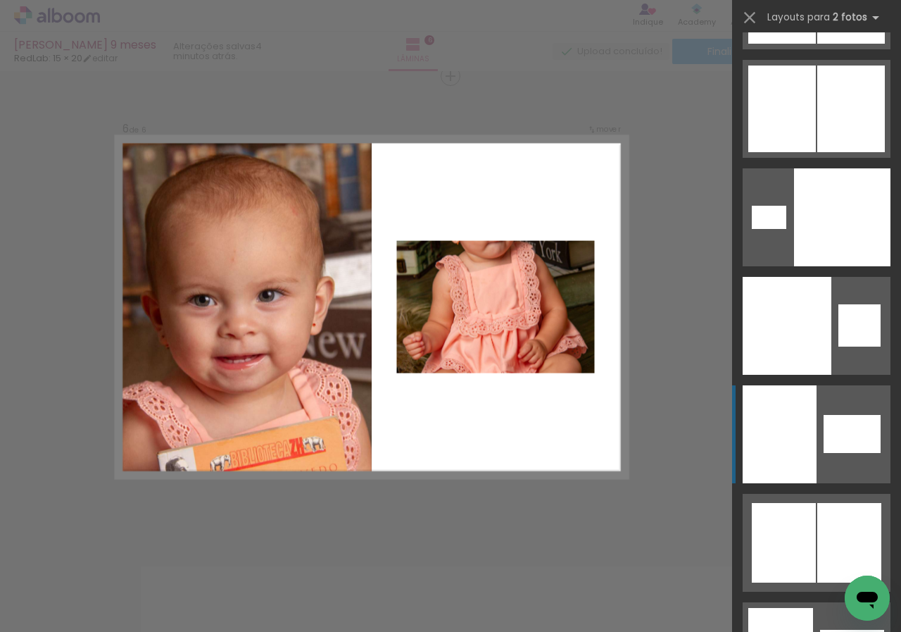
scroll to position [9234, 0]
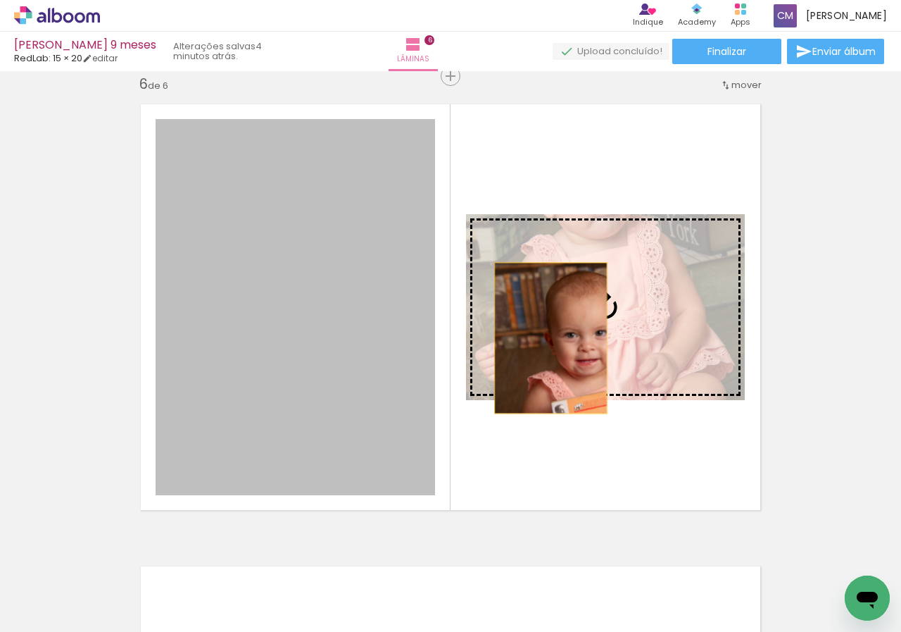
drag, startPoint x: 336, startPoint y: 339, endPoint x: 547, endPoint y: 338, distance: 210.6
click at [0, 0] on slot at bounding box center [0, 0] width 0 height 0
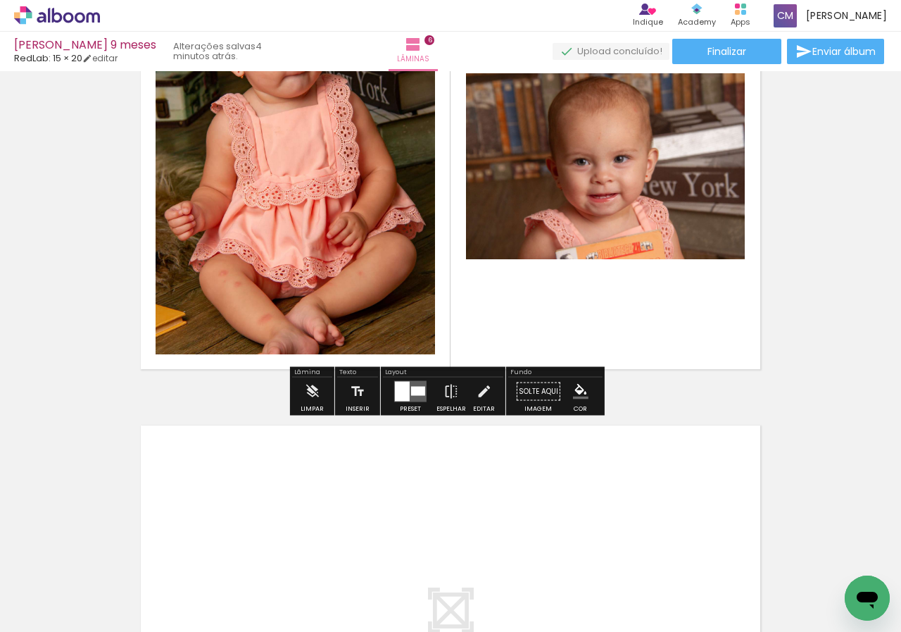
scroll to position [2328, 0]
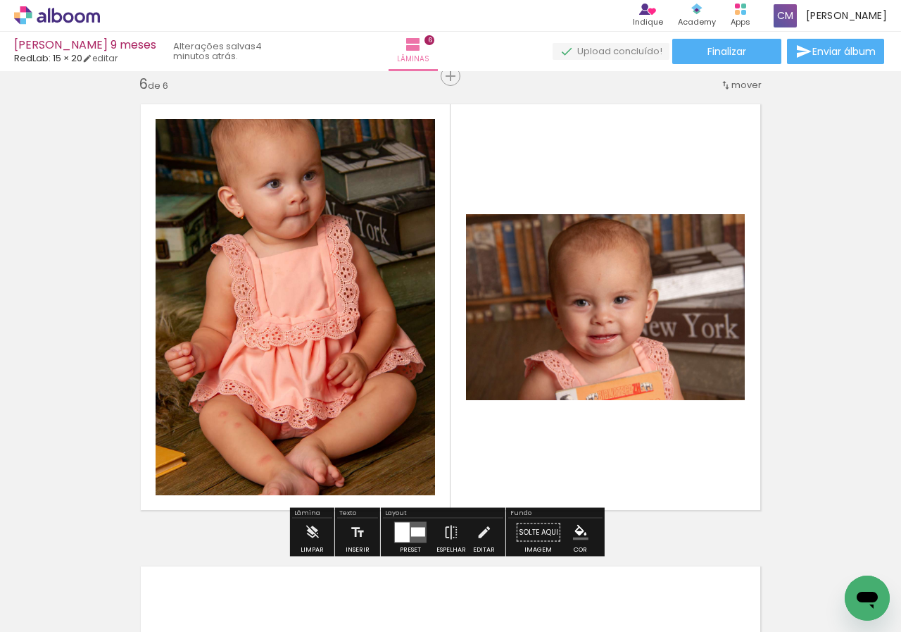
click at [404, 532] on div at bounding box center [402, 533] width 15 height 20
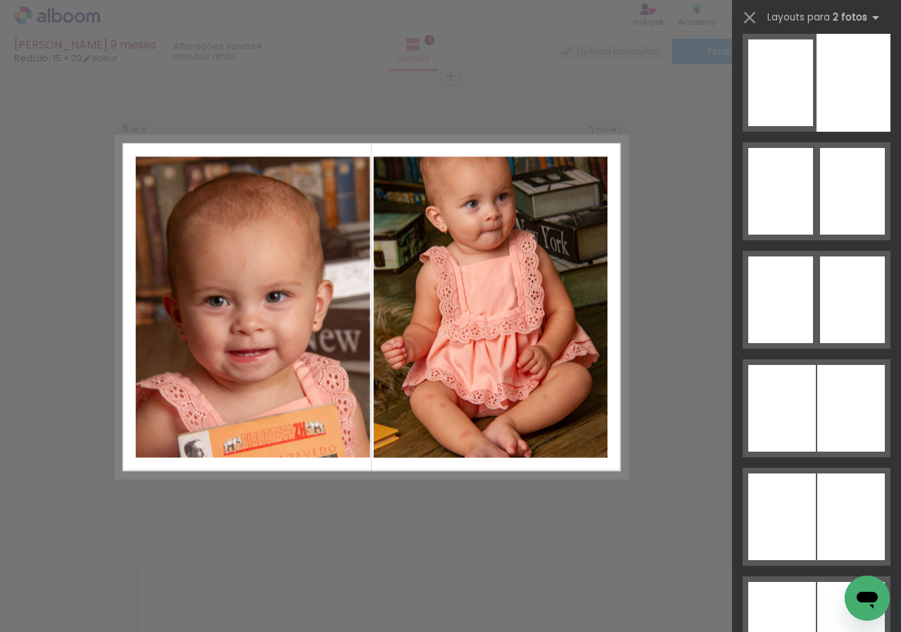
scroll to position [8296, 0]
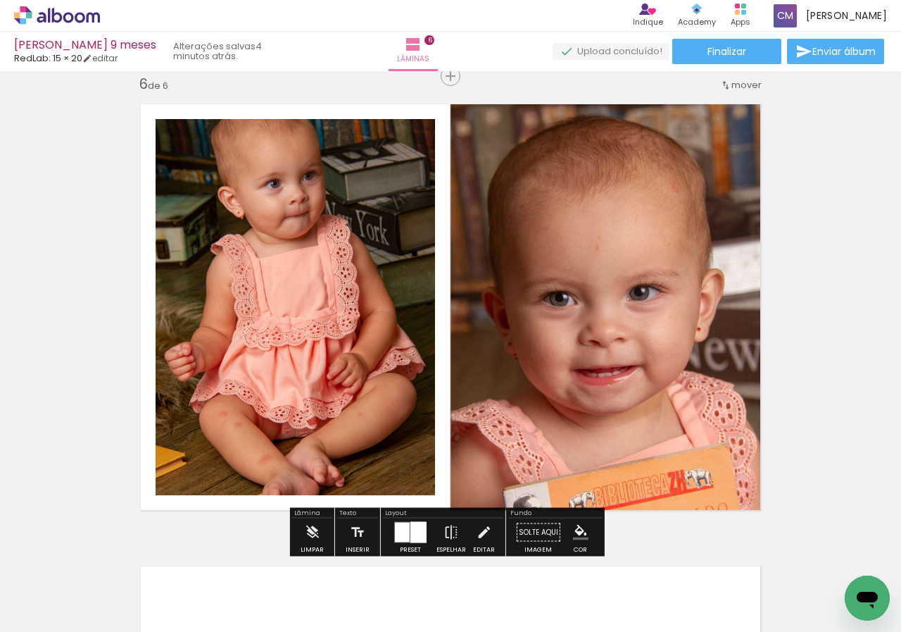
scroll to position [2399, 0]
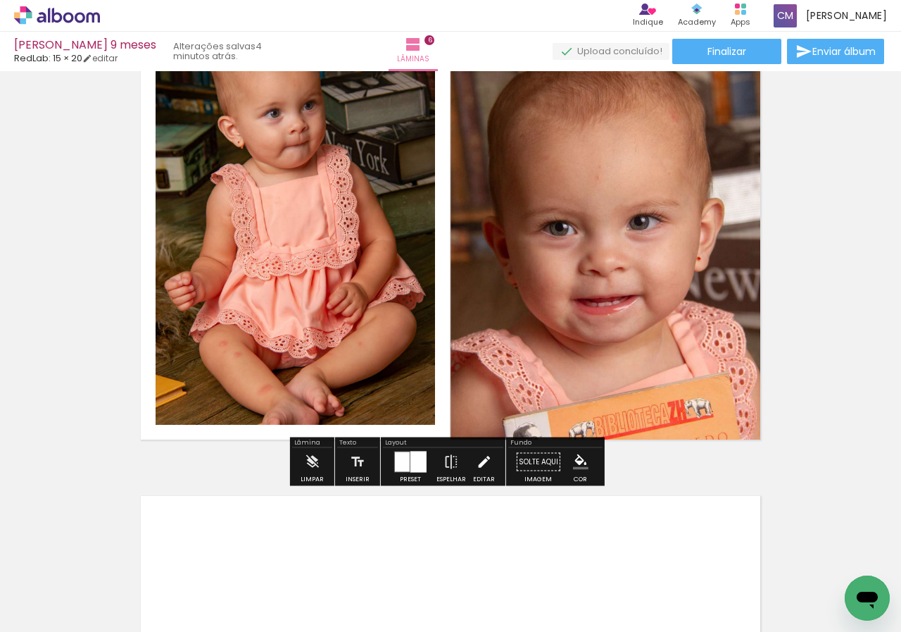
click at [476, 458] on iron-icon at bounding box center [483, 462] width 15 height 28
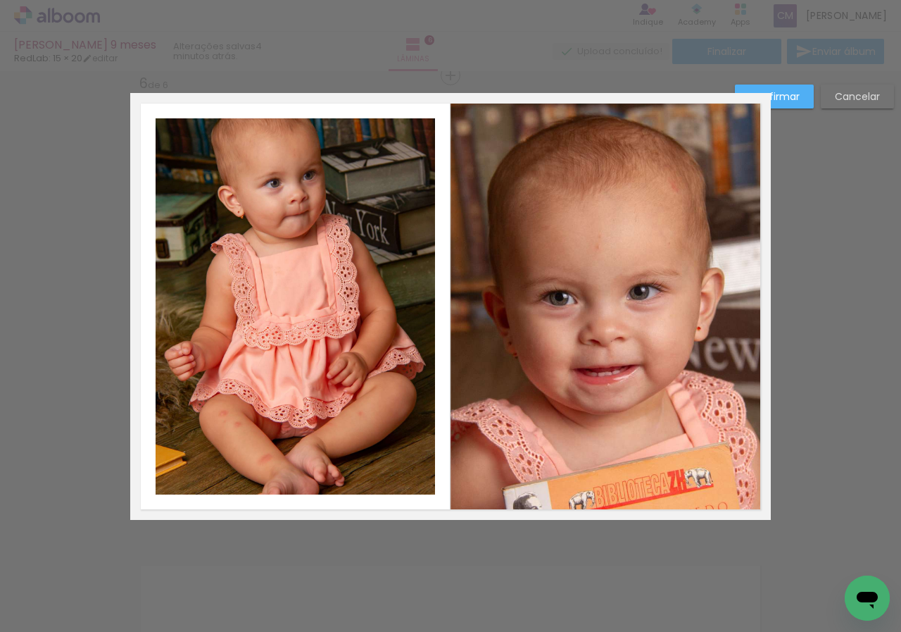
scroll to position [2328, 0]
click at [632, 160] on quentale-photo at bounding box center [611, 307] width 320 height 427
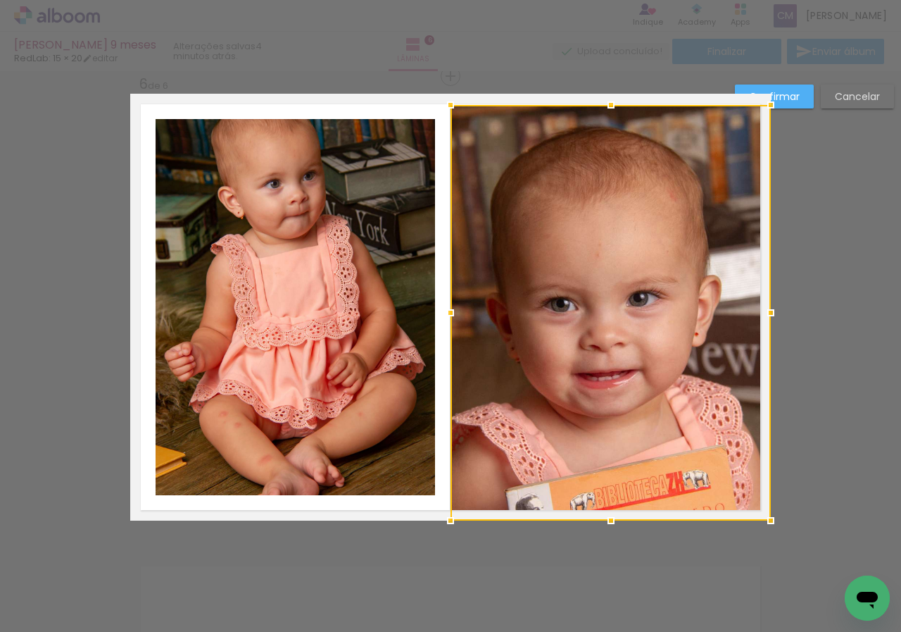
drag, startPoint x: 607, startPoint y: 95, endPoint x: 608, endPoint y: 106, distance: 11.3
click at [608, 106] on div at bounding box center [611, 105] width 28 height 28
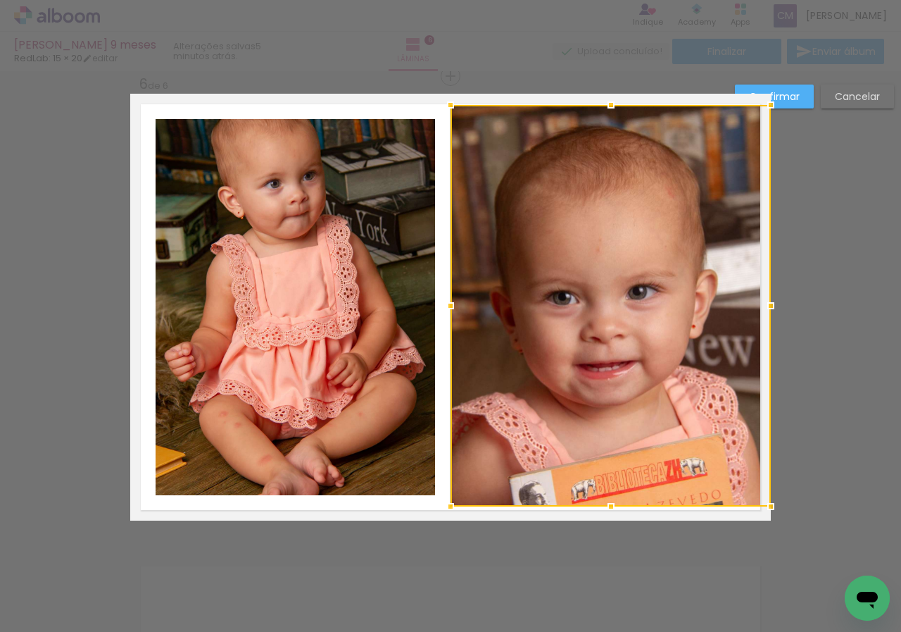
drag, startPoint x: 607, startPoint y: 523, endPoint x: 606, endPoint y: 508, distance: 14.1
click at [606, 508] on div at bounding box center [611, 506] width 28 height 28
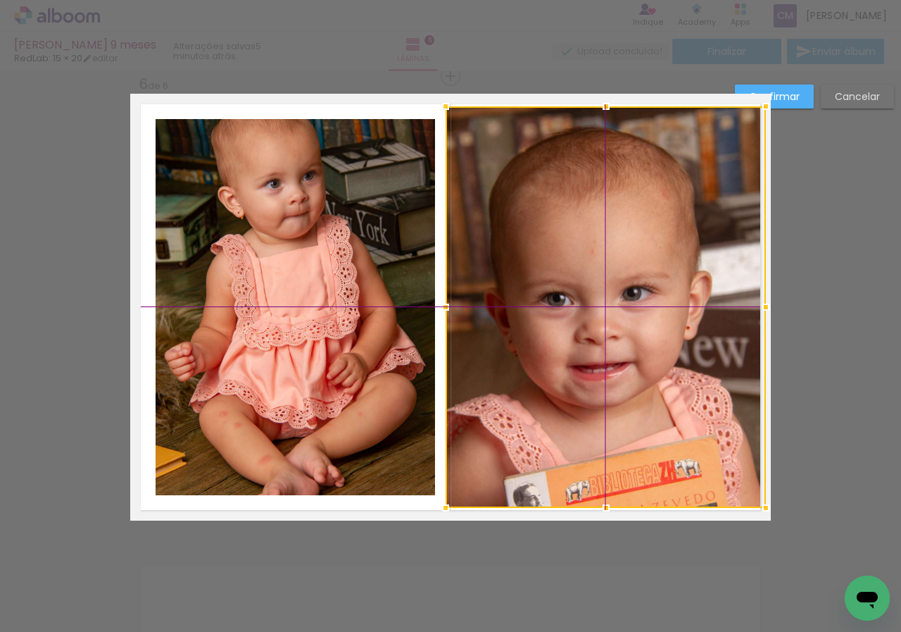
click at [620, 311] on div at bounding box center [606, 306] width 320 height 401
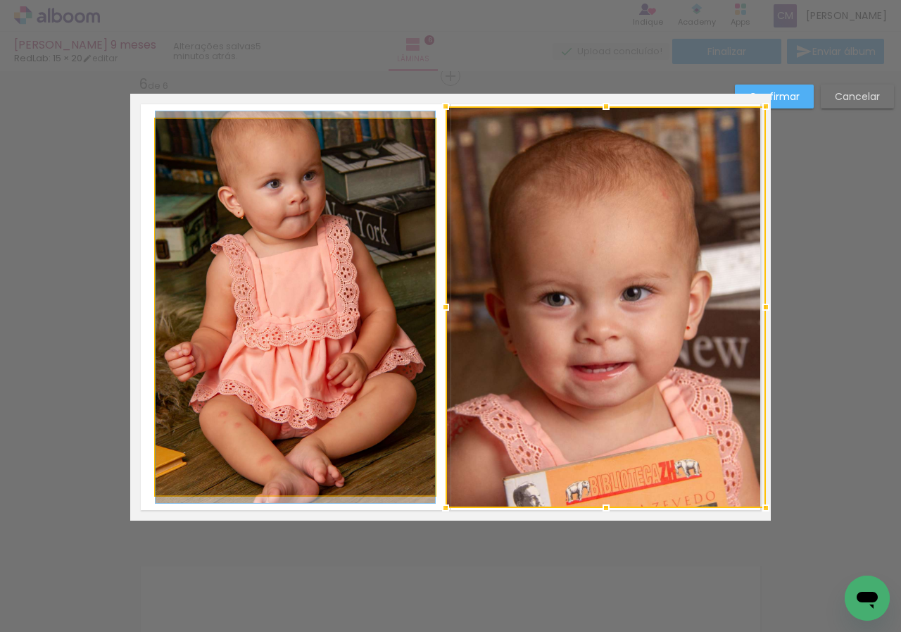
click at [309, 248] on quentale-photo at bounding box center [296, 307] width 280 height 376
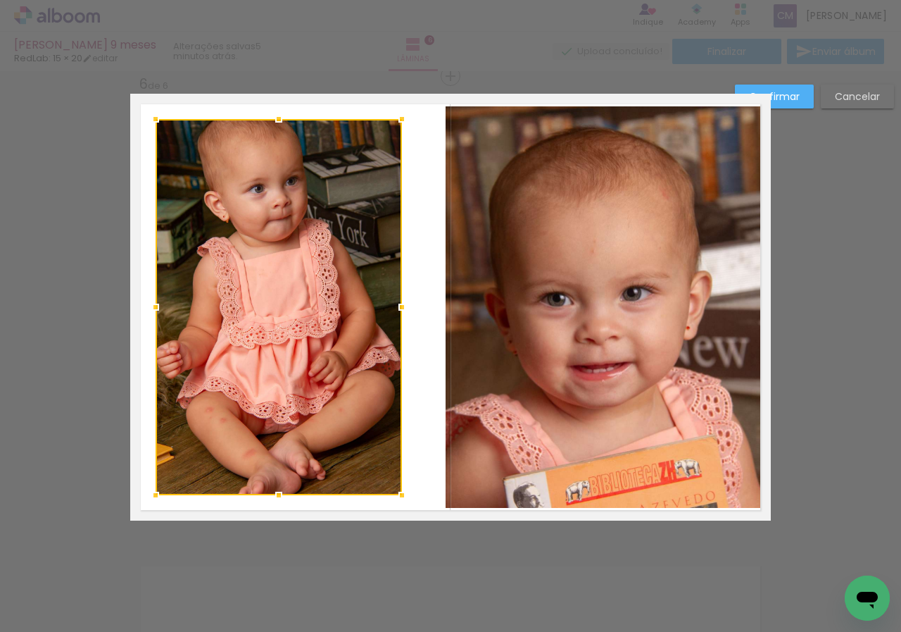
drag, startPoint x: 426, startPoint y: 310, endPoint x: 388, endPoint y: 308, distance: 38.1
click at [388, 308] on div at bounding box center [402, 307] width 28 height 28
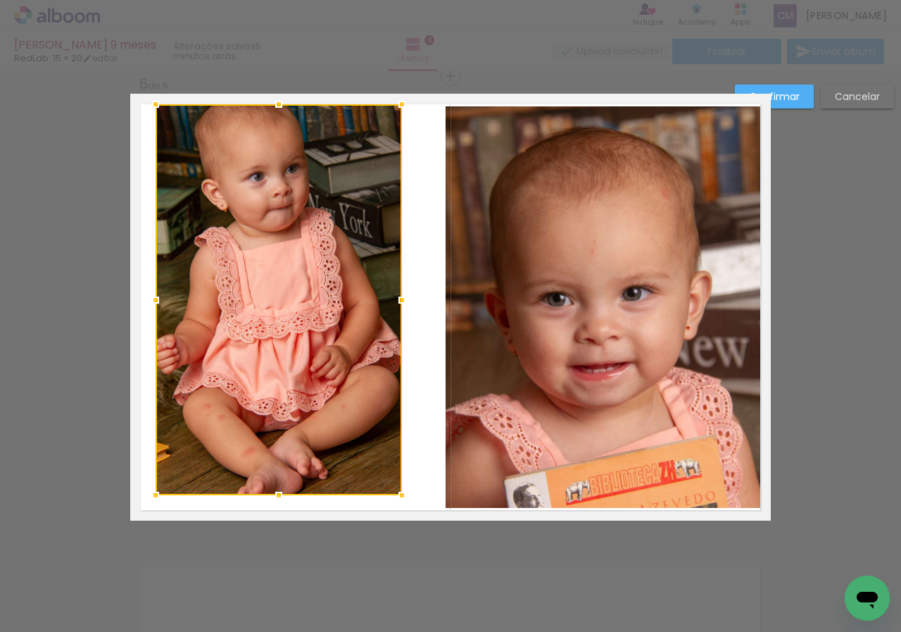
drag, startPoint x: 274, startPoint y: 125, endPoint x: 275, endPoint y: 110, distance: 14.8
click at [275, 110] on div at bounding box center [279, 104] width 28 height 28
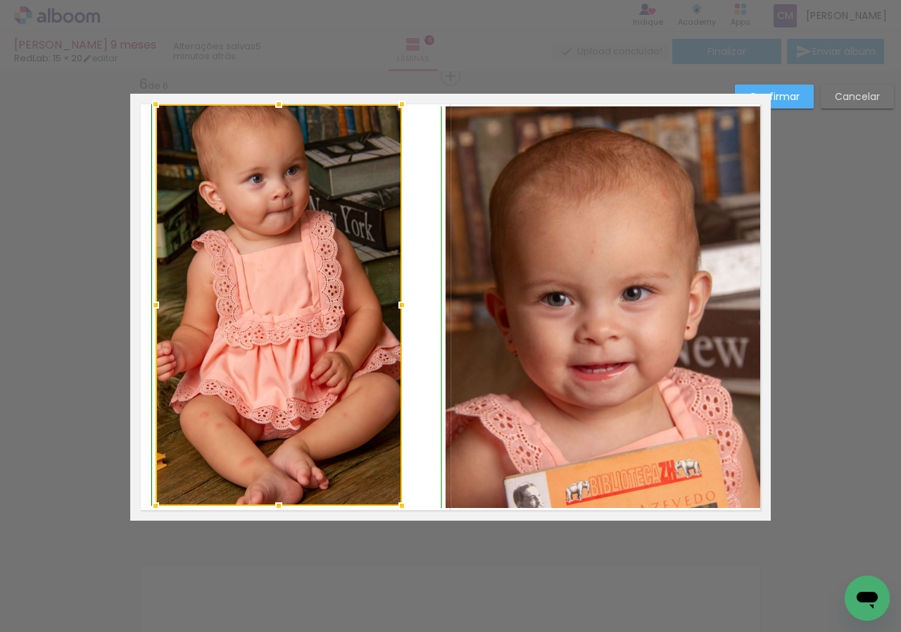
drag, startPoint x: 273, startPoint y: 495, endPoint x: 274, endPoint y: 510, distance: 14.8
click at [274, 510] on div at bounding box center [279, 506] width 28 height 28
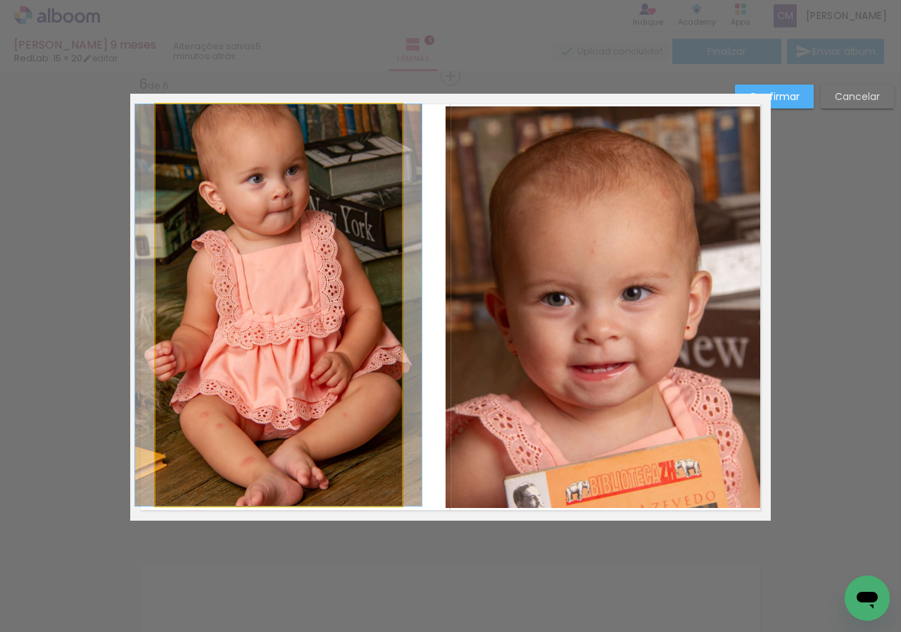
click at [289, 407] on quentale-photo at bounding box center [279, 304] width 246 height 401
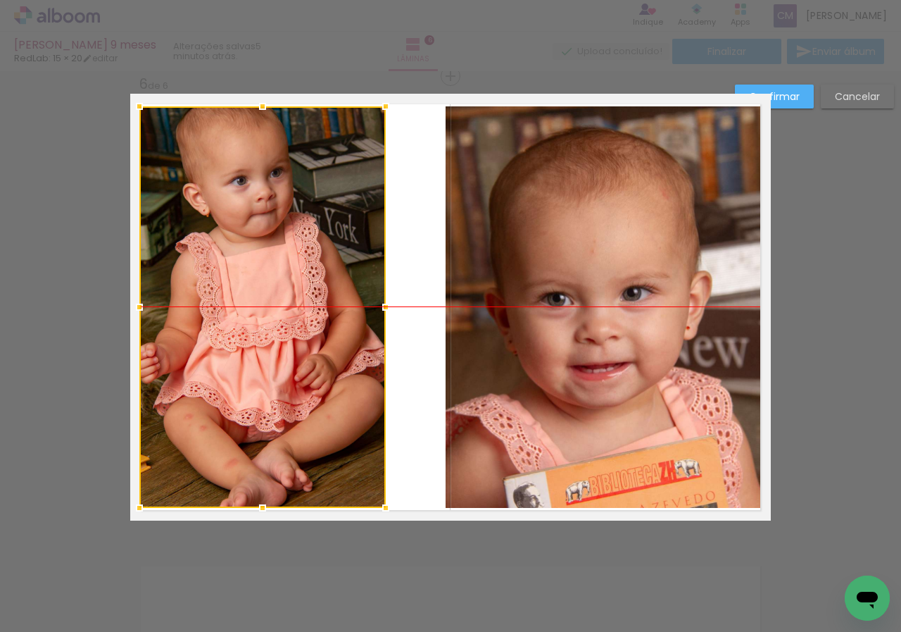
drag, startPoint x: 288, startPoint y: 404, endPoint x: 272, endPoint y: 404, distance: 16.2
click at [272, 404] on div at bounding box center [262, 306] width 246 height 401
click at [306, 338] on div at bounding box center [262, 306] width 246 height 401
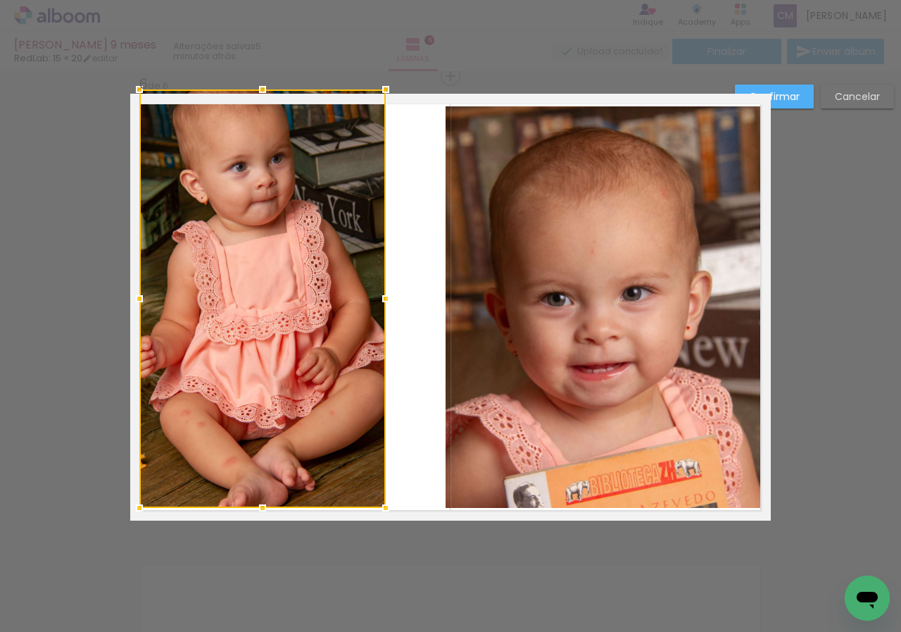
drag, startPoint x: 262, startPoint y: 108, endPoint x: 265, endPoint y: 83, distance: 24.8
click at [265, 83] on div at bounding box center [263, 89] width 28 height 28
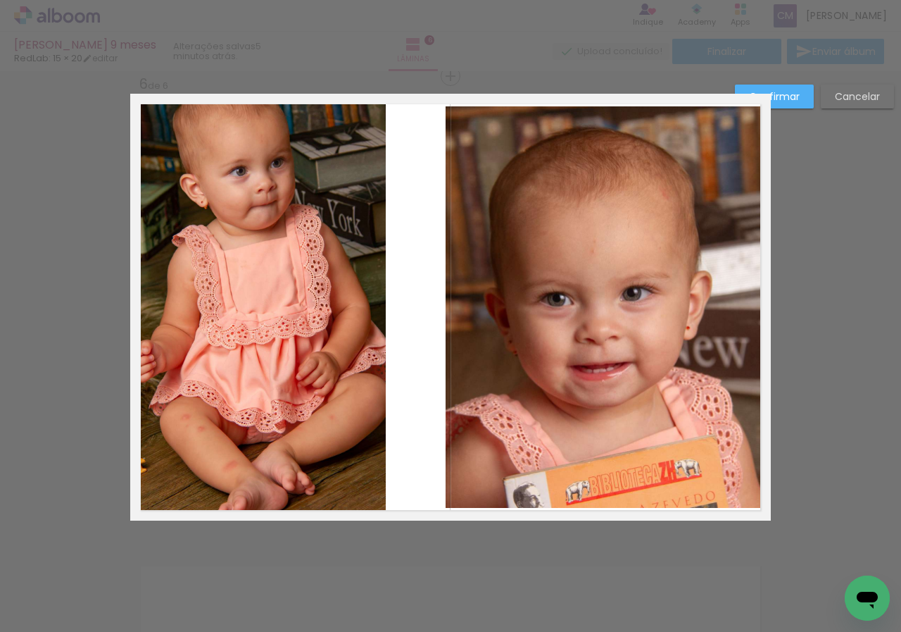
click at [271, 222] on quentale-photo at bounding box center [262, 303] width 246 height 418
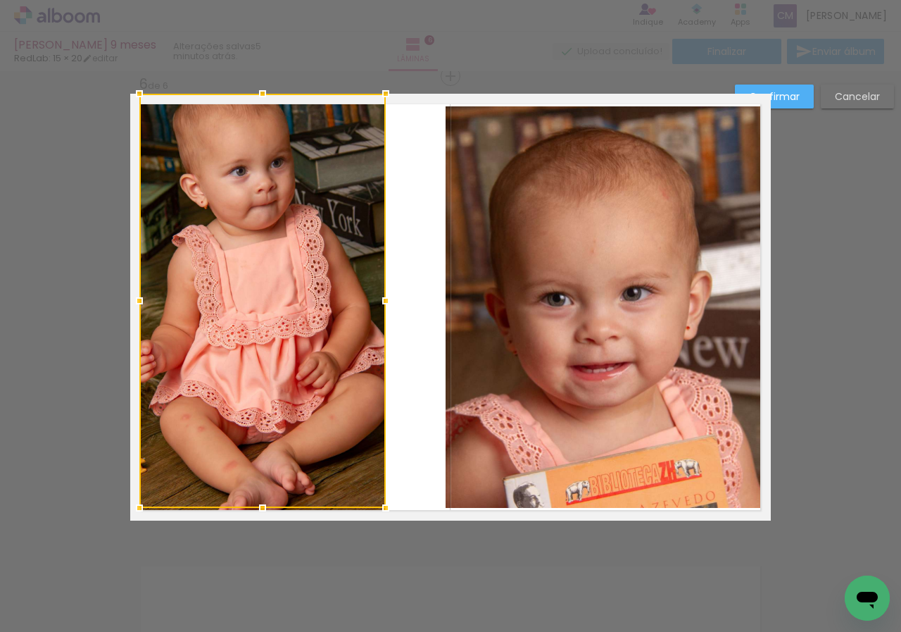
click at [287, 213] on div at bounding box center [262, 301] width 246 height 414
click at [295, 246] on div at bounding box center [262, 301] width 246 height 414
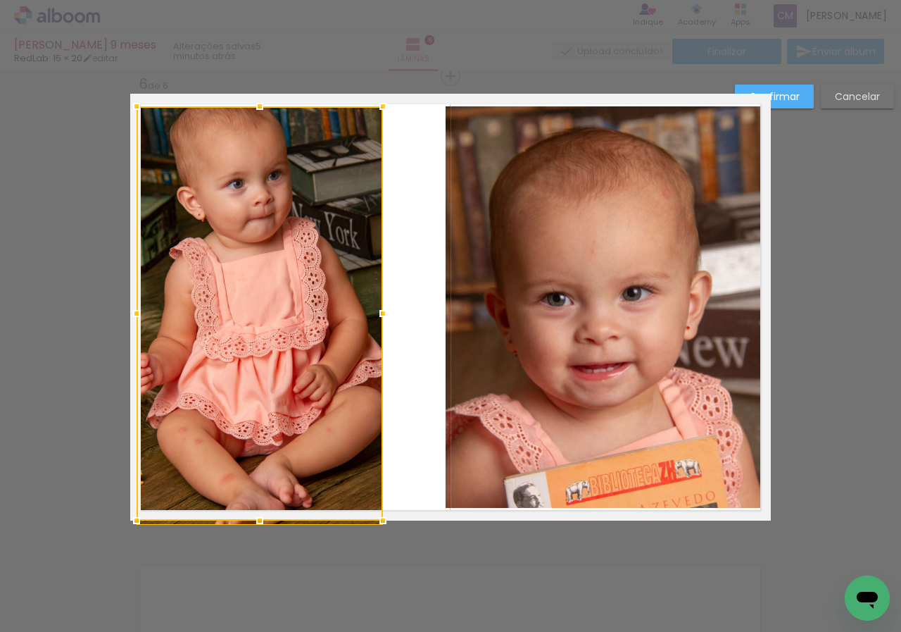
drag, startPoint x: 295, startPoint y: 246, endPoint x: 290, endPoint y: 275, distance: 29.3
click at [290, 277] on div at bounding box center [260, 313] width 246 height 414
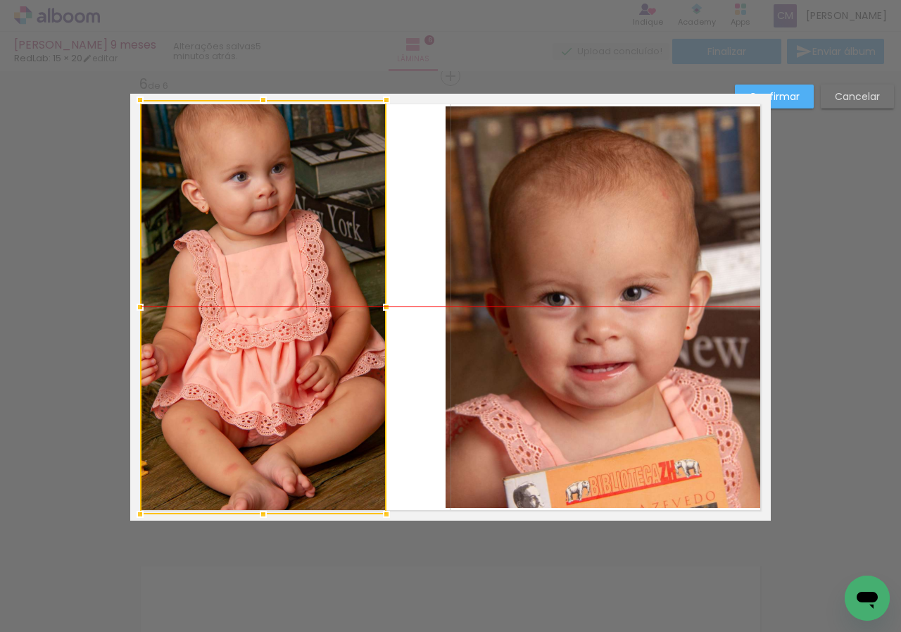
click at [292, 273] on div at bounding box center [263, 307] width 246 height 414
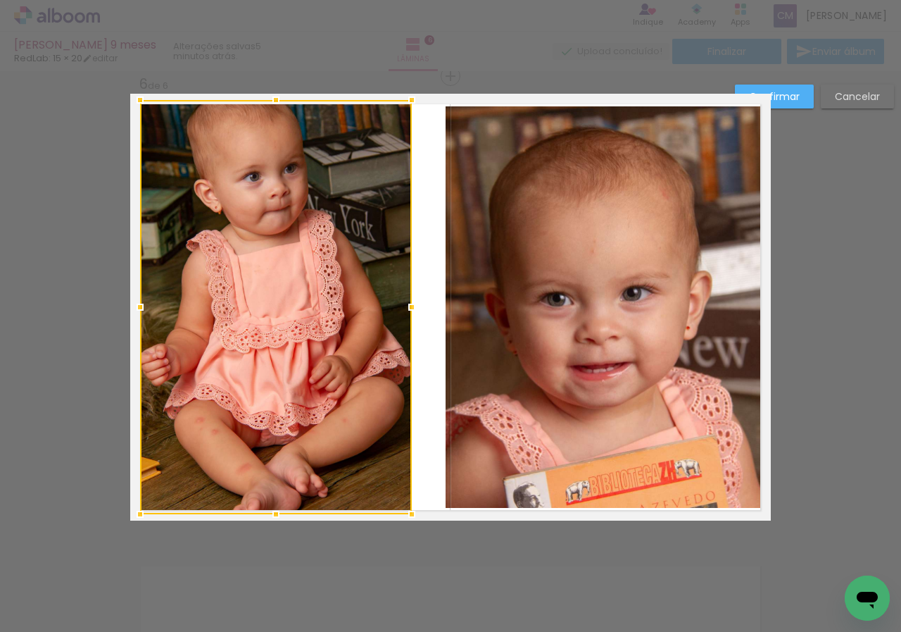
drag, startPoint x: 382, startPoint y: 311, endPoint x: 407, endPoint y: 319, distance: 26.5
click at [407, 319] on div at bounding box center [412, 307] width 28 height 28
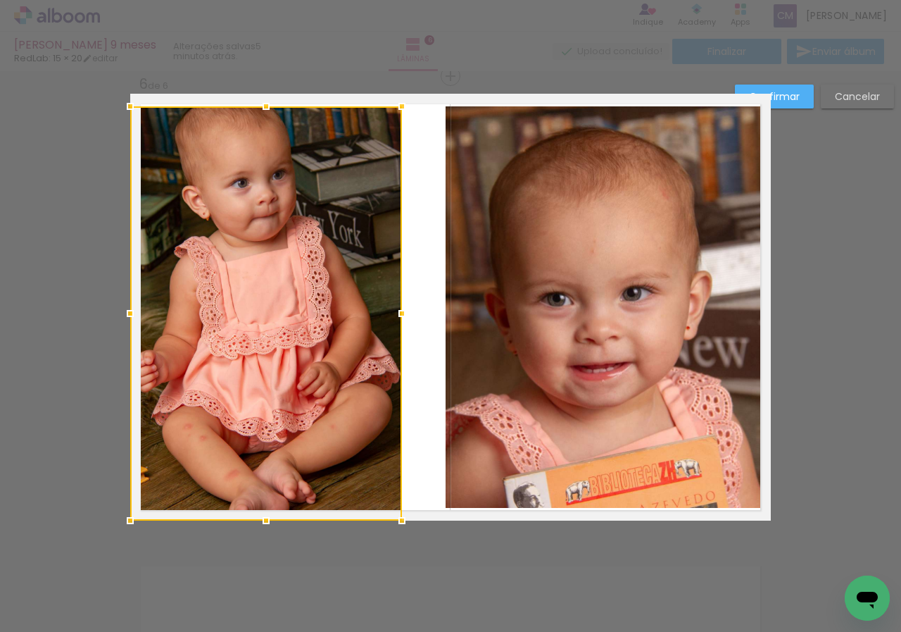
drag, startPoint x: 304, startPoint y: 401, endPoint x: 280, endPoint y: 416, distance: 28.5
click at [280, 416] on div at bounding box center [266, 313] width 272 height 414
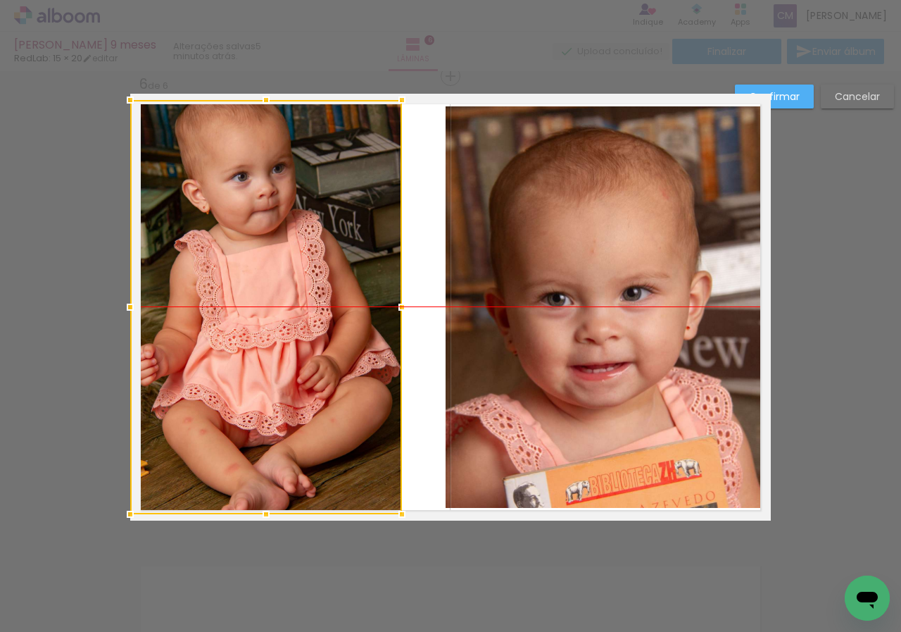
click at [325, 356] on div at bounding box center [266, 307] width 272 height 414
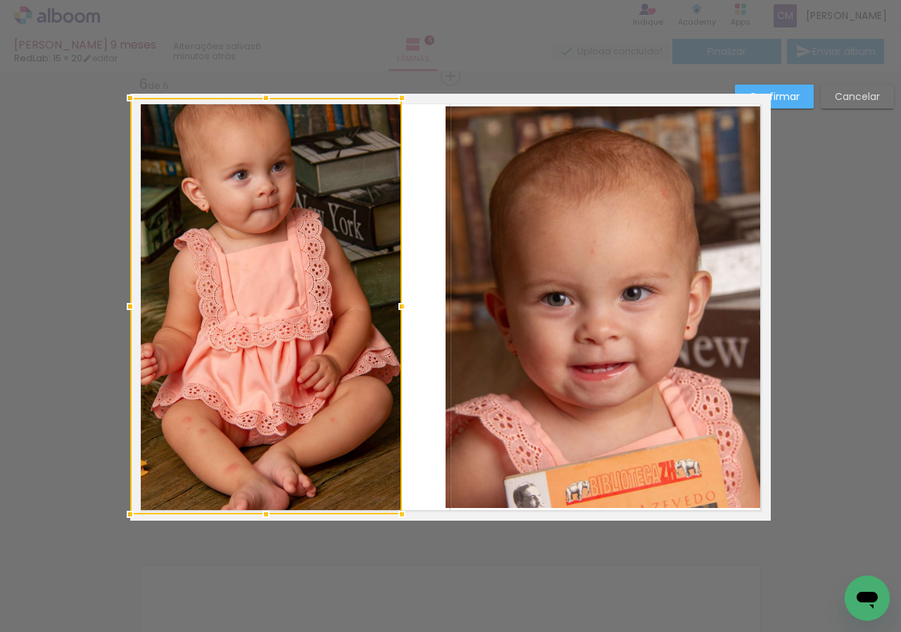
click at [261, 103] on div at bounding box center [266, 98] width 28 height 28
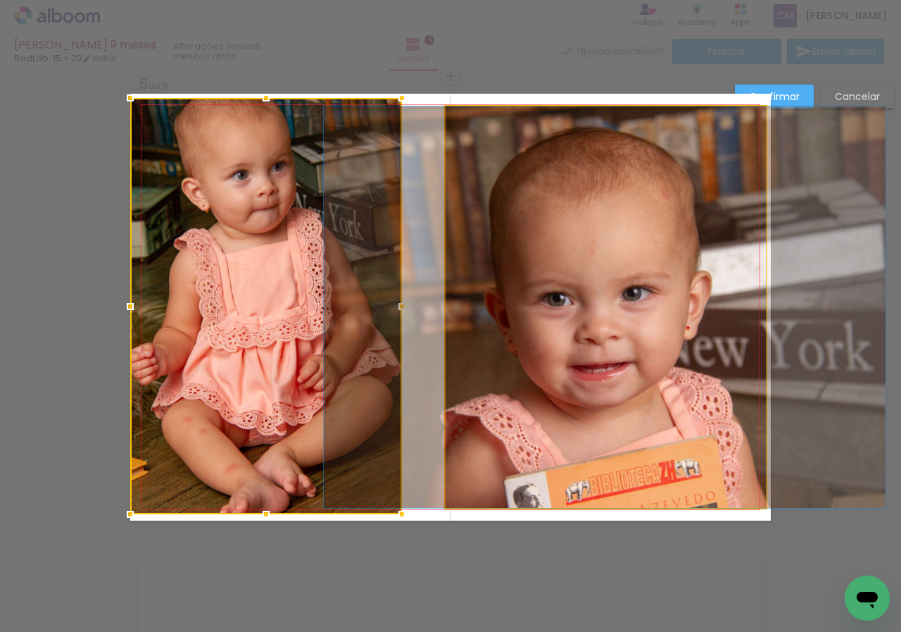
click at [606, 266] on quentale-photo at bounding box center [606, 306] width 320 height 401
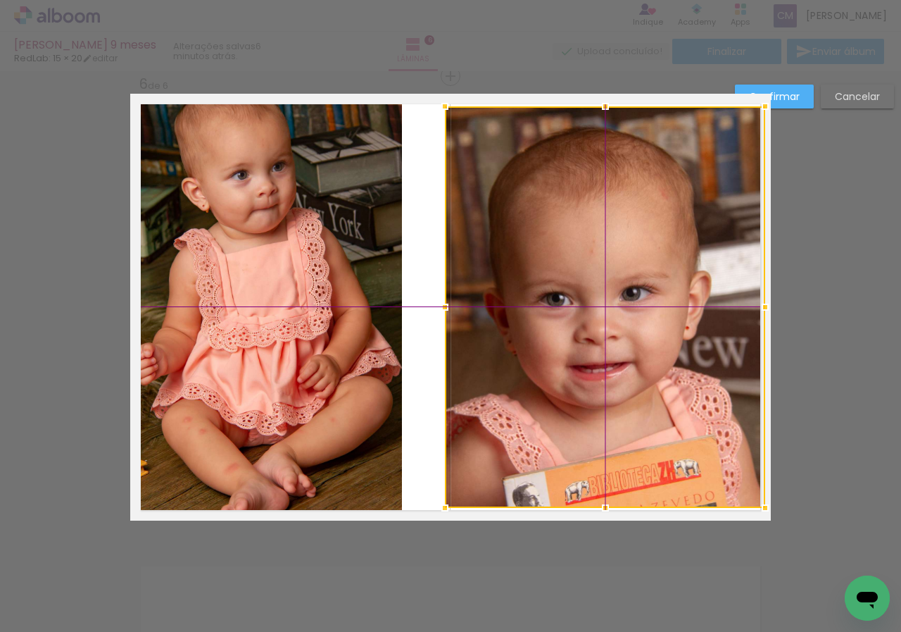
drag, startPoint x: 532, startPoint y: 252, endPoint x: 508, endPoint y: 236, distance: 28.3
click at [508, 236] on div at bounding box center [605, 306] width 320 height 401
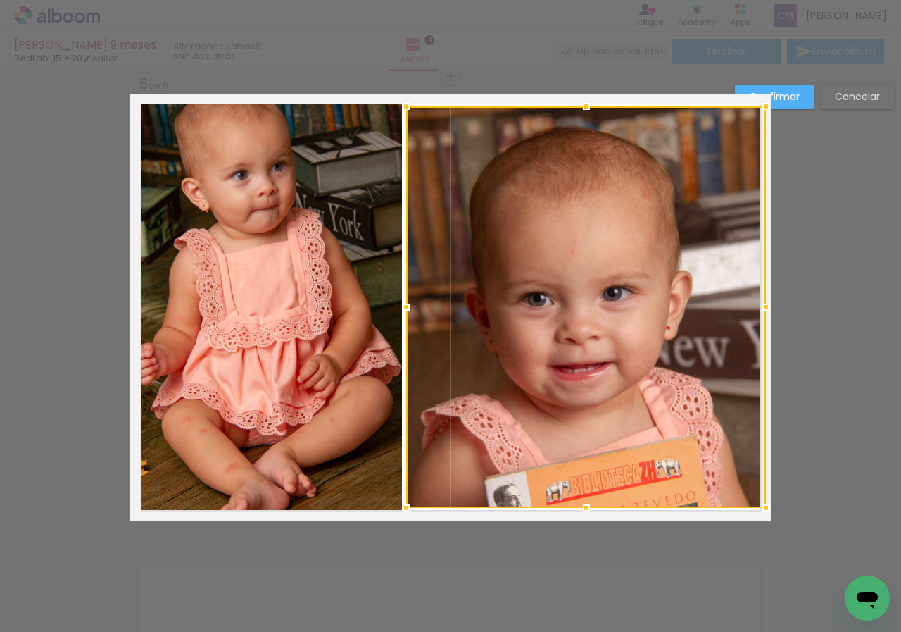
drag, startPoint x: 438, startPoint y: 306, endPoint x: 422, endPoint y: 306, distance: 16.2
click at [422, 306] on div at bounding box center [586, 306] width 360 height 401
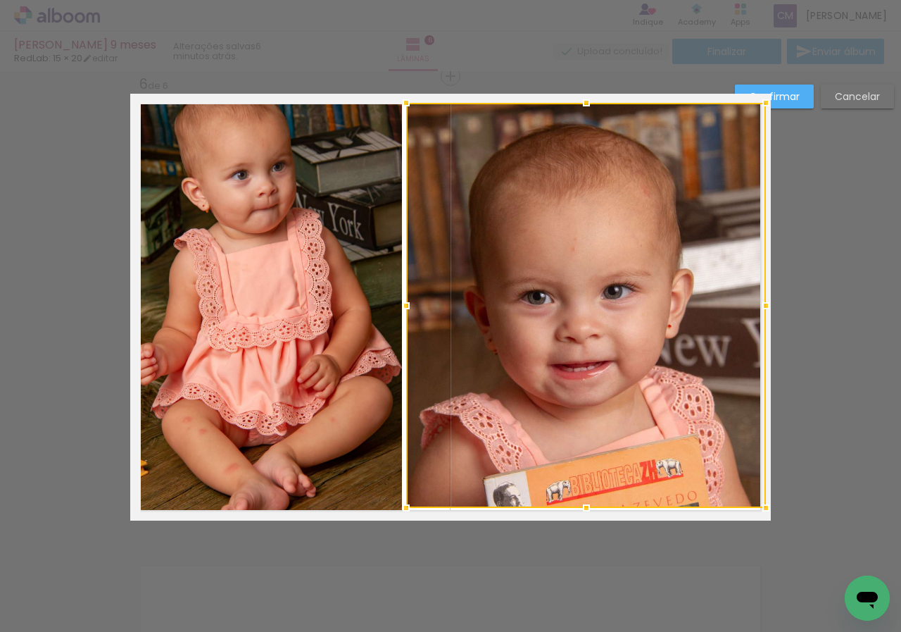
click at [581, 106] on div at bounding box center [587, 103] width 28 height 28
click at [318, 325] on quentale-photo at bounding box center [266, 306] width 272 height 416
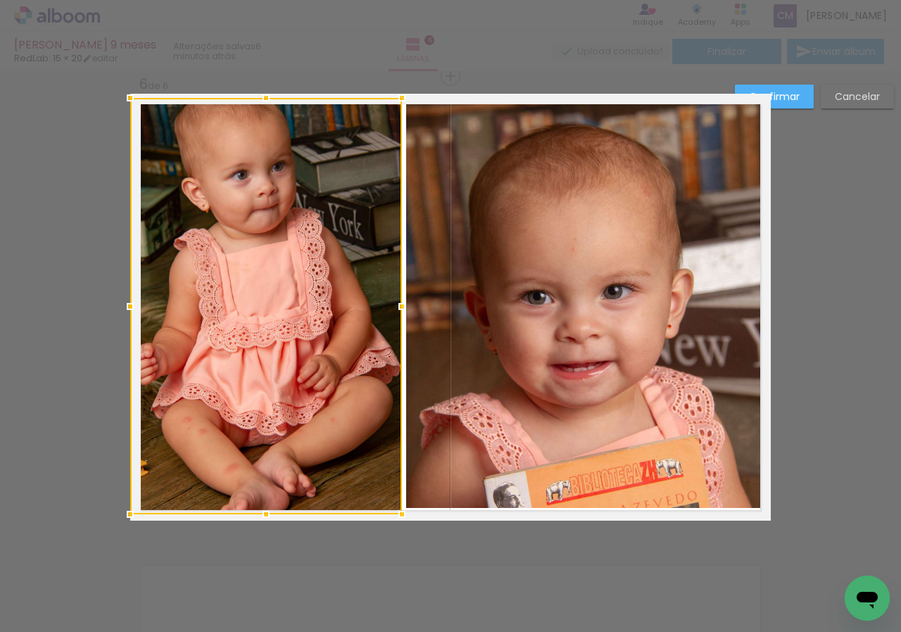
scroll to position [1847, 0]
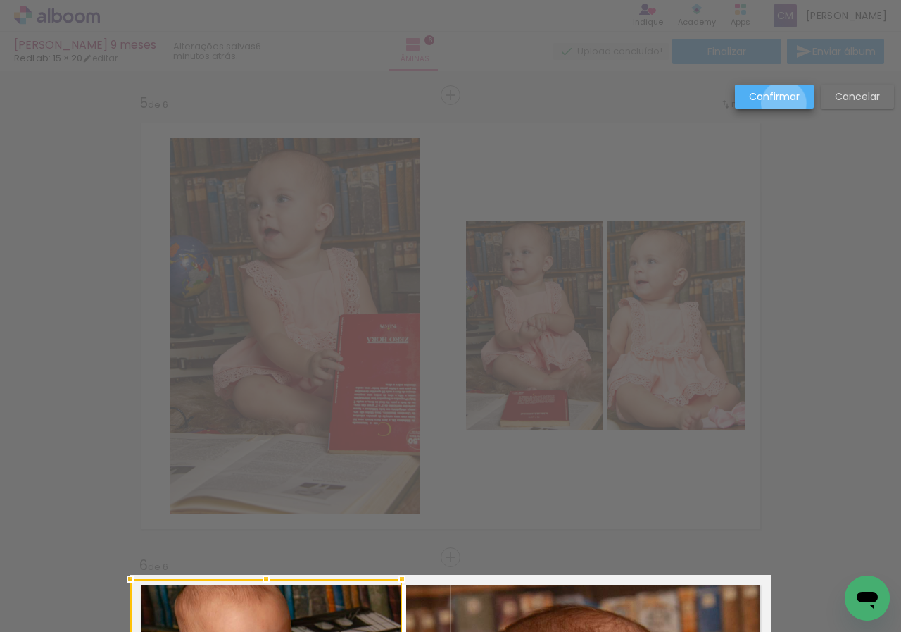
click at [785, 104] on paper-button "Confirmar" at bounding box center [774, 97] width 79 height 24
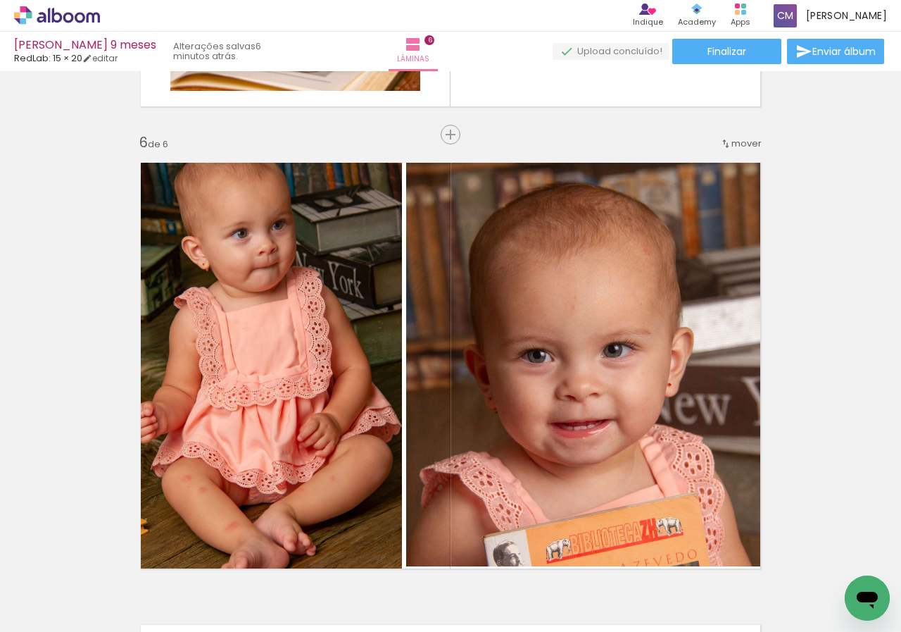
scroll to position [2340, 0]
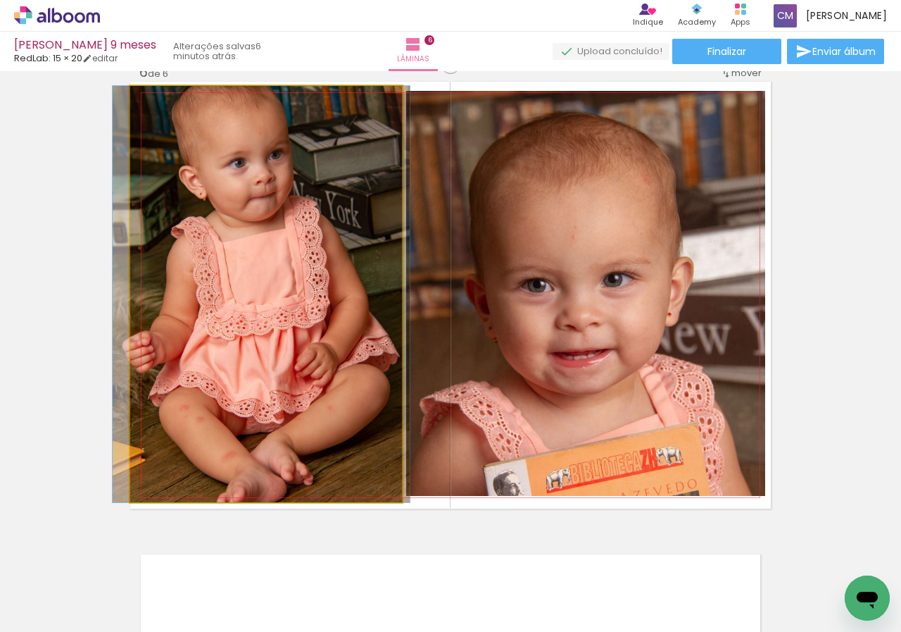
drag, startPoint x: 323, startPoint y: 238, endPoint x: 319, endPoint y: 278, distance: 40.4
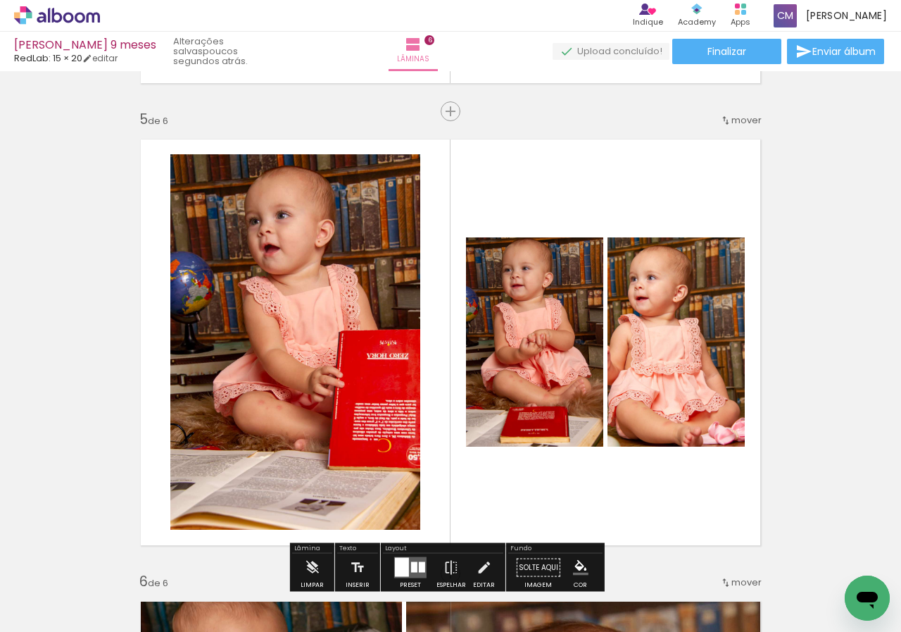
scroll to position [1972, 0]
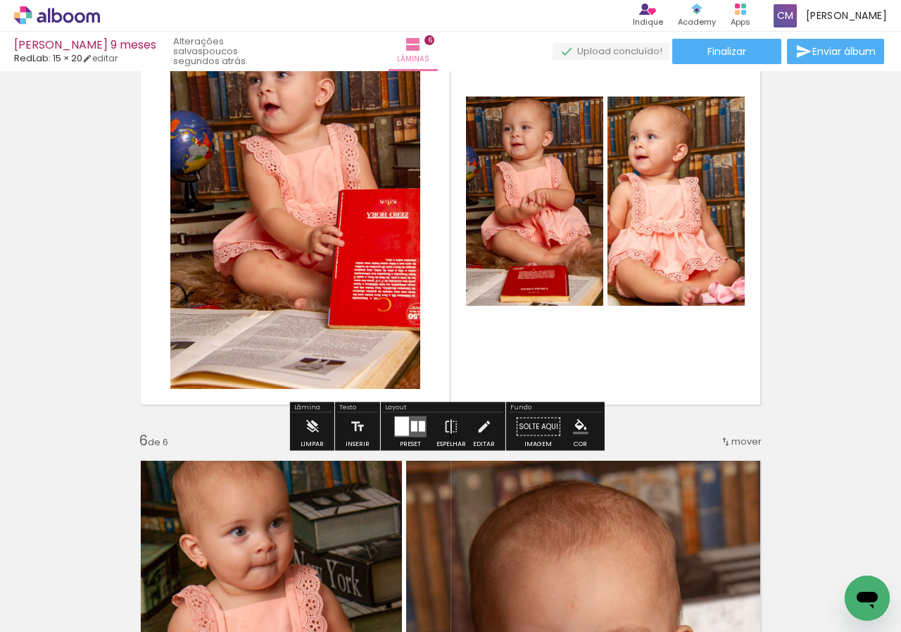
click at [412, 422] on div at bounding box center [414, 426] width 6 height 11
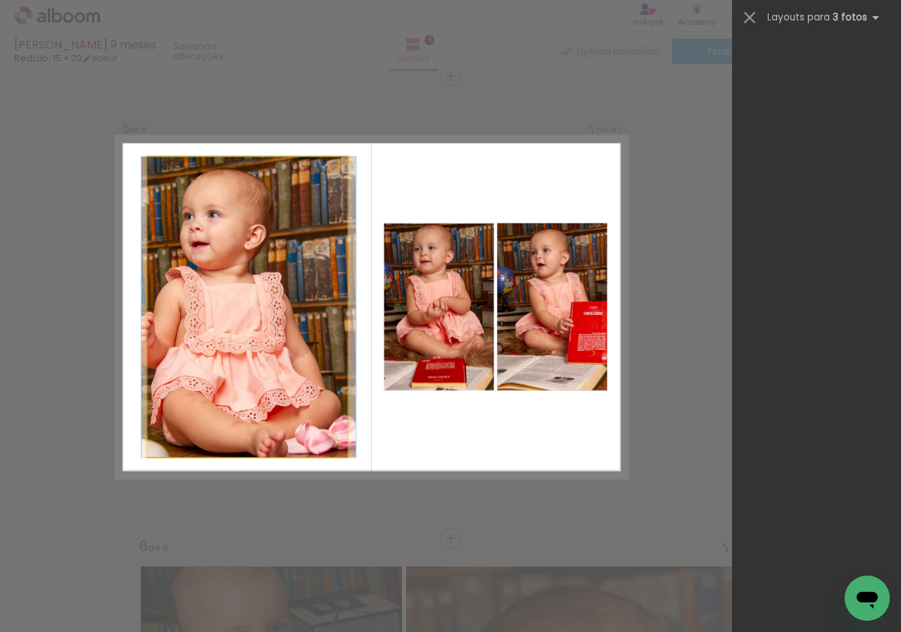
scroll to position [0, 0]
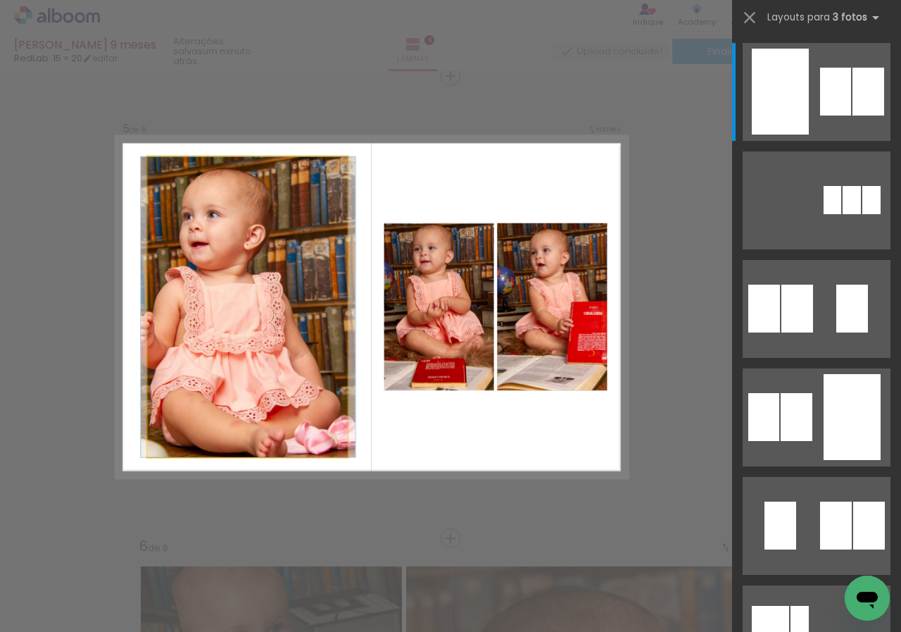
drag, startPoint x: 566, startPoint y: 299, endPoint x: 565, endPoint y: 388, distance: 88.7
click at [0, 0] on slot at bounding box center [0, 0] width 0 height 0
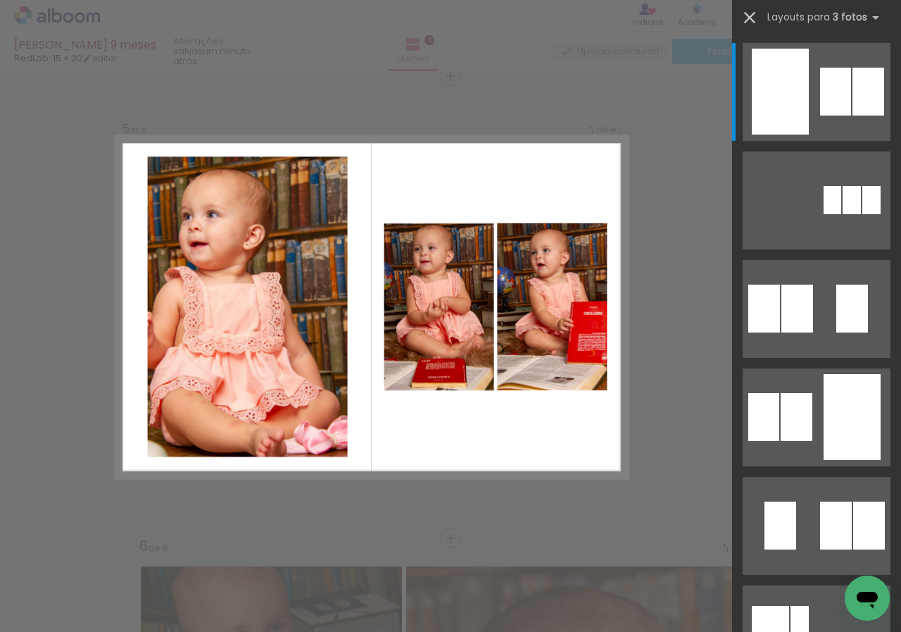
click at [750, 17] on iron-icon at bounding box center [750, 18] width 20 height 20
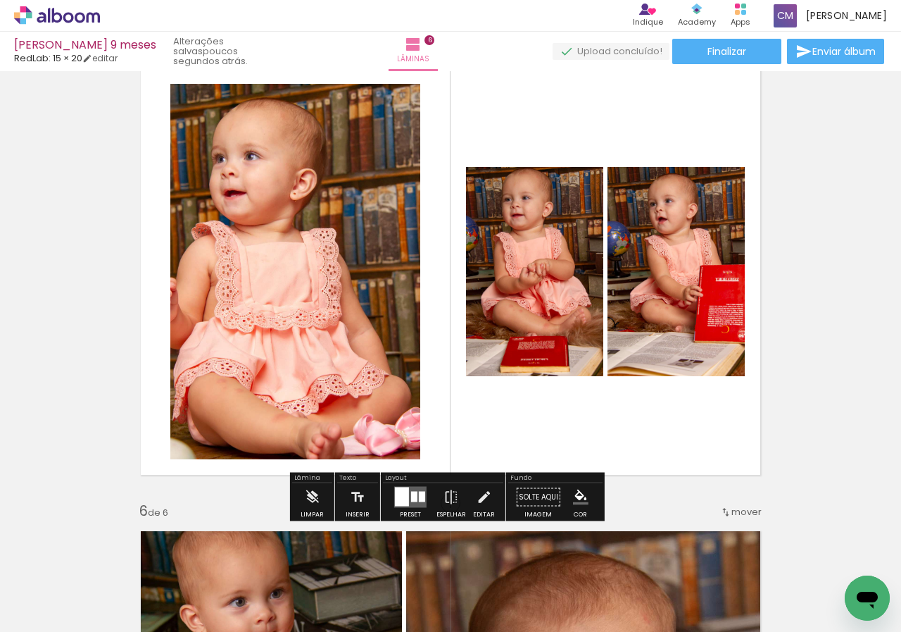
scroll to position [2042, 0]
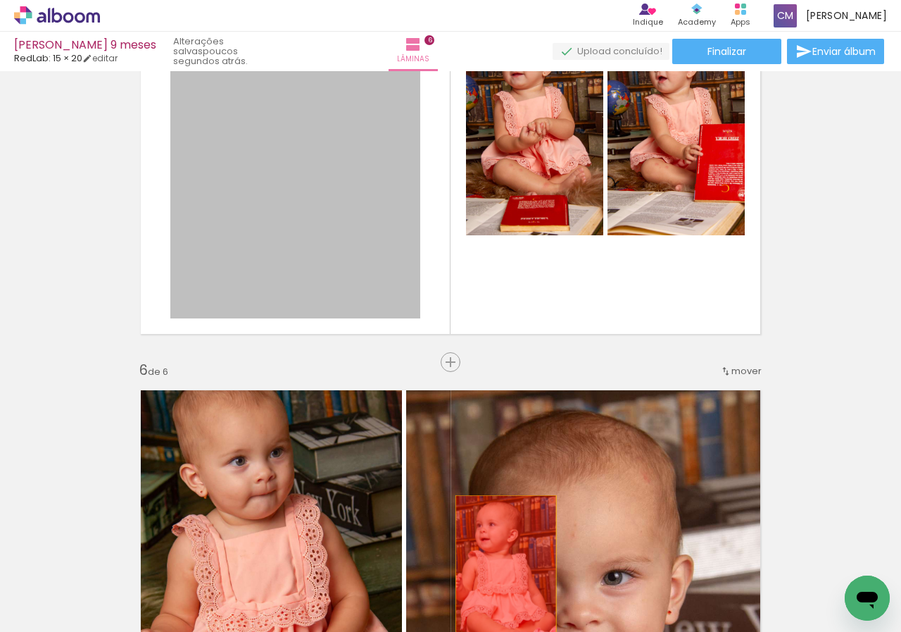
drag, startPoint x: 263, startPoint y: 229, endPoint x: 501, endPoint y: 570, distance: 416.3
click at [501, 570] on quentale-workspace at bounding box center [450, 316] width 901 height 632
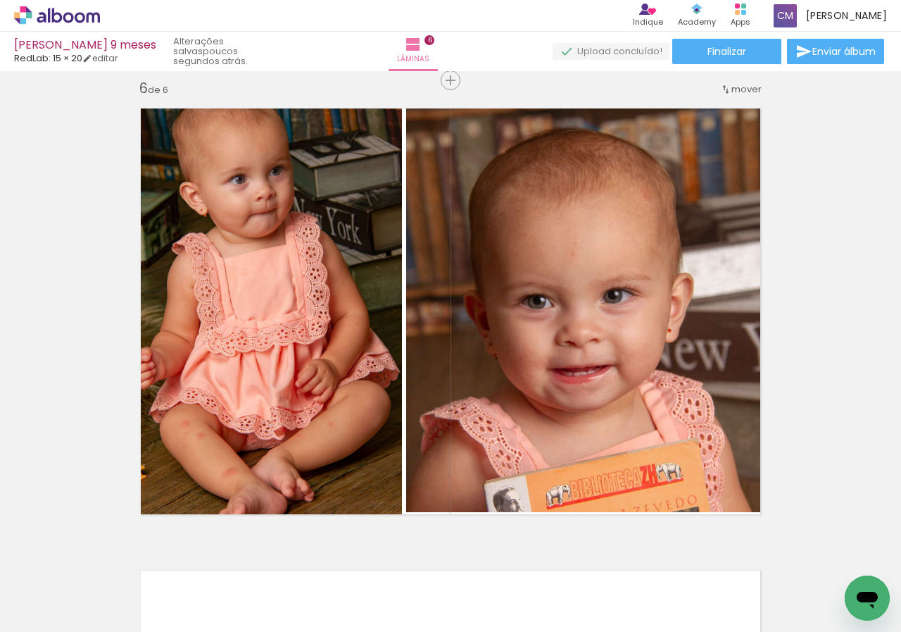
scroll to position [0, 244]
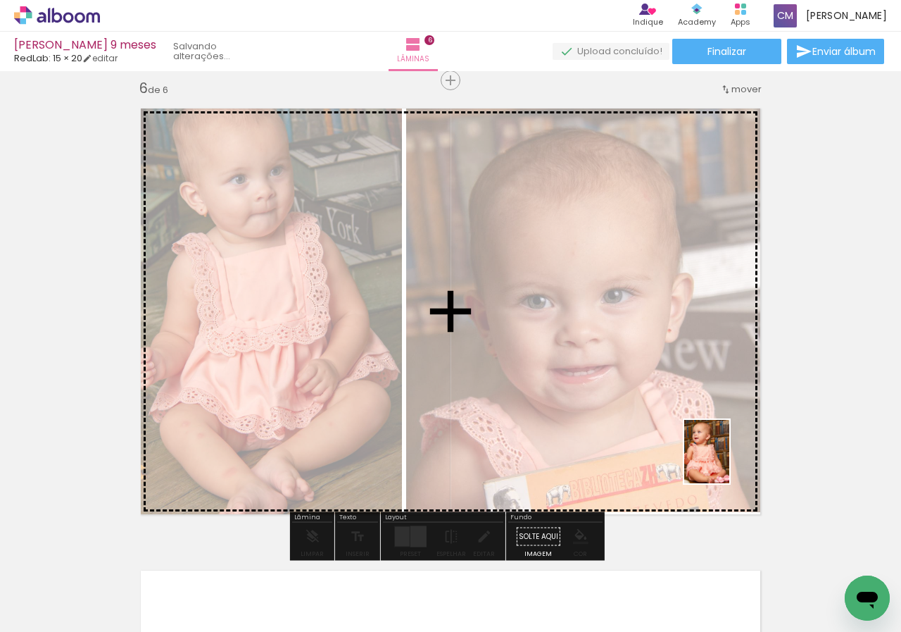
drag, startPoint x: 694, startPoint y: 592, endPoint x: 735, endPoint y: 439, distance: 158.2
click at [735, 439] on quentale-workspace at bounding box center [450, 316] width 901 height 632
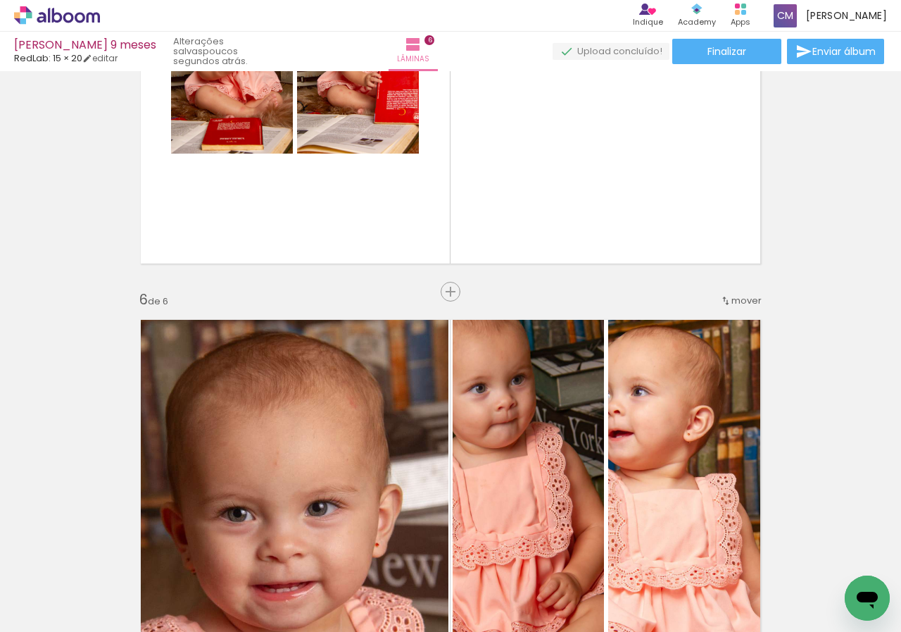
scroll to position [1902, 0]
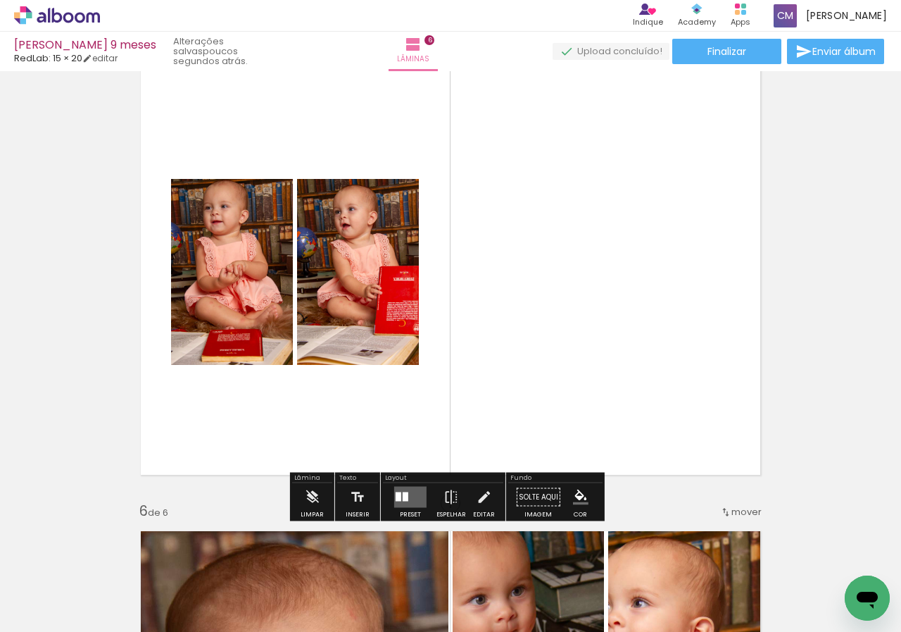
click at [312, 312] on quentale-photo at bounding box center [358, 272] width 122 height 186
click at [396, 492] on div at bounding box center [399, 496] width 6 height 9
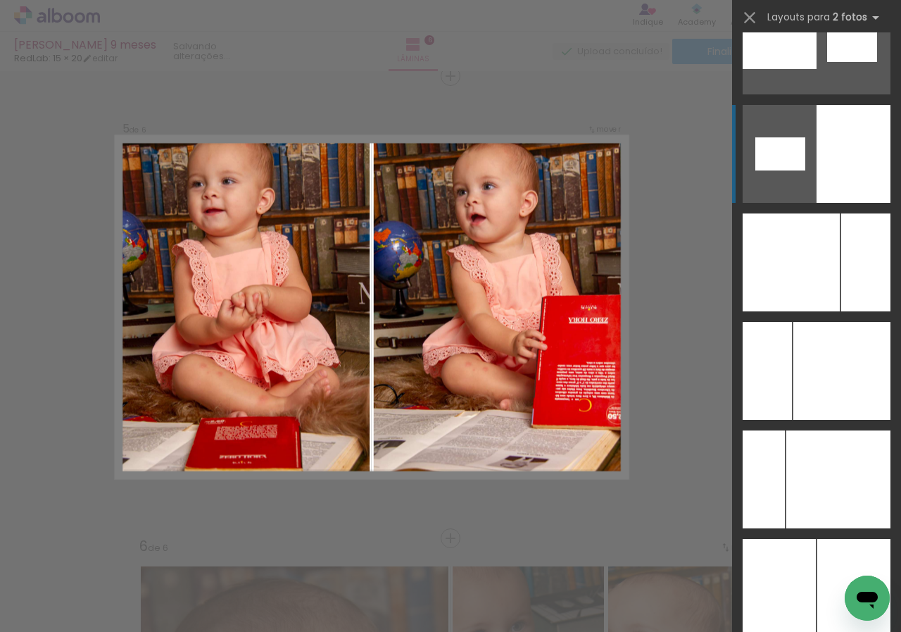
scroll to position [7888, 0]
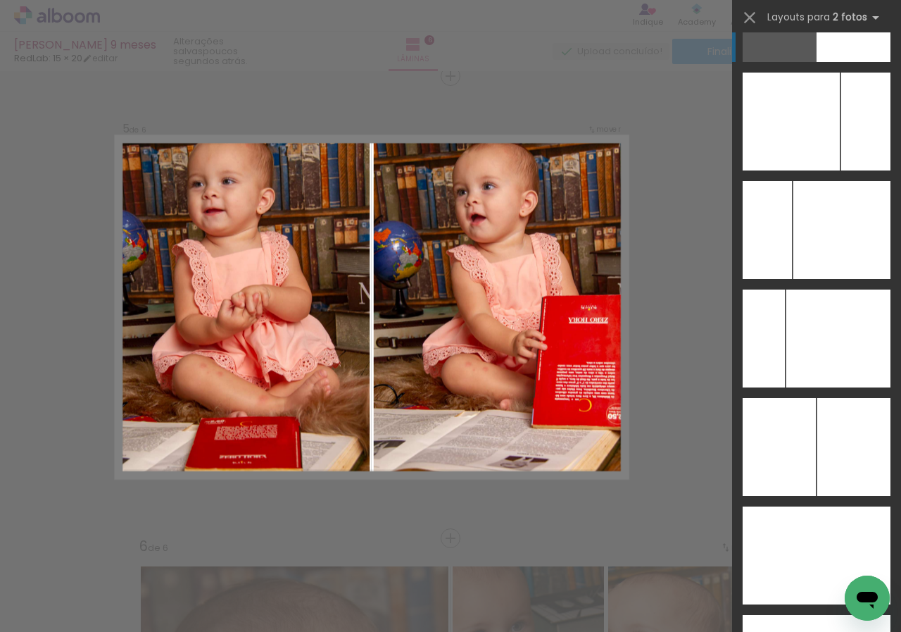
click at [785, 387] on div at bounding box center [764, 338] width 42 height 98
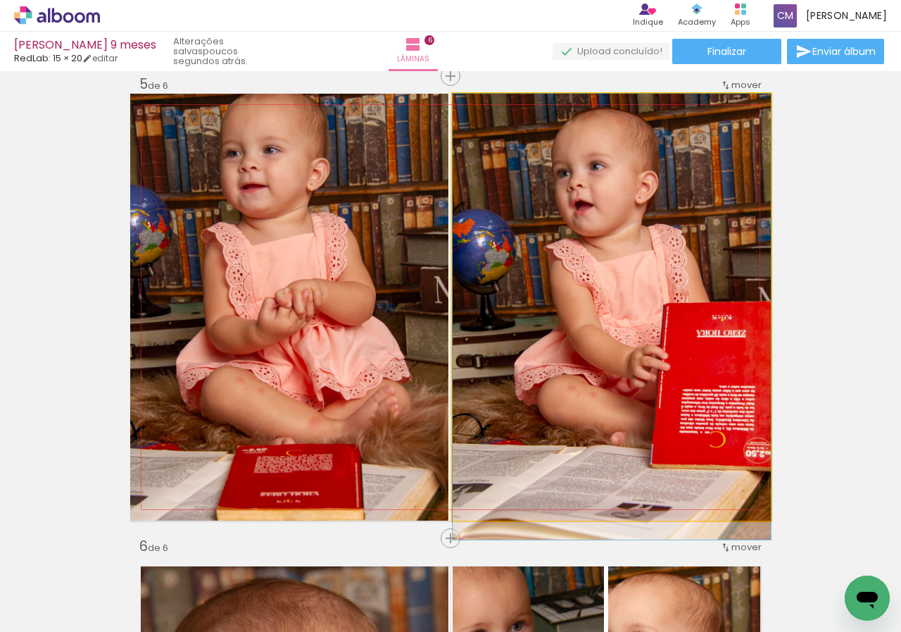
drag, startPoint x: 644, startPoint y: 322, endPoint x: 636, endPoint y: 381, distance: 59.8
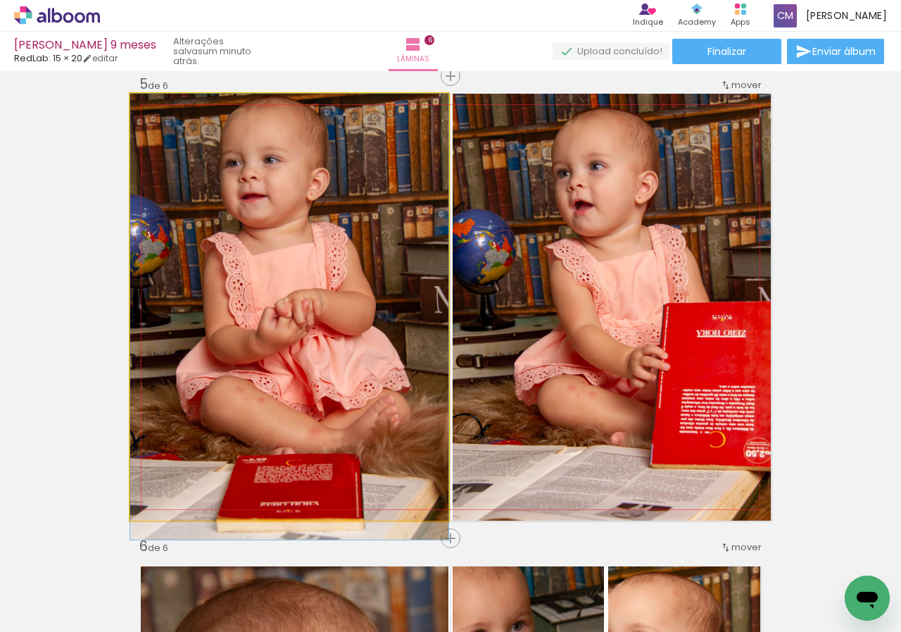
drag, startPoint x: 347, startPoint y: 292, endPoint x: 346, endPoint y: 343, distance: 50.7
drag, startPoint x: 353, startPoint y: 326, endPoint x: 353, endPoint y: 351, distance: 25.4
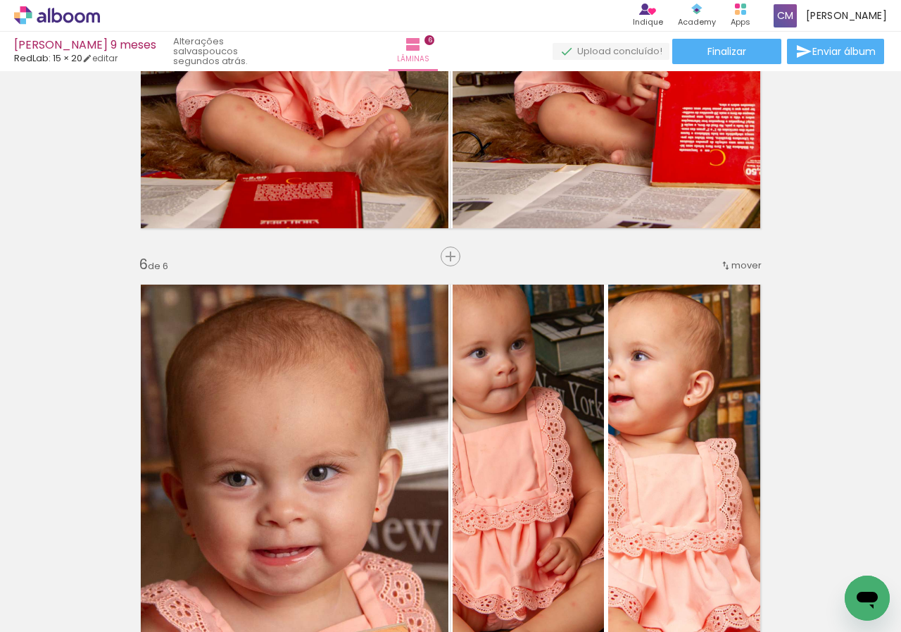
scroll to position [1937, 0]
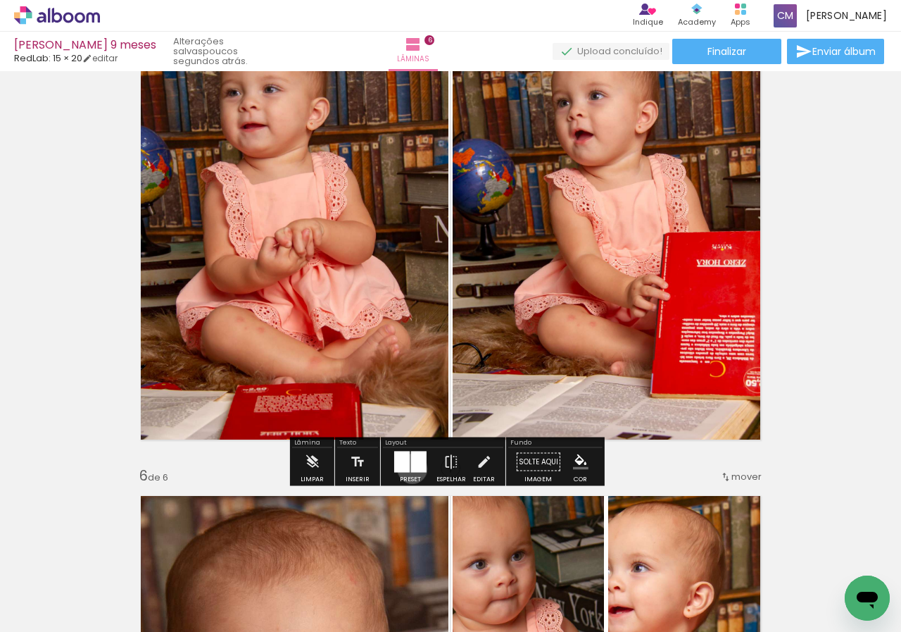
click at [411, 468] on div at bounding box center [418, 461] width 15 height 21
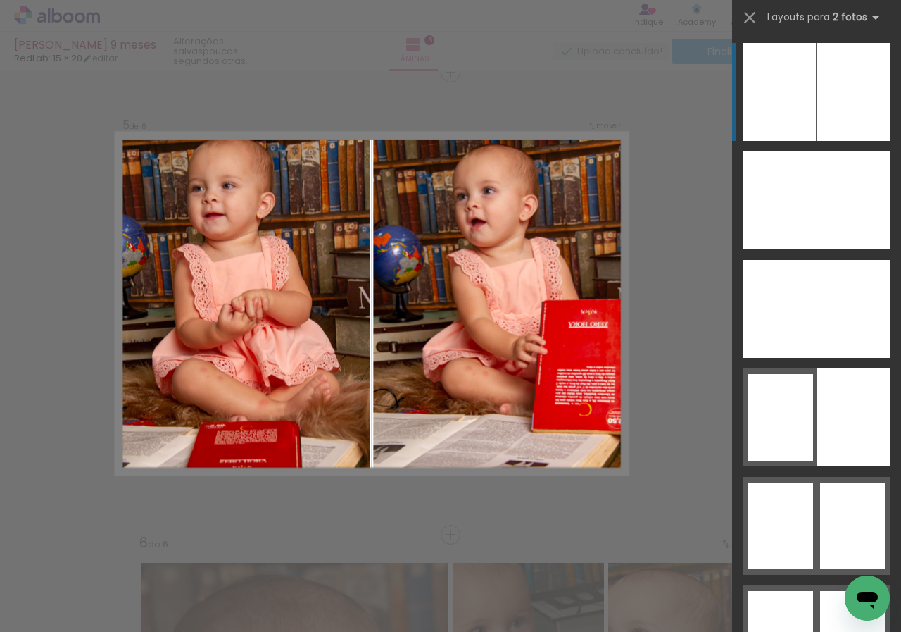
scroll to position [1866, 0]
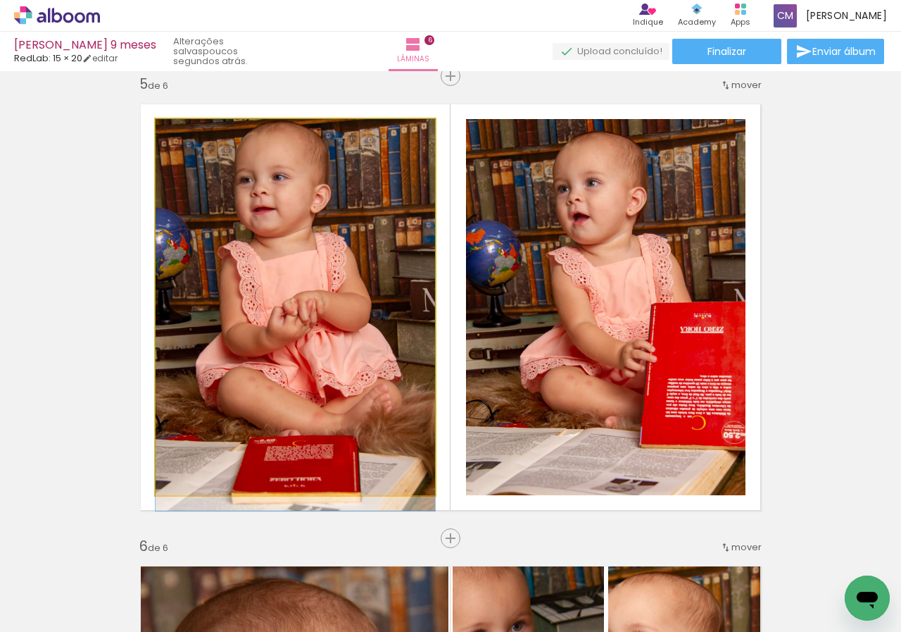
drag, startPoint x: 357, startPoint y: 239, endPoint x: 349, endPoint y: 344, distance: 105.9
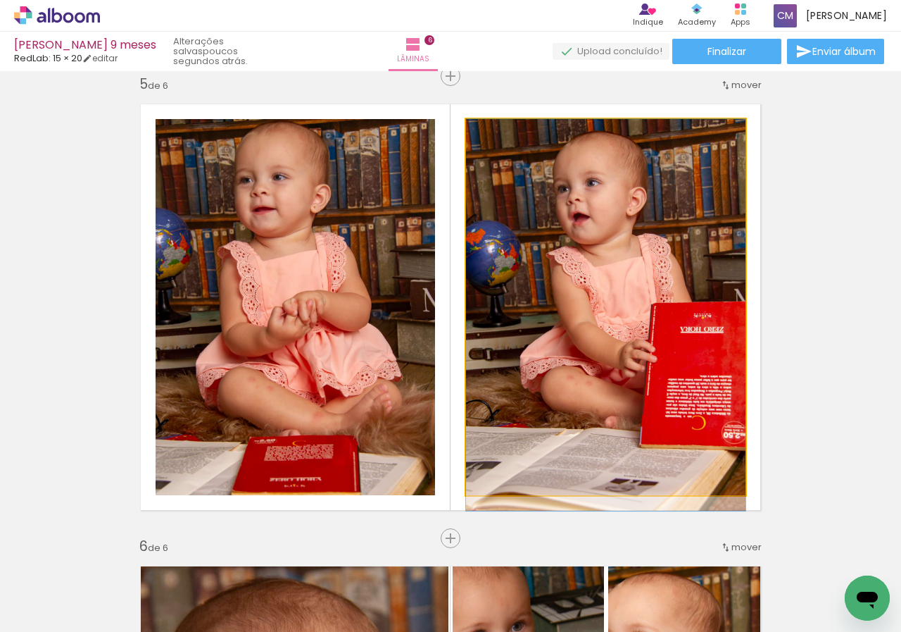
drag, startPoint x: 607, startPoint y: 199, endPoint x: 606, endPoint y: 325, distance: 126.8
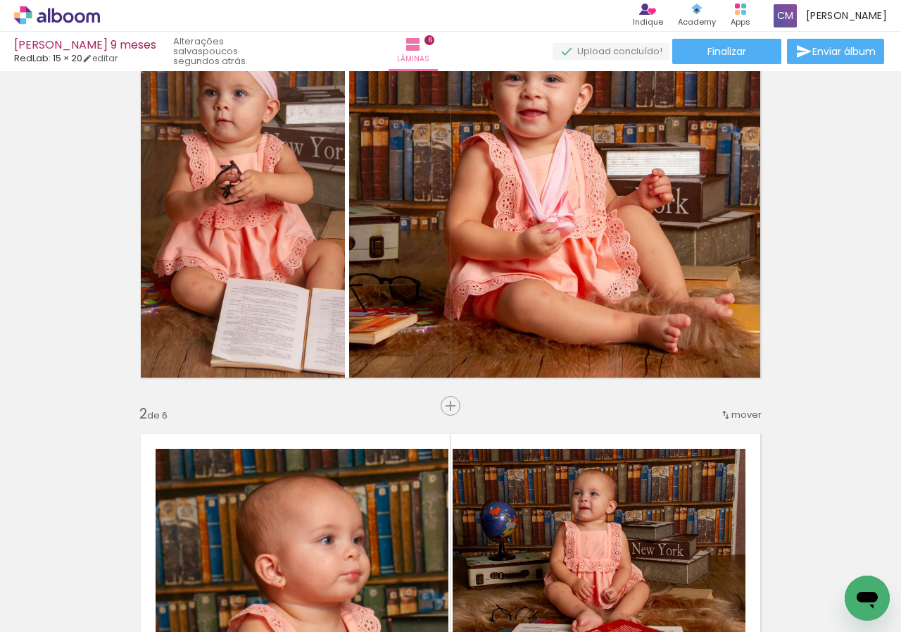
scroll to position [0, 0]
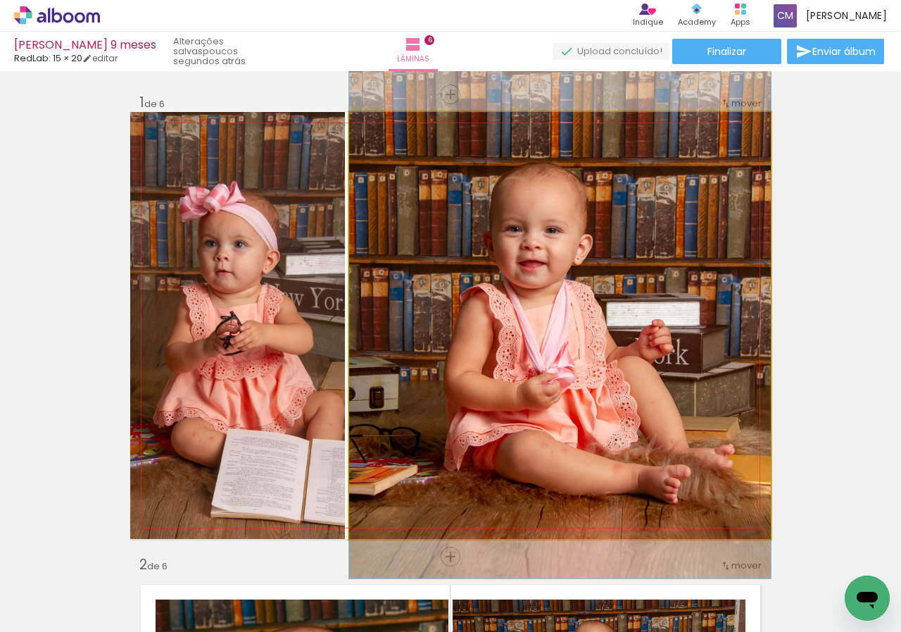
drag, startPoint x: 574, startPoint y: 263, endPoint x: 604, endPoint y: 263, distance: 30.3
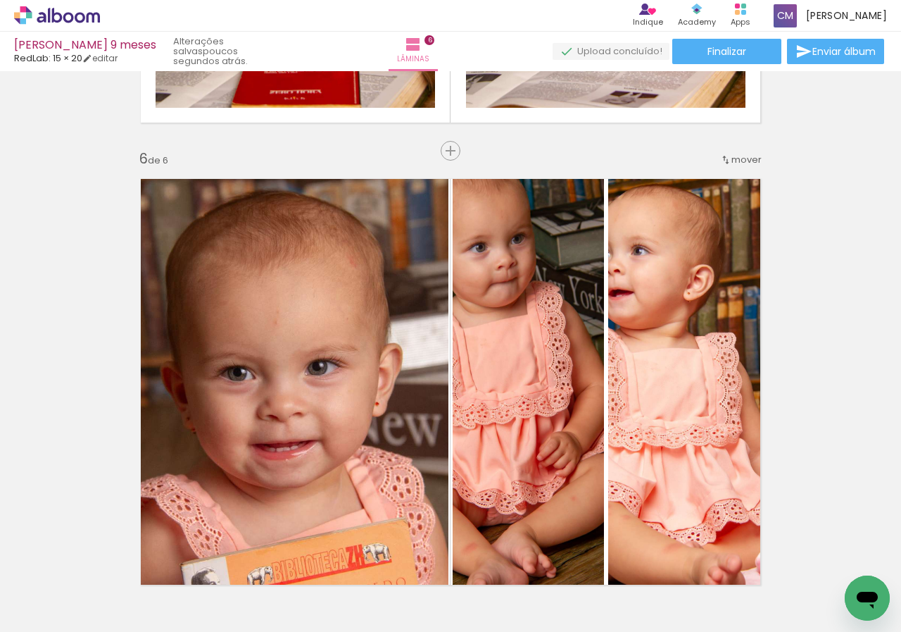
scroll to position [2394, 0]
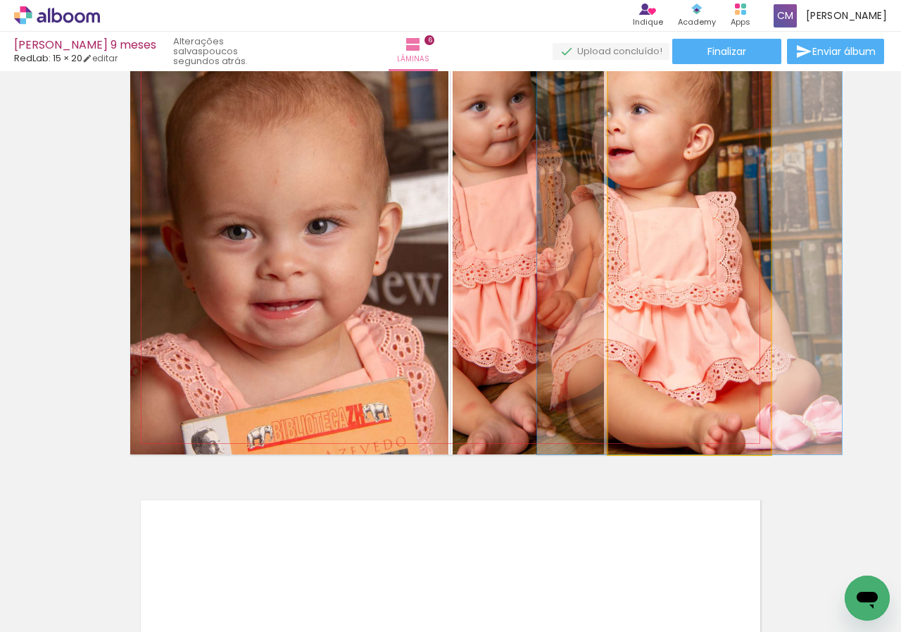
click at [636, 244] on quentale-photo at bounding box center [689, 240] width 163 height 427
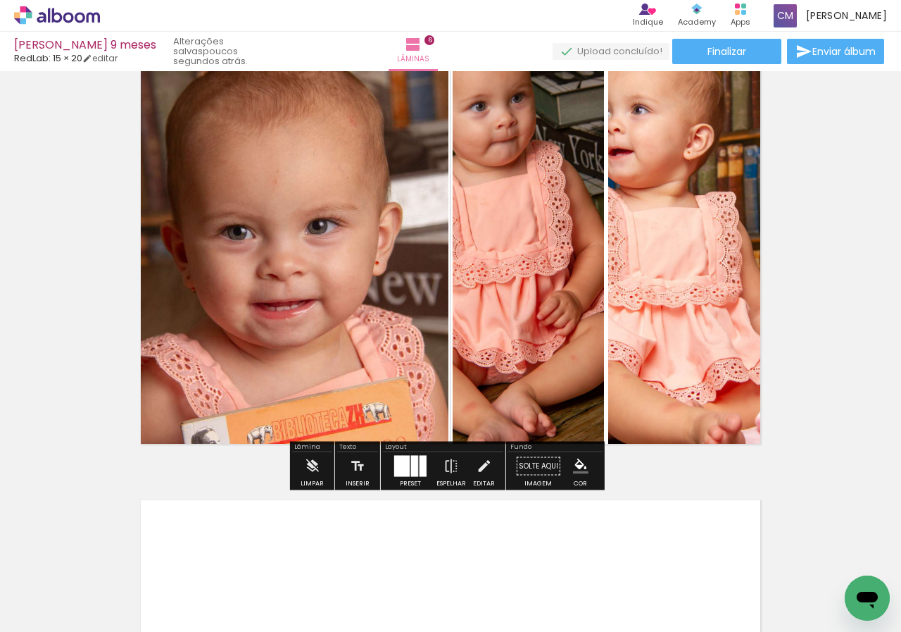
click at [414, 470] on div at bounding box center [414, 466] width 7 height 21
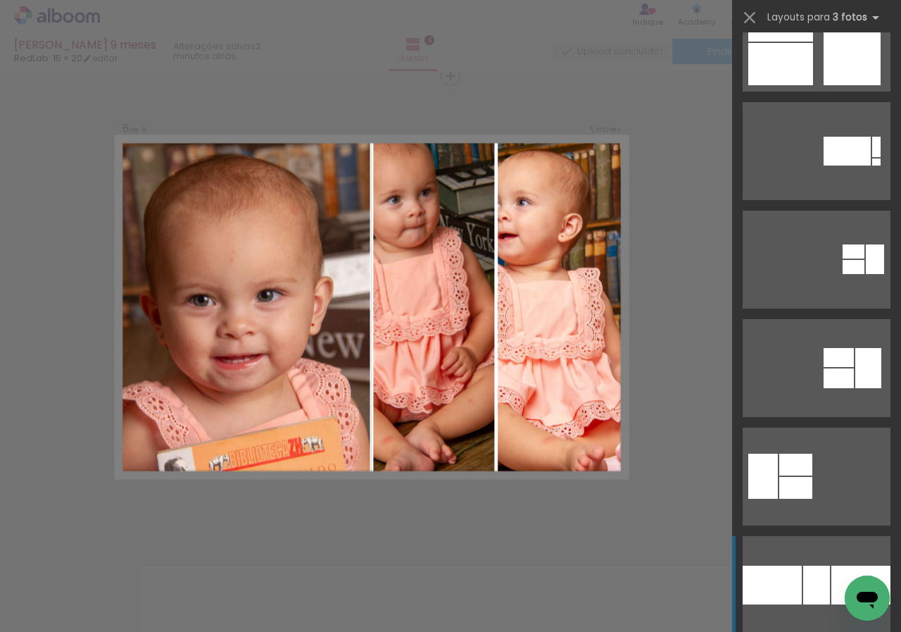
scroll to position [10634, 0]
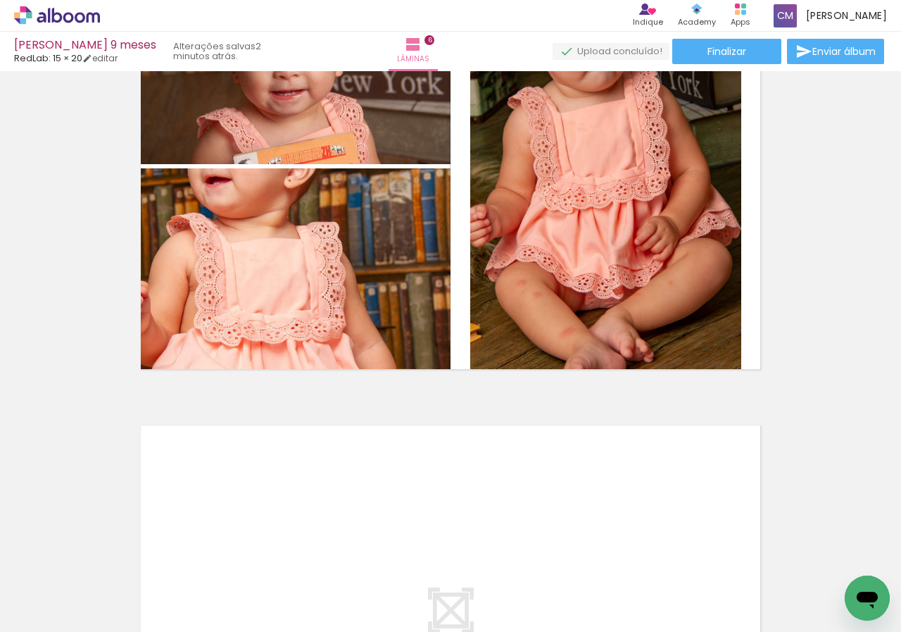
scroll to position [0, 244]
drag, startPoint x: 316, startPoint y: 568, endPoint x: 476, endPoint y: 380, distance: 246.8
click at [476, 380] on quentale-workspace at bounding box center [450, 316] width 901 height 632
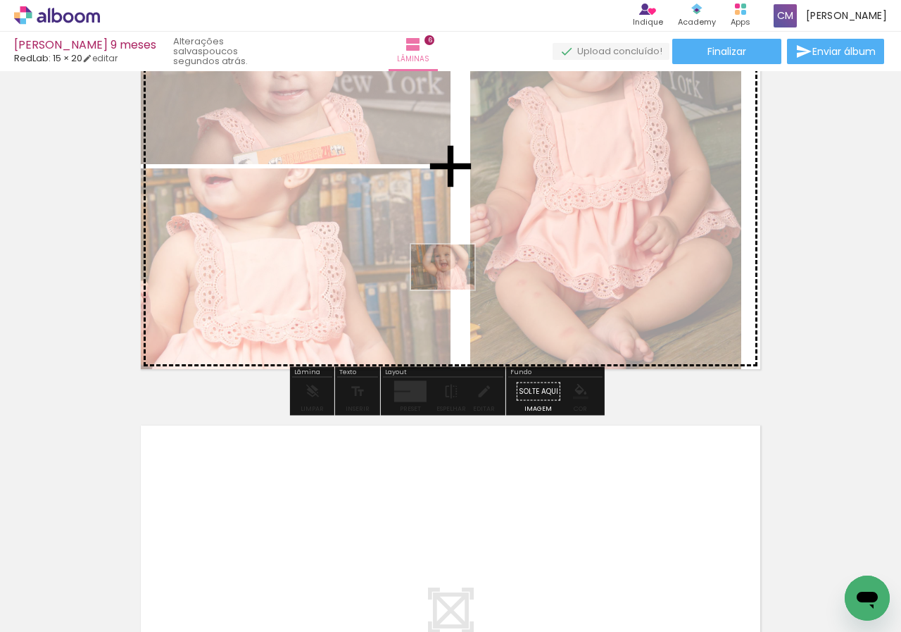
drag, startPoint x: 303, startPoint y: 535, endPoint x: 461, endPoint y: 281, distance: 299.6
click at [461, 281] on quentale-workspace at bounding box center [450, 316] width 901 height 632
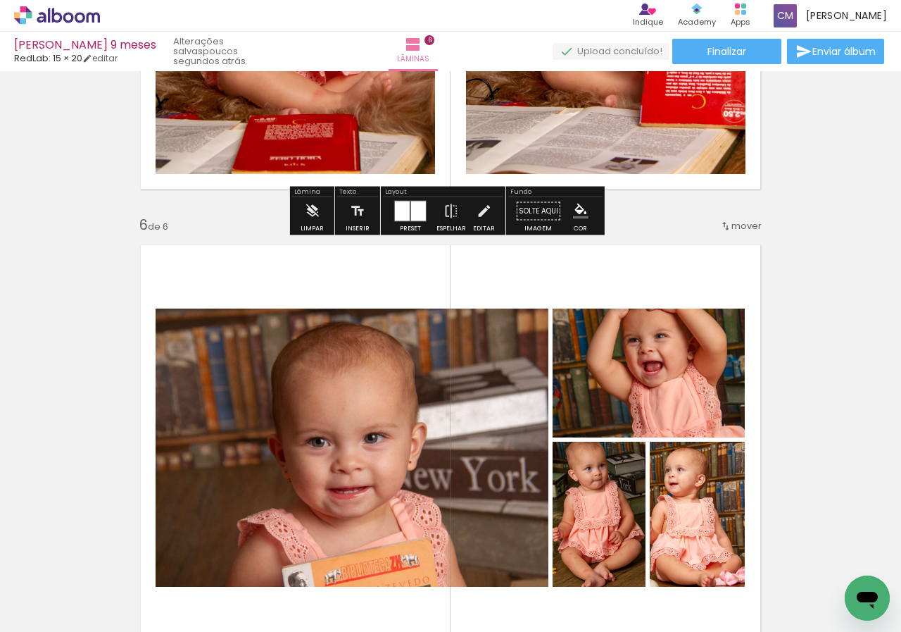
scroll to position [2399, 0]
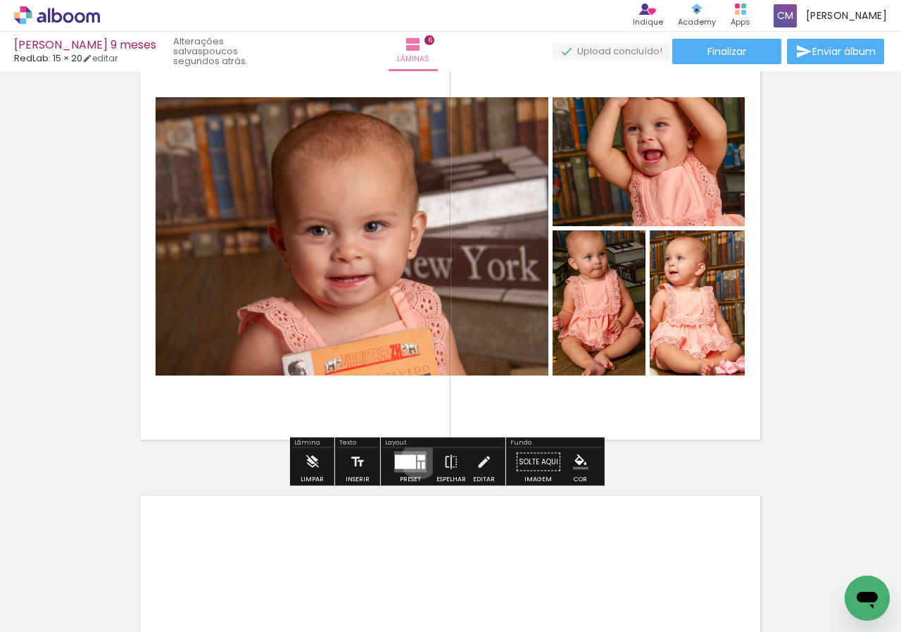
click at [418, 460] on div at bounding box center [422, 458] width 8 height 6
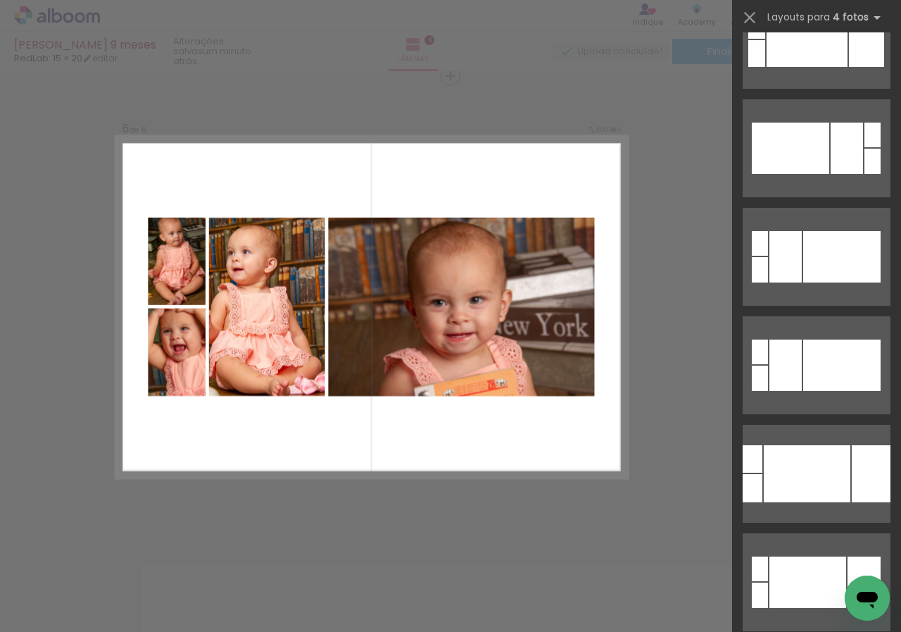
scroll to position [7817, 0]
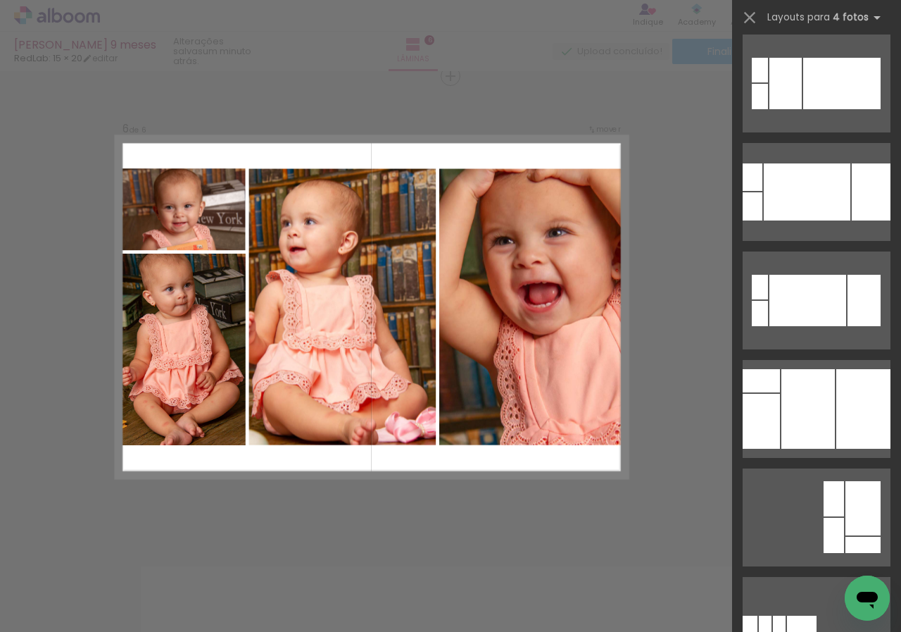
click at [837, 407] on div at bounding box center [864, 409] width 54 height 80
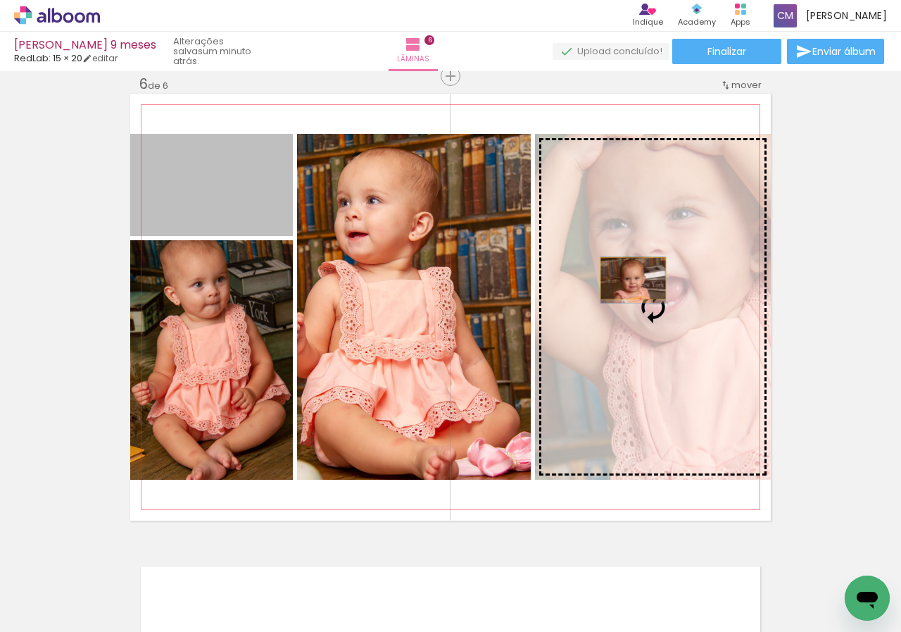
drag, startPoint x: 221, startPoint y: 208, endPoint x: 628, endPoint y: 278, distance: 413.1
click at [0, 0] on slot at bounding box center [0, 0] width 0 height 0
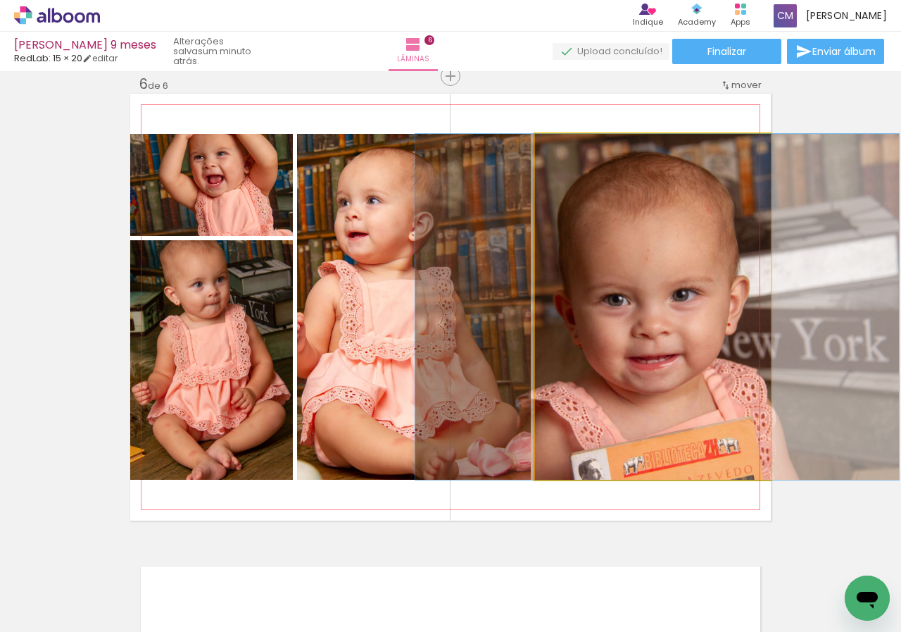
drag, startPoint x: 692, startPoint y: 366, endPoint x: 697, endPoint y: 304, distance: 62.1
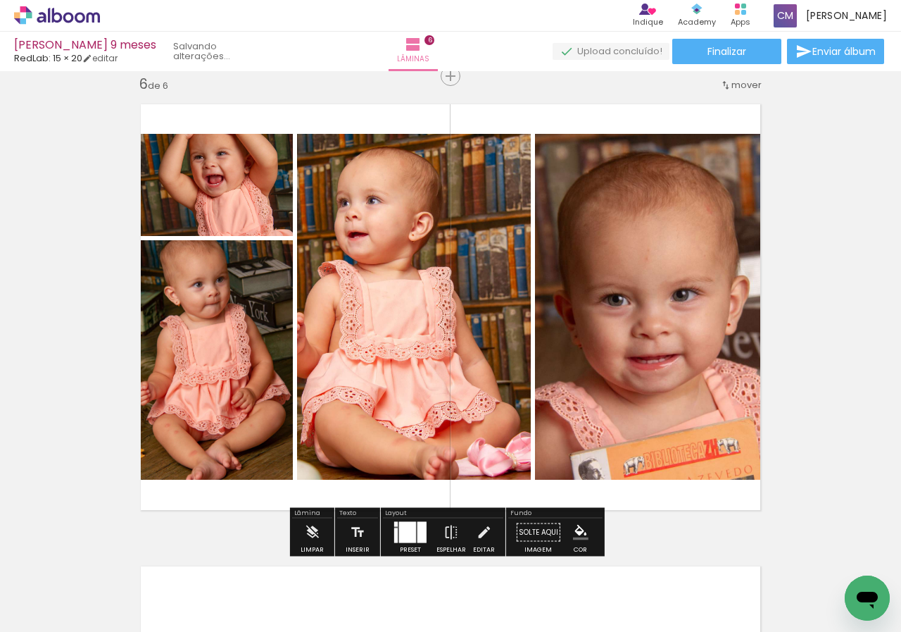
click at [406, 330] on quentale-photo at bounding box center [414, 307] width 234 height 346
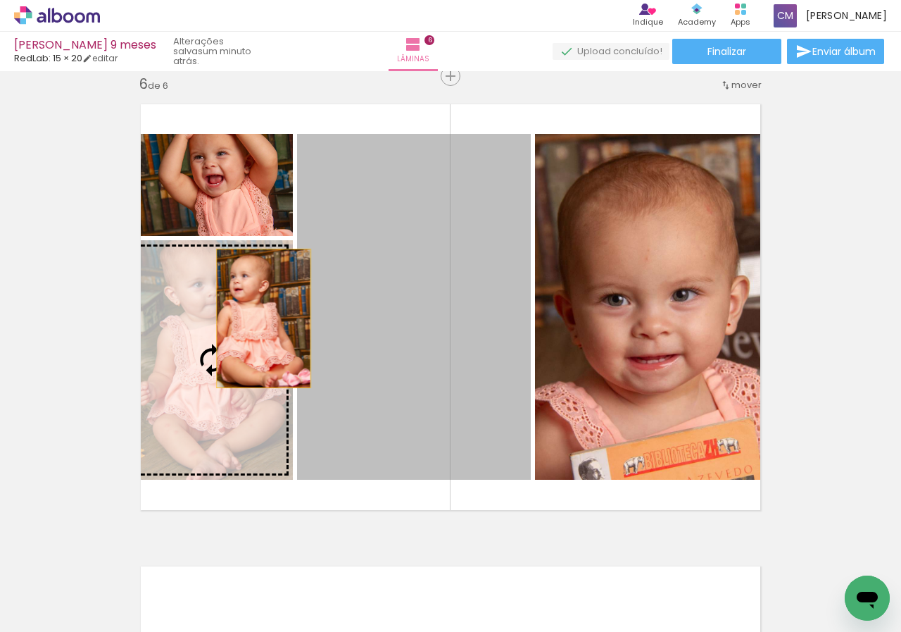
drag, startPoint x: 430, startPoint y: 330, endPoint x: 251, endPoint y: 318, distance: 178.6
click at [0, 0] on slot at bounding box center [0, 0] width 0 height 0
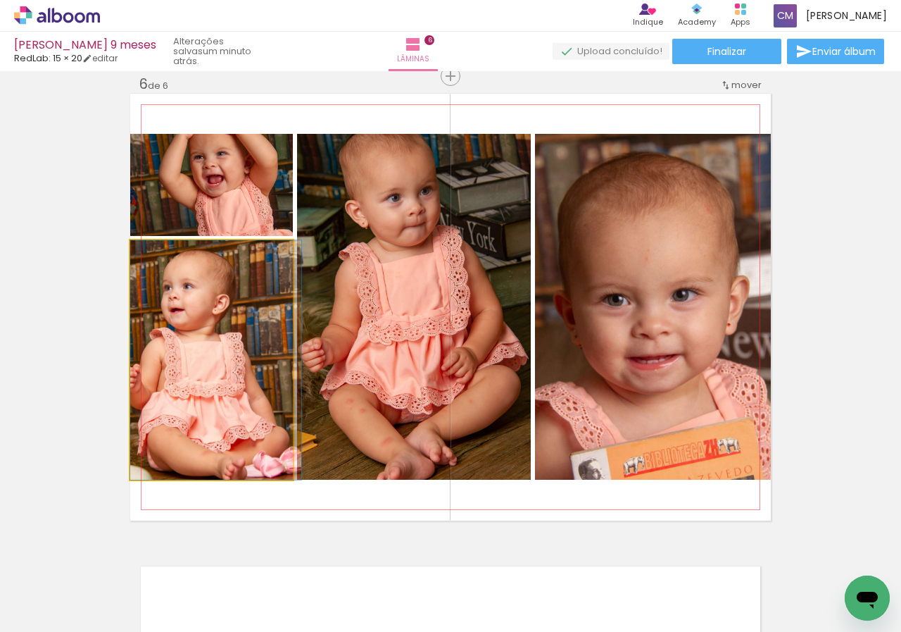
drag, startPoint x: 249, startPoint y: 356, endPoint x: 310, endPoint y: 365, distance: 62.0
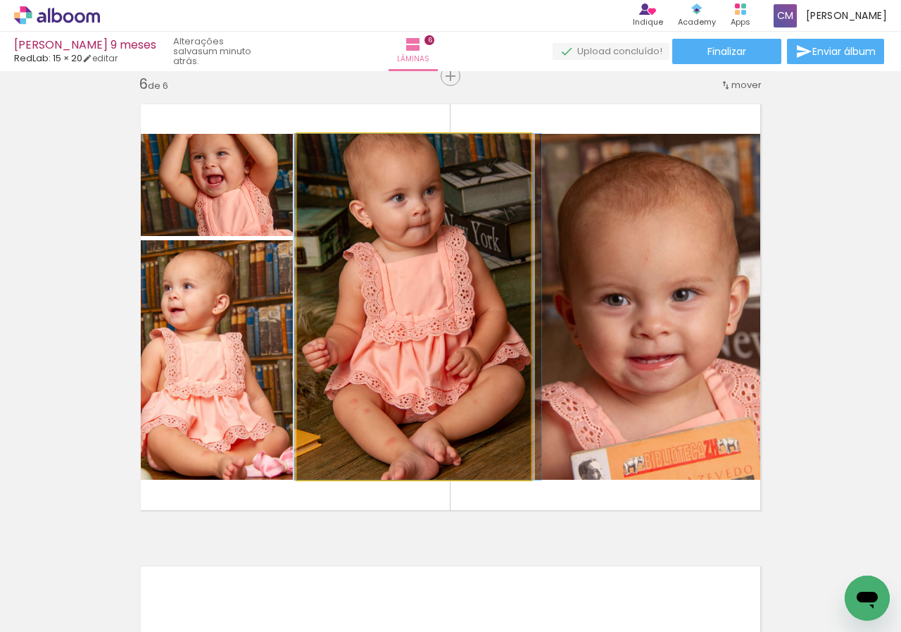
drag, startPoint x: 484, startPoint y: 318, endPoint x: 488, endPoint y: 360, distance: 41.8
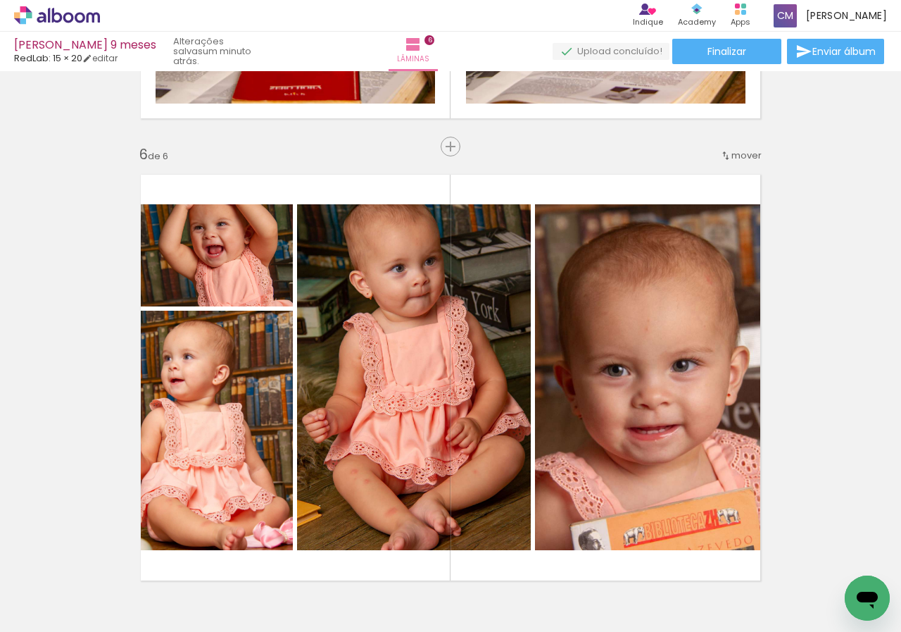
scroll to position [2328, 0]
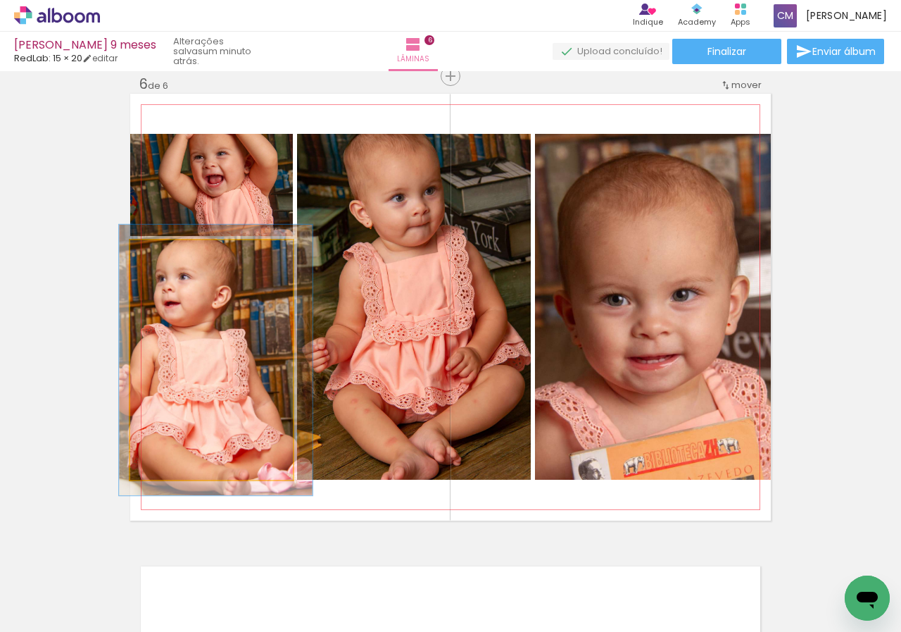
click at [168, 259] on div at bounding box center [169, 255] width 23 height 23
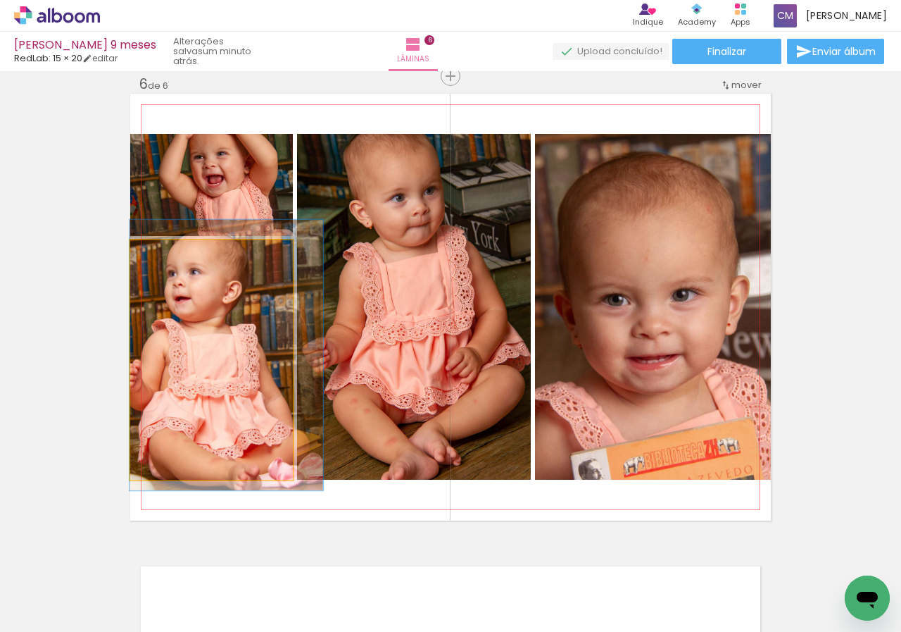
drag, startPoint x: 196, startPoint y: 320, endPoint x: 238, endPoint y: 315, distance: 41.8
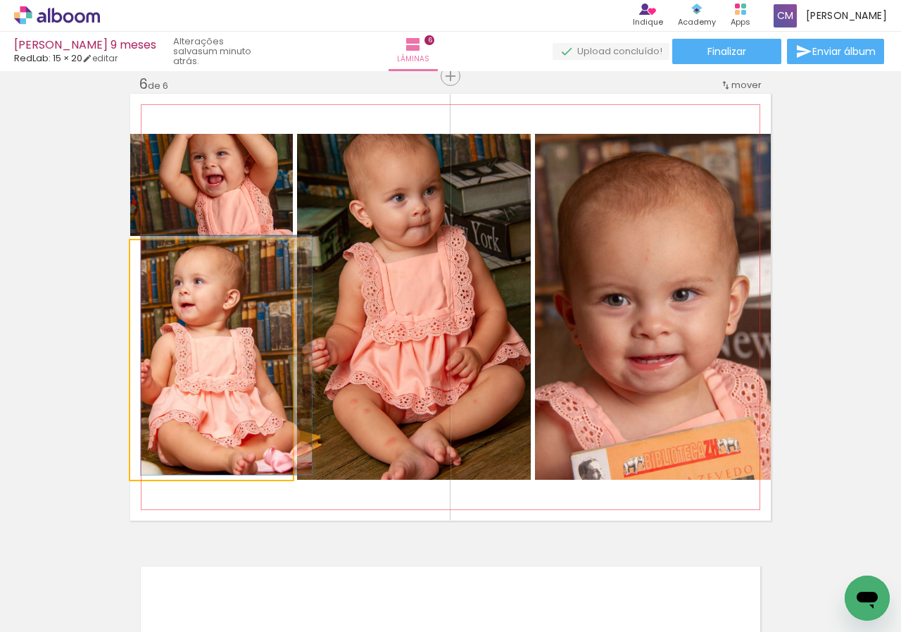
drag, startPoint x: 162, startPoint y: 256, endPoint x: 109, endPoint y: 256, distance: 52.8
type paper-slider "100"
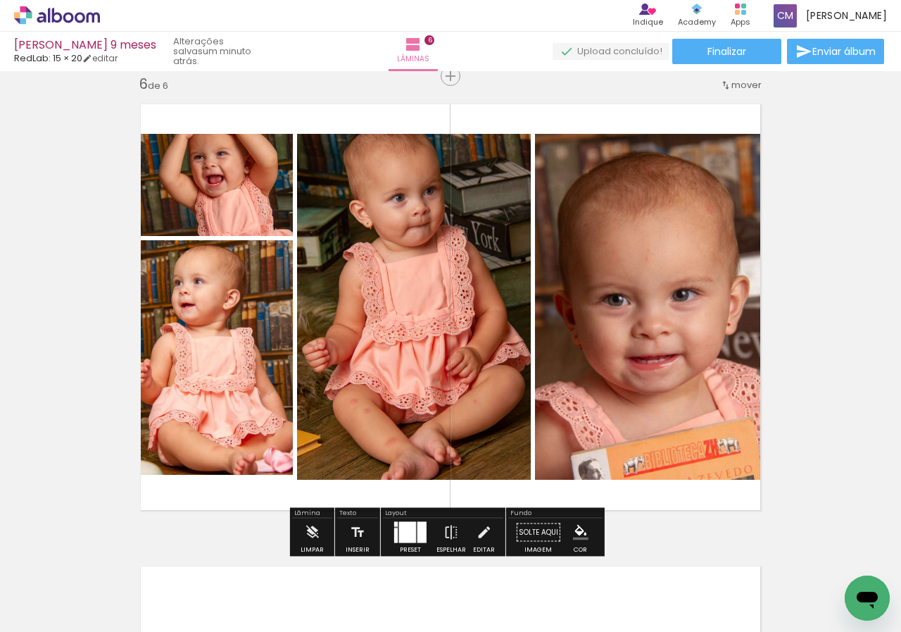
click at [399, 527] on div at bounding box center [407, 532] width 17 height 21
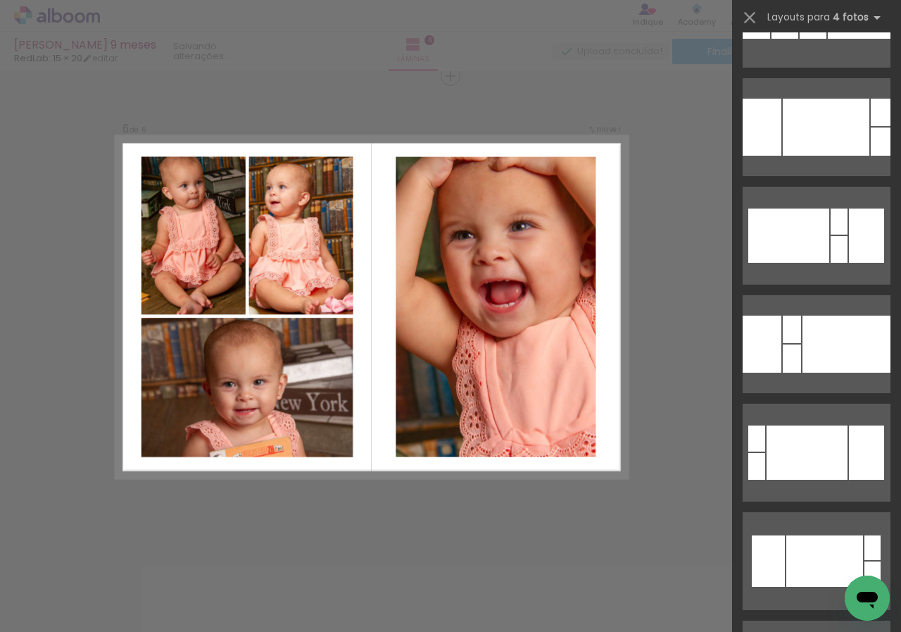
scroll to position [11092, 0]
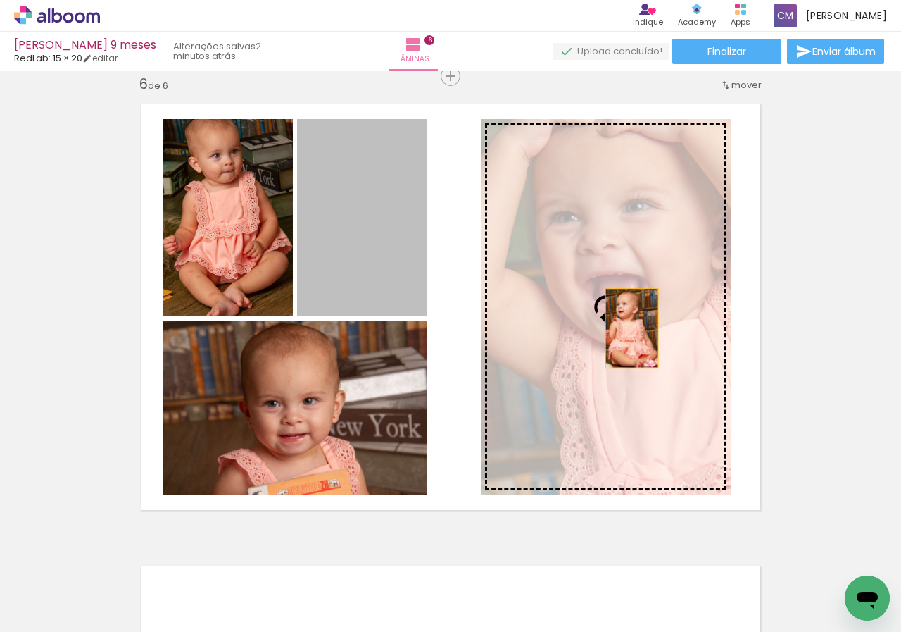
drag, startPoint x: 353, startPoint y: 226, endPoint x: 627, endPoint y: 328, distance: 292.4
click at [0, 0] on slot at bounding box center [0, 0] width 0 height 0
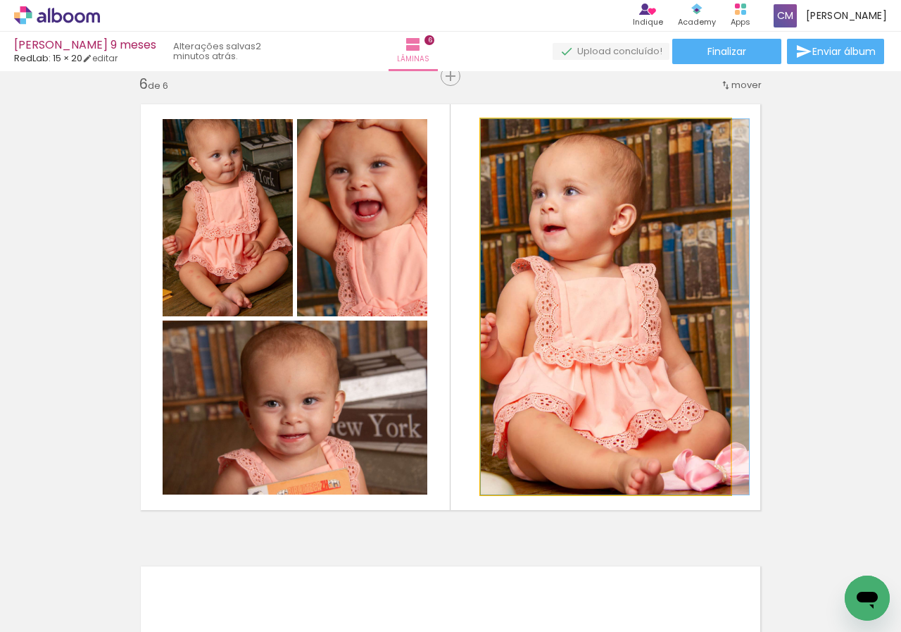
drag, startPoint x: 652, startPoint y: 322, endPoint x: 803, endPoint y: 327, distance: 150.8
click at [726, 325] on quentale-layouter at bounding box center [450, 307] width 641 height 427
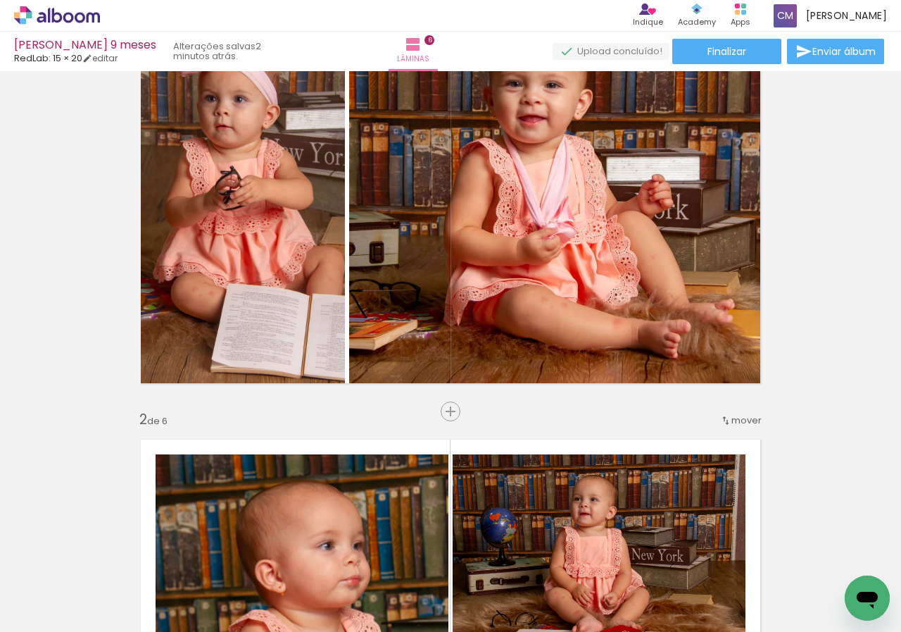
scroll to position [4, 0]
